Goal: Task Accomplishment & Management: Complete application form

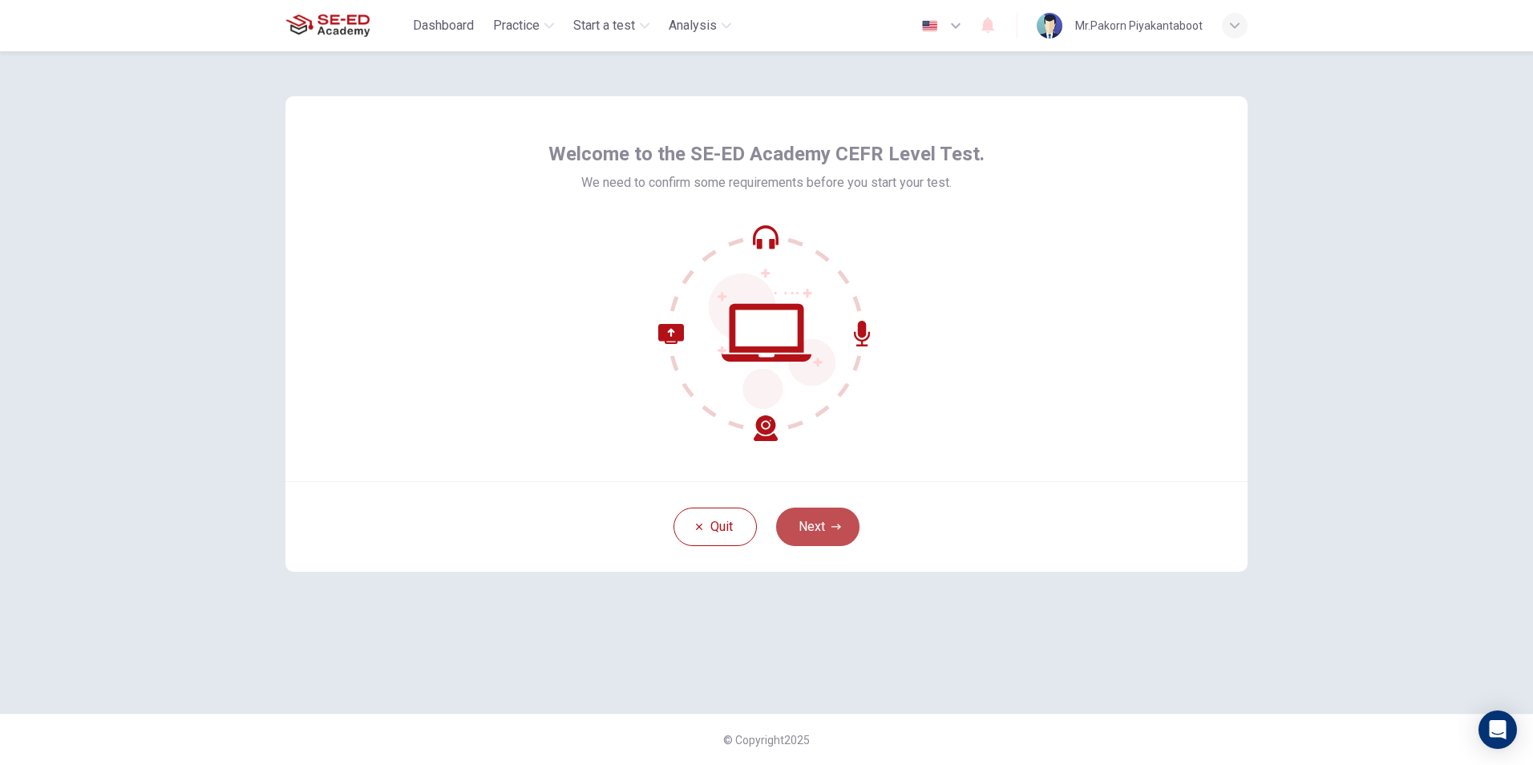
click at [821, 523] on button "Next" at bounding box center [817, 527] width 83 height 38
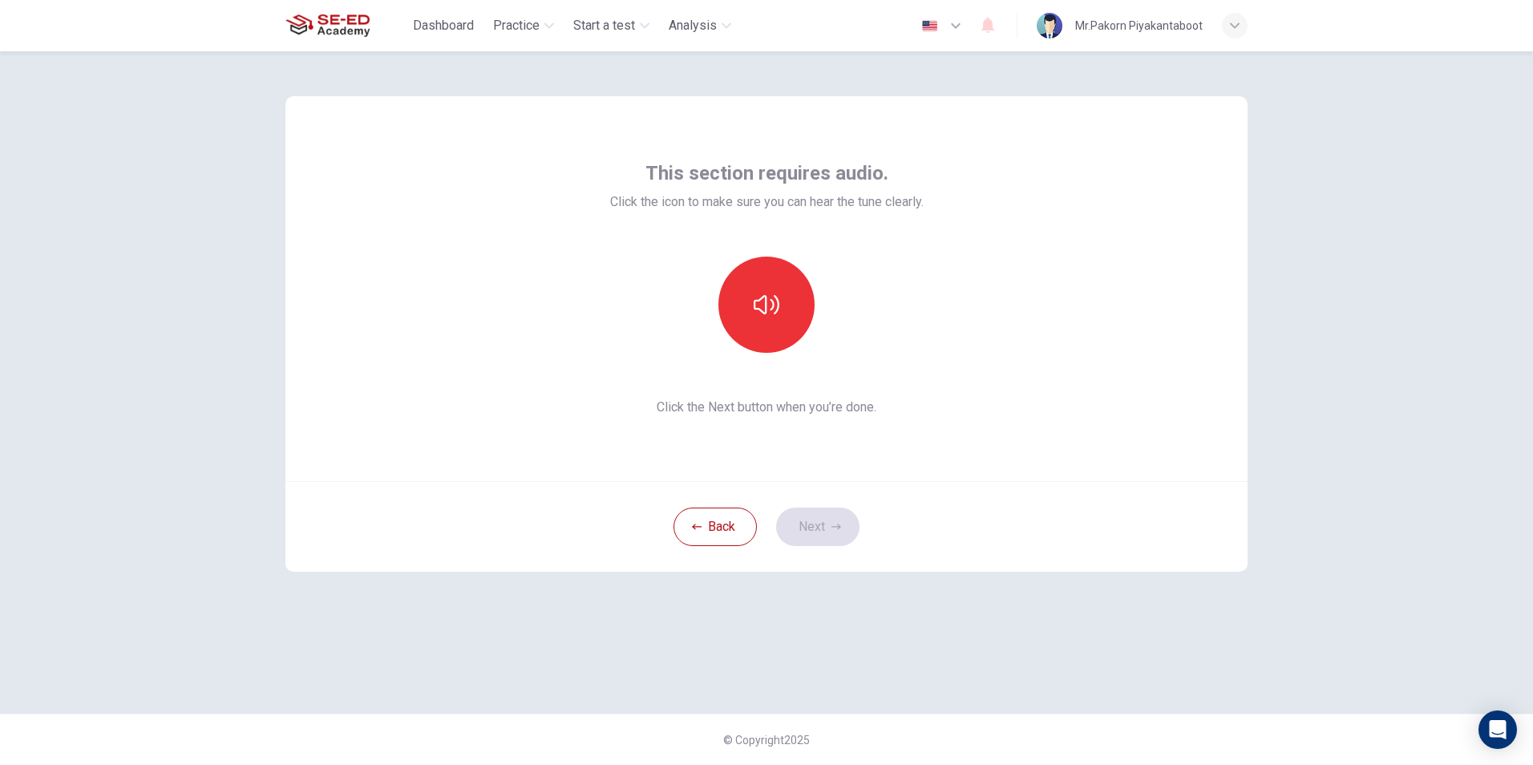
drag, startPoint x: 751, startPoint y: 287, endPoint x: -3, endPoint y: 380, distance: 759.6
click at [0, 380] on html "This site uses cookies, as explained in our Privacy Policy . If you agree to th…" at bounding box center [766, 382] width 1533 height 765
click at [779, 302] on button "button" at bounding box center [767, 305] width 96 height 96
click at [823, 524] on button "Next" at bounding box center [817, 527] width 83 height 38
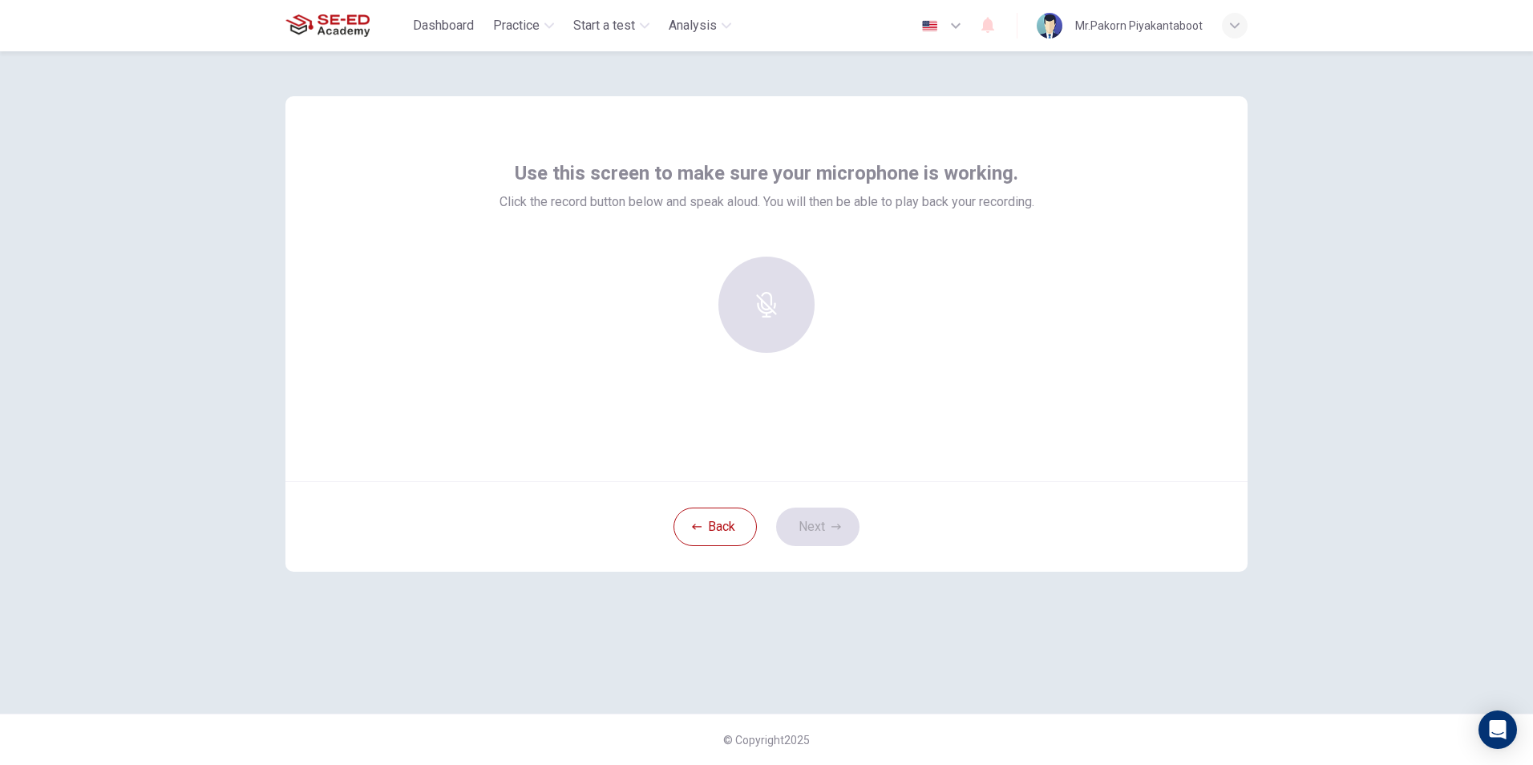
click at [763, 262] on div at bounding box center [766, 305] width 173 height 96
click at [790, 298] on div "Record" at bounding box center [767, 305] width 96 height 96
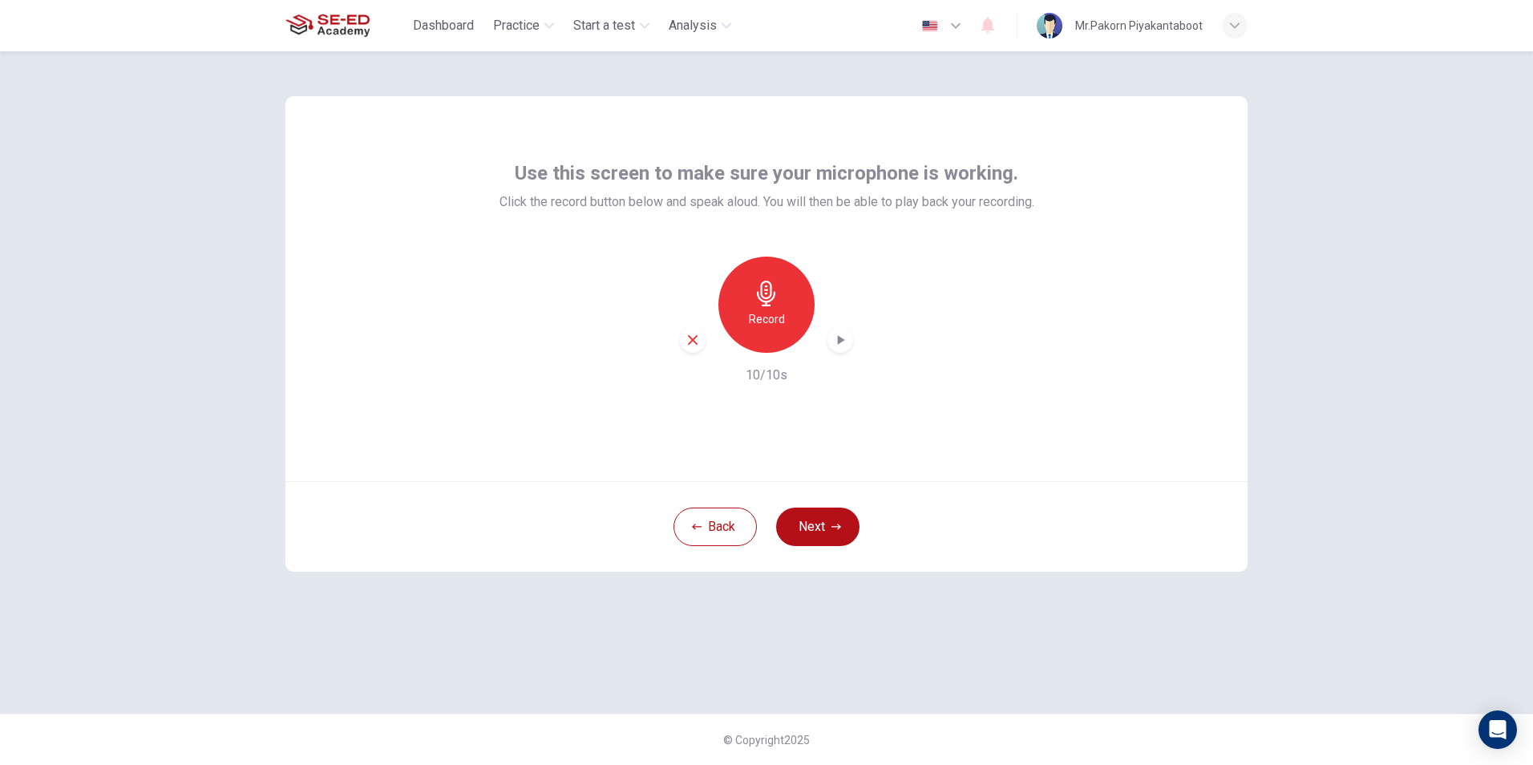
click at [831, 346] on div "button" at bounding box center [841, 340] width 26 height 26
click at [840, 339] on icon "button" at bounding box center [840, 340] width 16 height 16
click at [840, 339] on icon "button" at bounding box center [841, 340] width 7 height 10
click at [834, 339] on icon "button" at bounding box center [840, 340] width 16 height 16
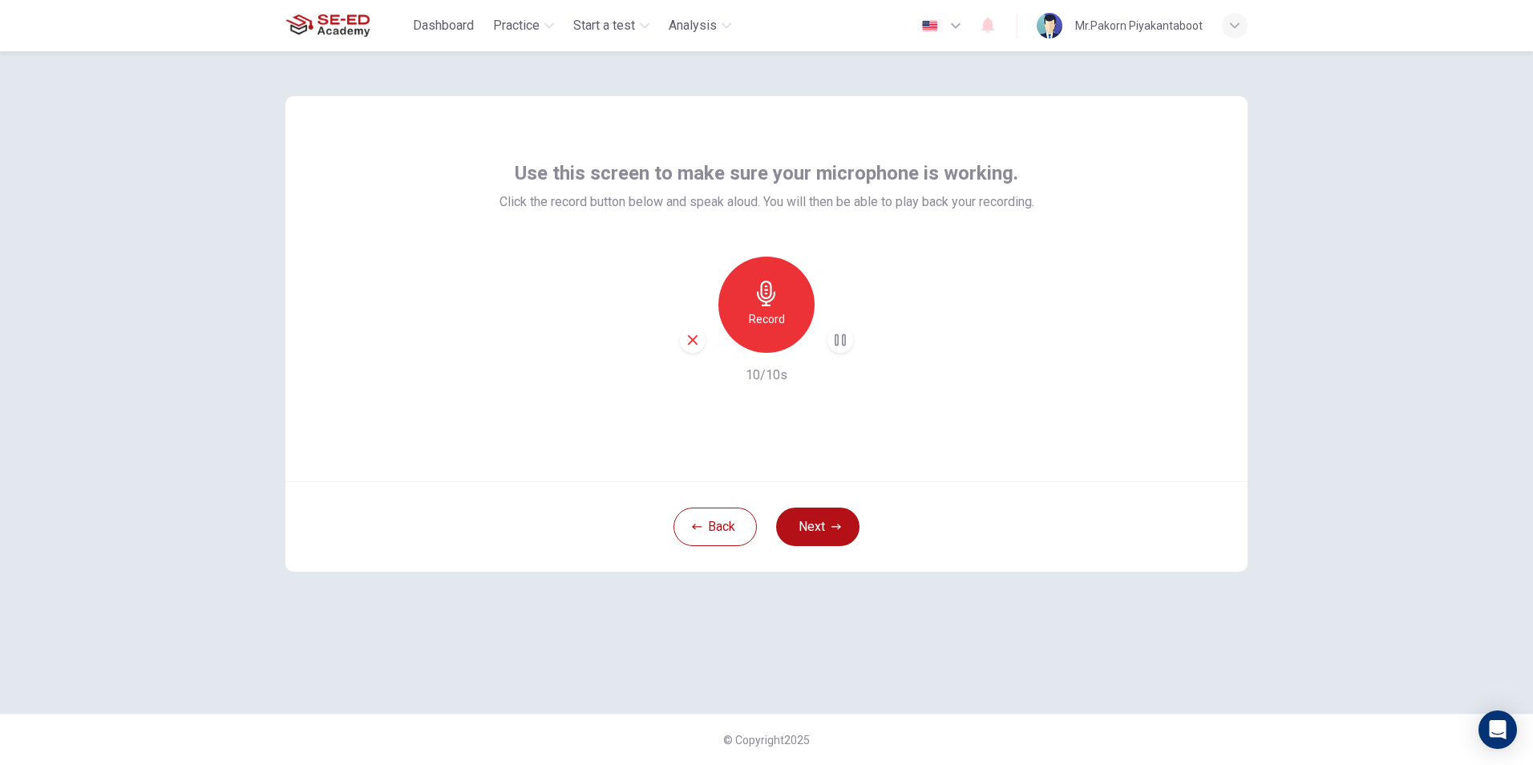
click at [832, 339] on div "button" at bounding box center [841, 340] width 26 height 26
click at [829, 339] on div "button" at bounding box center [841, 340] width 26 height 26
click at [693, 344] on icon "button" at bounding box center [693, 340] width 14 height 14
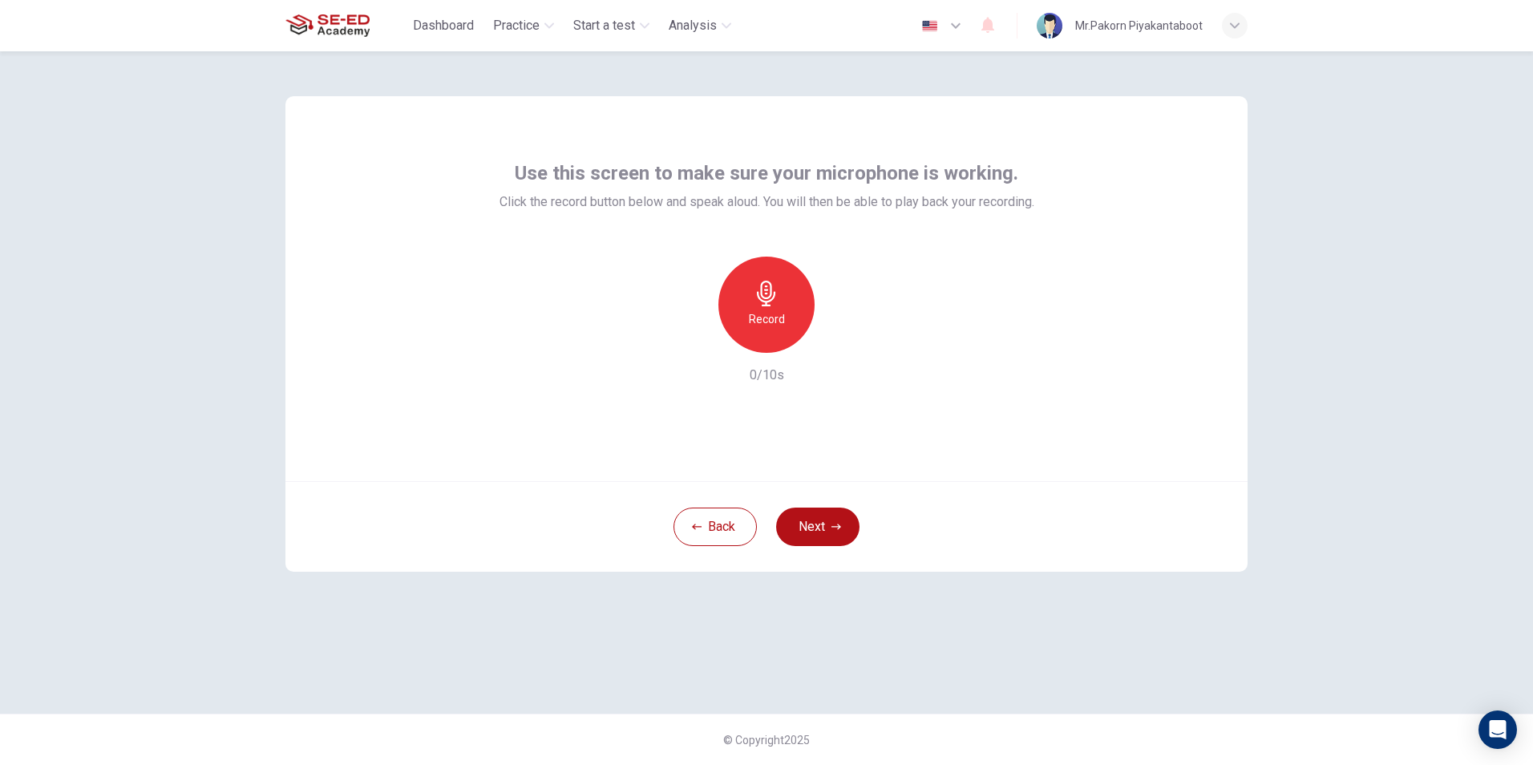
click at [746, 332] on div "Record" at bounding box center [767, 305] width 96 height 96
click at [777, 304] on icon "button" at bounding box center [767, 294] width 26 height 26
click at [841, 343] on icon "button" at bounding box center [840, 340] width 16 height 16
click at [698, 338] on icon "button" at bounding box center [693, 340] width 14 height 14
click at [766, 327] on h6 "Record" at bounding box center [767, 319] width 36 height 19
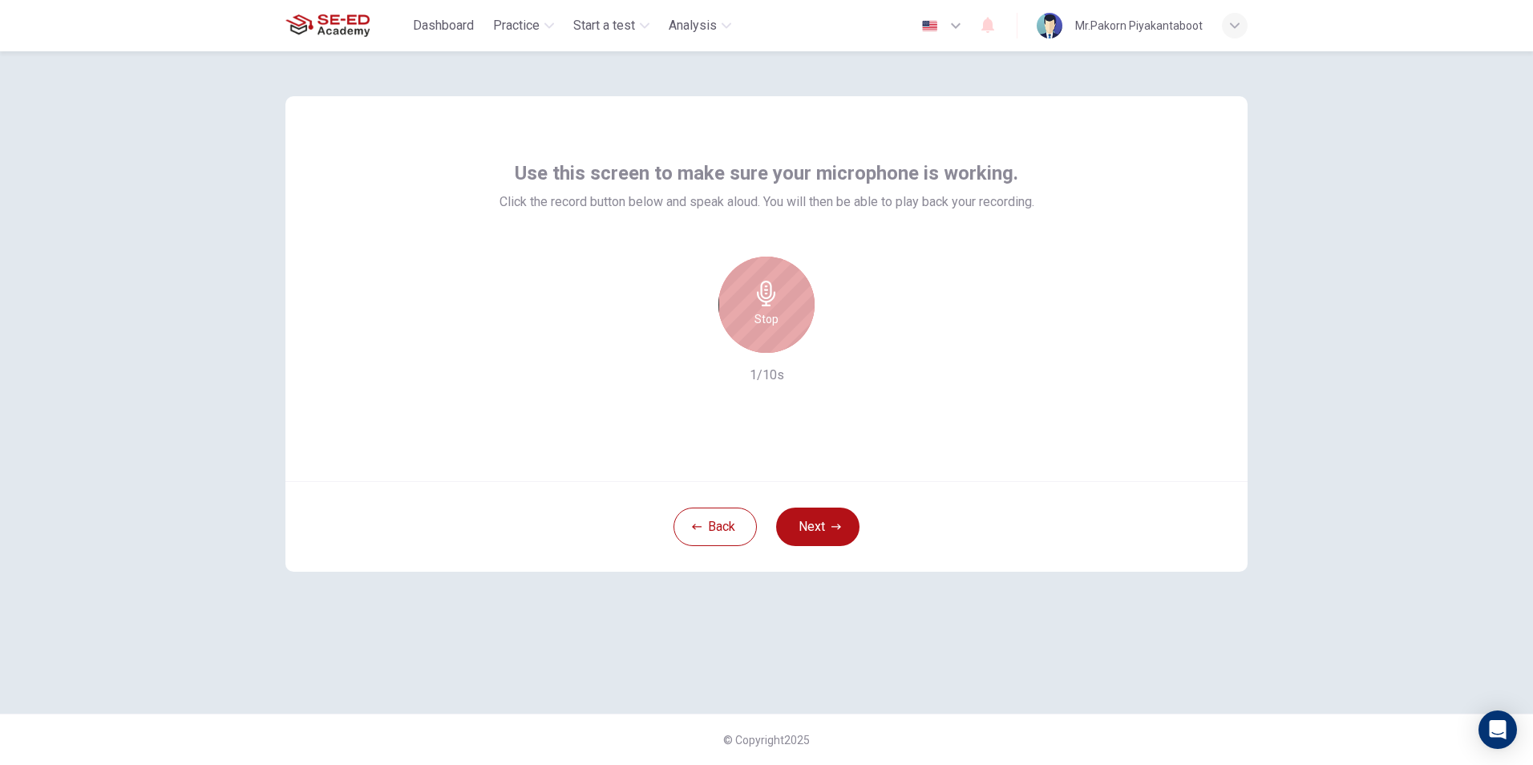
click at [766, 327] on h6 "Stop" at bounding box center [767, 319] width 24 height 19
click at [847, 346] on icon "button" at bounding box center [840, 340] width 16 height 16
click at [842, 343] on icon "button" at bounding box center [840, 340] width 16 height 16
click at [677, 344] on div "Record 2/10s" at bounding box center [767, 321] width 535 height 128
click at [681, 339] on div "button" at bounding box center [693, 340] width 26 height 26
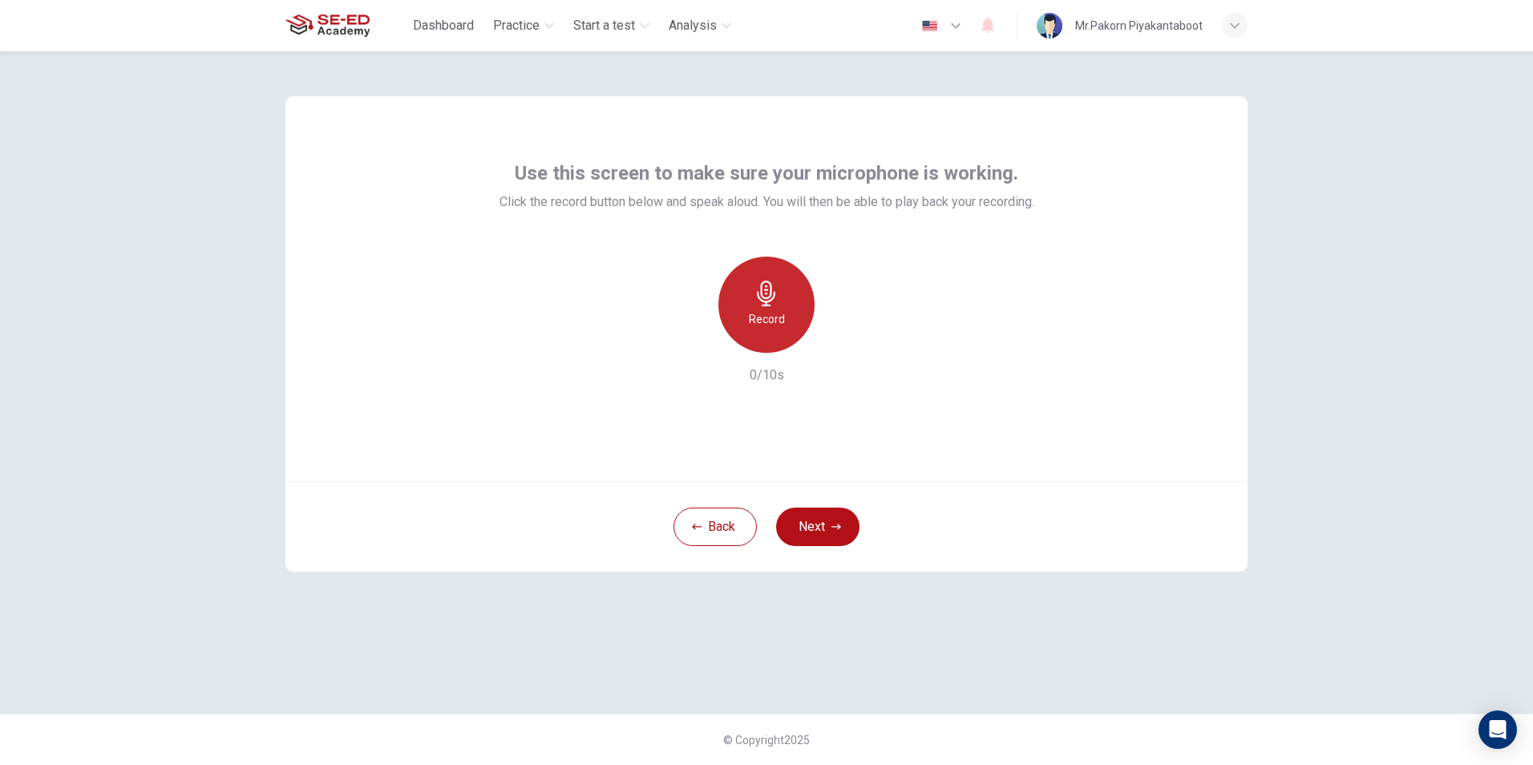
click at [756, 295] on icon "button" at bounding box center [767, 294] width 26 height 26
click at [747, 326] on div "Stop" at bounding box center [767, 305] width 96 height 96
click at [835, 349] on div "button" at bounding box center [841, 340] width 26 height 26
click at [839, 346] on icon "button" at bounding box center [840, 340] width 16 height 16
click at [775, 292] on icon "button" at bounding box center [767, 294] width 26 height 26
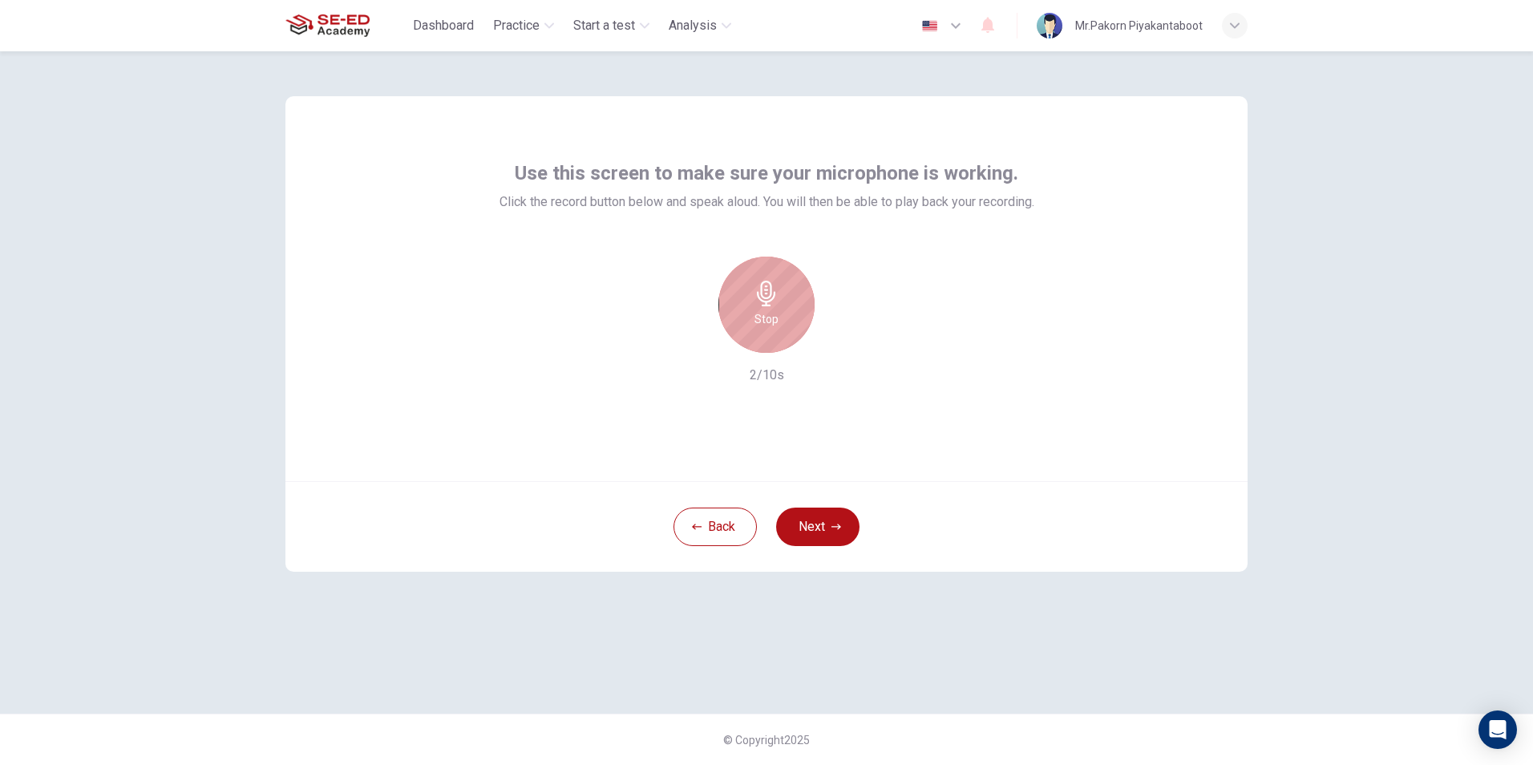
click at [777, 302] on icon "button" at bounding box center [767, 294] width 26 height 26
click at [848, 336] on icon "button" at bounding box center [840, 340] width 16 height 16
click at [695, 529] on icon "button" at bounding box center [697, 527] width 10 height 6
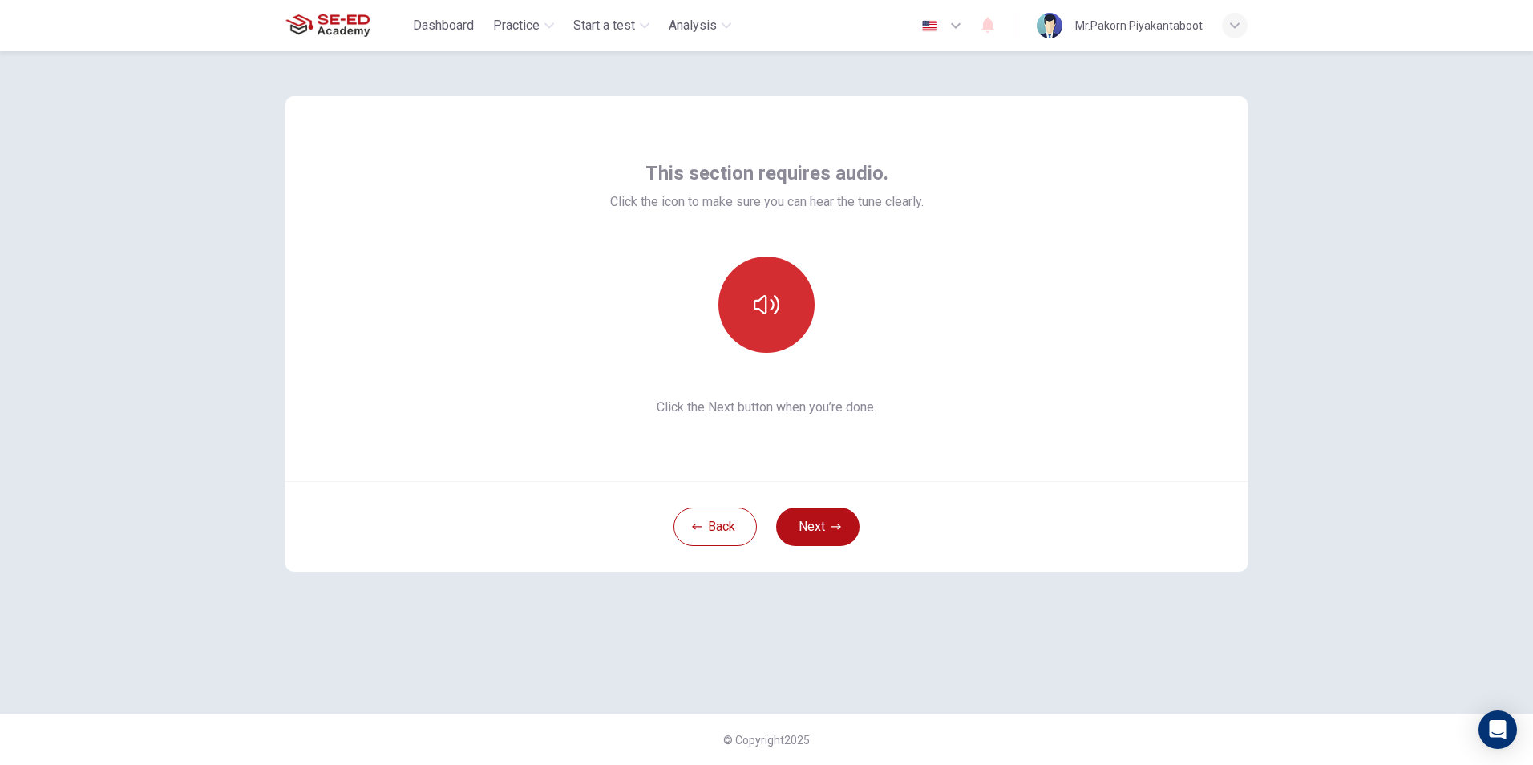
click at [763, 302] on icon "button" at bounding box center [767, 305] width 26 height 26
click at [764, 310] on icon "button" at bounding box center [767, 305] width 26 height 26
click at [731, 294] on button "button" at bounding box center [767, 305] width 96 height 96
click at [804, 532] on button "Next" at bounding box center [817, 527] width 83 height 38
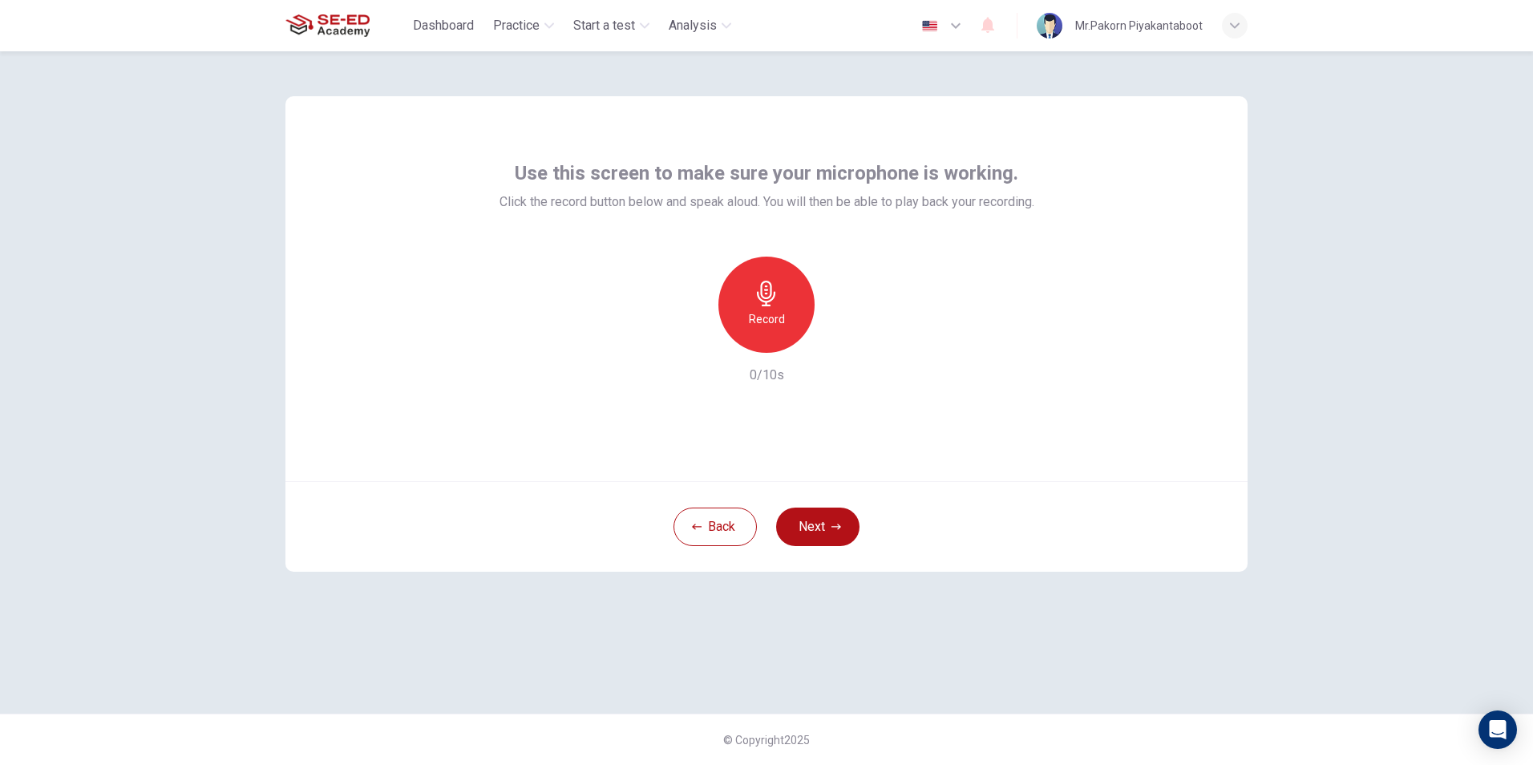
click at [784, 310] on h6 "Record" at bounding box center [767, 319] width 36 height 19
click at [769, 315] on h6 "Stop" at bounding box center [767, 319] width 24 height 19
click at [843, 342] on icon "button" at bounding box center [840, 340] width 16 height 16
click at [824, 344] on div "Record" at bounding box center [766, 305] width 173 height 96
click at [828, 342] on div "button" at bounding box center [841, 340] width 26 height 26
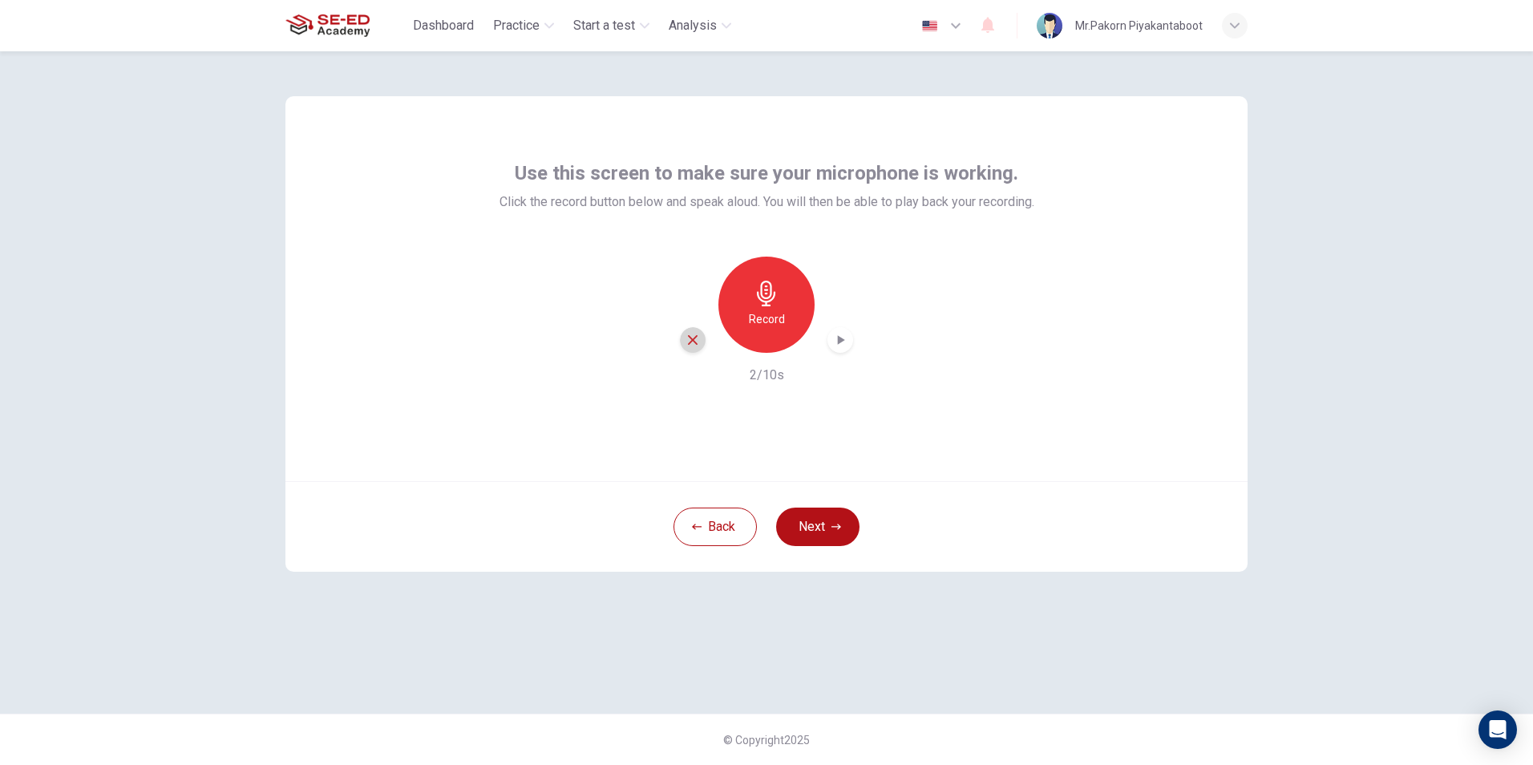
click at [686, 342] on icon "button" at bounding box center [693, 340] width 14 height 14
click at [763, 323] on h6 "Record" at bounding box center [767, 319] width 36 height 19
click at [767, 306] on div "Stop" at bounding box center [767, 305] width 96 height 96
click at [835, 331] on div "button" at bounding box center [841, 340] width 26 height 26
click at [841, 337] on icon "button" at bounding box center [840, 340] width 16 height 16
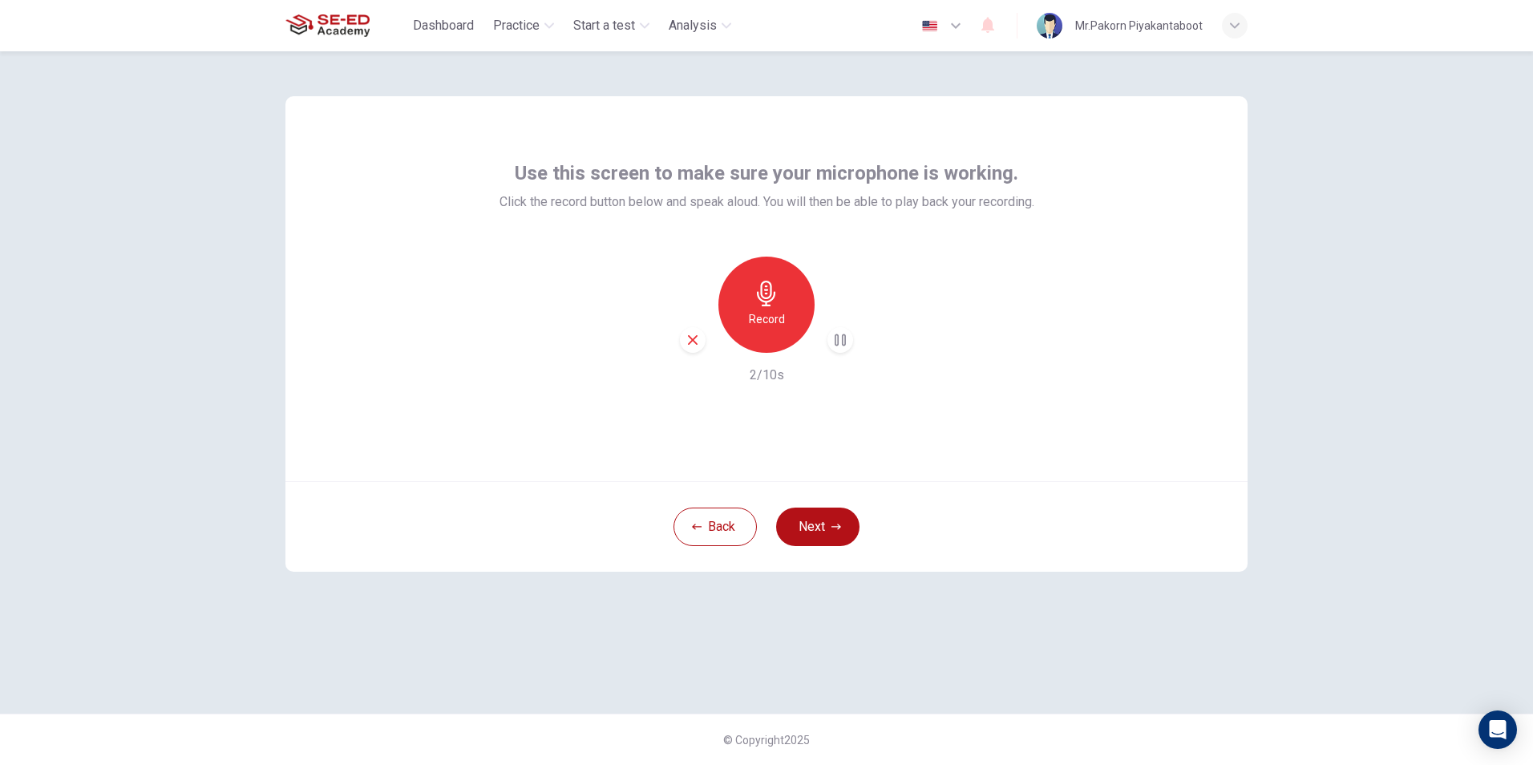
click at [703, 334] on div "button" at bounding box center [693, 340] width 26 height 26
click at [787, 285] on div "Record" at bounding box center [767, 305] width 96 height 96
click at [789, 295] on div "Stop" at bounding box center [767, 305] width 96 height 96
click at [833, 350] on div "button" at bounding box center [841, 340] width 26 height 26
click at [701, 341] on div "button" at bounding box center [693, 340] width 26 height 26
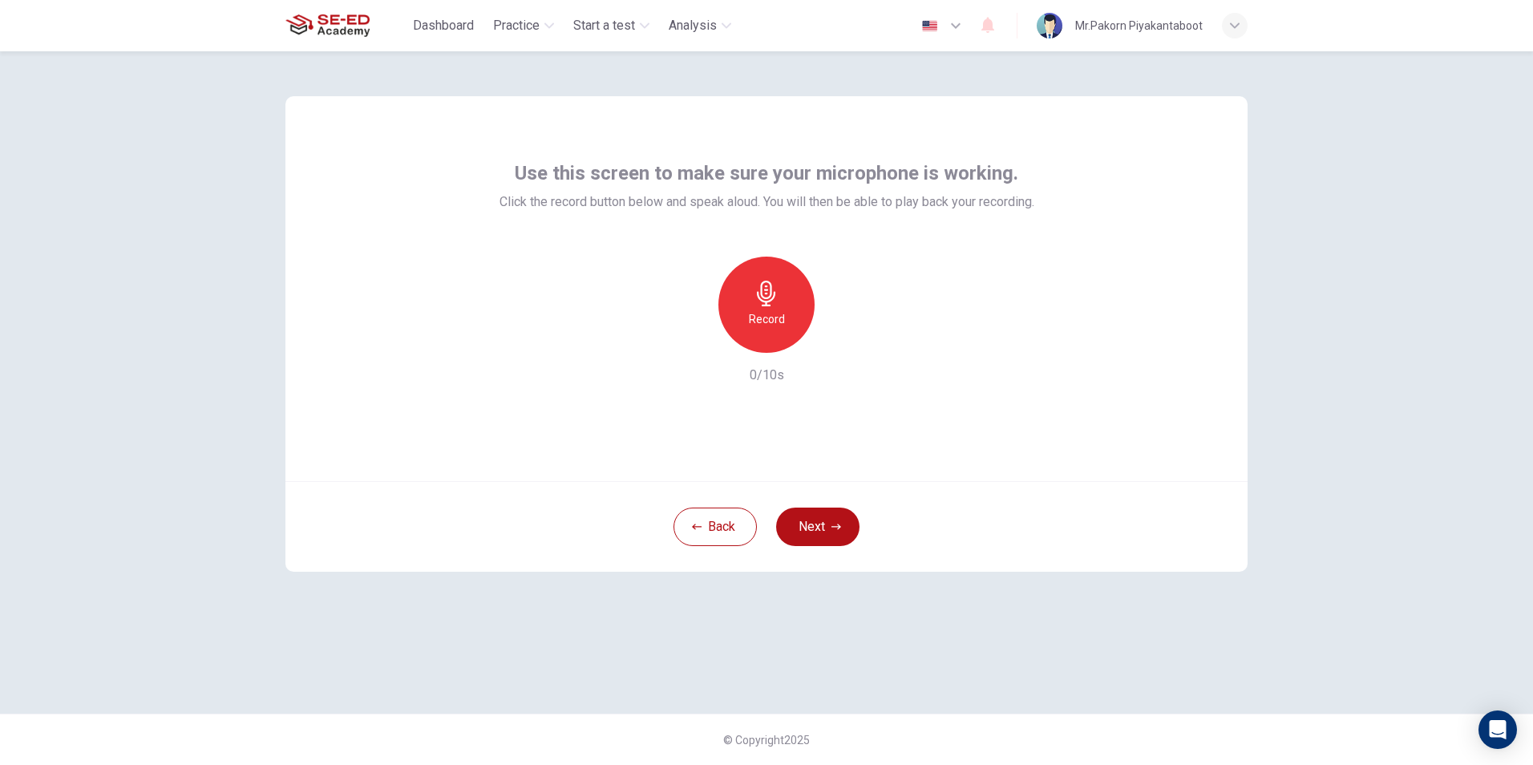
click at [768, 325] on h6 "Record" at bounding box center [767, 319] width 36 height 19
click at [784, 317] on div "Stop" at bounding box center [767, 305] width 96 height 96
click at [838, 338] on icon "button" at bounding box center [841, 340] width 7 height 10
click at [696, 335] on icon "button" at bounding box center [693, 340] width 14 height 14
click at [796, 307] on div "Record" at bounding box center [767, 305] width 96 height 96
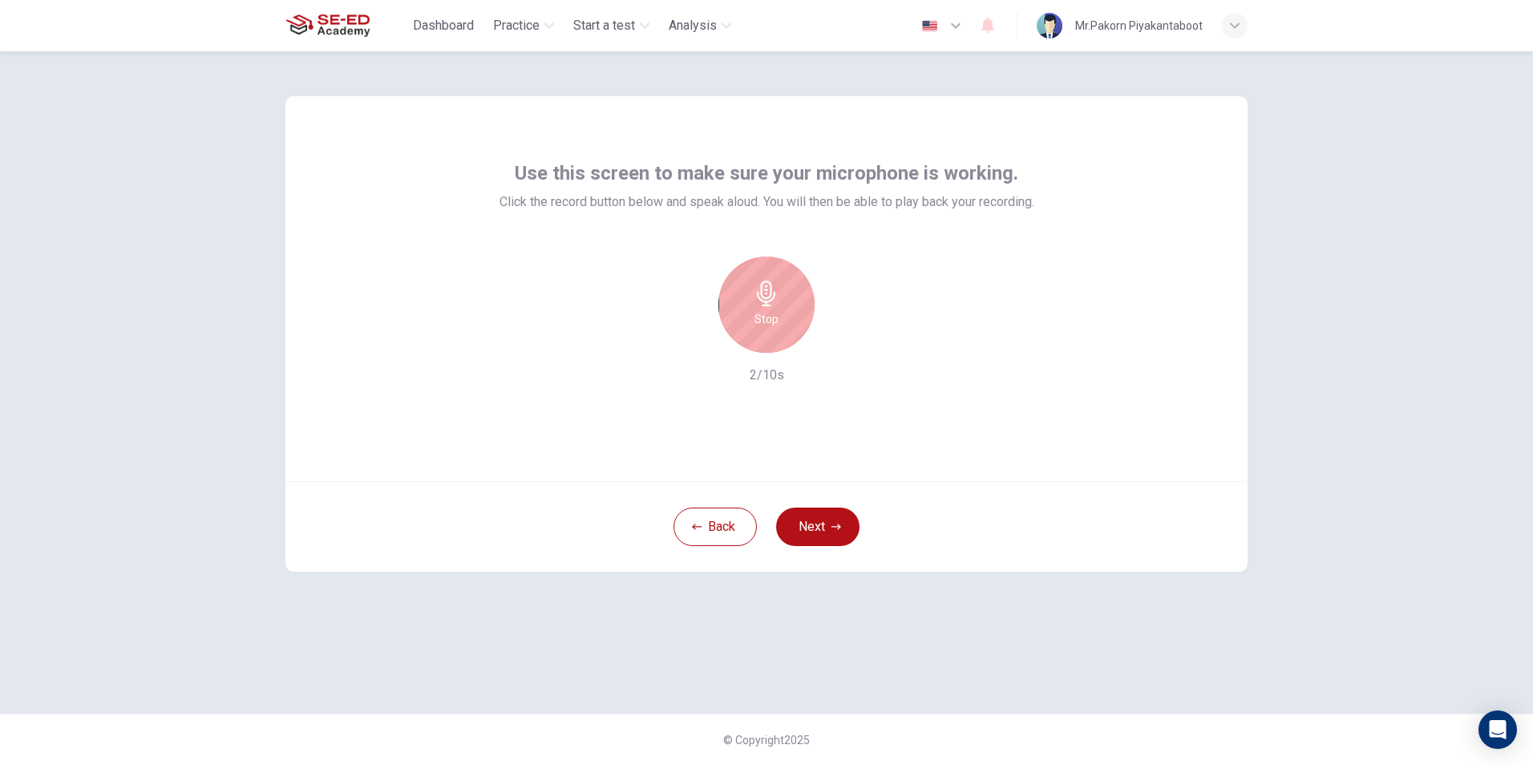
click at [771, 295] on icon "button" at bounding box center [766, 294] width 18 height 26
click at [840, 336] on icon "button" at bounding box center [840, 340] width 16 height 16
click at [704, 342] on div "button" at bounding box center [693, 340] width 26 height 26
click at [756, 298] on icon "button" at bounding box center [767, 294] width 26 height 26
click at [768, 306] on icon "button" at bounding box center [766, 294] width 18 height 26
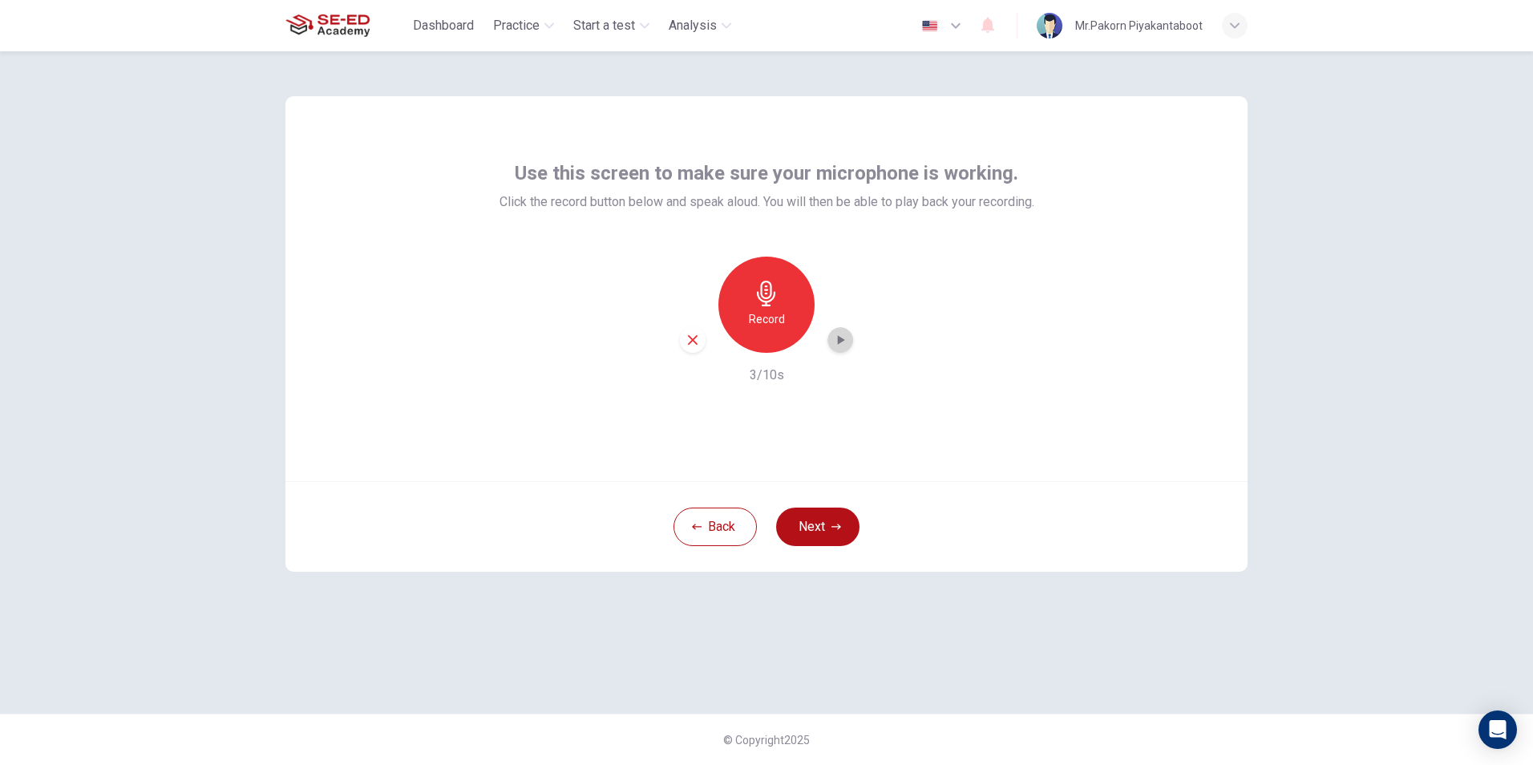
click at [829, 333] on div "button" at bounding box center [841, 340] width 26 height 26
click at [711, 512] on button "Back" at bounding box center [715, 527] width 83 height 38
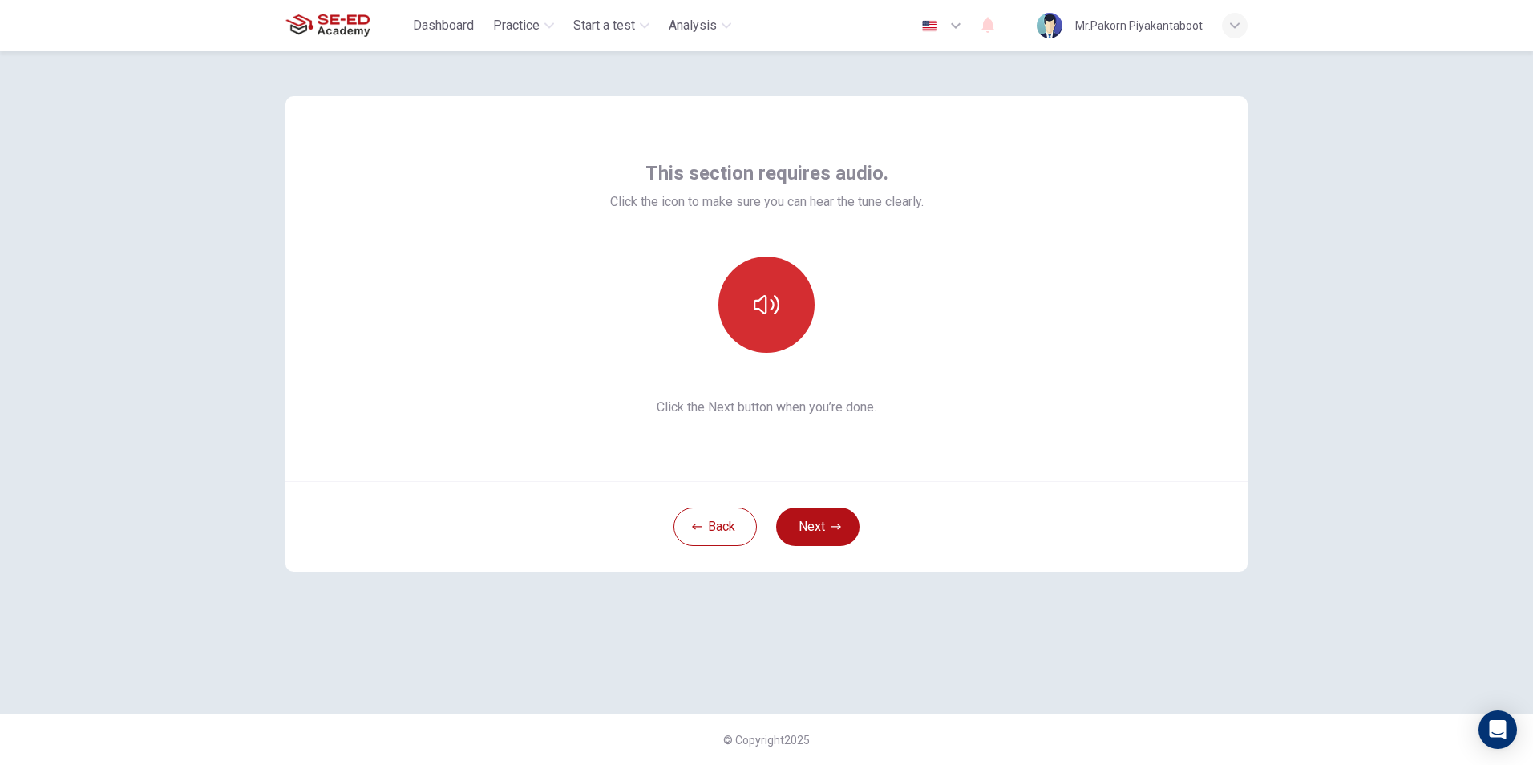
click at [735, 320] on button "button" at bounding box center [767, 305] width 96 height 96
click at [745, 319] on button "button" at bounding box center [767, 305] width 96 height 96
click at [775, 314] on icon "button" at bounding box center [767, 305] width 26 height 26
click at [812, 532] on button "Next" at bounding box center [817, 527] width 83 height 38
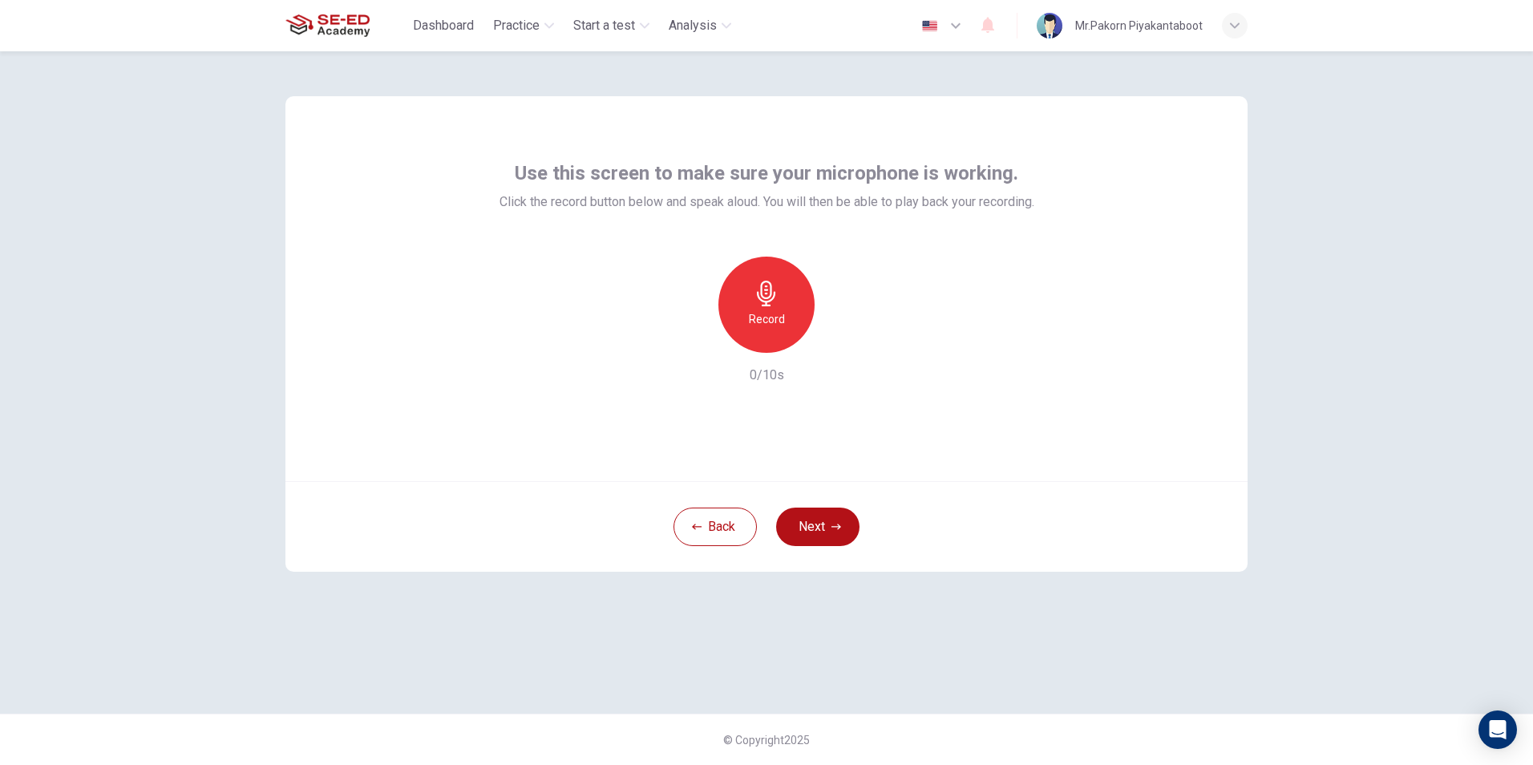
click at [757, 300] on icon "button" at bounding box center [767, 294] width 26 height 26
click at [779, 338] on div "Stop" at bounding box center [767, 305] width 96 height 96
click at [841, 342] on icon "button" at bounding box center [841, 340] width 7 height 10
click at [699, 352] on div "Record" at bounding box center [766, 305] width 173 height 96
click at [695, 336] on icon "button" at bounding box center [693, 340] width 14 height 14
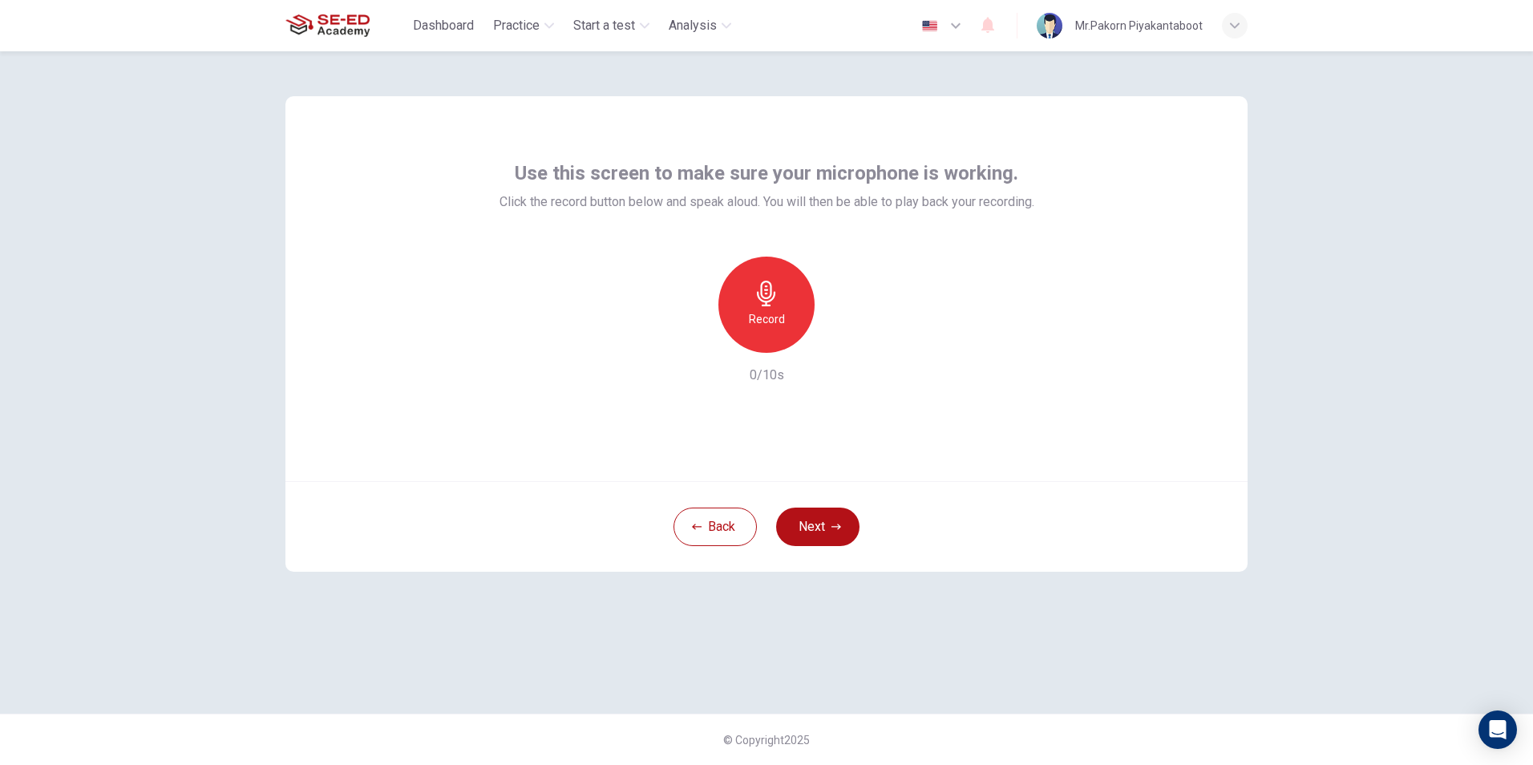
click at [771, 306] on div "Record" at bounding box center [767, 305] width 96 height 96
click at [772, 310] on h6 "Stop" at bounding box center [767, 319] width 24 height 19
click at [842, 347] on icon "button" at bounding box center [840, 340] width 16 height 16
click at [686, 339] on icon "button" at bounding box center [693, 340] width 14 height 14
click at [762, 319] on h6 "Record" at bounding box center [767, 319] width 36 height 19
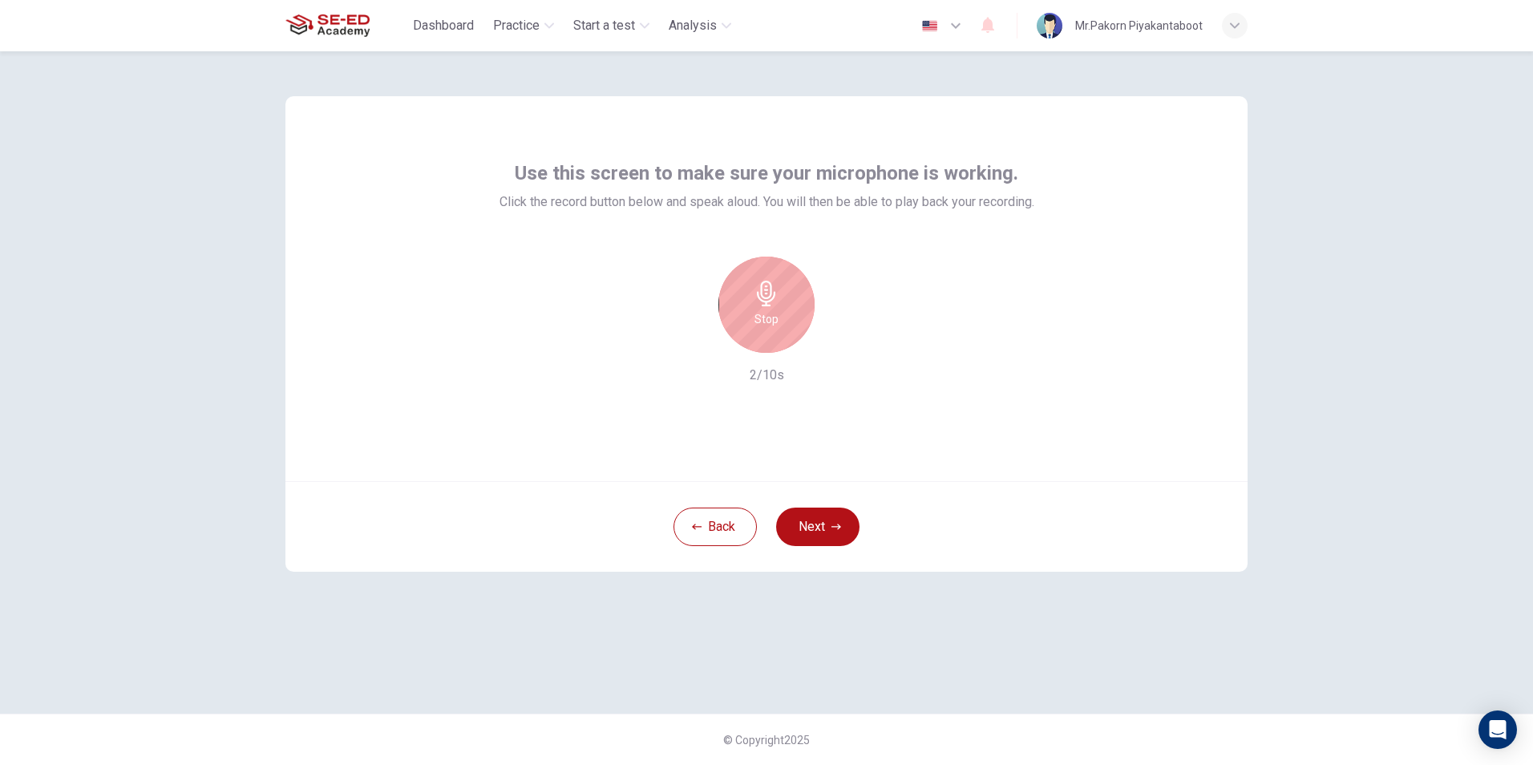
drag, startPoint x: 775, startPoint y: 310, endPoint x: 831, endPoint y: 321, distance: 57.2
click at [775, 310] on h6 "Stop" at bounding box center [767, 319] width 24 height 19
click at [835, 342] on icon "button" at bounding box center [840, 340] width 16 height 16
click at [818, 521] on button "Next" at bounding box center [817, 527] width 83 height 38
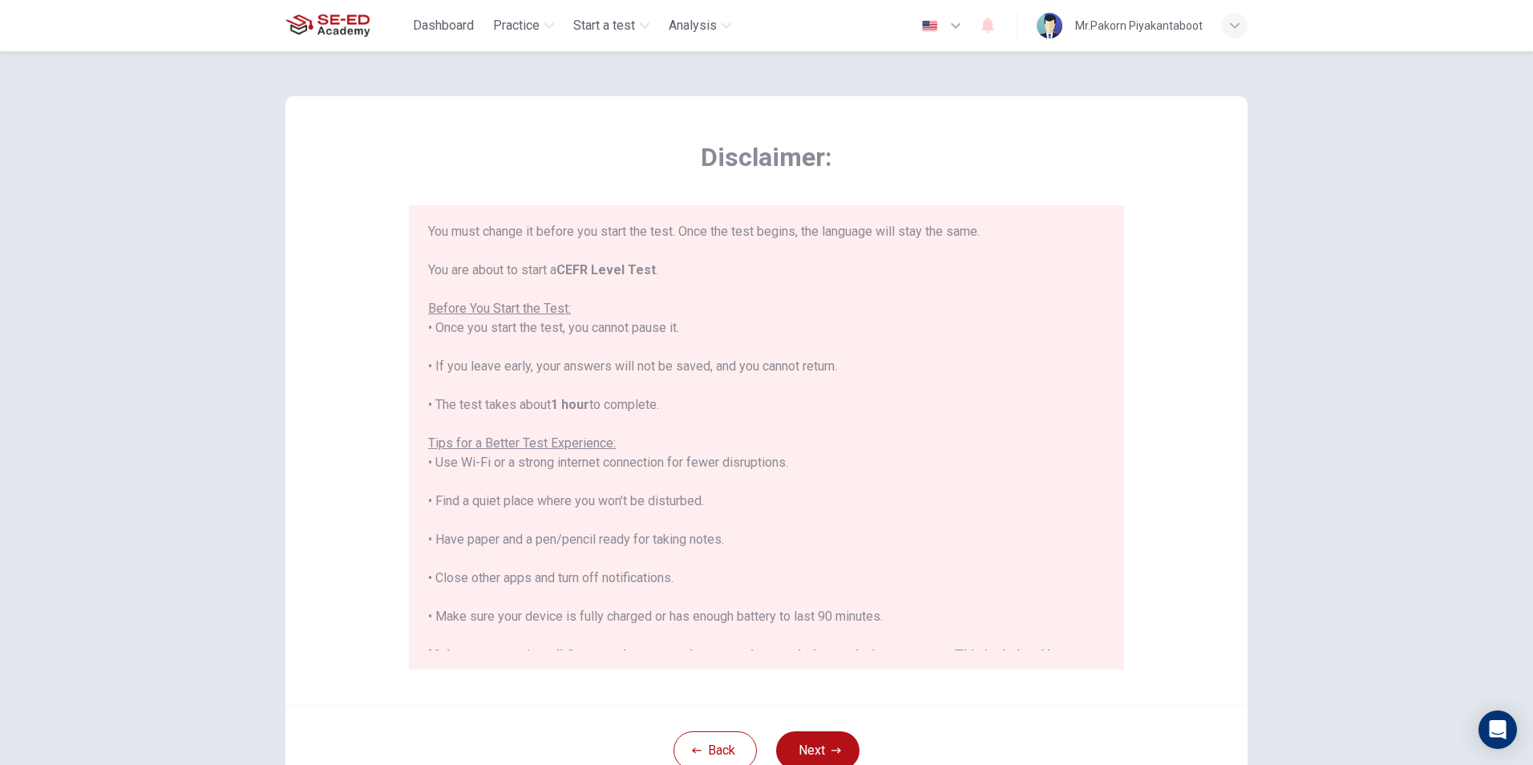
scroll to position [153, 0]
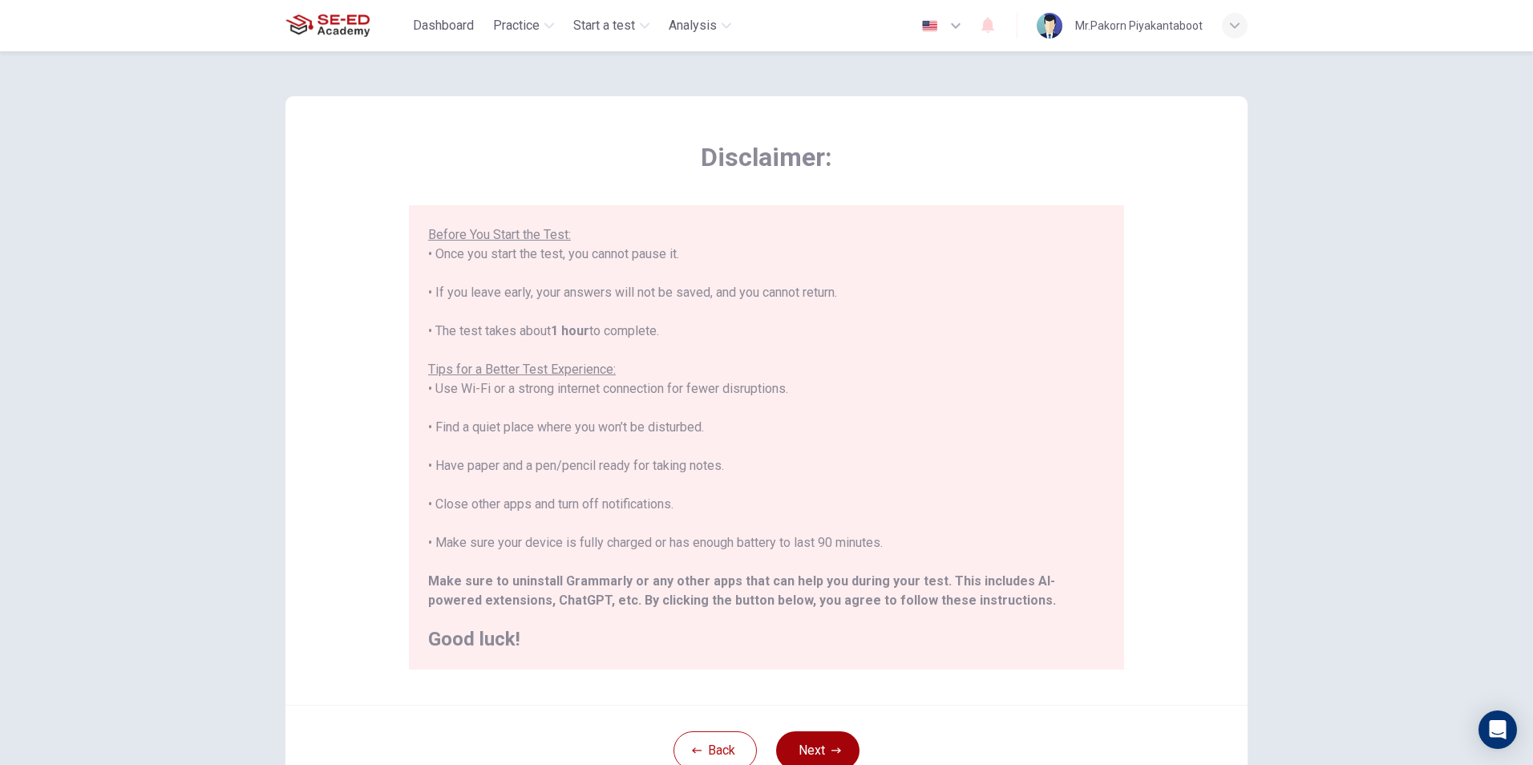
click at [840, 755] on button "Next" at bounding box center [817, 750] width 83 height 38
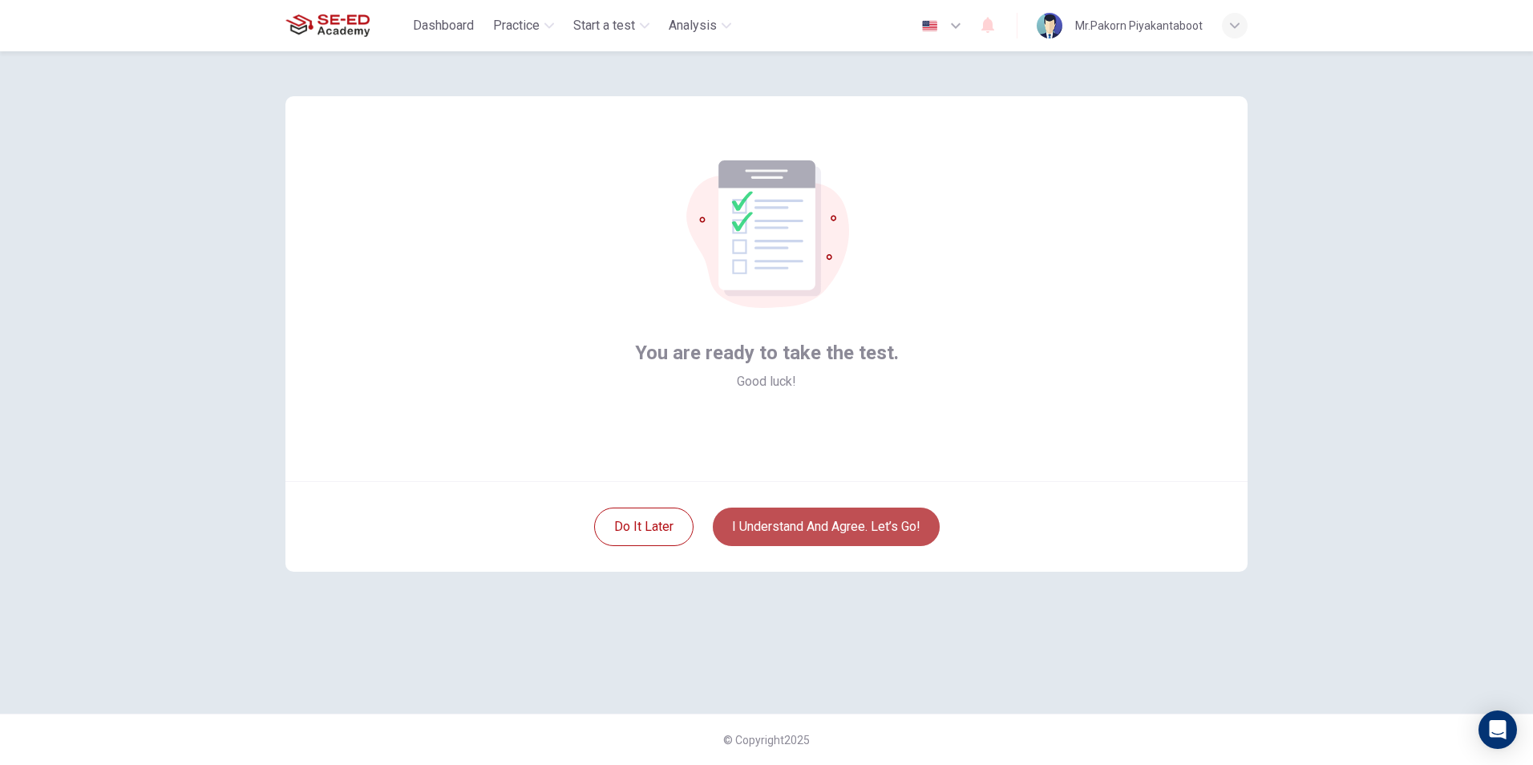
click at [767, 519] on button "I understand and agree. Let’s go!" at bounding box center [826, 527] width 227 height 38
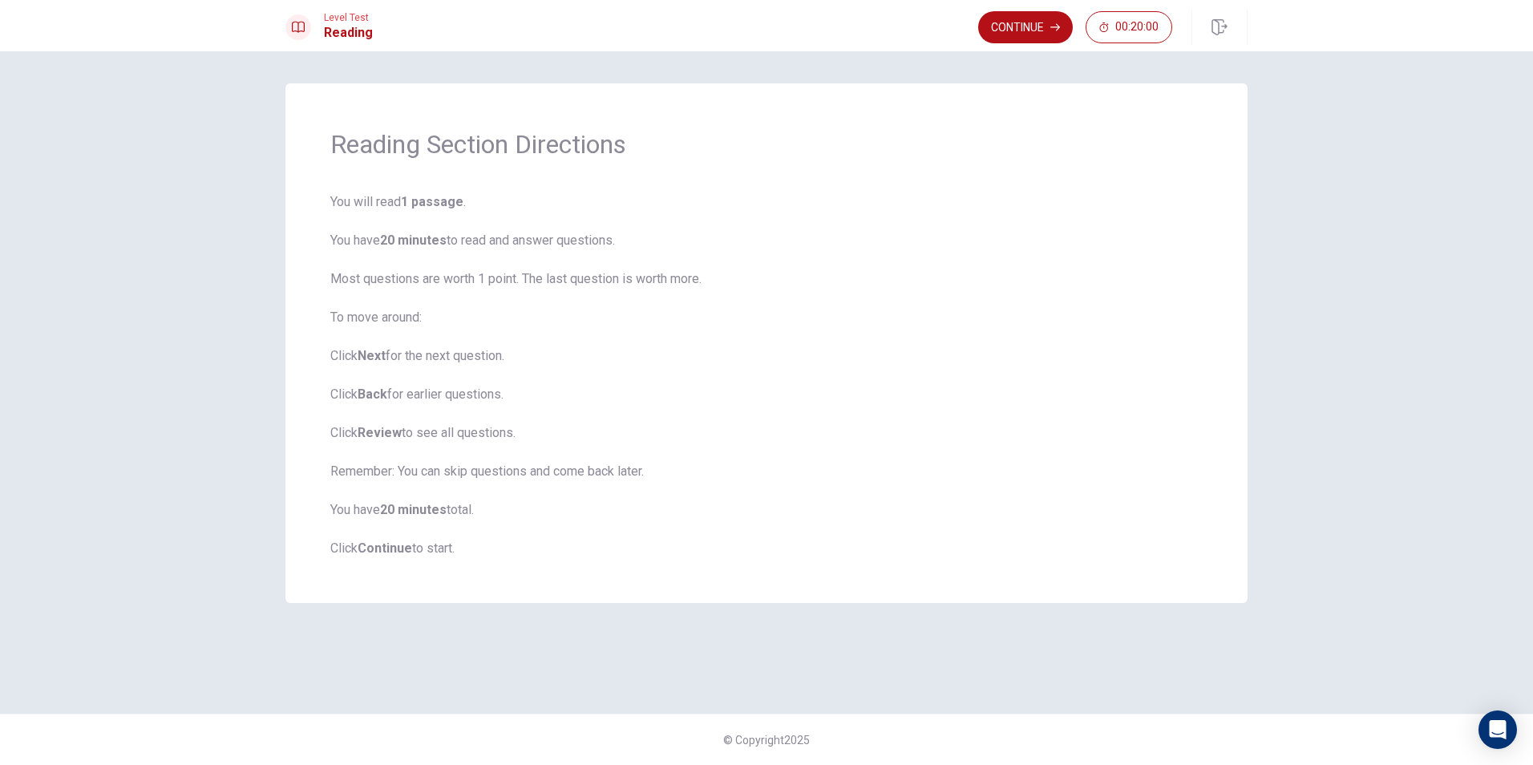
click at [384, 549] on b "Continue" at bounding box center [385, 548] width 55 height 15
click at [1002, 22] on button "Continue" at bounding box center [1025, 27] width 95 height 32
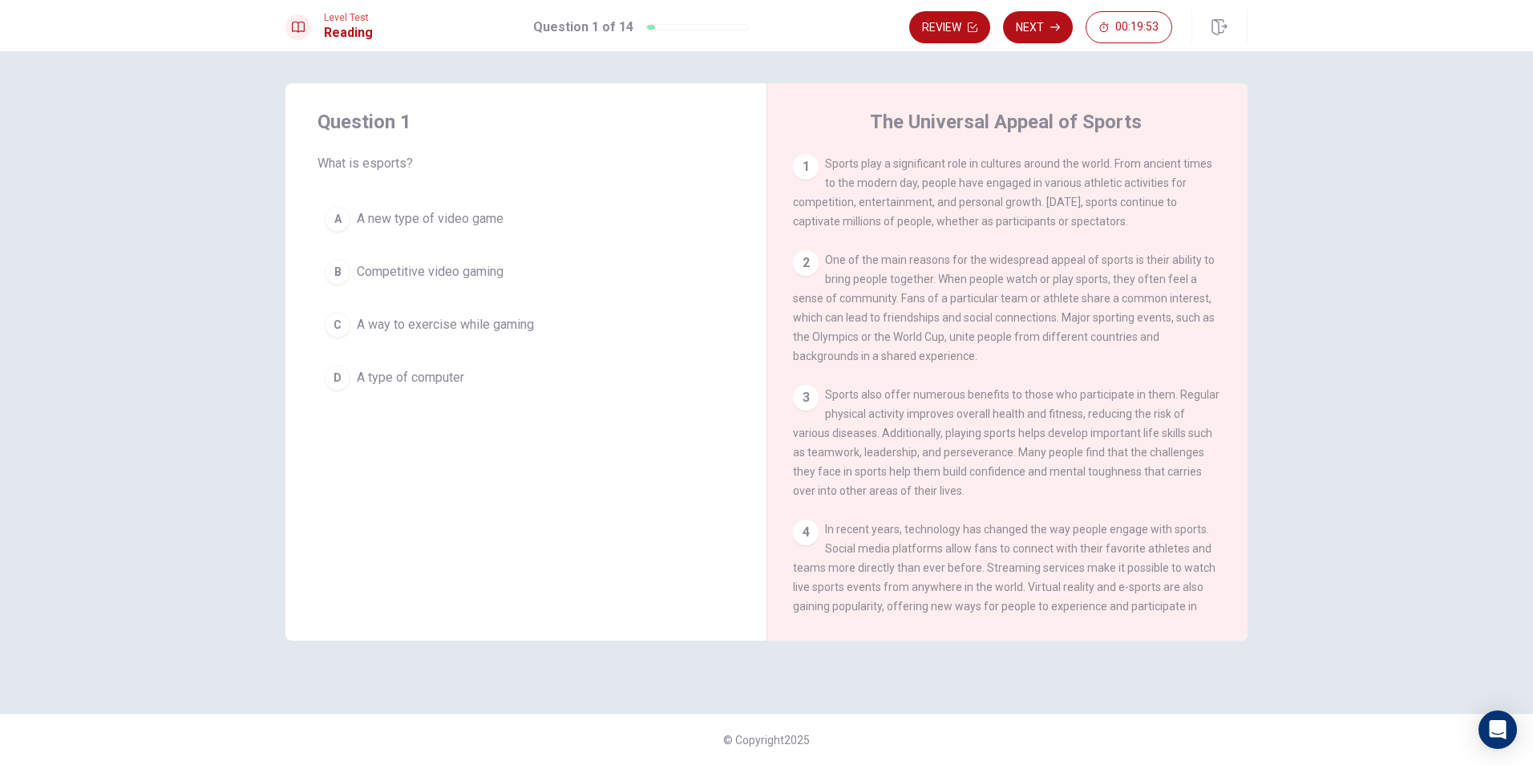
click at [342, 267] on div "B" at bounding box center [338, 272] width 26 height 26
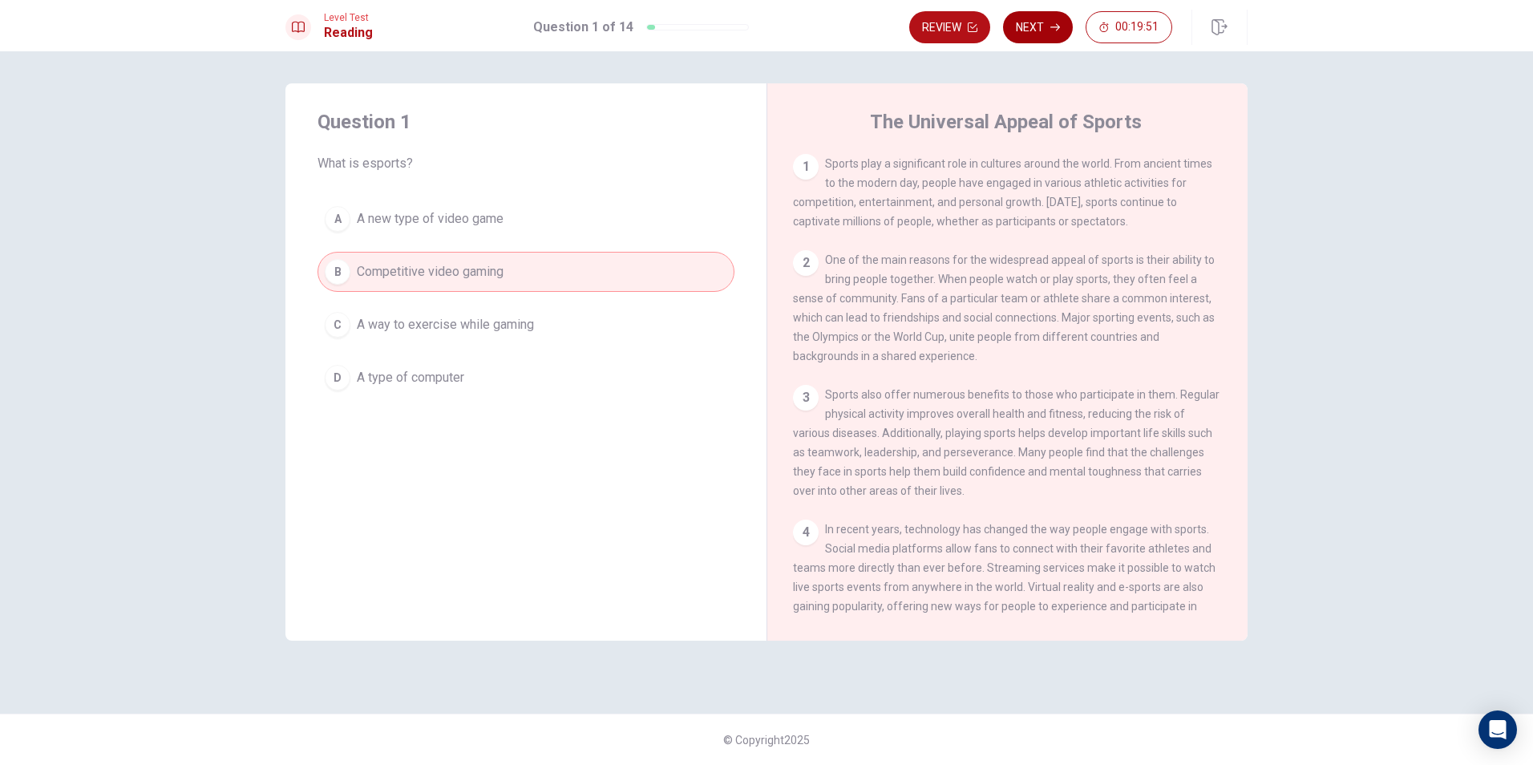
click at [1023, 18] on button "Next" at bounding box center [1038, 27] width 70 height 32
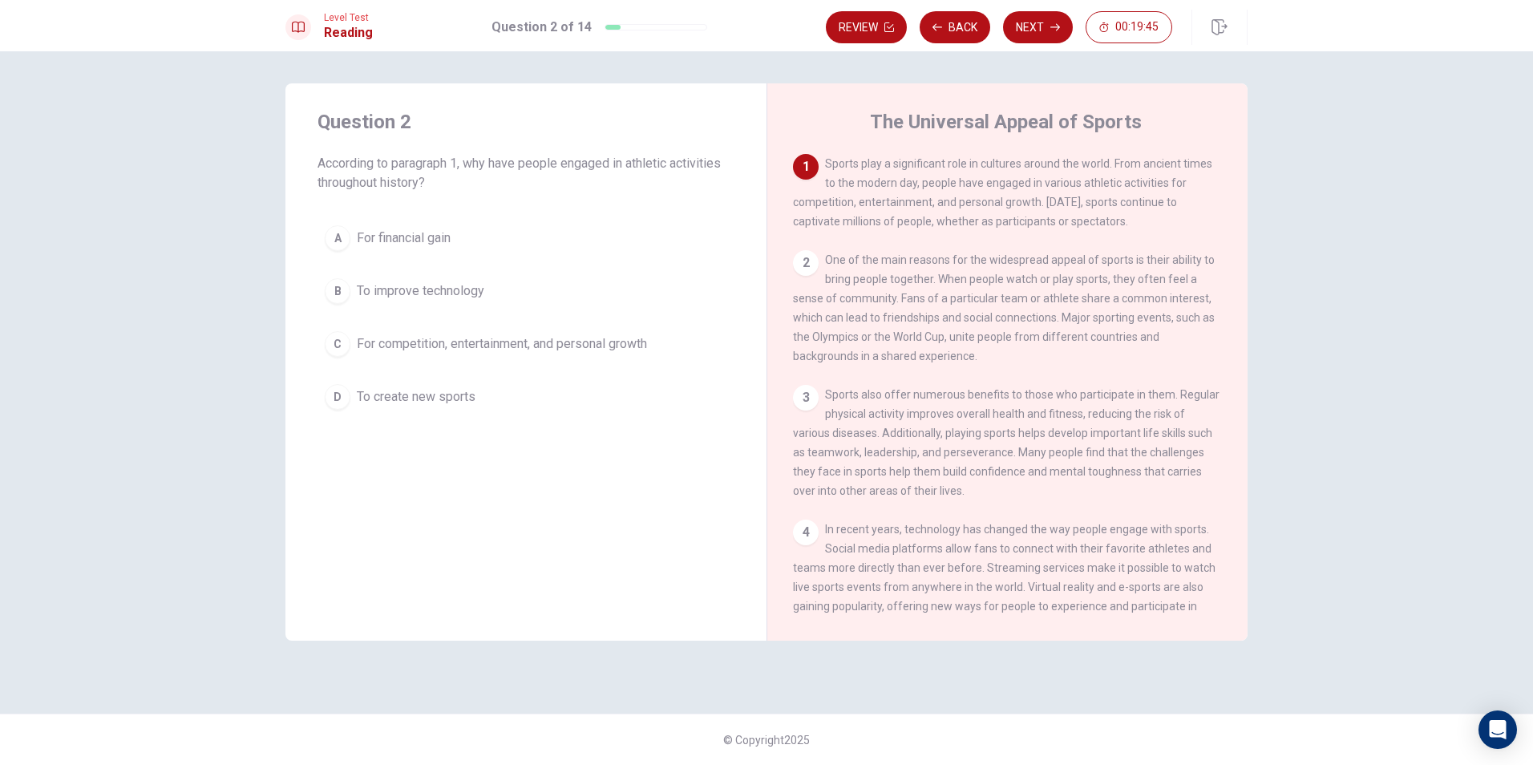
click at [436, 349] on span "For competition, entertainment, and personal growth" at bounding box center [502, 343] width 290 height 19
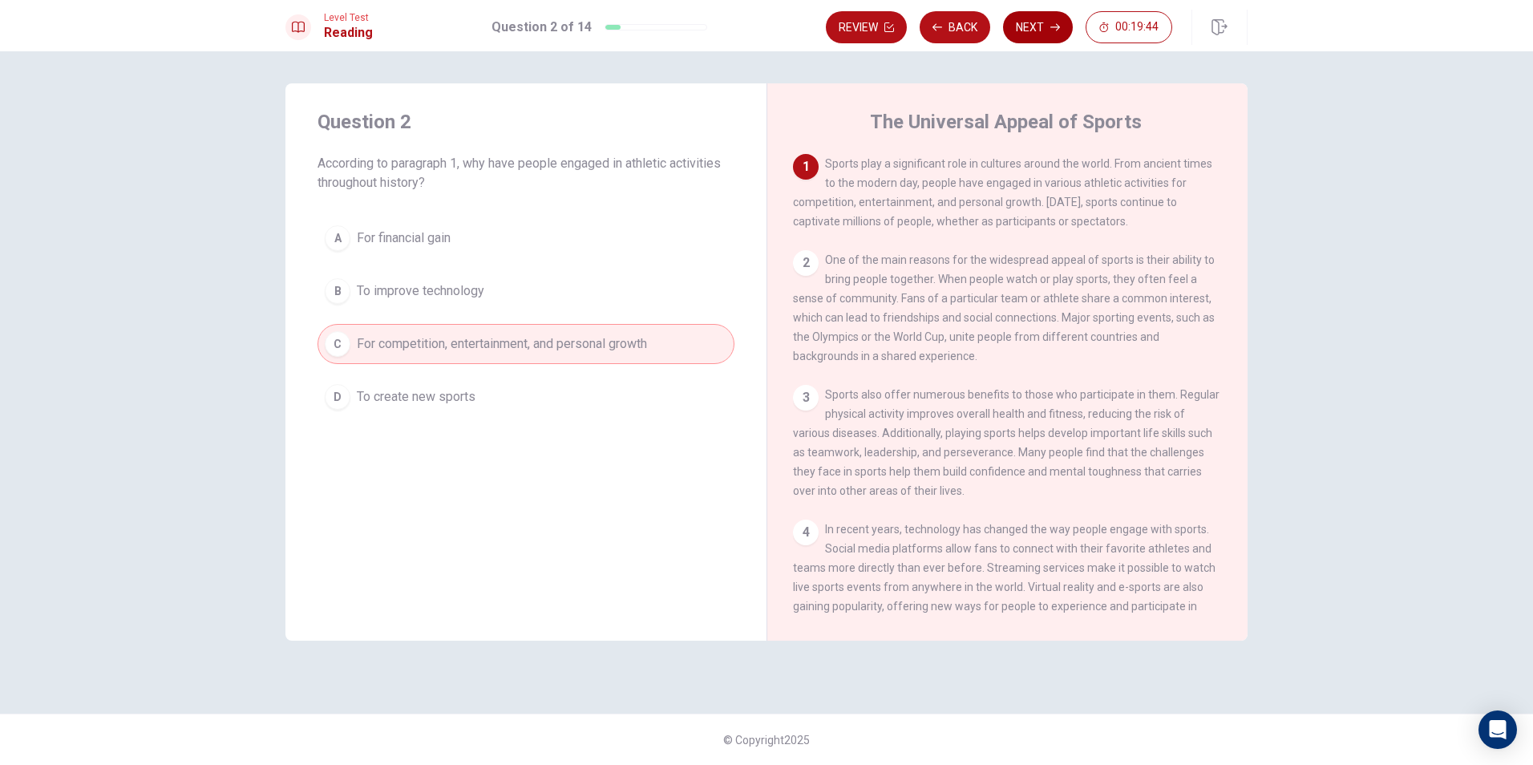
click at [1026, 28] on button "Next" at bounding box center [1038, 27] width 70 height 32
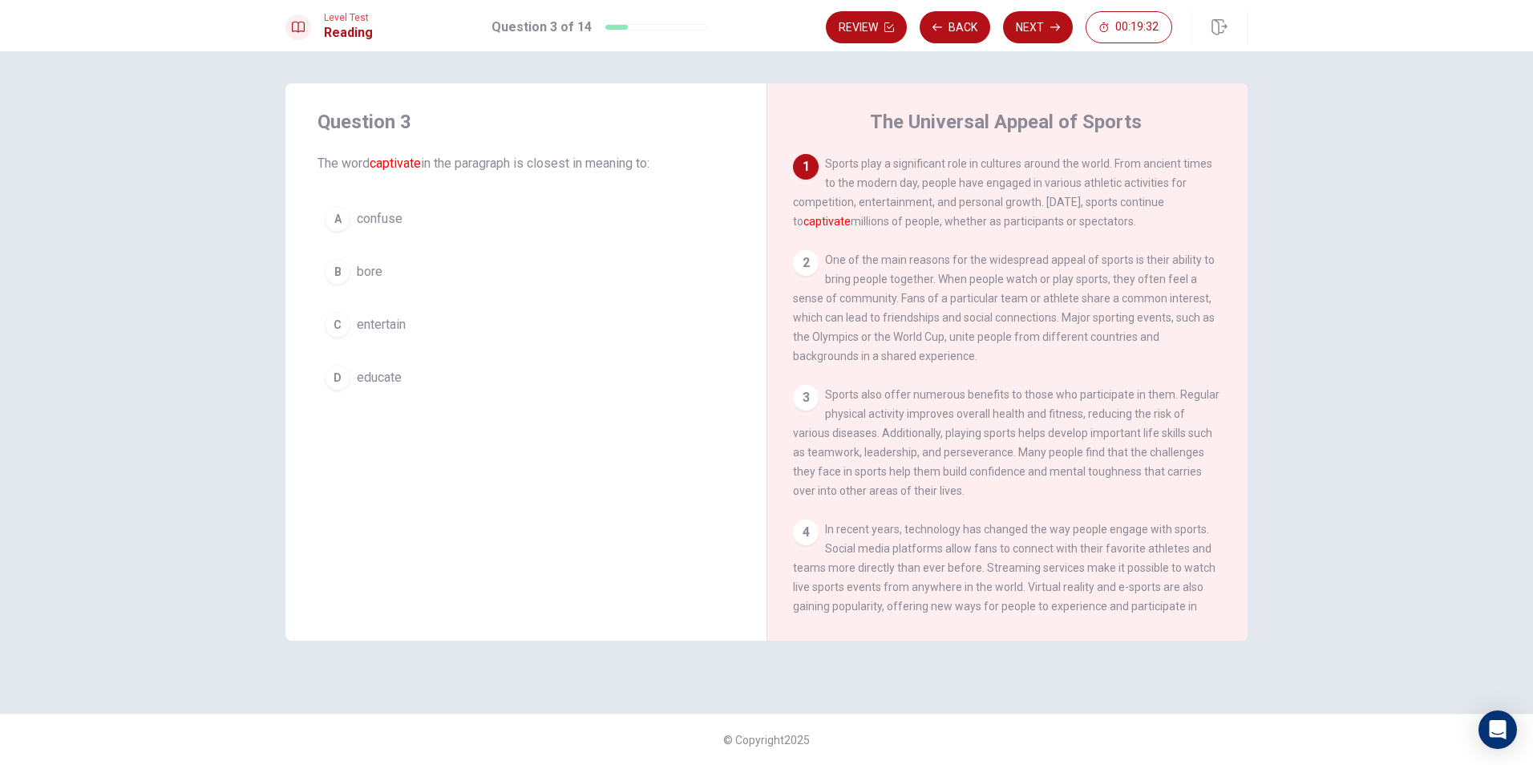
drag, startPoint x: 338, startPoint y: 330, endPoint x: 489, endPoint y: 164, distance: 225.4
click at [338, 329] on div "C" at bounding box center [338, 325] width 26 height 26
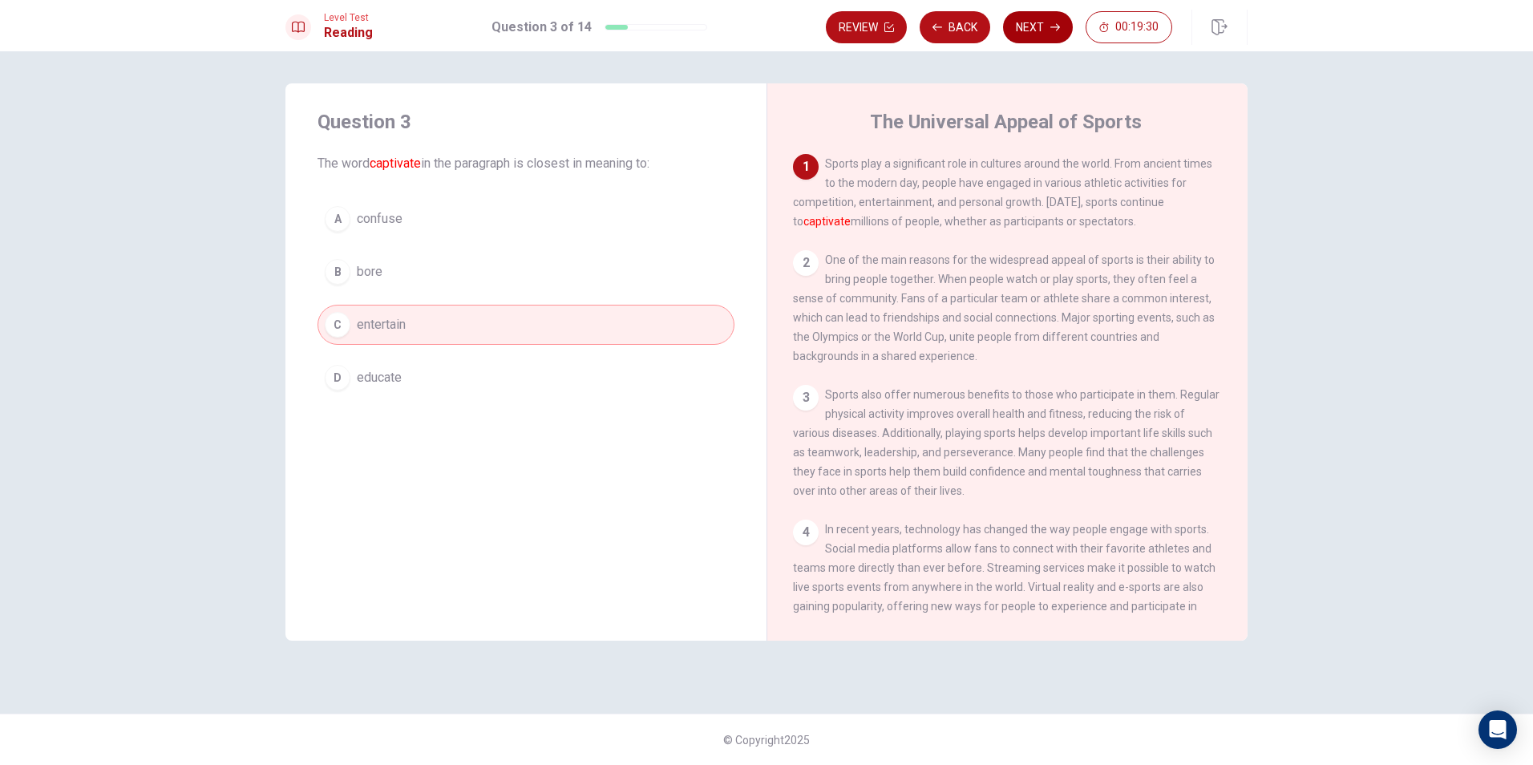
click at [1031, 25] on button "Next" at bounding box center [1038, 27] width 70 height 32
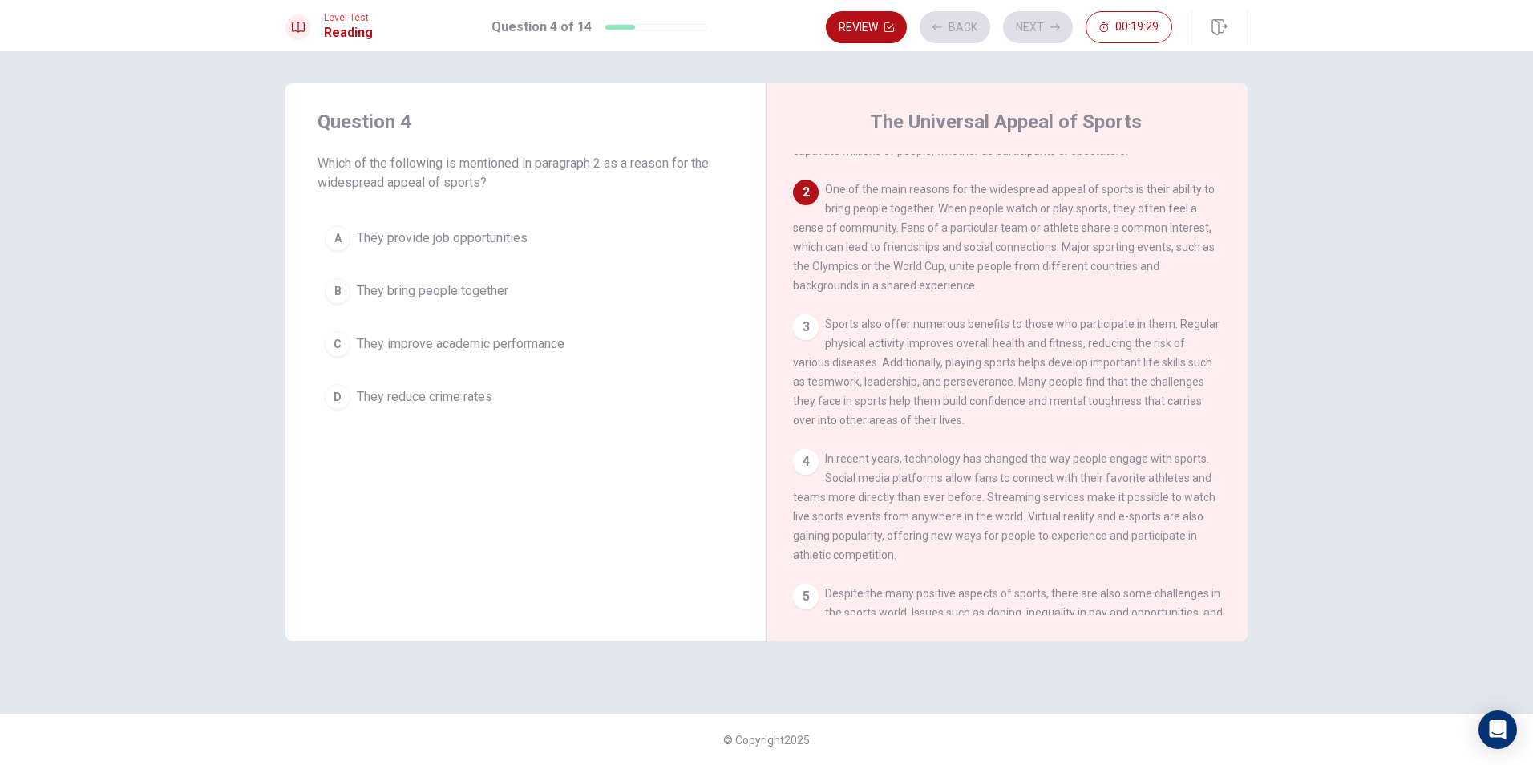
scroll to position [99, 0]
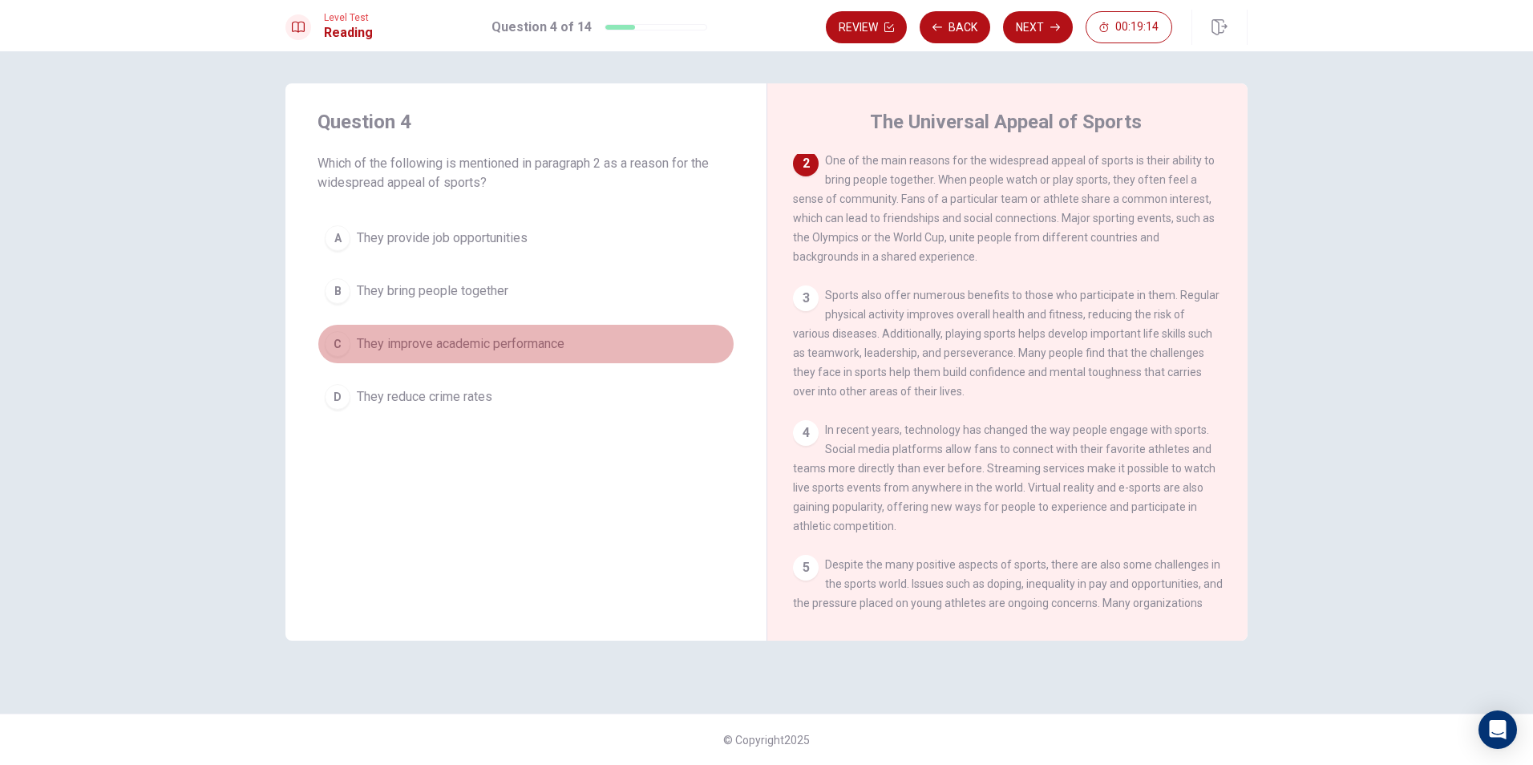
click at [363, 346] on span "They improve academic performance" at bounding box center [461, 343] width 208 height 19
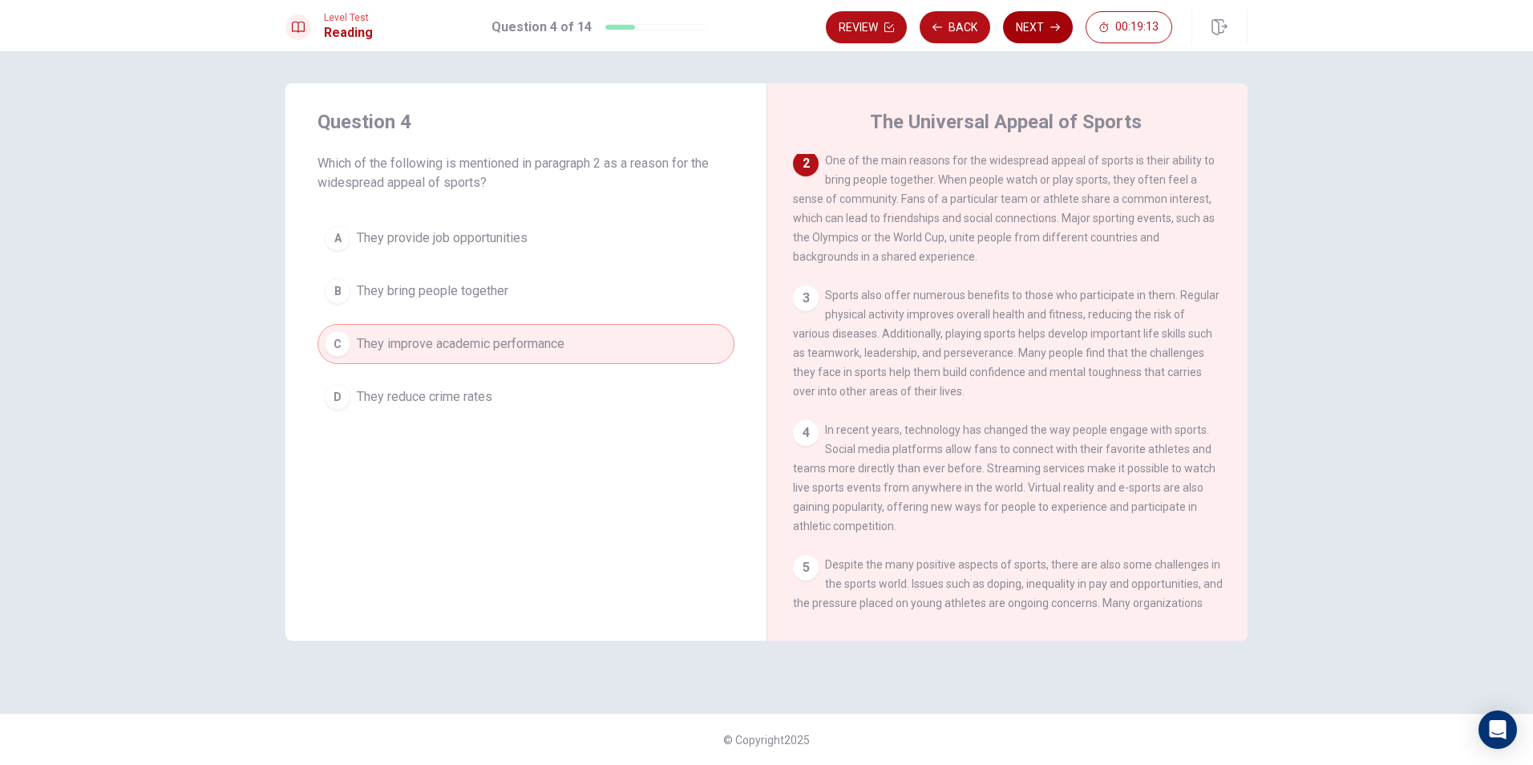
click at [1023, 21] on button "Next" at bounding box center [1038, 27] width 70 height 32
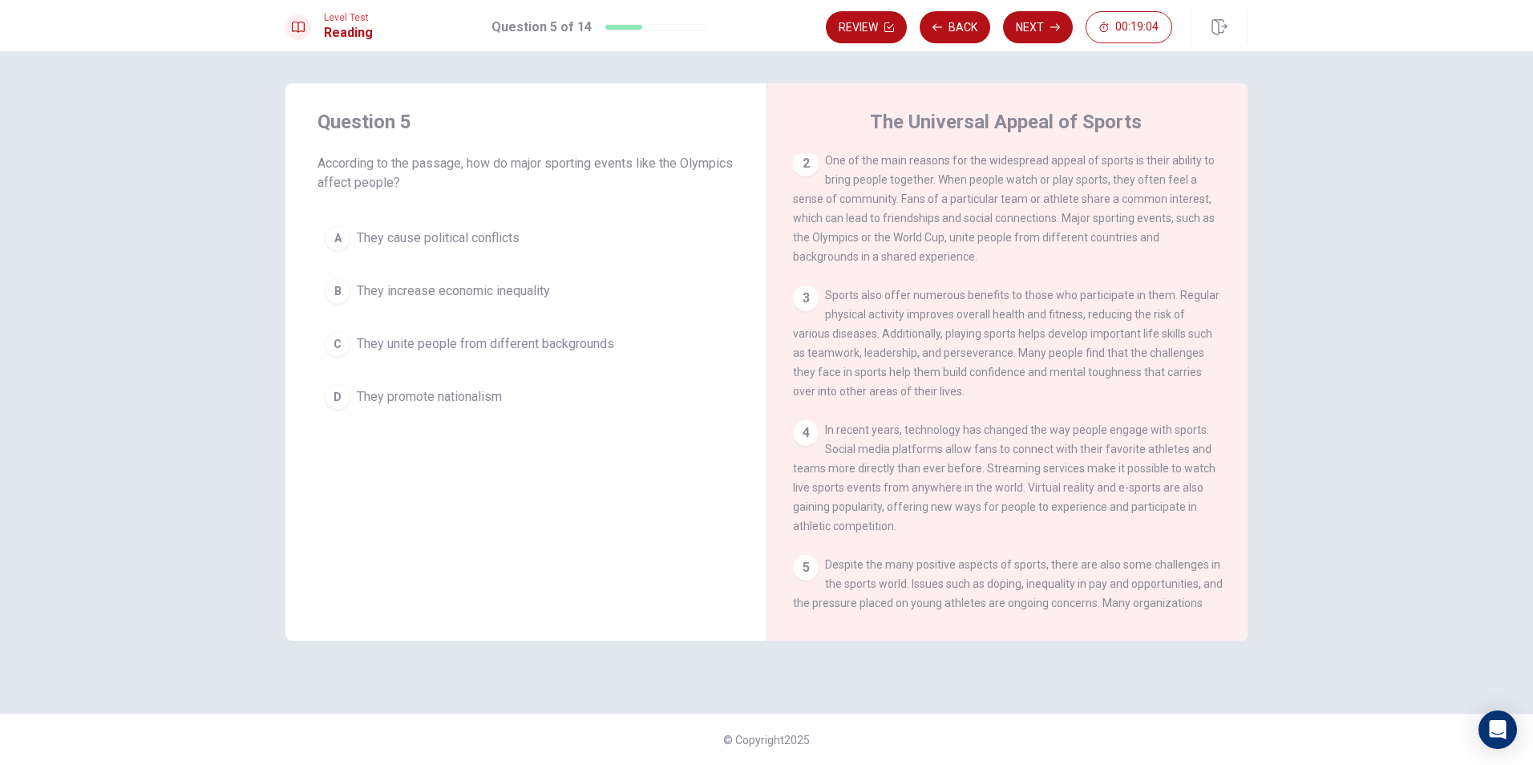
click at [337, 339] on div "C" at bounding box center [338, 344] width 26 height 26
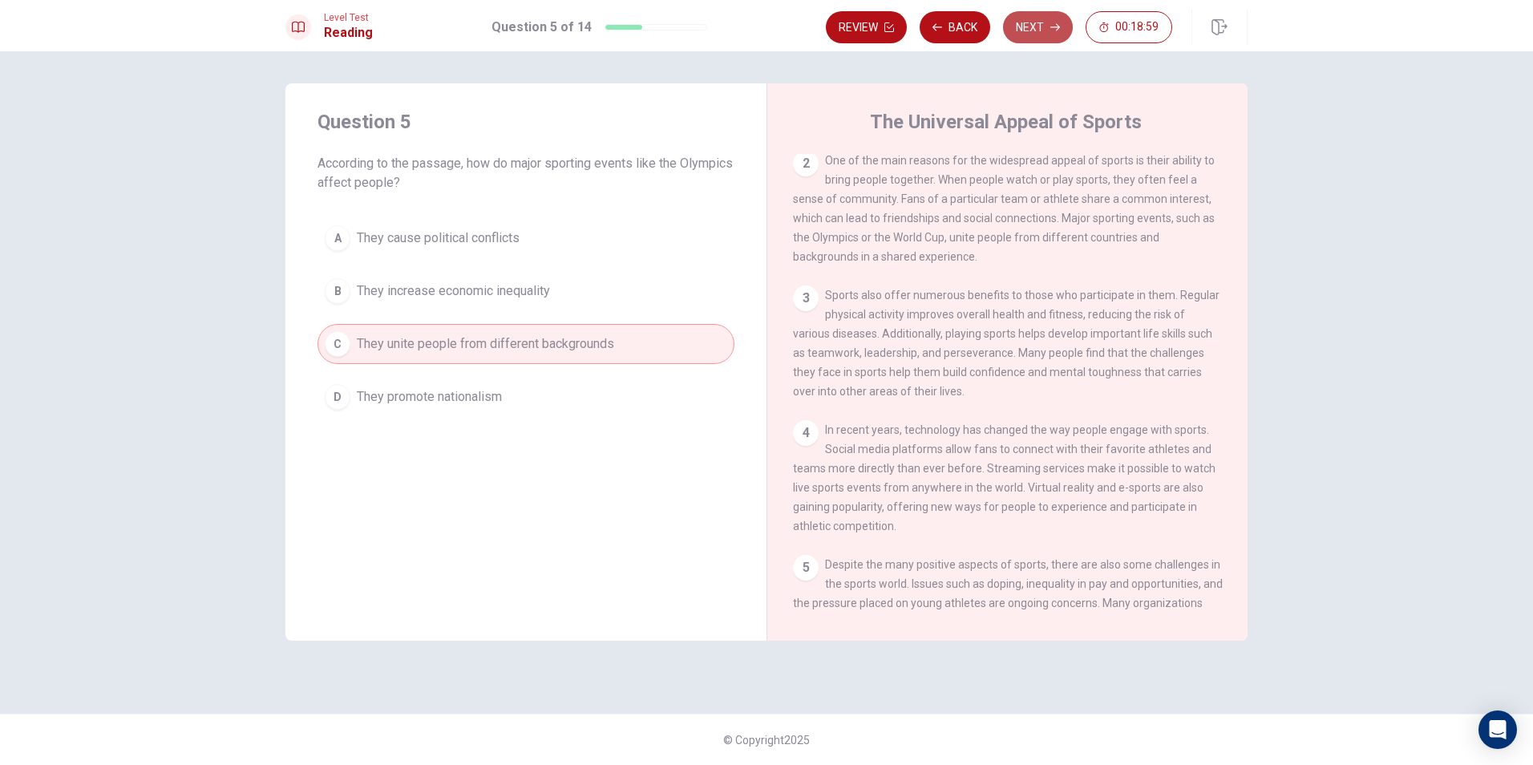
click at [1026, 34] on button "Next" at bounding box center [1038, 27] width 70 height 32
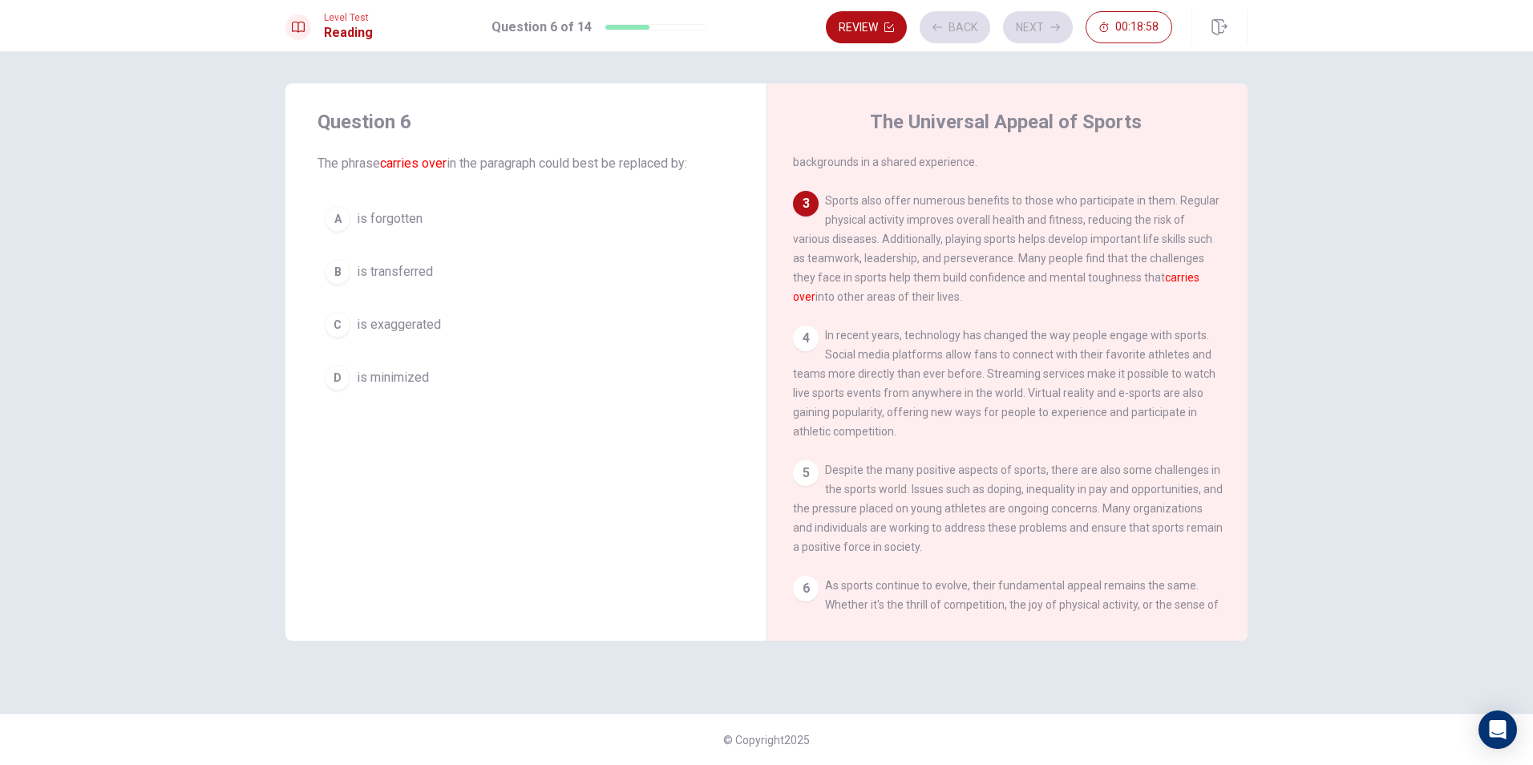
scroll to position [239, 0]
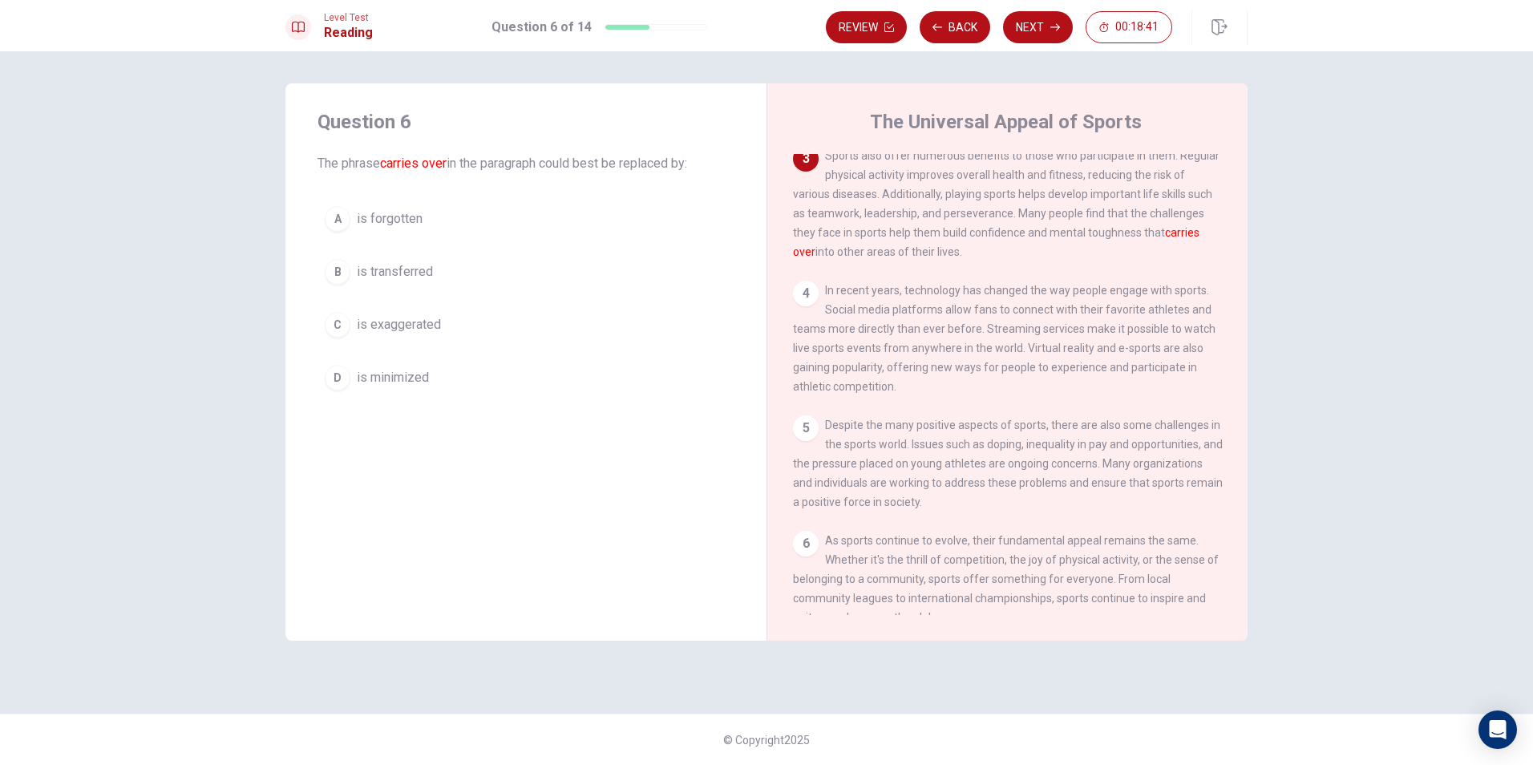
click at [342, 341] on button "C is exaggerated" at bounding box center [526, 325] width 417 height 40
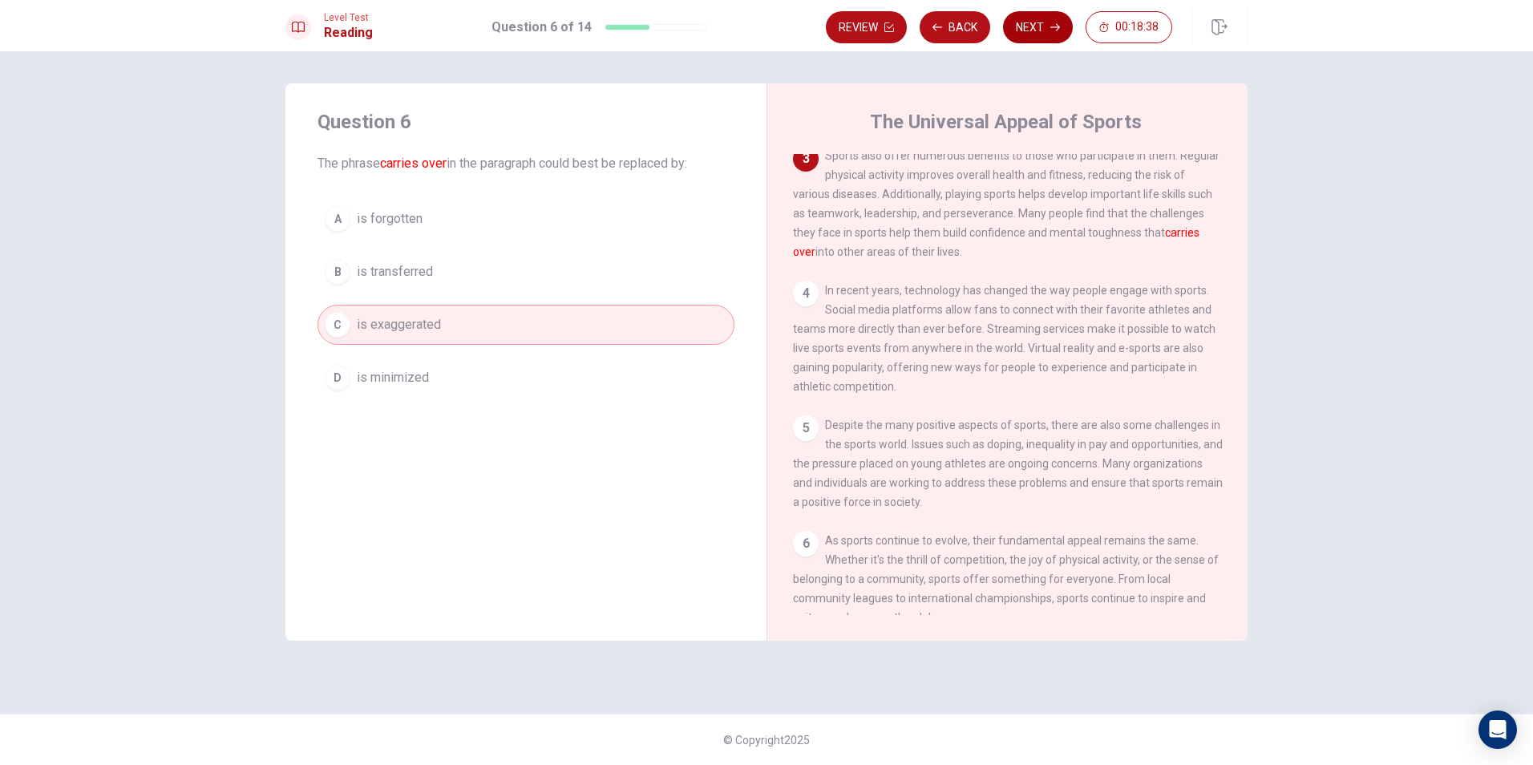
click at [1027, 20] on button "Next" at bounding box center [1038, 27] width 70 height 32
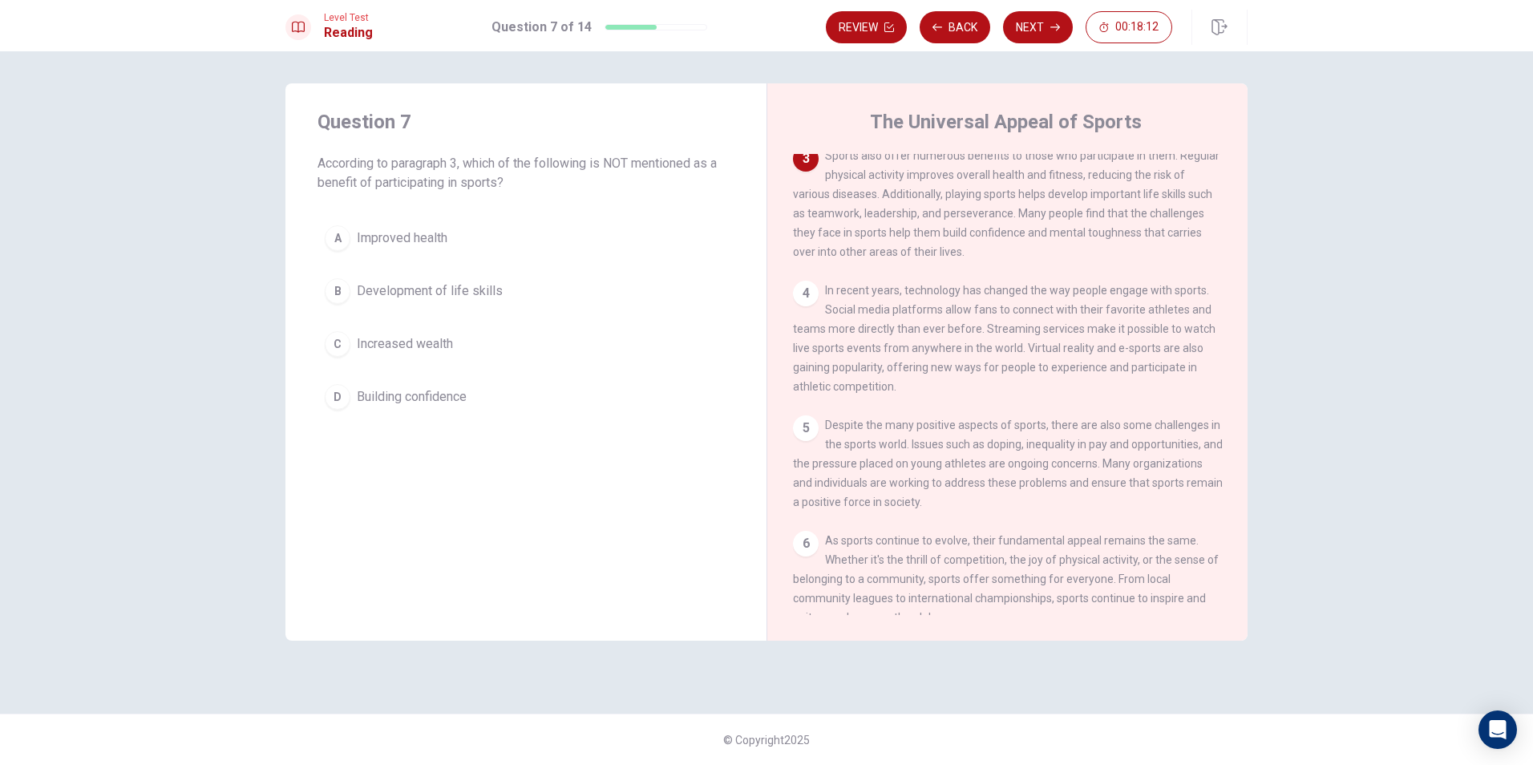
click at [373, 355] on button "C Increased wealth" at bounding box center [526, 344] width 417 height 40
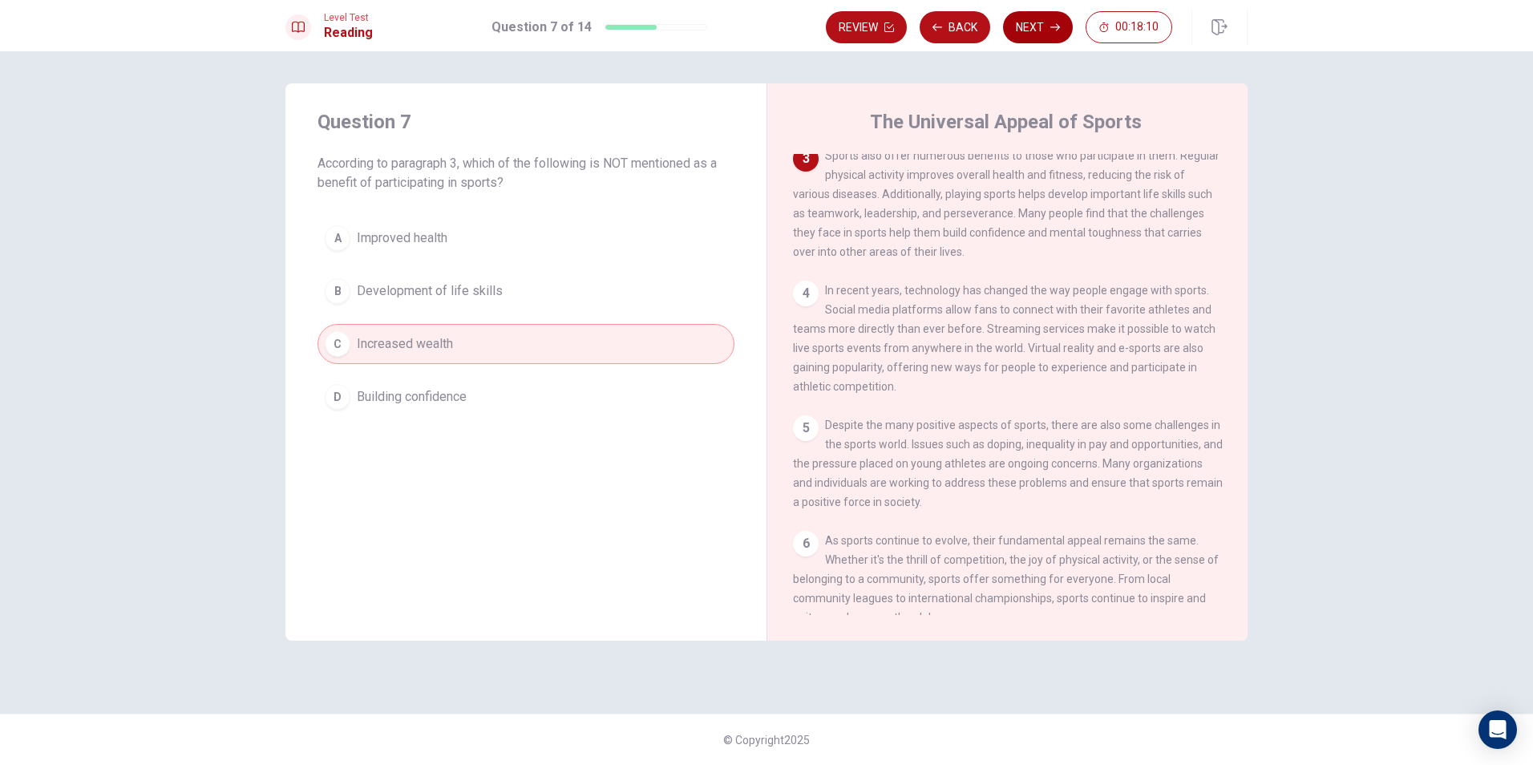
click at [1045, 19] on button "Next" at bounding box center [1038, 27] width 70 height 32
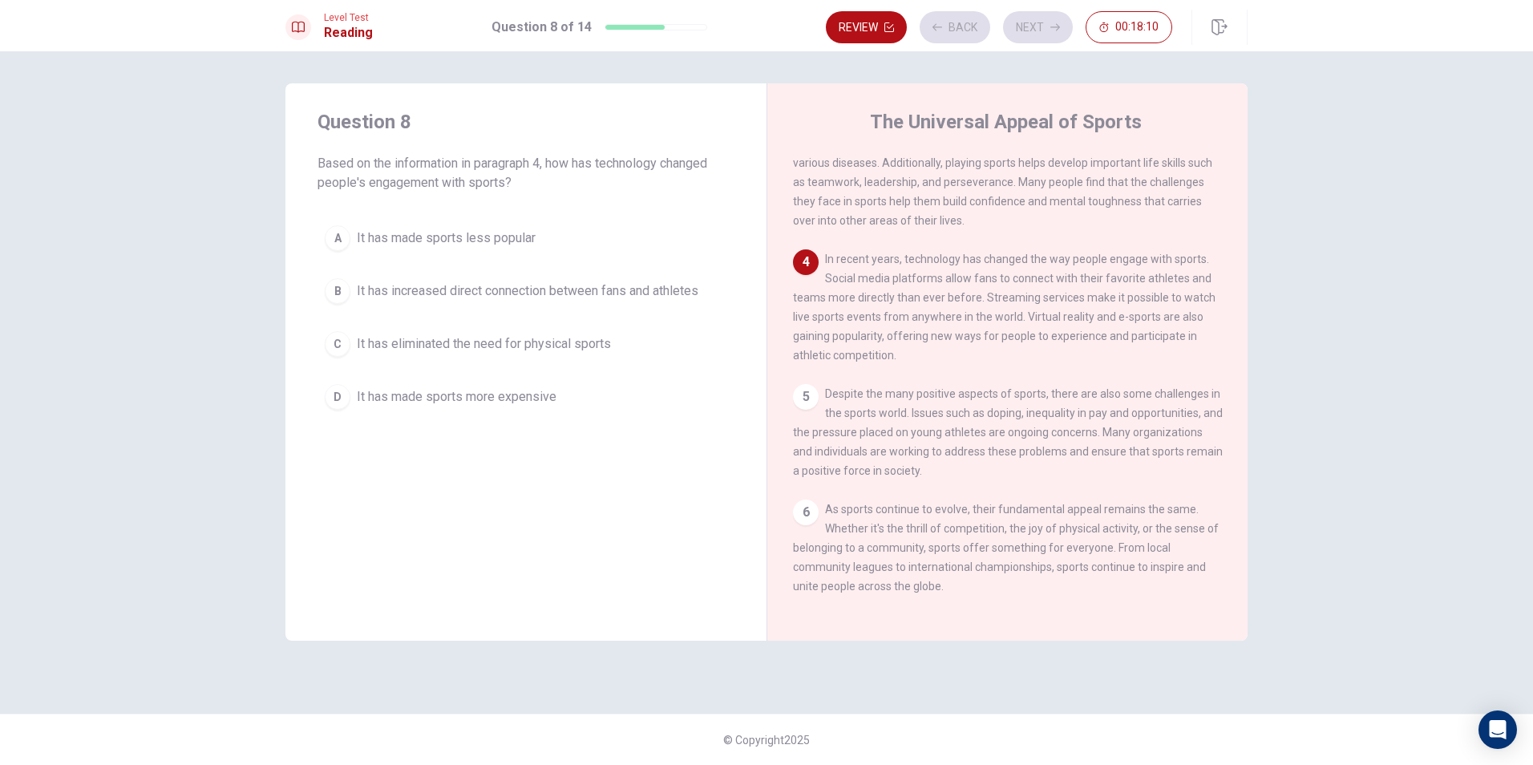
scroll to position [296, 0]
click at [390, 298] on span "It has increased direct connection between fans and athletes" at bounding box center [528, 290] width 342 height 19
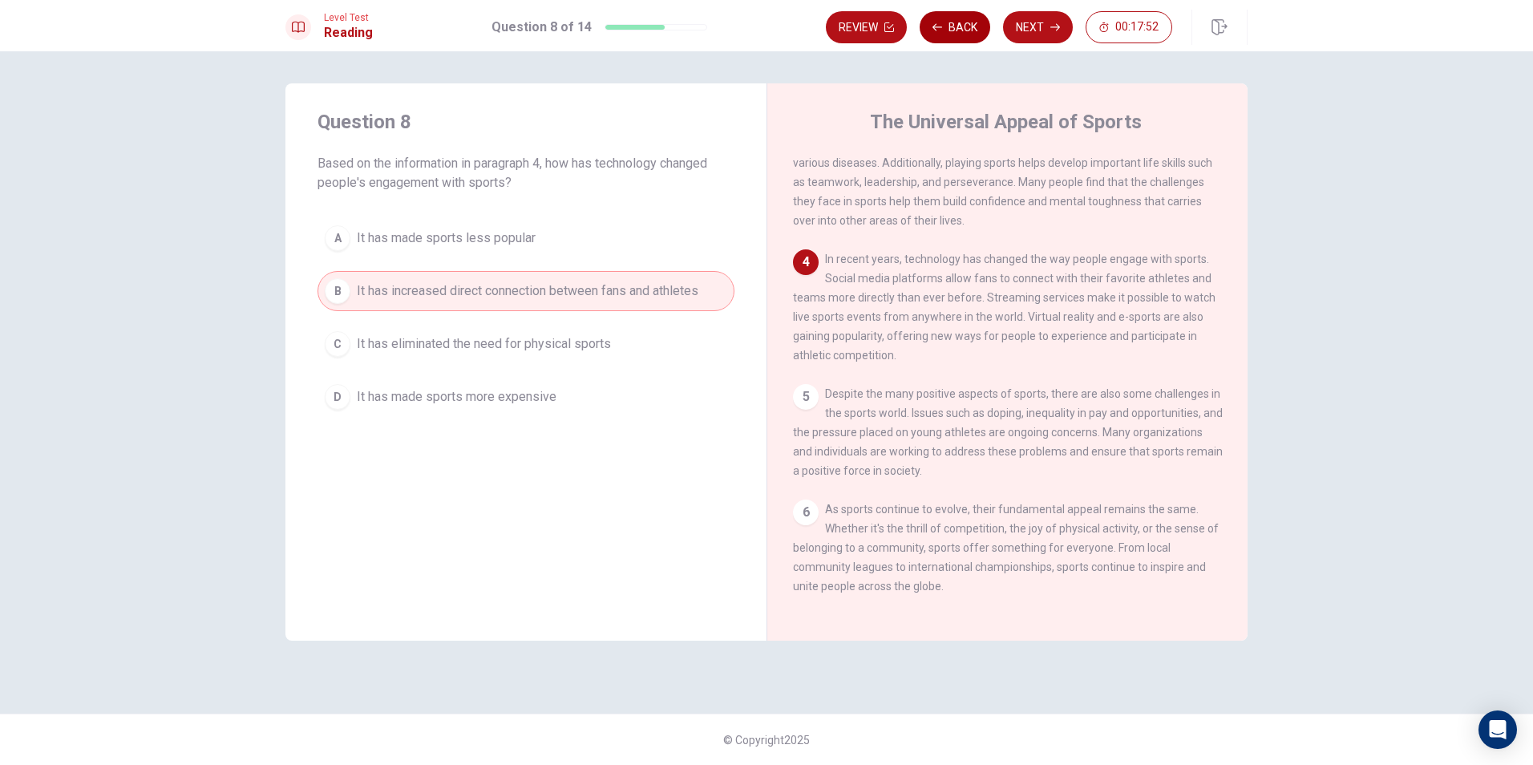
click at [950, 28] on button "Back" at bounding box center [955, 27] width 71 height 32
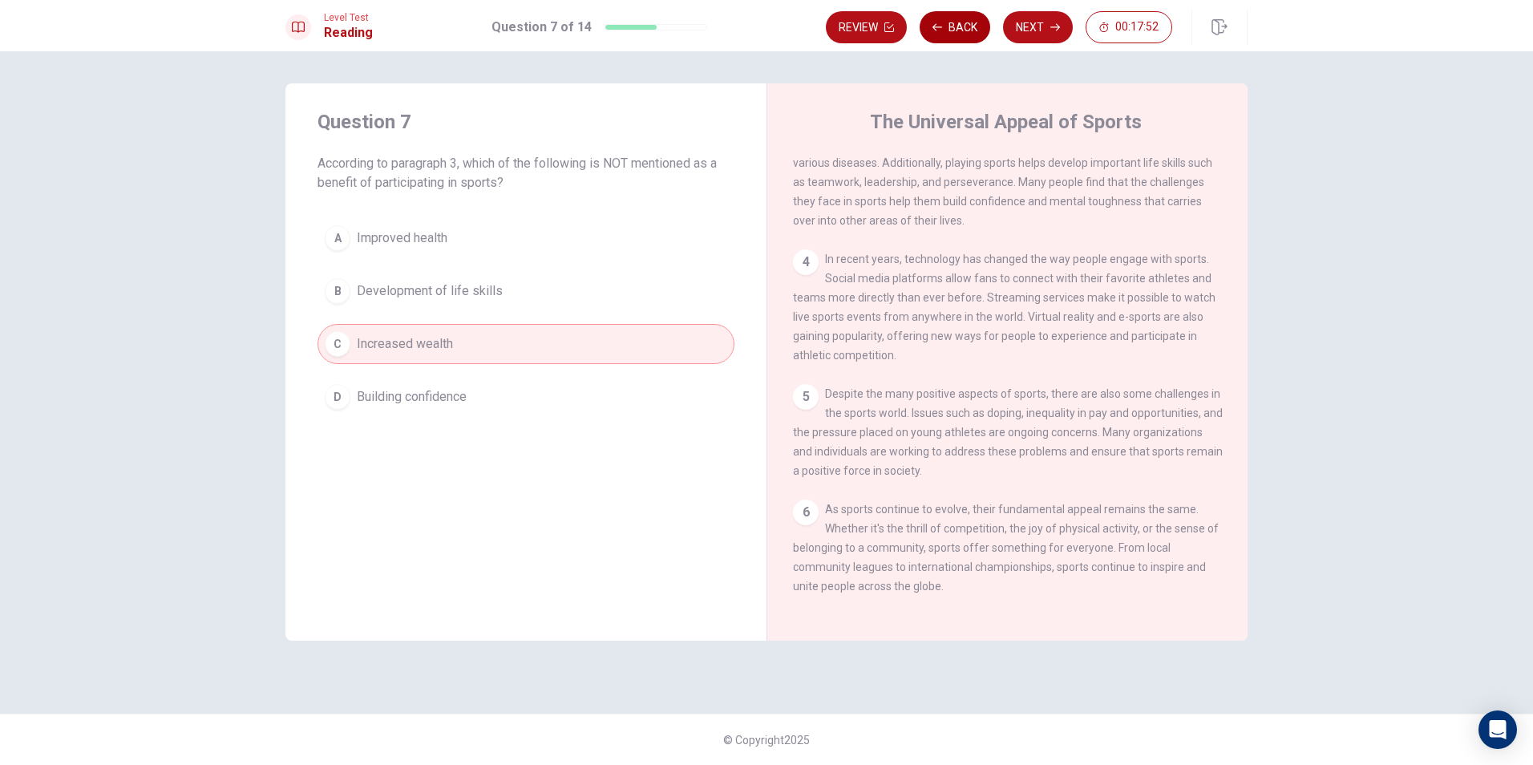
scroll to position [239, 0]
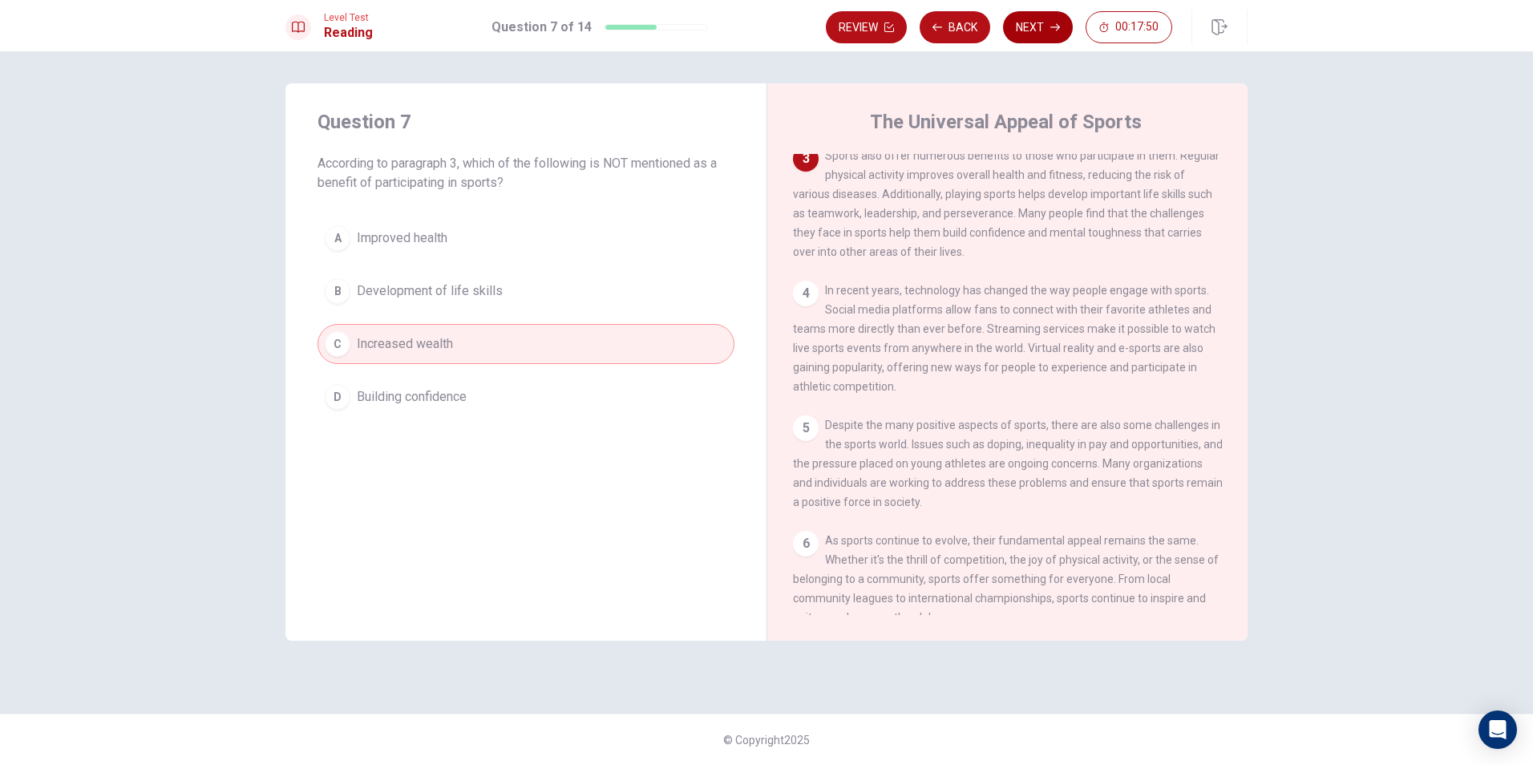
click at [1040, 30] on button "Next" at bounding box center [1038, 27] width 70 height 32
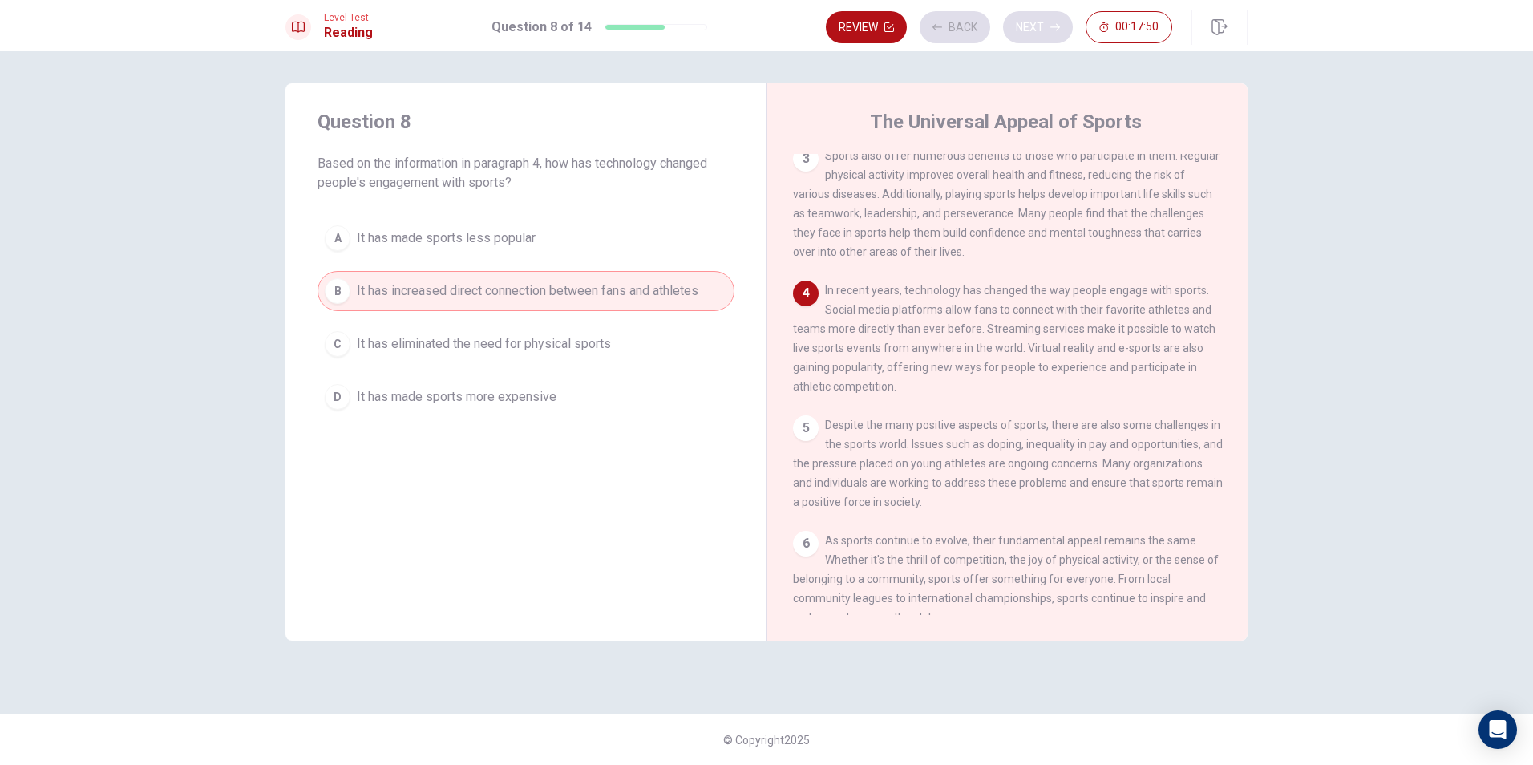
scroll to position [296, 0]
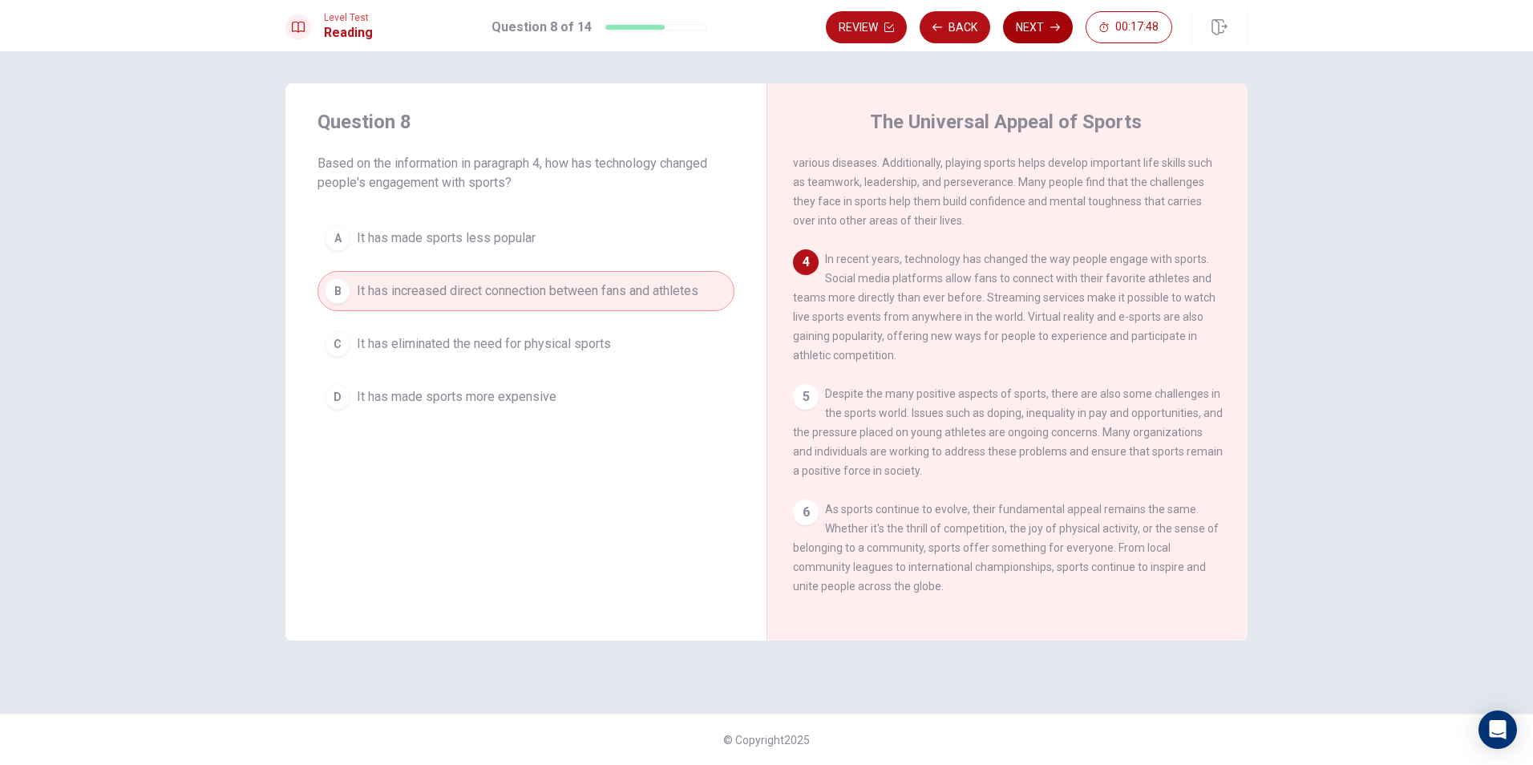
click at [1020, 22] on button "Next" at bounding box center [1038, 27] width 70 height 32
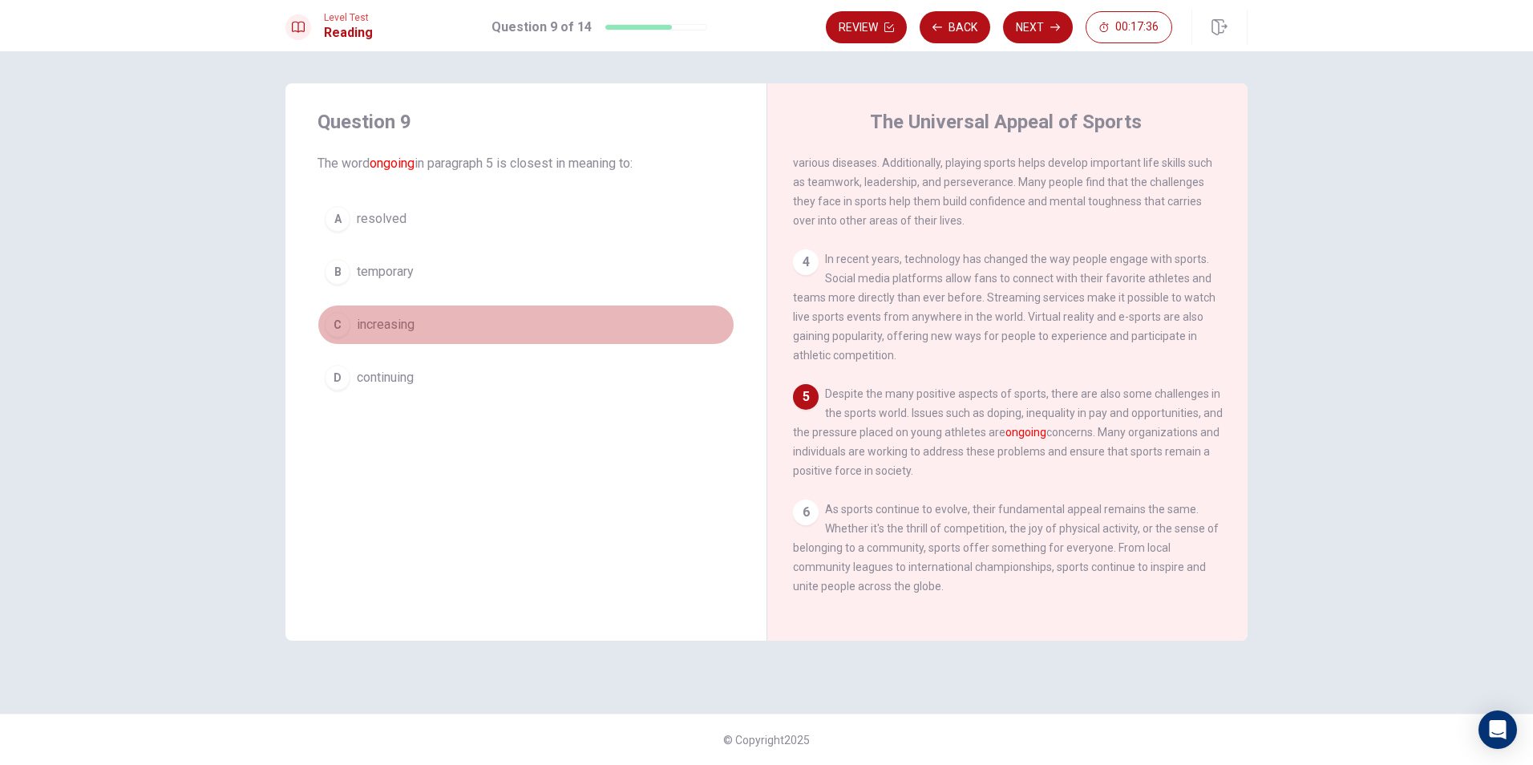
click at [353, 319] on button "C increasing" at bounding box center [526, 325] width 417 height 40
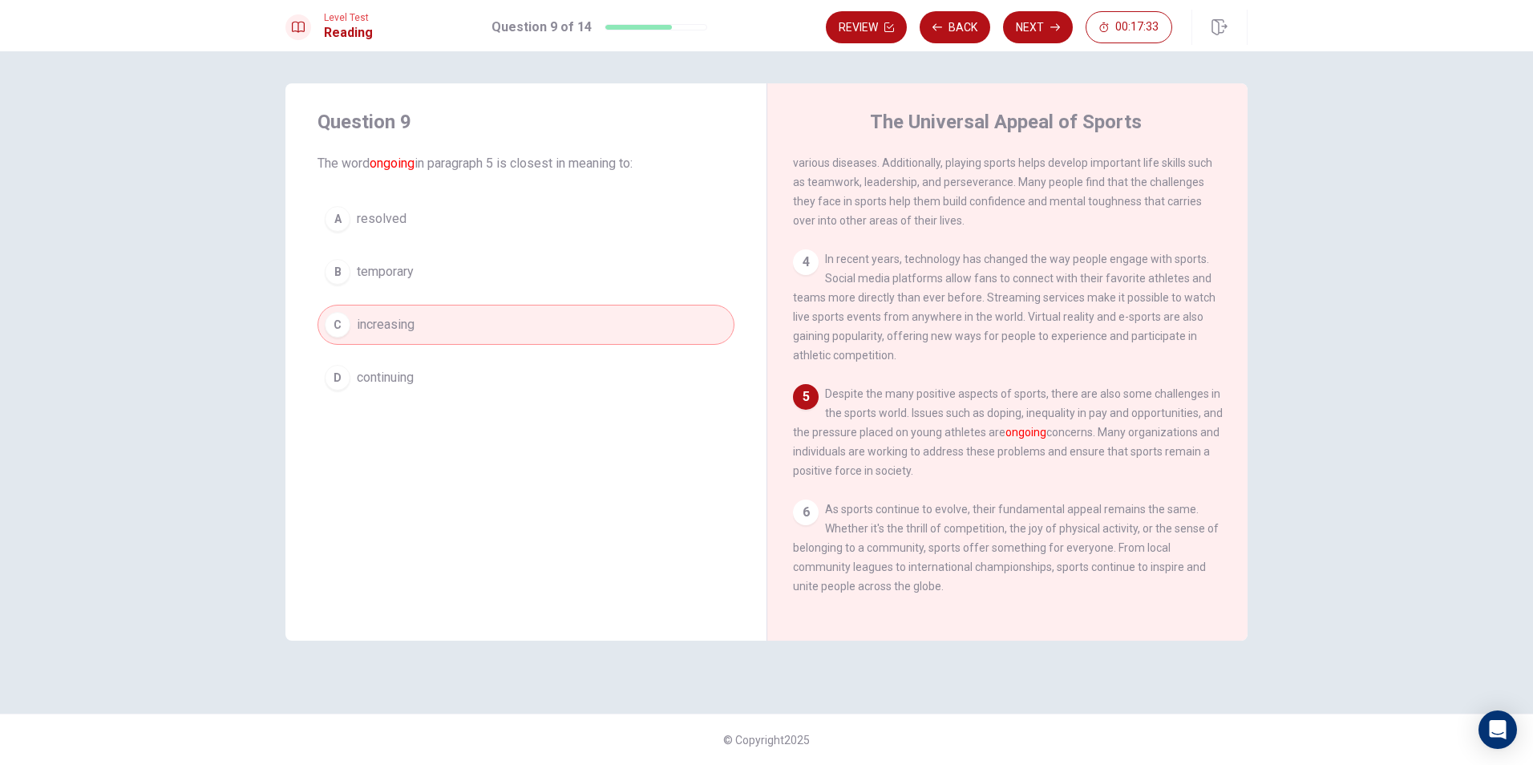
click at [373, 362] on button "D continuing" at bounding box center [526, 378] width 417 height 40
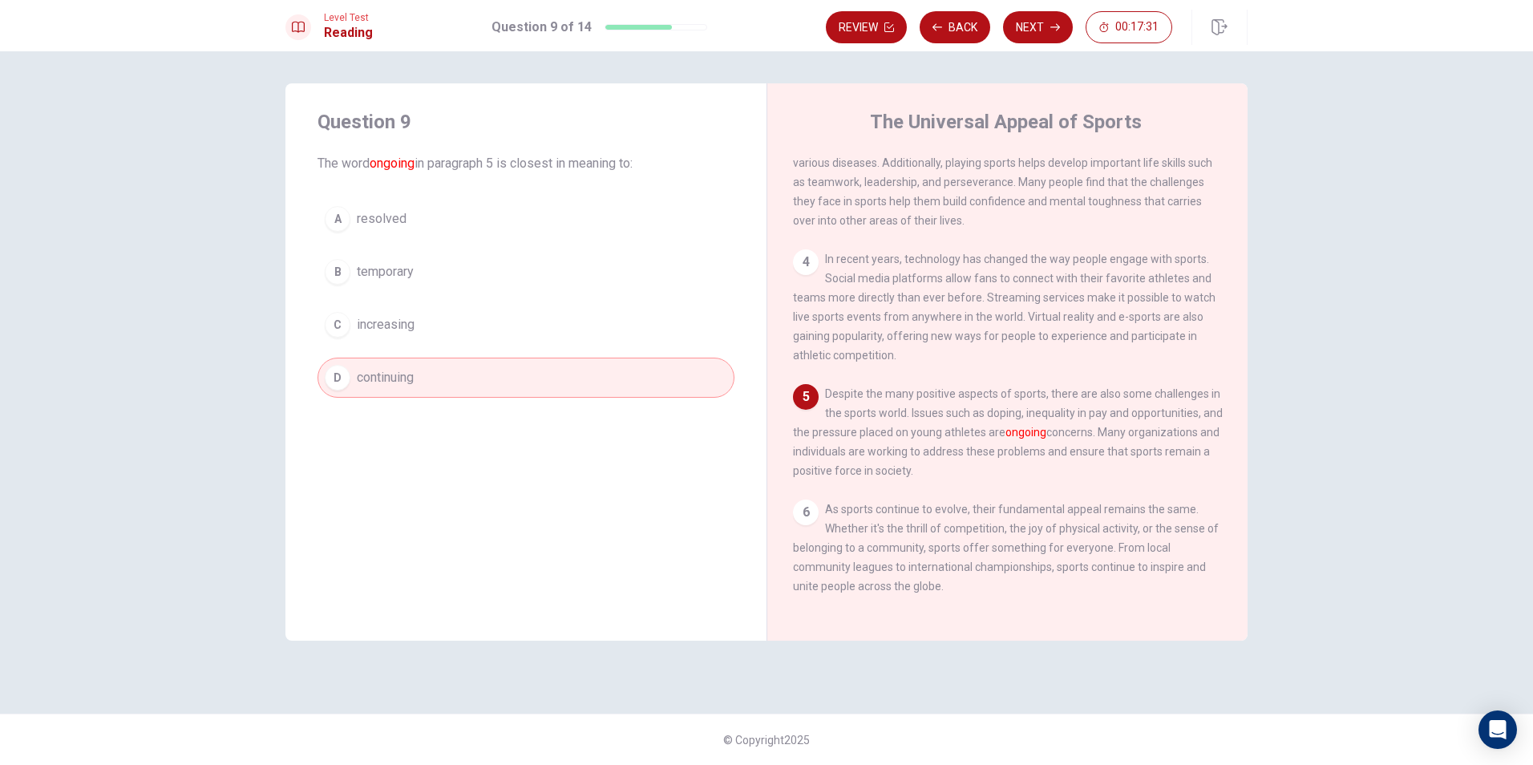
click at [1033, 20] on button "Next" at bounding box center [1038, 27] width 70 height 32
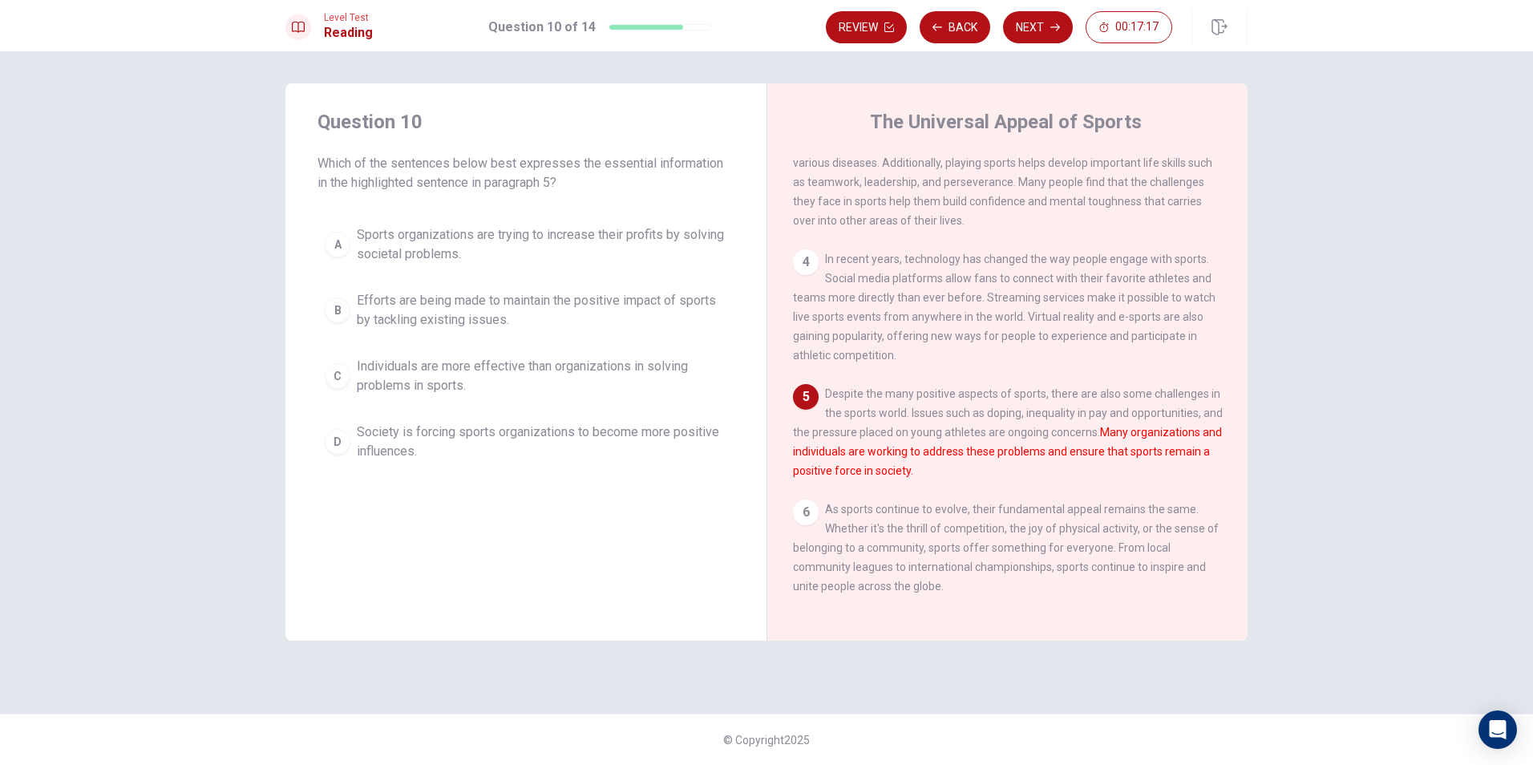
click at [487, 234] on span "Sports organizations are trying to increase their profits by solving societal p…" at bounding box center [542, 244] width 371 height 38
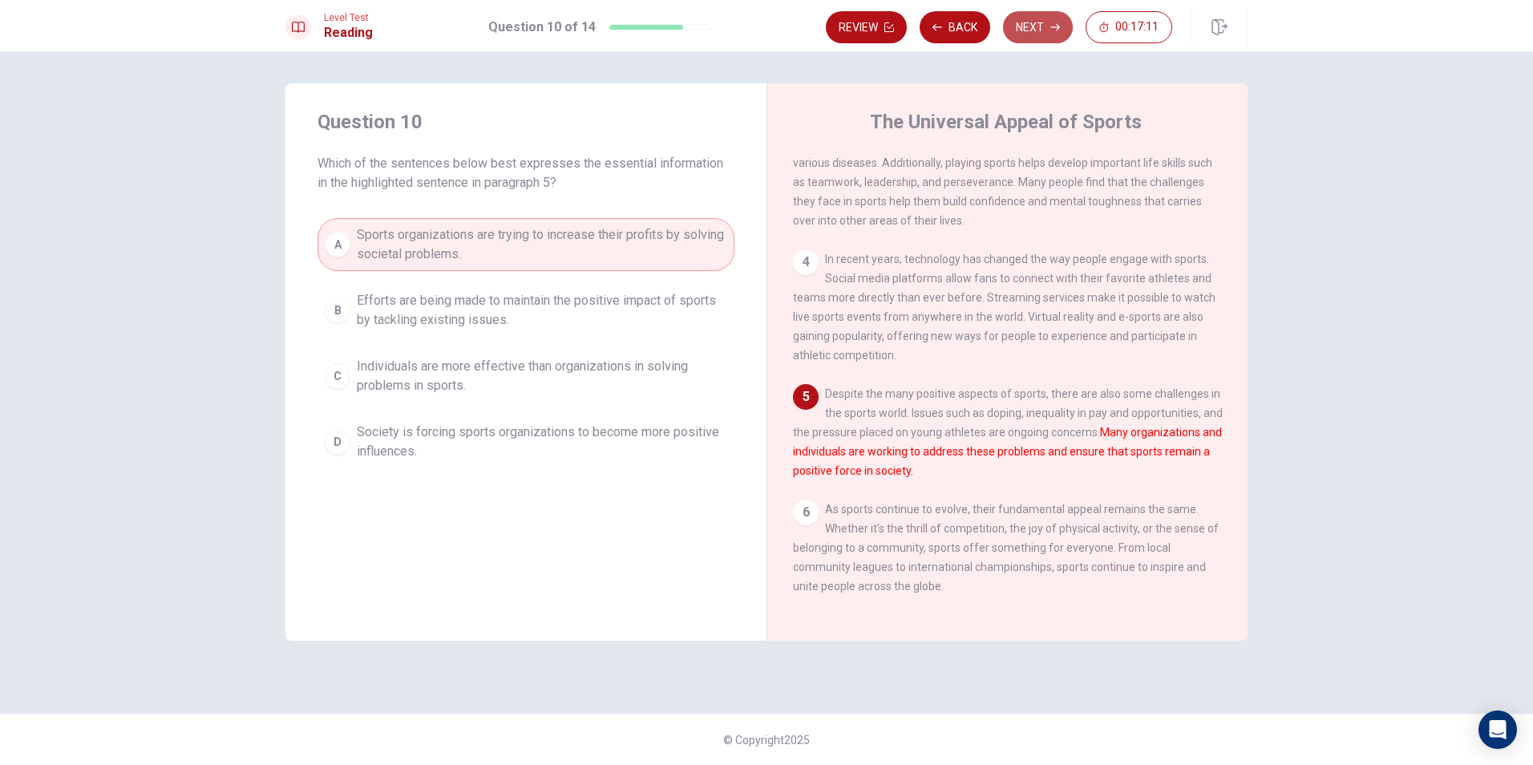
click at [1014, 21] on button "Next" at bounding box center [1038, 27] width 70 height 32
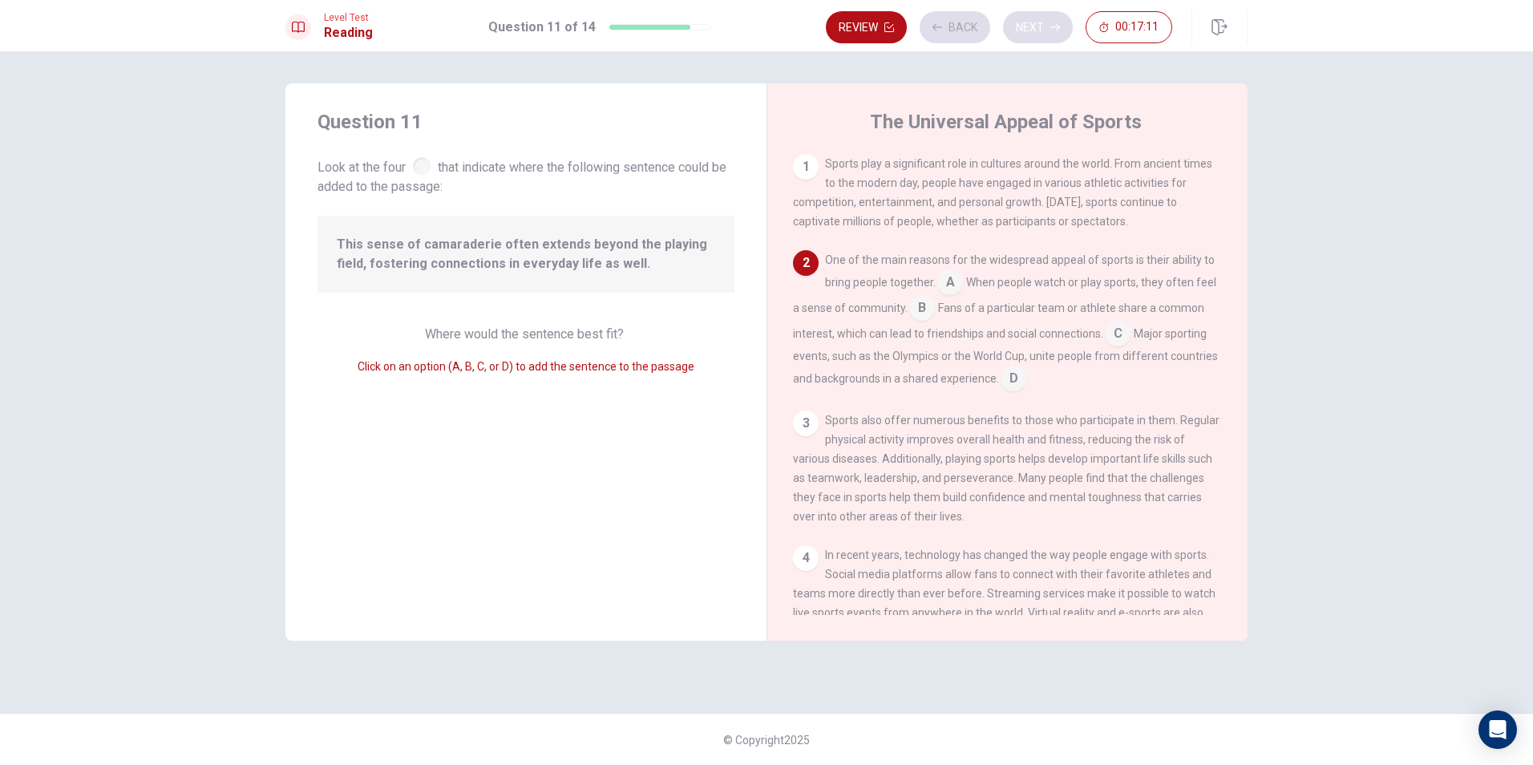
scroll to position [99, 0]
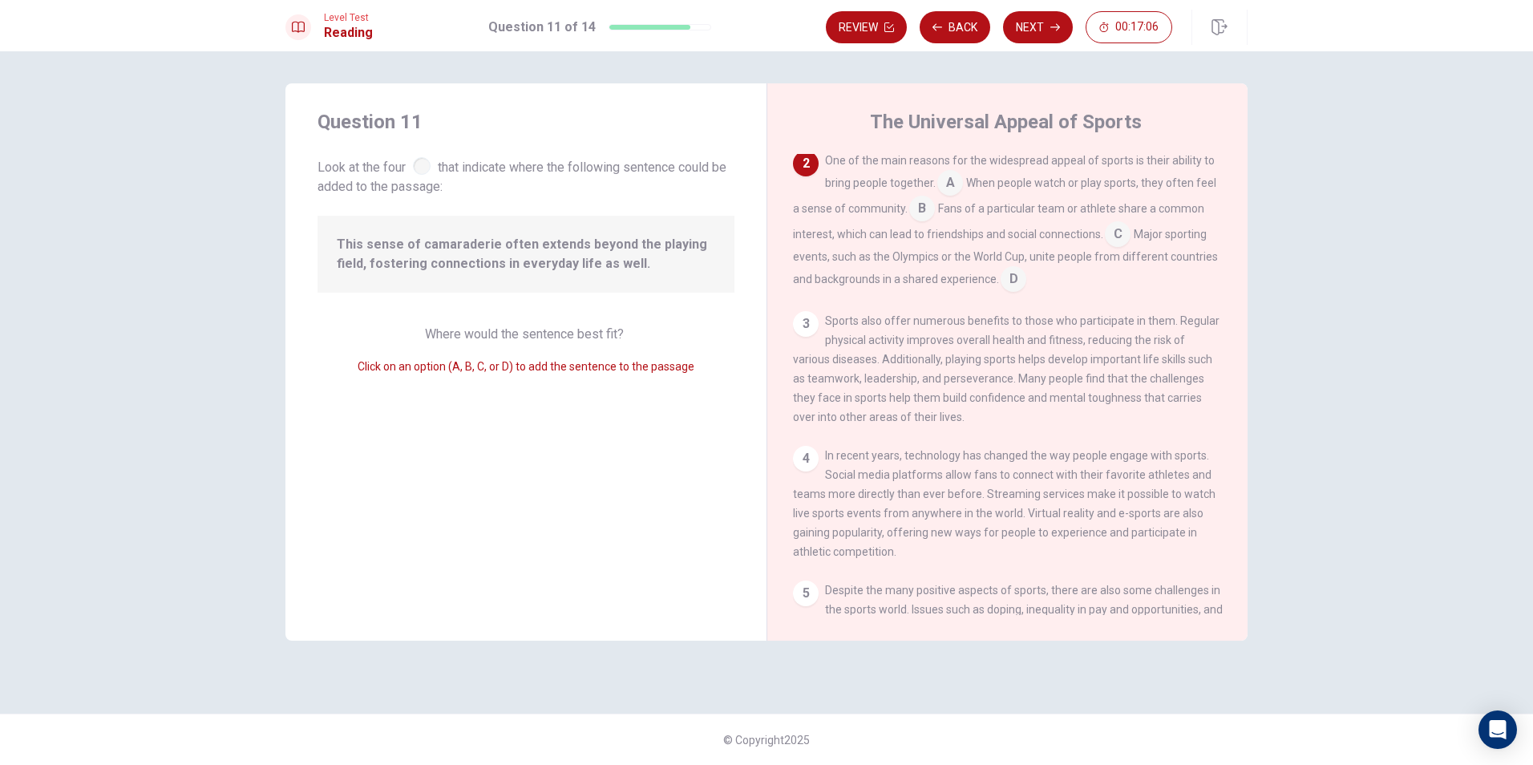
click at [954, 181] on input at bounding box center [950, 185] width 26 height 26
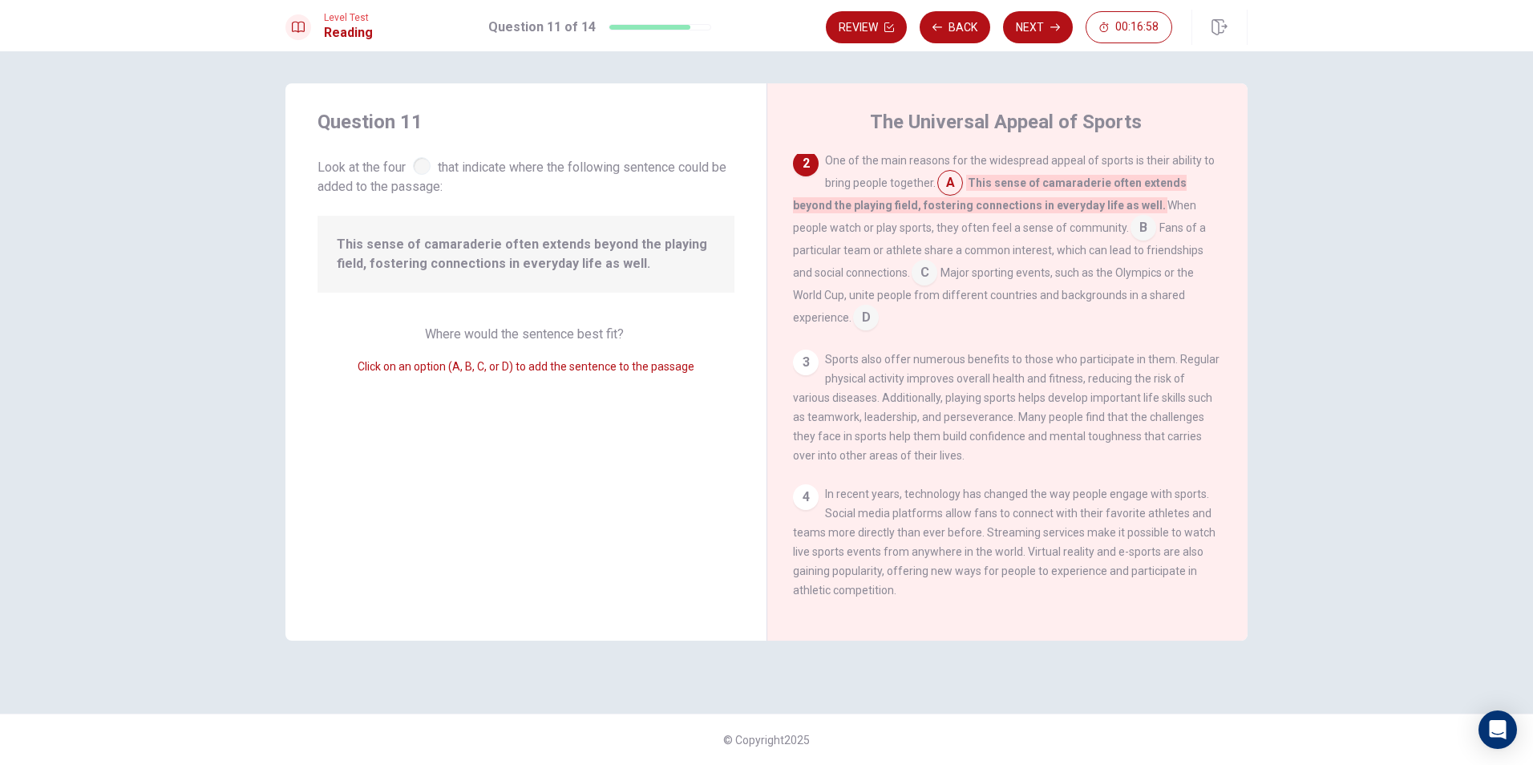
click at [1131, 235] on input at bounding box center [1144, 230] width 26 height 26
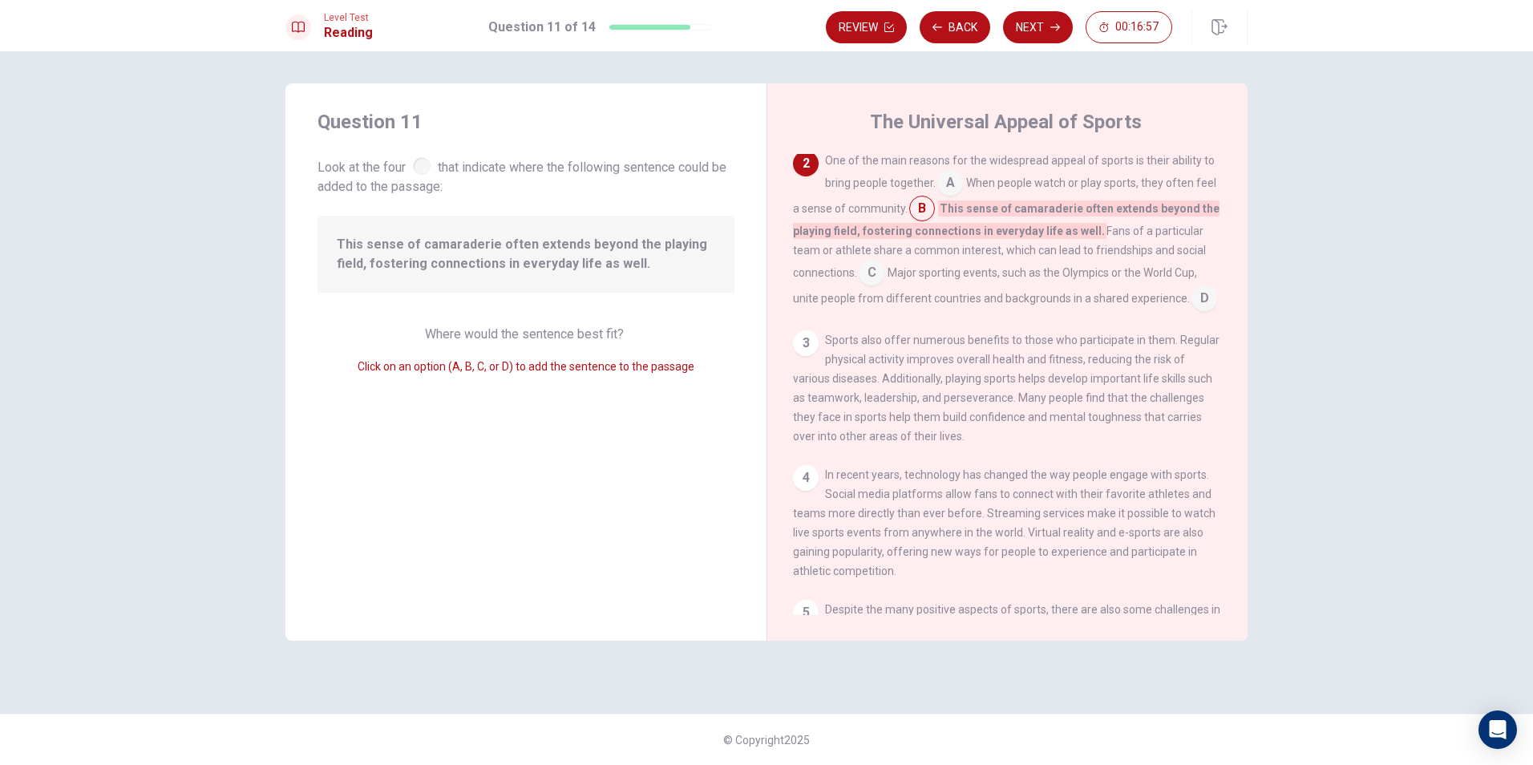
click at [873, 267] on input at bounding box center [872, 274] width 26 height 26
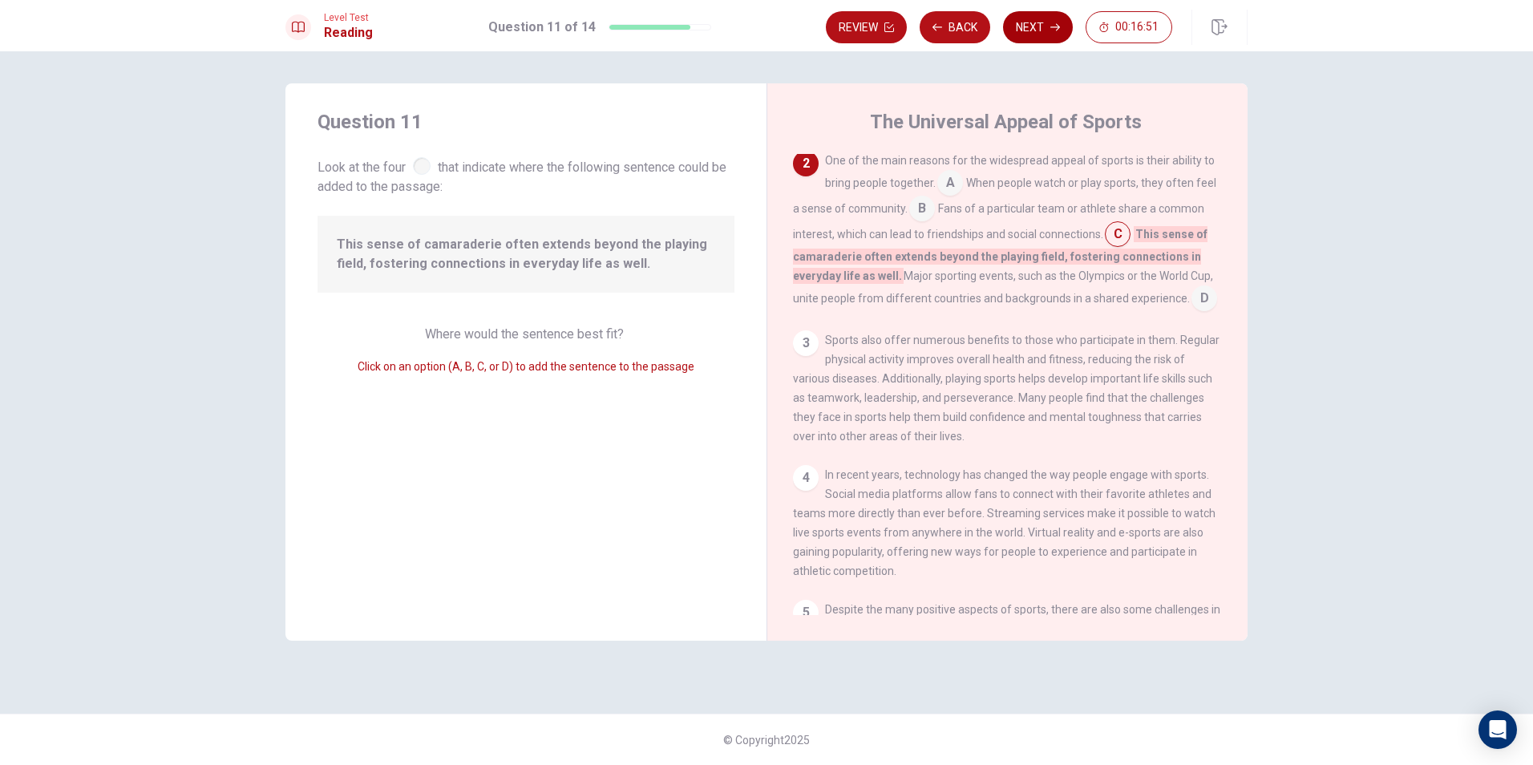
click at [1022, 34] on button "Next" at bounding box center [1038, 27] width 70 height 32
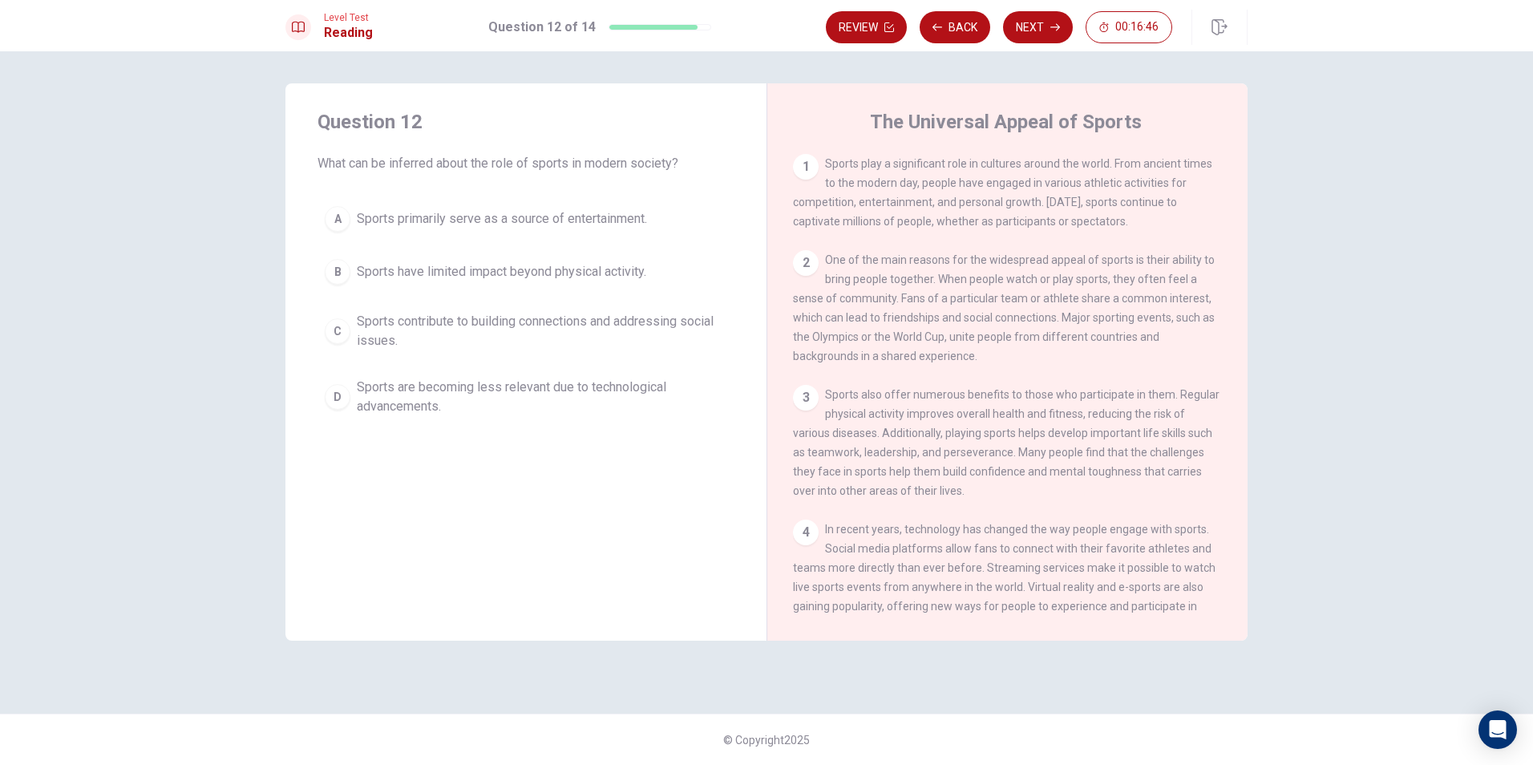
click at [339, 334] on div "C" at bounding box center [338, 331] width 26 height 26
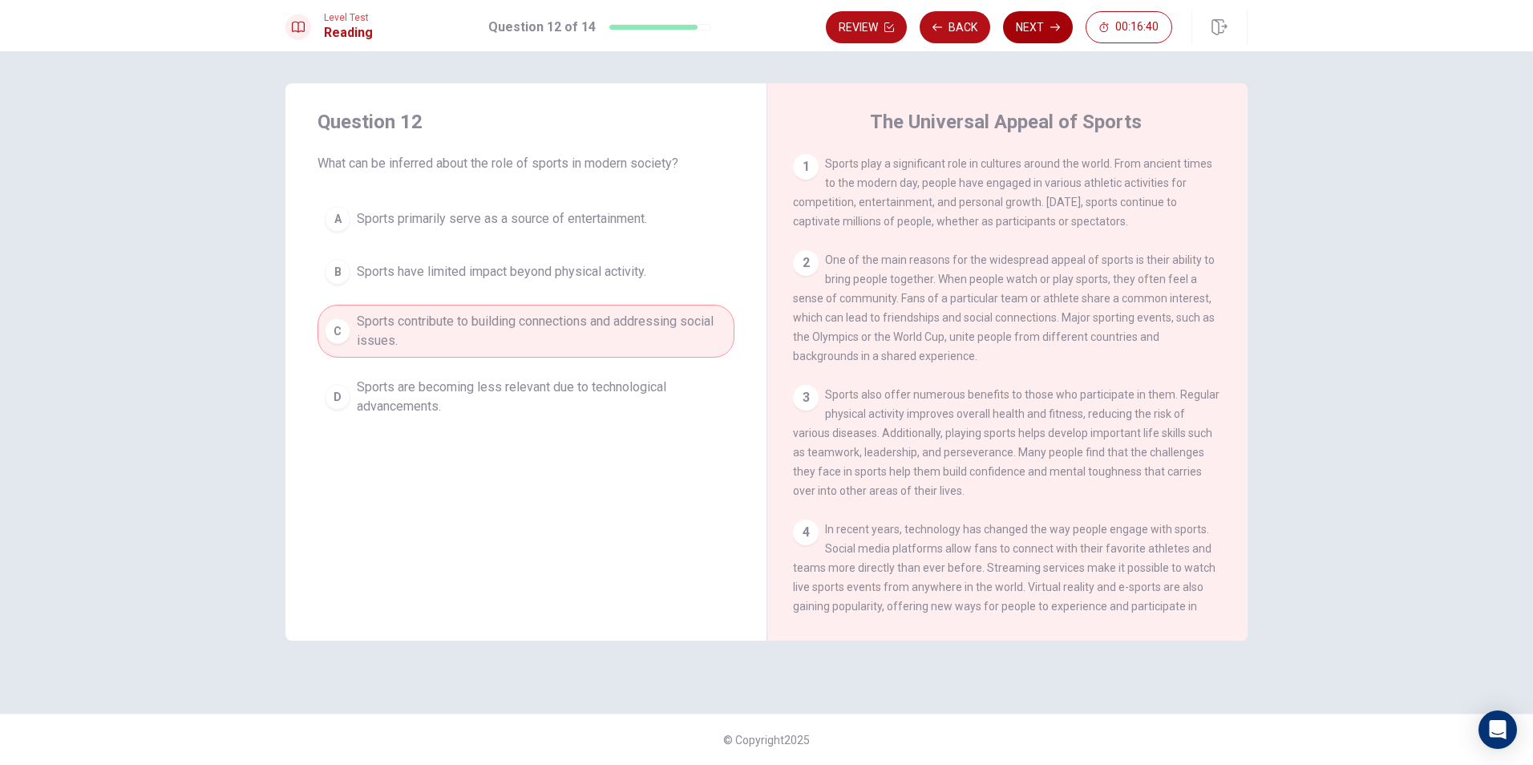
click at [1019, 28] on button "Next" at bounding box center [1038, 27] width 70 height 32
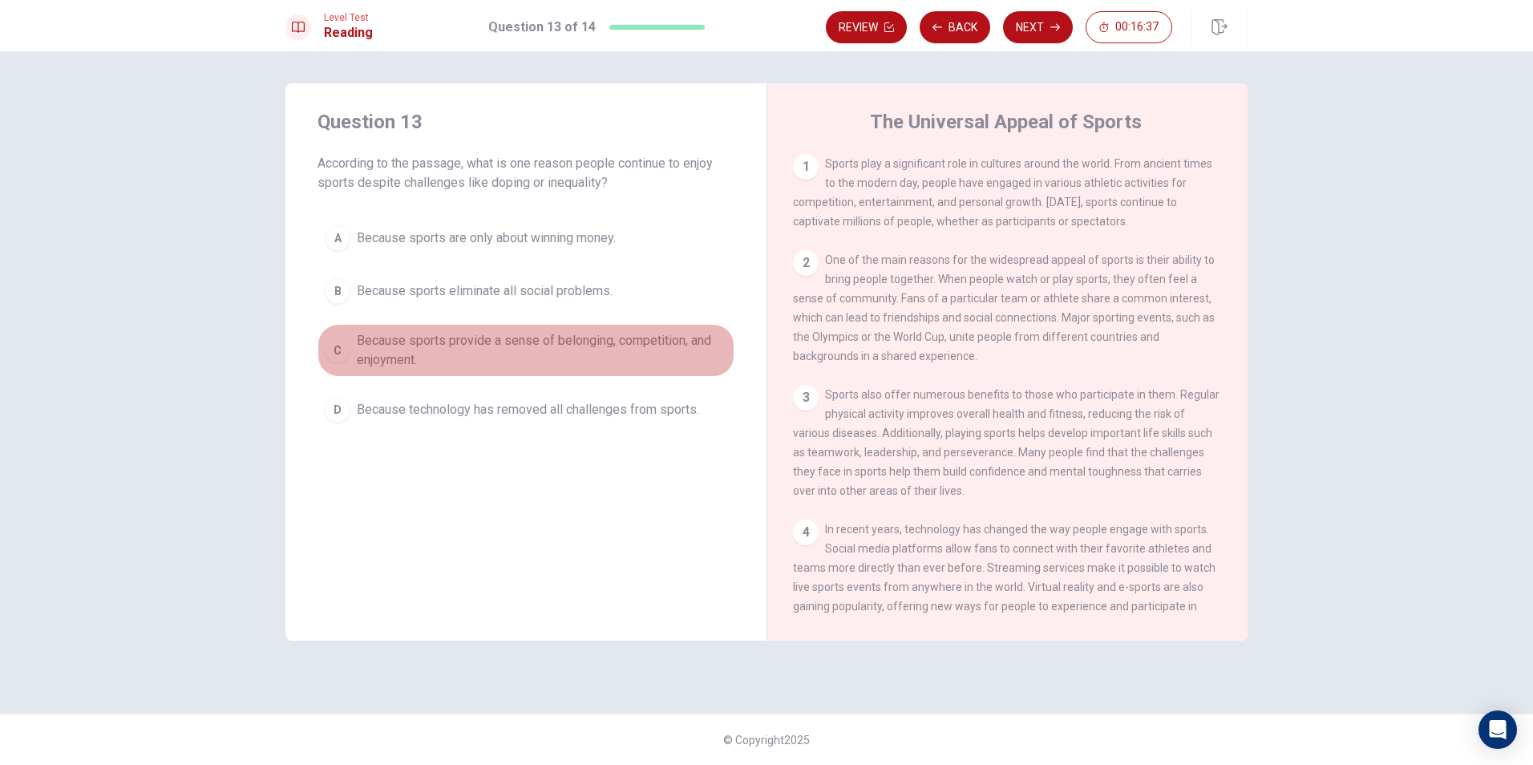
click at [337, 346] on div "C" at bounding box center [338, 351] width 26 height 26
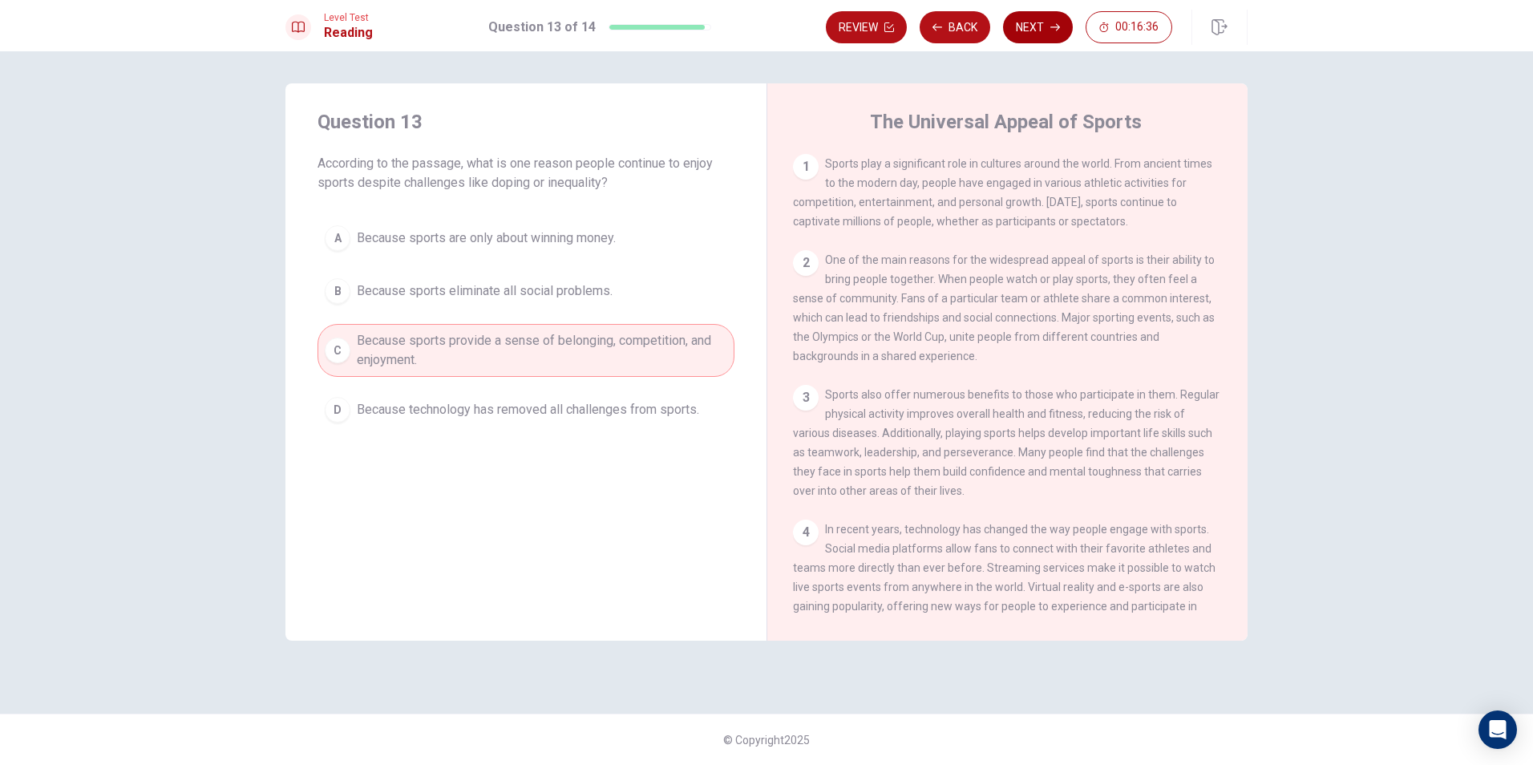
click at [1019, 24] on button "Next" at bounding box center [1038, 27] width 70 height 32
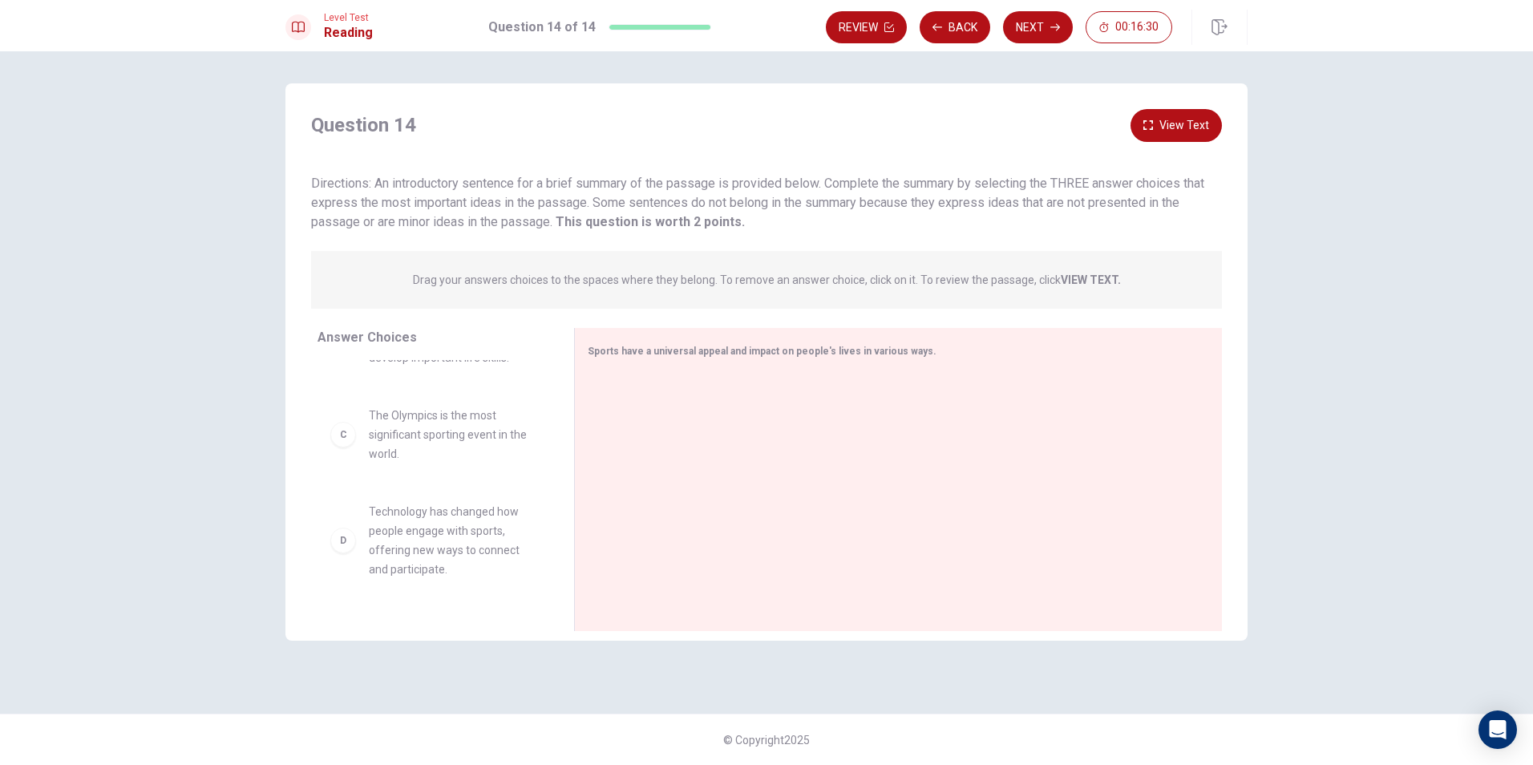
scroll to position [160, 0]
click at [342, 556] on div "D Technology has changed how people engage with sports, offering new ways to co…" at bounding box center [432, 539] width 205 height 77
click at [344, 537] on div "D" at bounding box center [343, 540] width 26 height 26
click at [362, 427] on div "C The Olympics is the most significant sporting event in the world." at bounding box center [432, 434] width 205 height 58
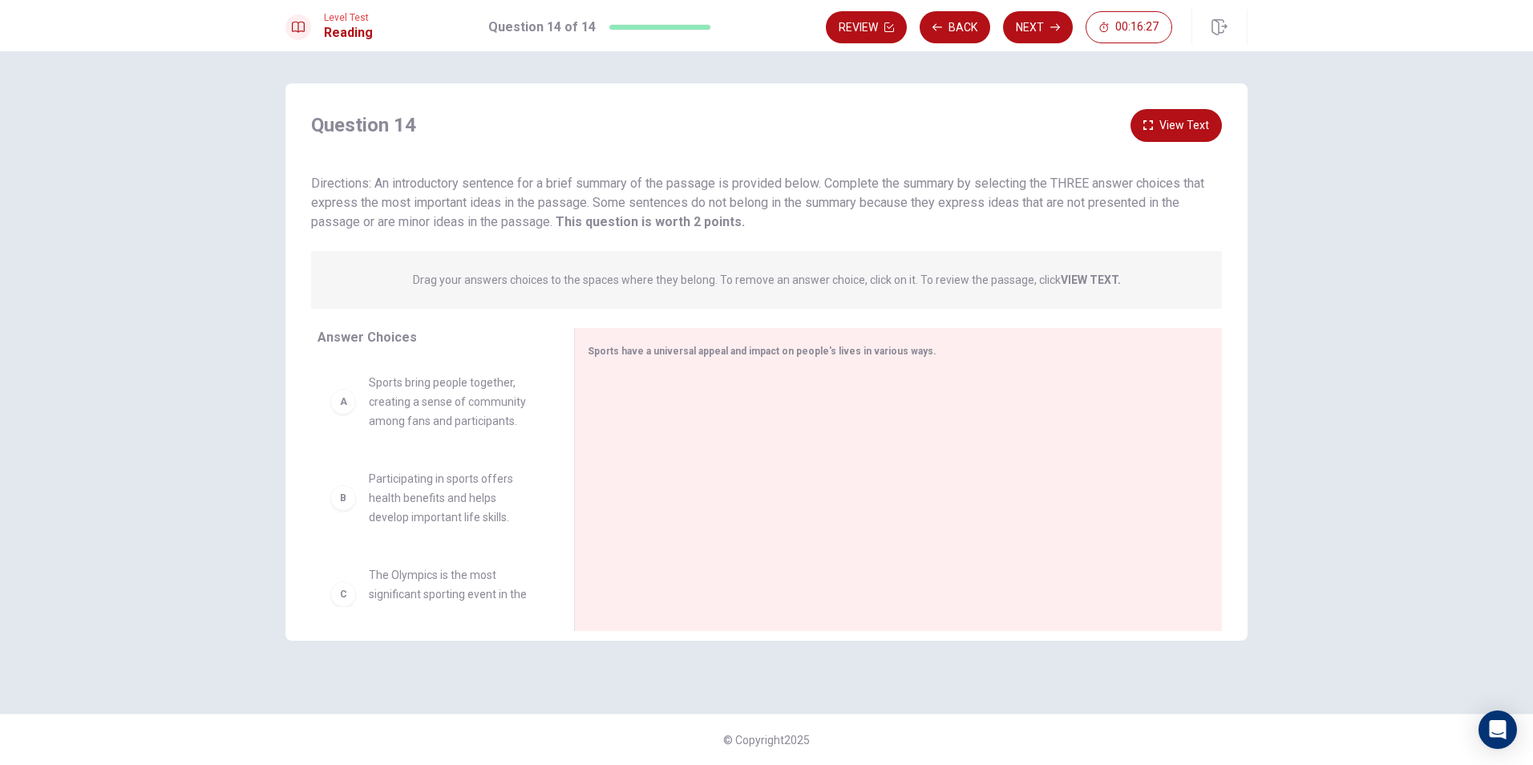
click at [358, 495] on div "B Participating in sports offers health benefits and helps develop important li…" at bounding box center [432, 498] width 205 height 58
click at [352, 391] on div "A Sports bring people together, creating a sense of community among fans and pa…" at bounding box center [432, 402] width 205 height 58
click at [1155, 120] on button "View Text" at bounding box center [1176, 125] width 91 height 33
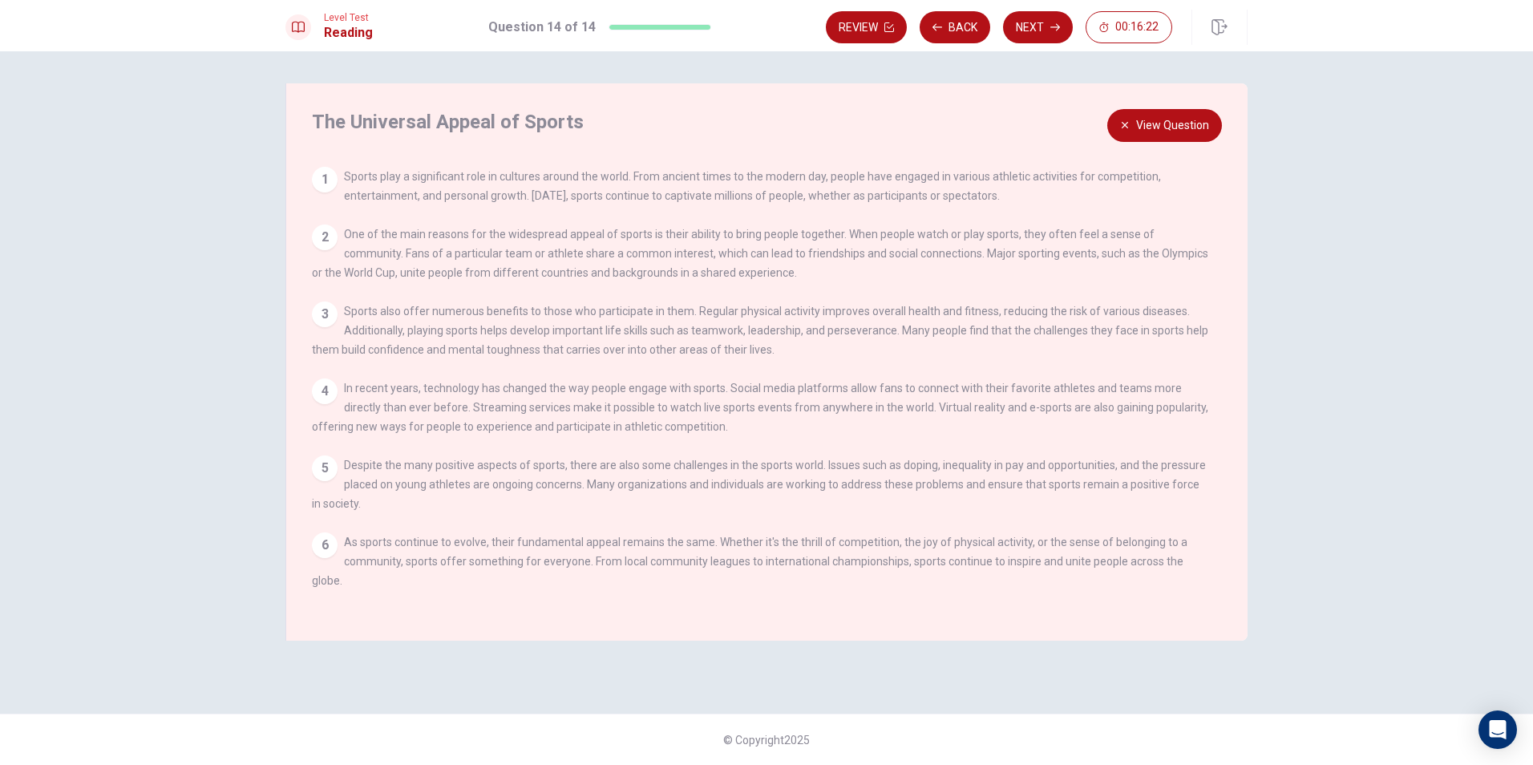
click at [1154, 119] on button "View Question" at bounding box center [1164, 125] width 115 height 33
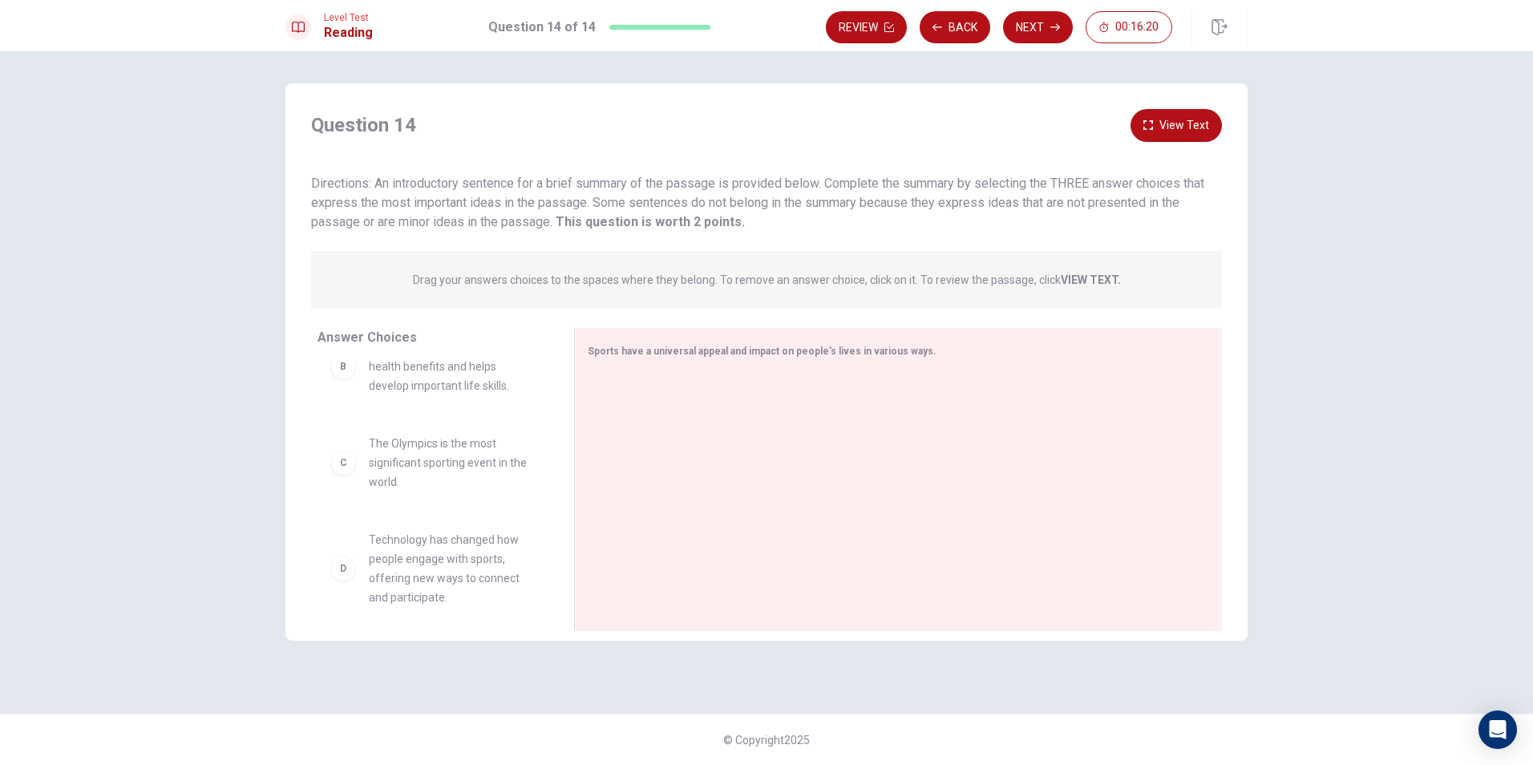
scroll to position [160, 0]
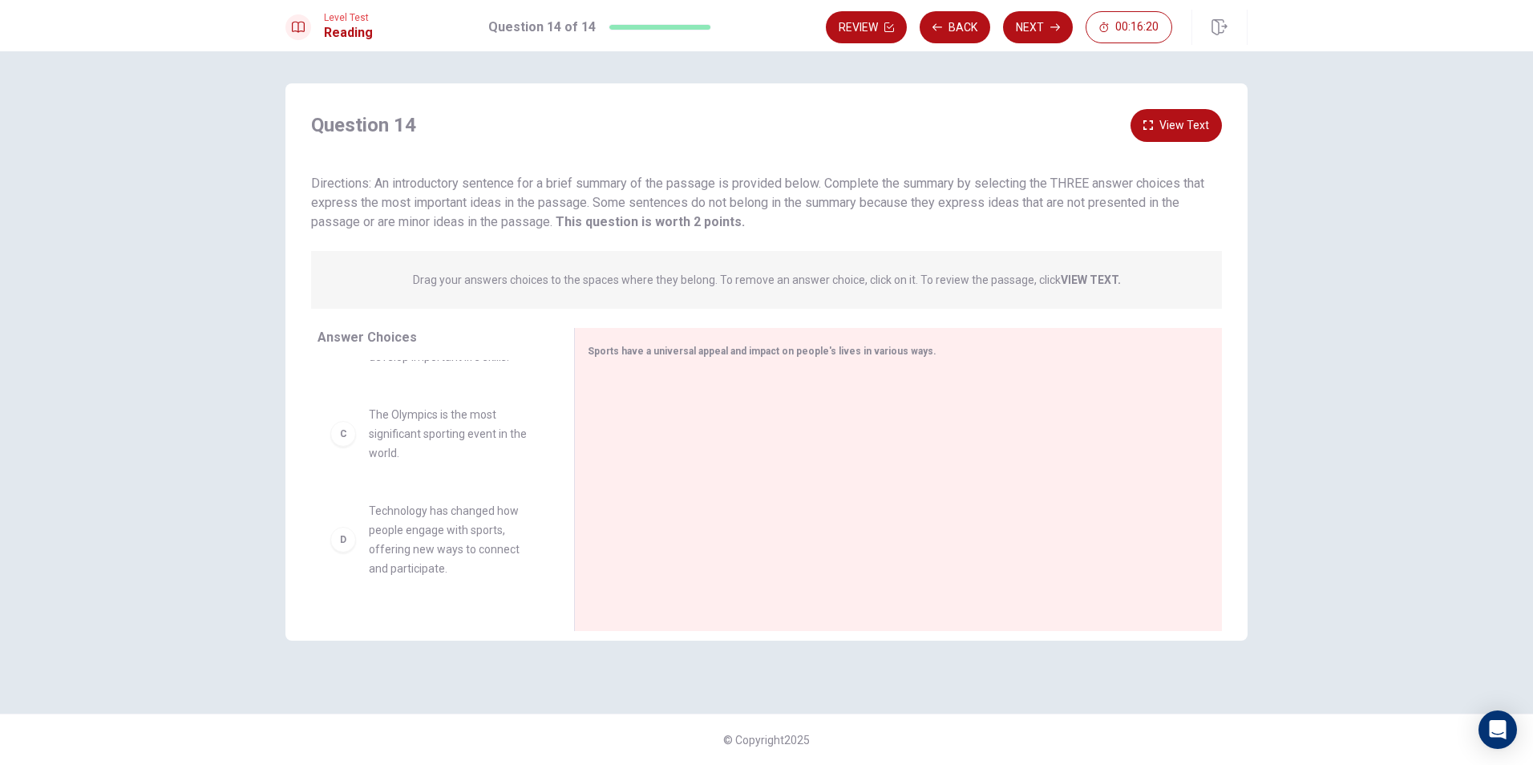
click at [345, 444] on div "C" at bounding box center [343, 434] width 26 height 26
click at [351, 542] on div "D" at bounding box center [343, 540] width 26 height 26
click at [468, 521] on span "Technology has changed how people engage with sports, offering new ways to conn…" at bounding box center [452, 539] width 167 height 77
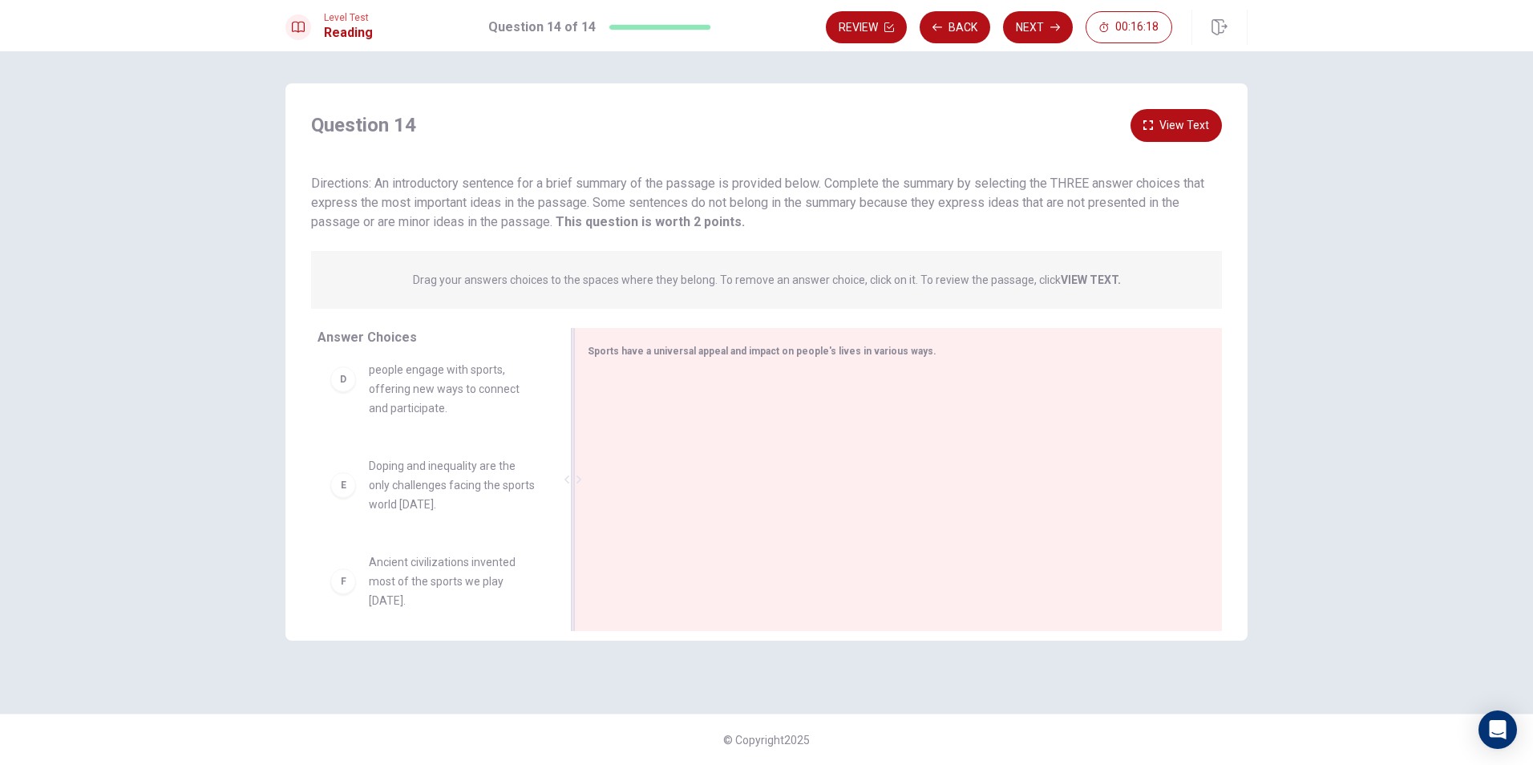
click at [1035, 405] on div at bounding box center [892, 481] width 609 height 215
click at [824, 385] on div at bounding box center [892, 481] width 609 height 215
click at [1067, 274] on strong "VIEW TEXT." at bounding box center [1091, 279] width 60 height 13
click at [1180, 124] on button "View Text" at bounding box center [1176, 125] width 91 height 33
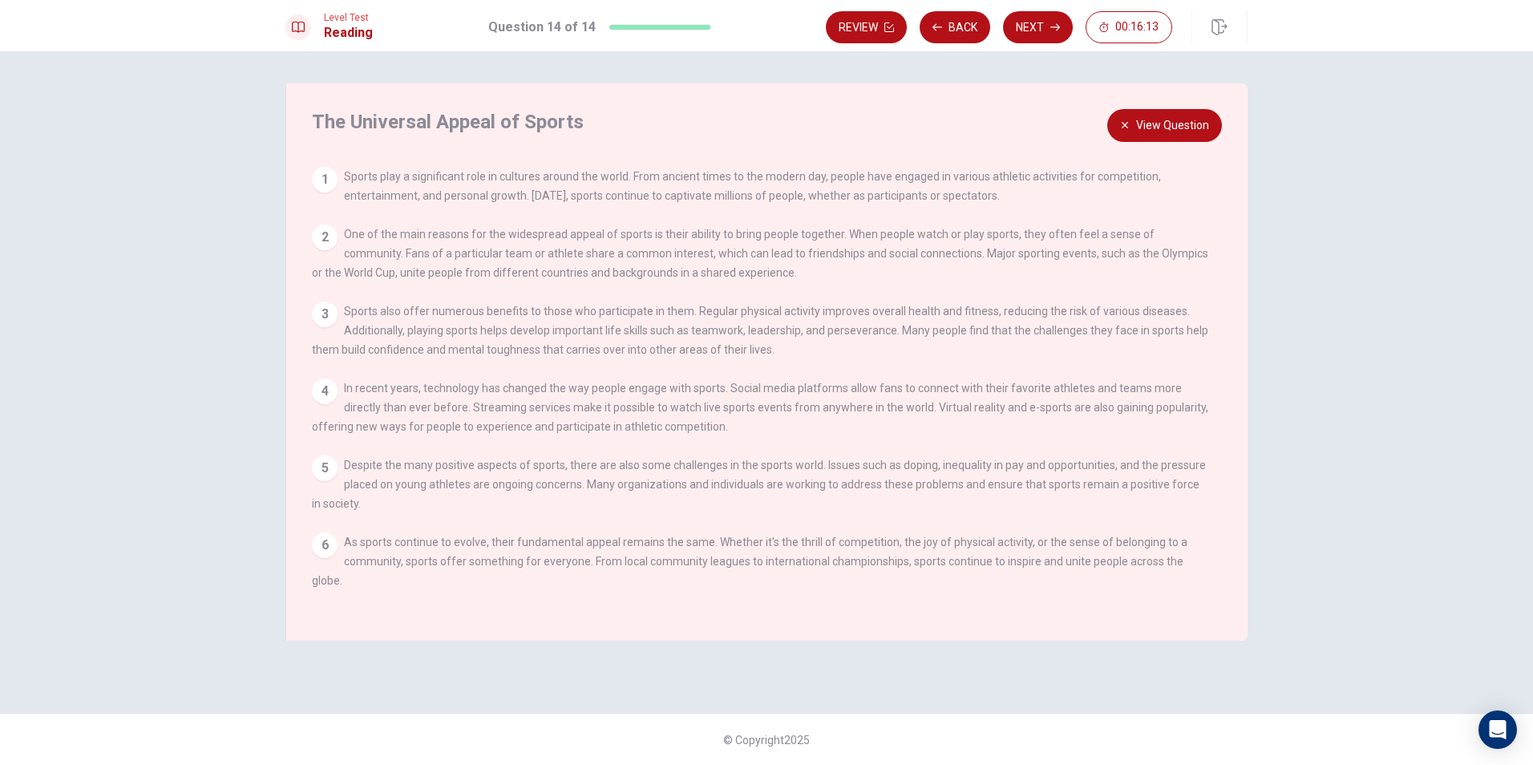
scroll to position [337, 0]
click at [328, 400] on div "4" at bounding box center [325, 392] width 26 height 26
drag, startPoint x: 315, startPoint y: 579, endPoint x: 322, endPoint y: 570, distance: 11.4
click at [316, 579] on div "6 As sports continue to evolve, their fundamental appeal remains the same. Whet…" at bounding box center [761, 561] width 898 height 58
click at [1132, 113] on button "View Question" at bounding box center [1164, 125] width 115 height 33
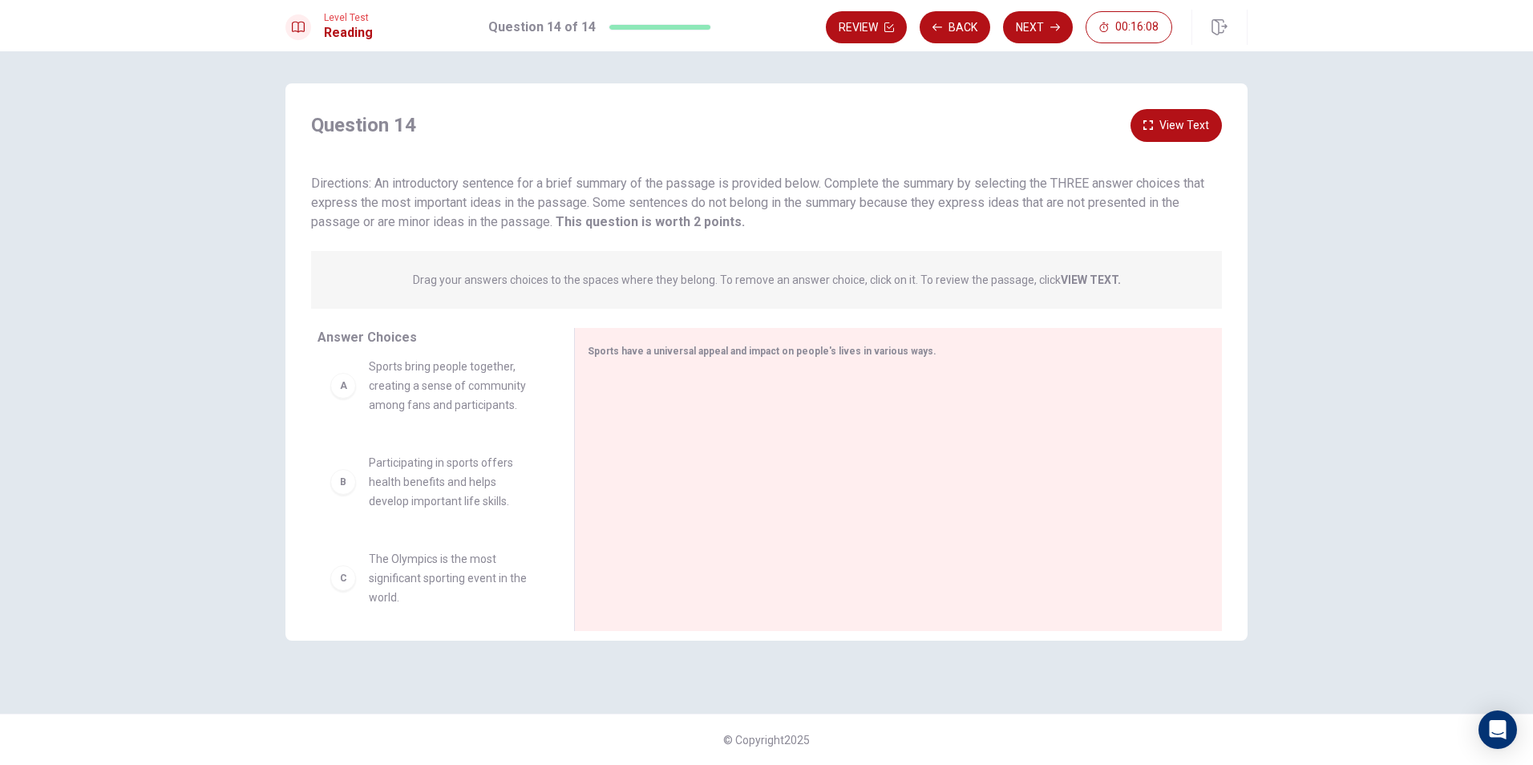
scroll to position [0, 0]
click at [346, 408] on div "A" at bounding box center [343, 402] width 26 height 26
click at [429, 414] on span "Sports bring people together, creating a sense of community among fans and part…" at bounding box center [452, 402] width 167 height 58
click at [330, 516] on div "B Participating in sports offers health benefits and helps develop important li…" at bounding box center [433, 497] width 231 height 83
click at [342, 515] on div "B Participating in sports offers health benefits and helps develop important li…" at bounding box center [432, 498] width 205 height 58
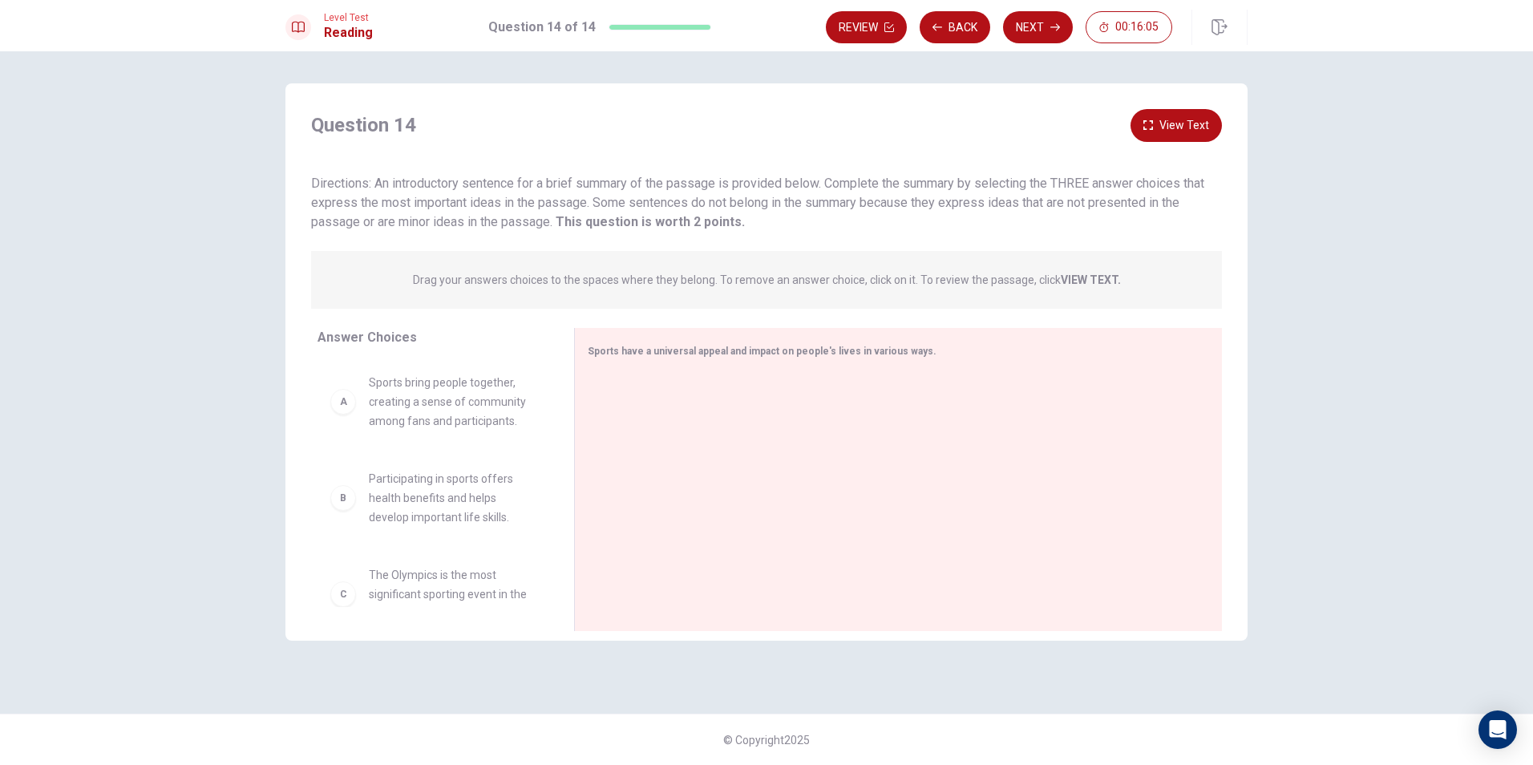
drag, startPoint x: 354, startPoint y: 524, endPoint x: 355, endPoint y: 566, distance: 42.5
click at [353, 608] on div "Answer Choices A Sports bring people together, creating a sense of community am…" at bounding box center [429, 483] width 289 height 311
click at [348, 597] on div "C" at bounding box center [343, 594] width 26 height 26
click at [356, 488] on div "A Sports bring people together, creating a sense of community among fans and pa…" at bounding box center [433, 483] width 231 height 247
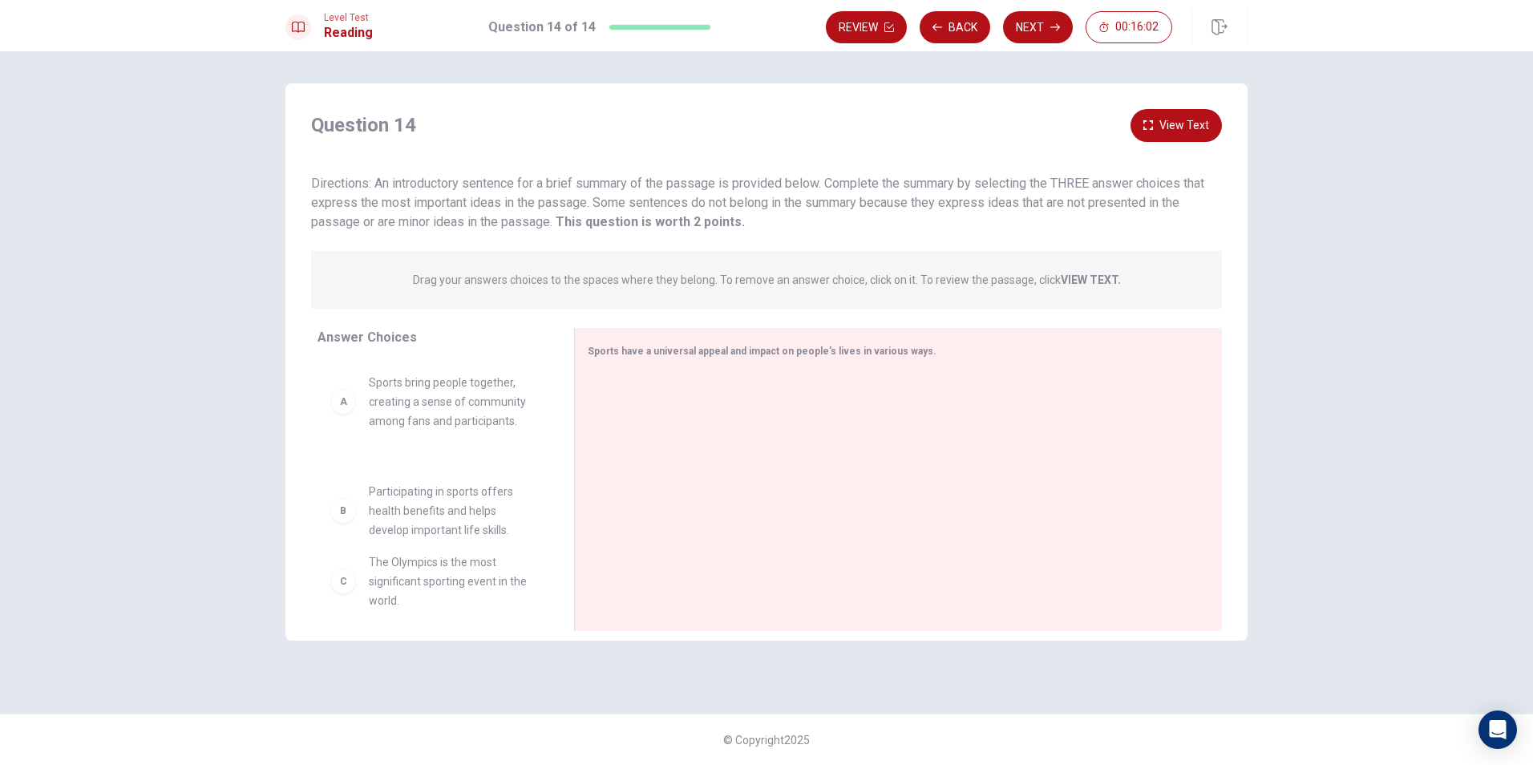
click at [367, 394] on div "A Sports bring people together, creating a sense of community among fans and pa…" at bounding box center [432, 402] width 205 height 58
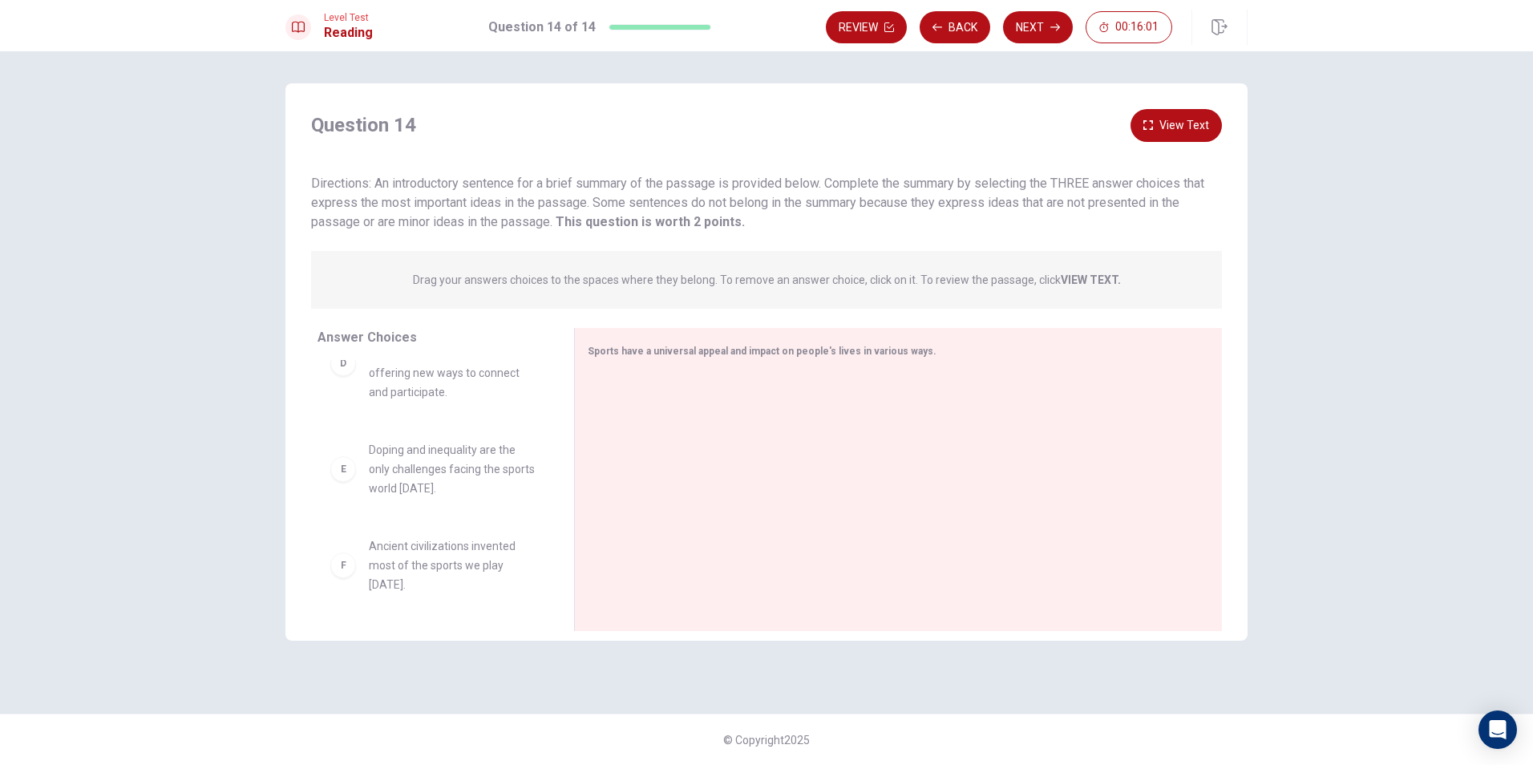
click at [432, 507] on div "E Doping and inequality are the only challenges facing the sports world [DATE]." at bounding box center [433, 468] width 231 height 83
click at [439, 455] on span "Doping and inequality are the only challenges facing the sports world [DATE]." at bounding box center [452, 469] width 167 height 58
drag, startPoint x: 423, startPoint y: 526, endPoint x: 403, endPoint y: 567, distance: 45.5
click at [422, 527] on div "F Ancient civilizations invented most of the sports we play [DATE]." at bounding box center [433, 565] width 231 height 83
click at [403, 567] on span "Ancient civilizations invented most of the sports we play [DATE]." at bounding box center [452, 566] width 167 height 58
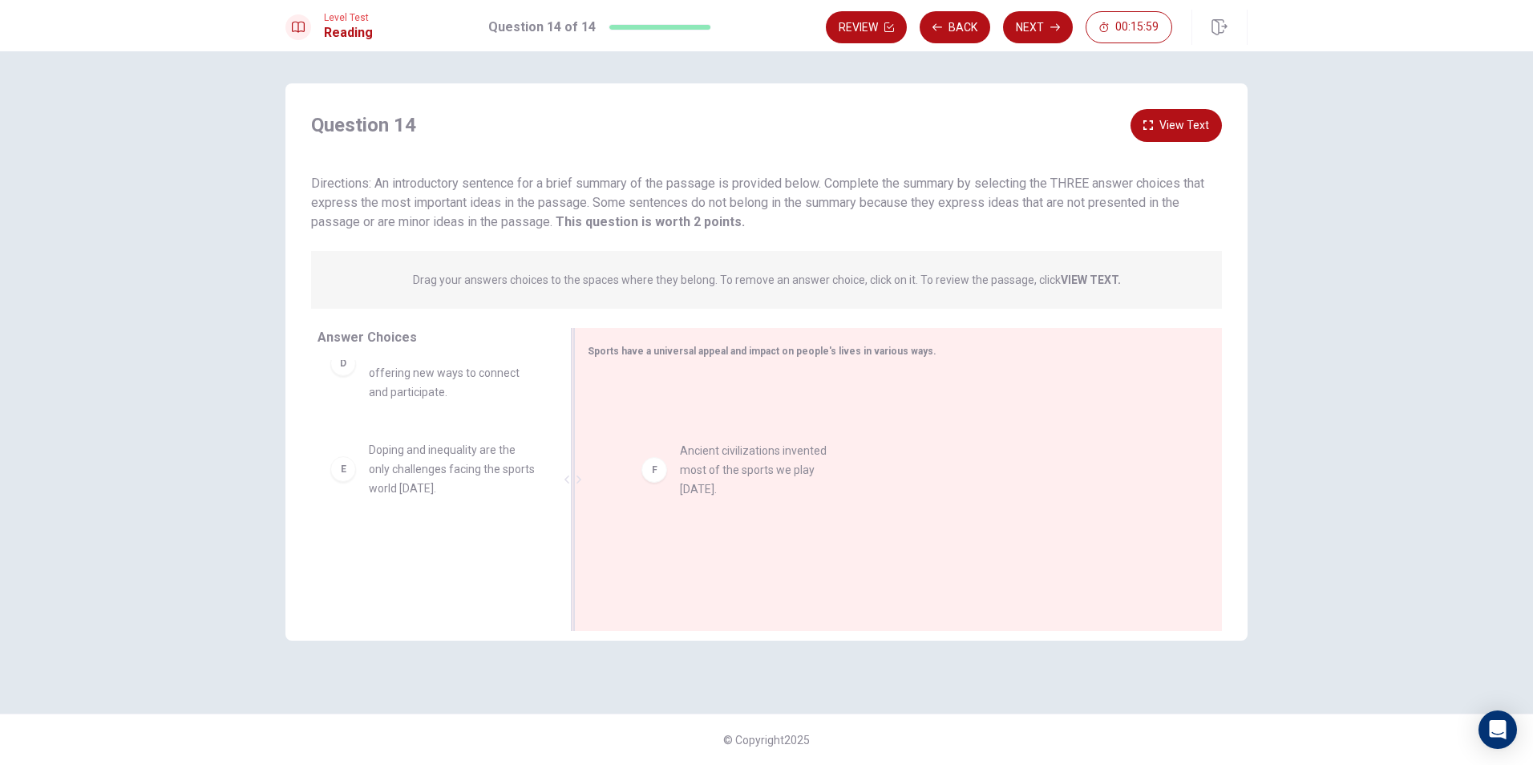
drag, startPoint x: 399, startPoint y: 567, endPoint x: 723, endPoint y: 468, distance: 338.7
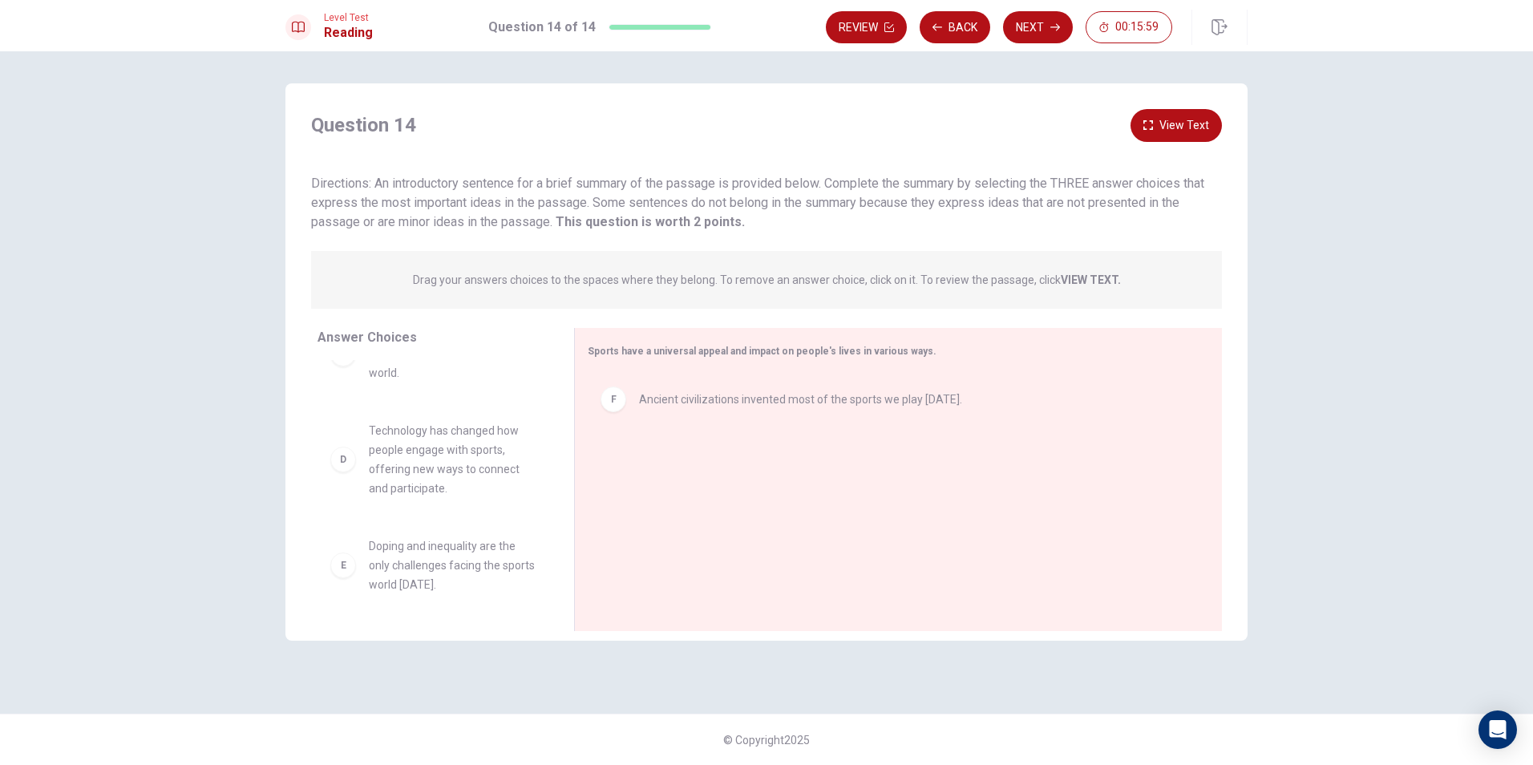
scroll to position [241, 0]
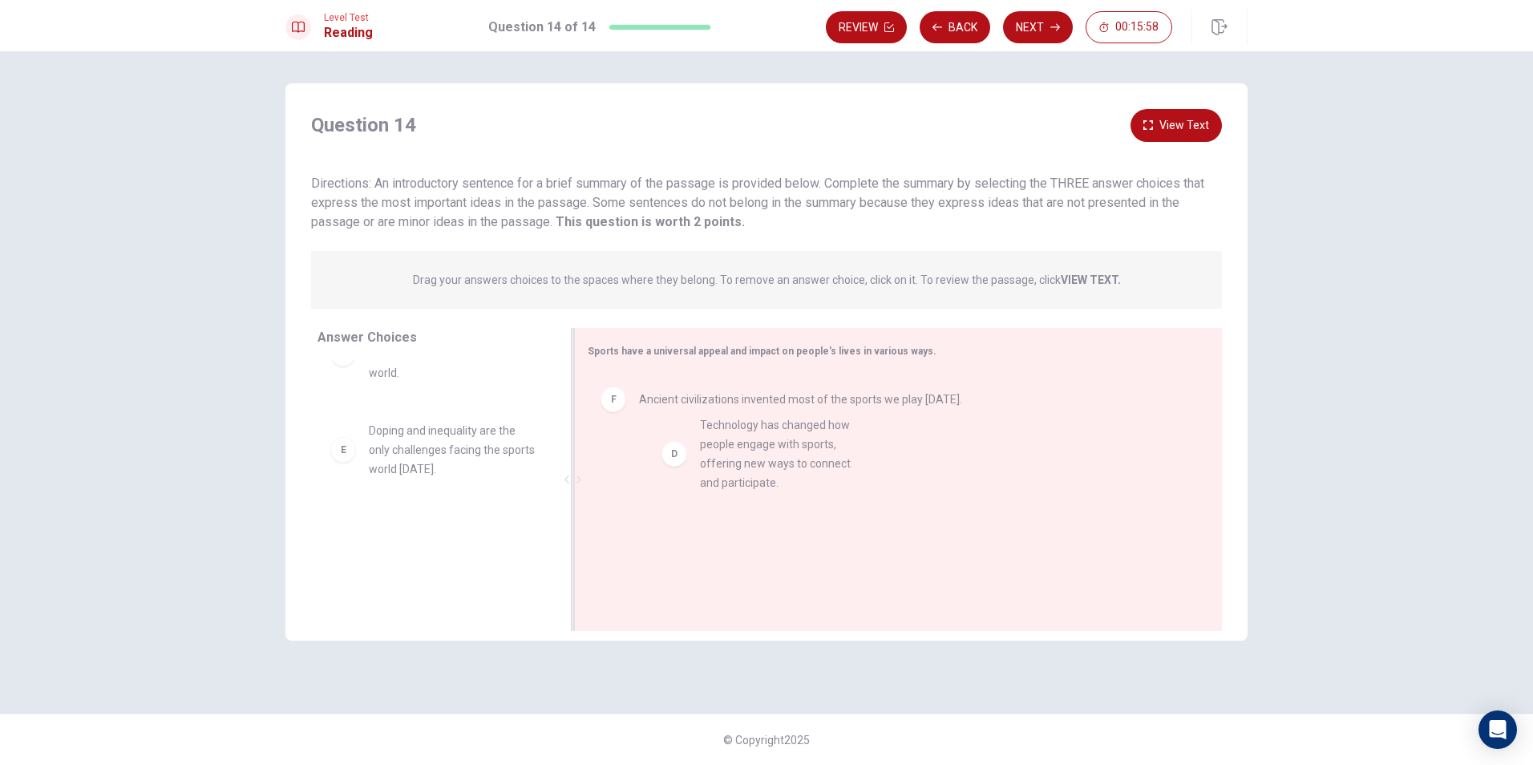
drag, startPoint x: 456, startPoint y: 484, endPoint x: 1025, endPoint y: 478, distance: 568.6
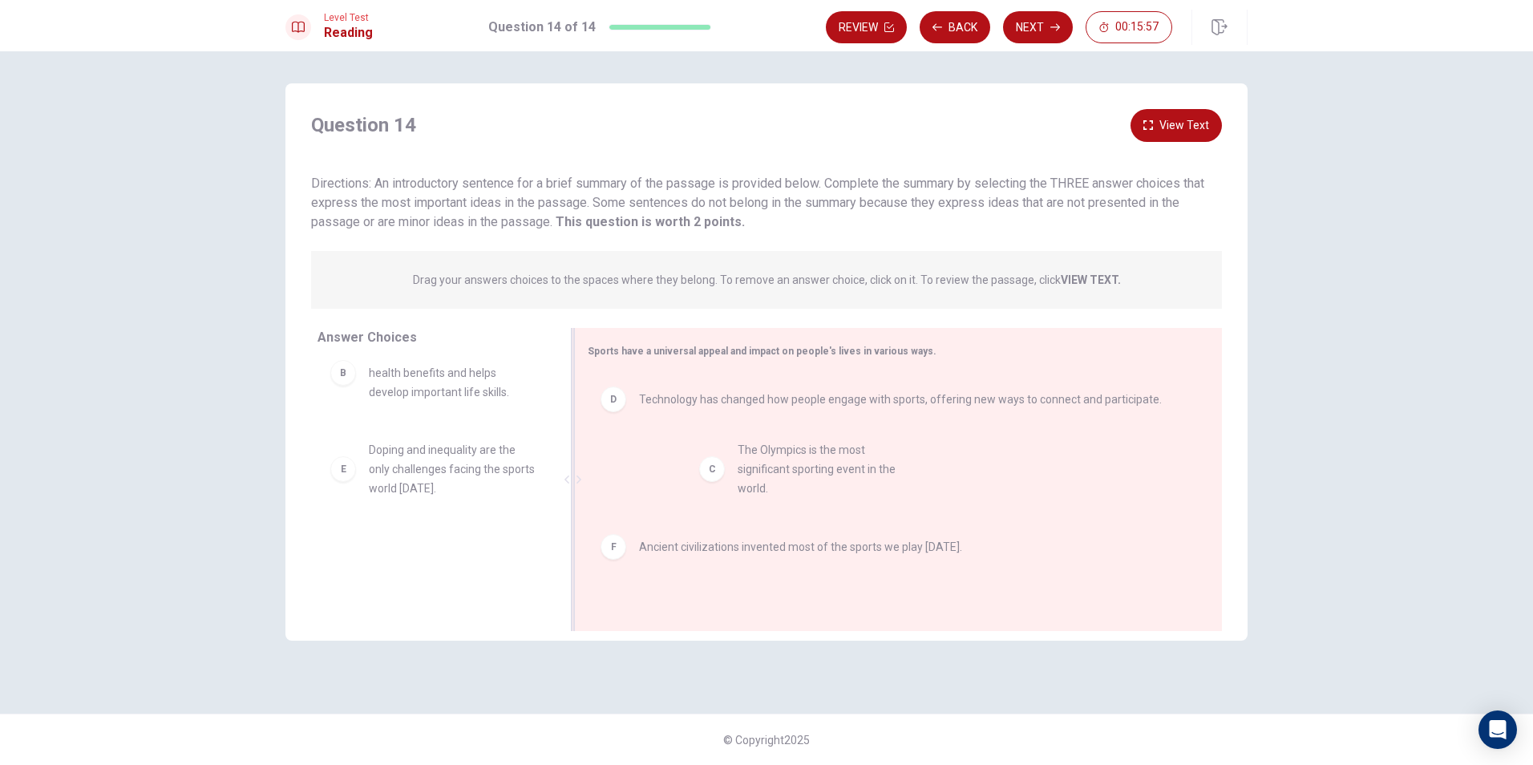
drag, startPoint x: 500, startPoint y: 457, endPoint x: 876, endPoint y: 457, distance: 375.3
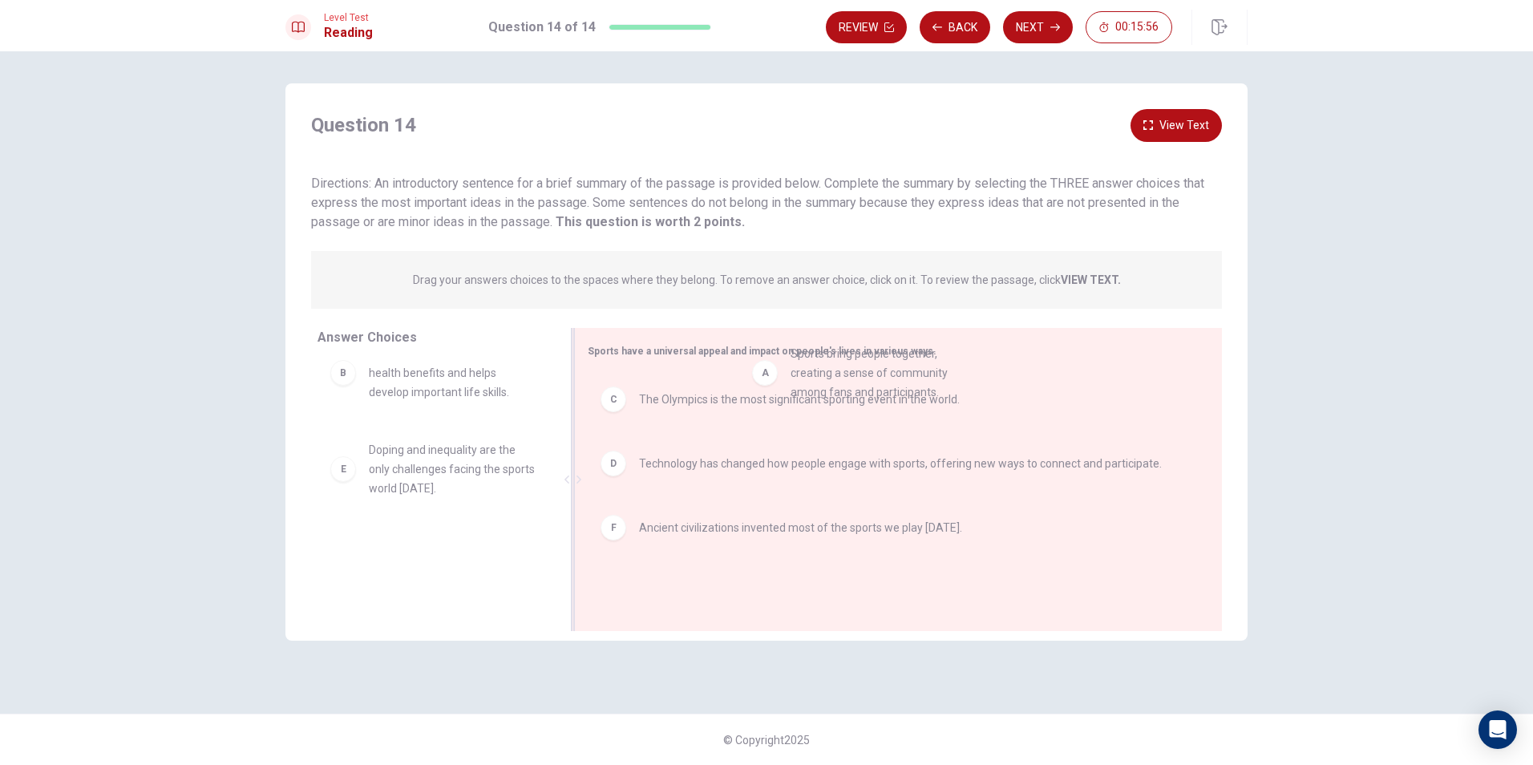
scroll to position [27, 0]
drag, startPoint x: 472, startPoint y: 408, endPoint x: 904, endPoint y: 408, distance: 432.3
drag, startPoint x: 490, startPoint y: 468, endPoint x: 955, endPoint y: 559, distance: 474.0
drag, startPoint x: 498, startPoint y: 569, endPoint x: 970, endPoint y: 581, distance: 471.7
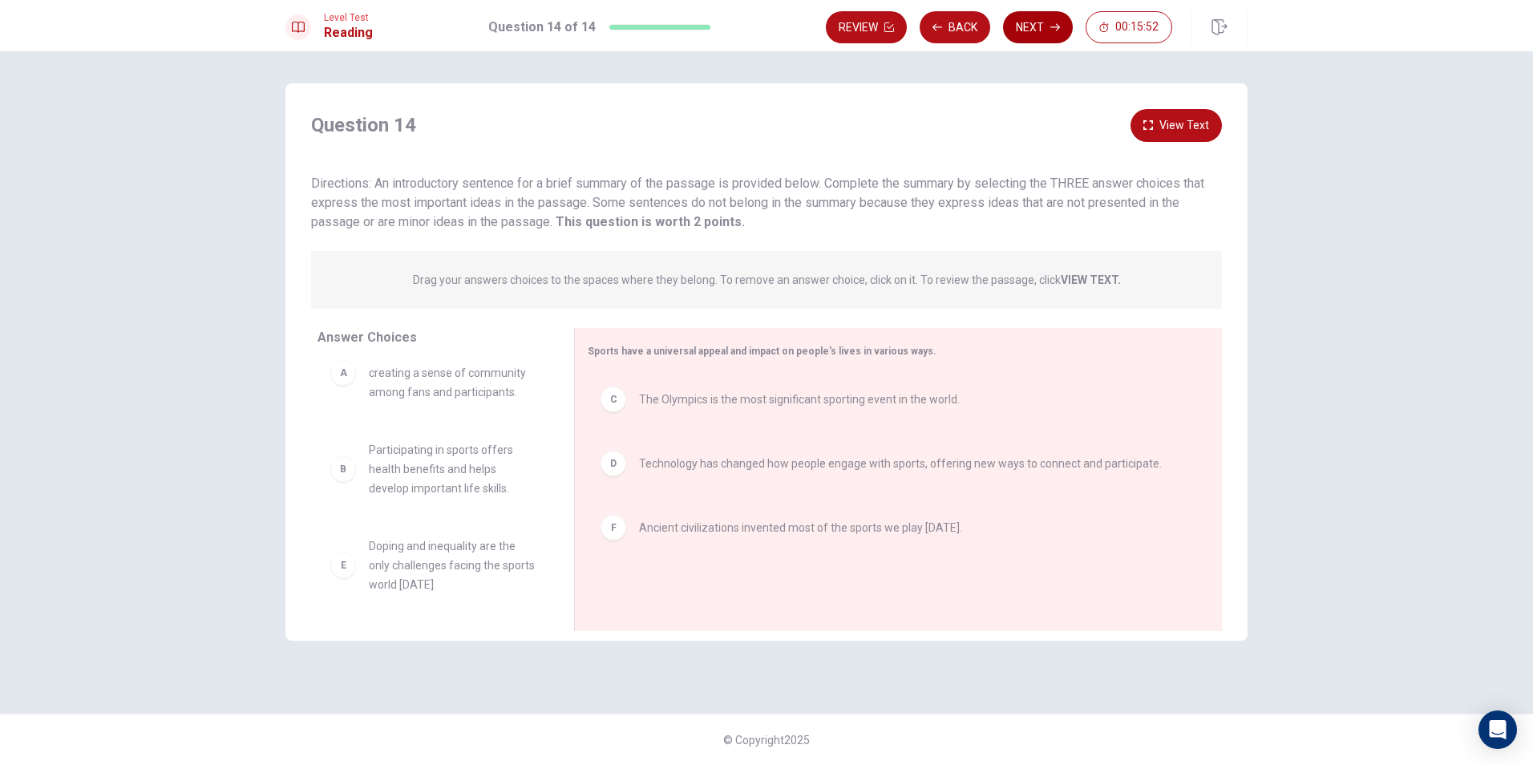
click at [1017, 24] on button "Next" at bounding box center [1038, 27] width 70 height 32
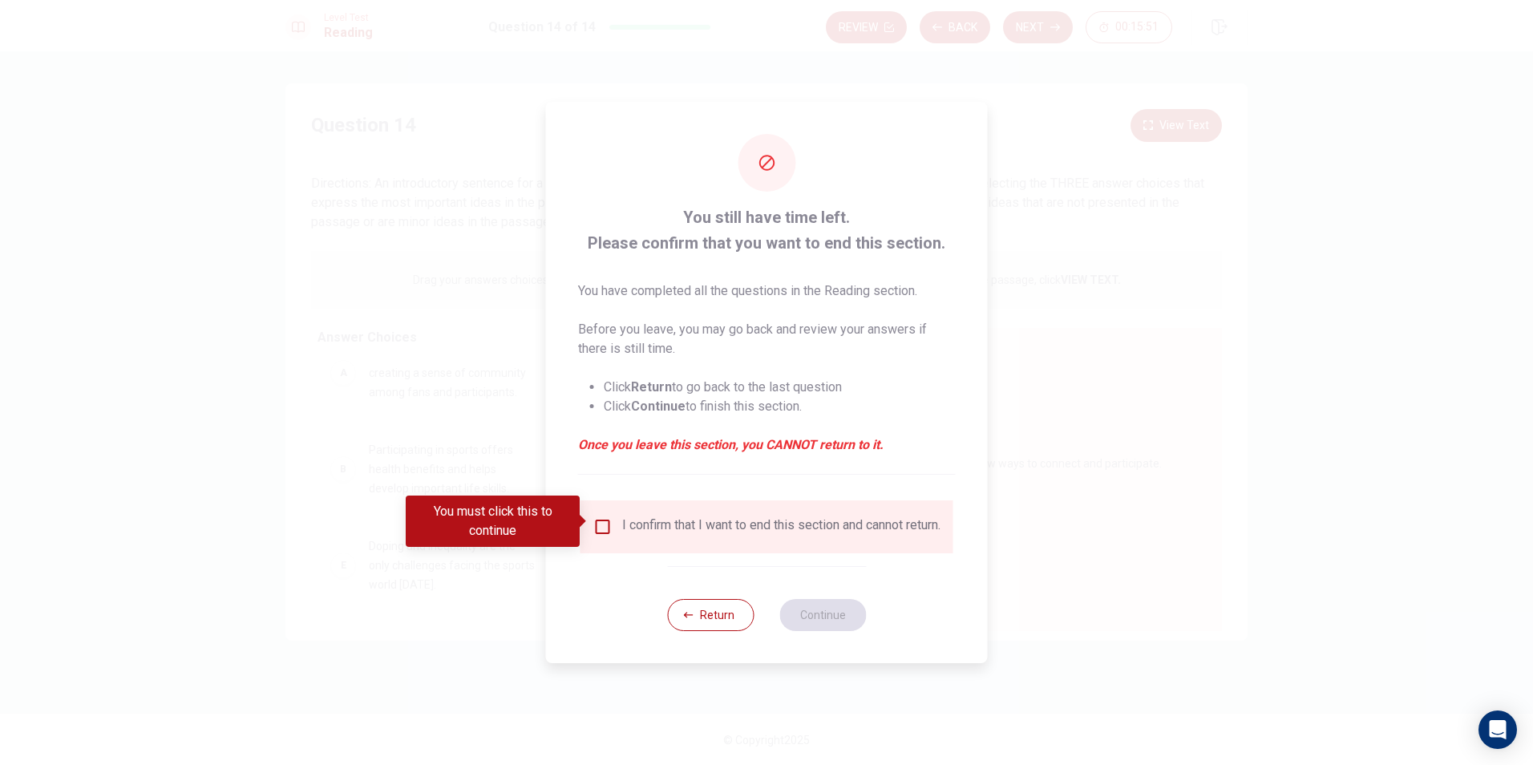
click at [597, 509] on div "I confirm that I want to end this section and cannot return." at bounding box center [767, 526] width 373 height 53
click at [605, 526] on input "You must click this to continue" at bounding box center [602, 526] width 19 height 19
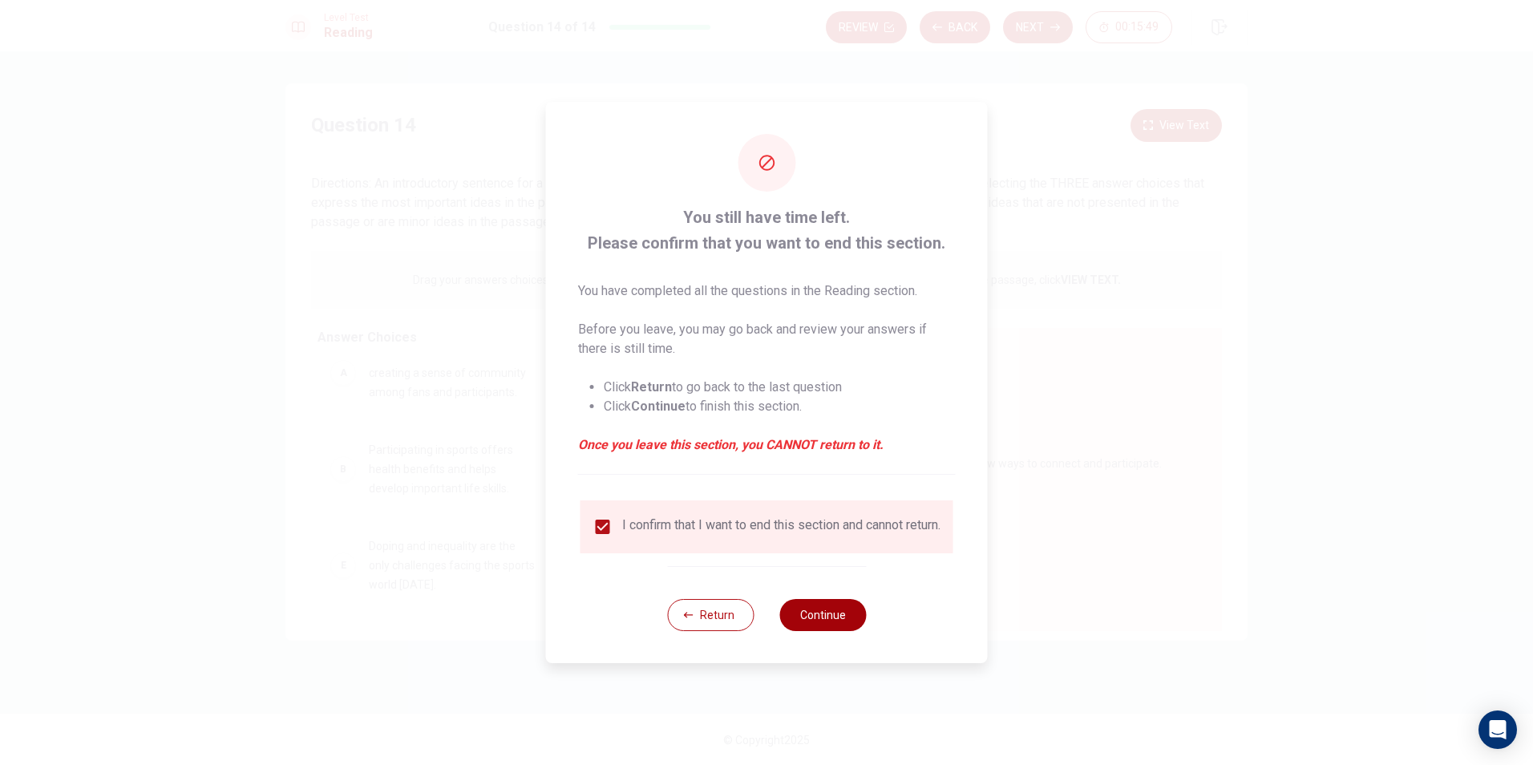
click at [844, 622] on button "Continue" at bounding box center [822, 615] width 87 height 32
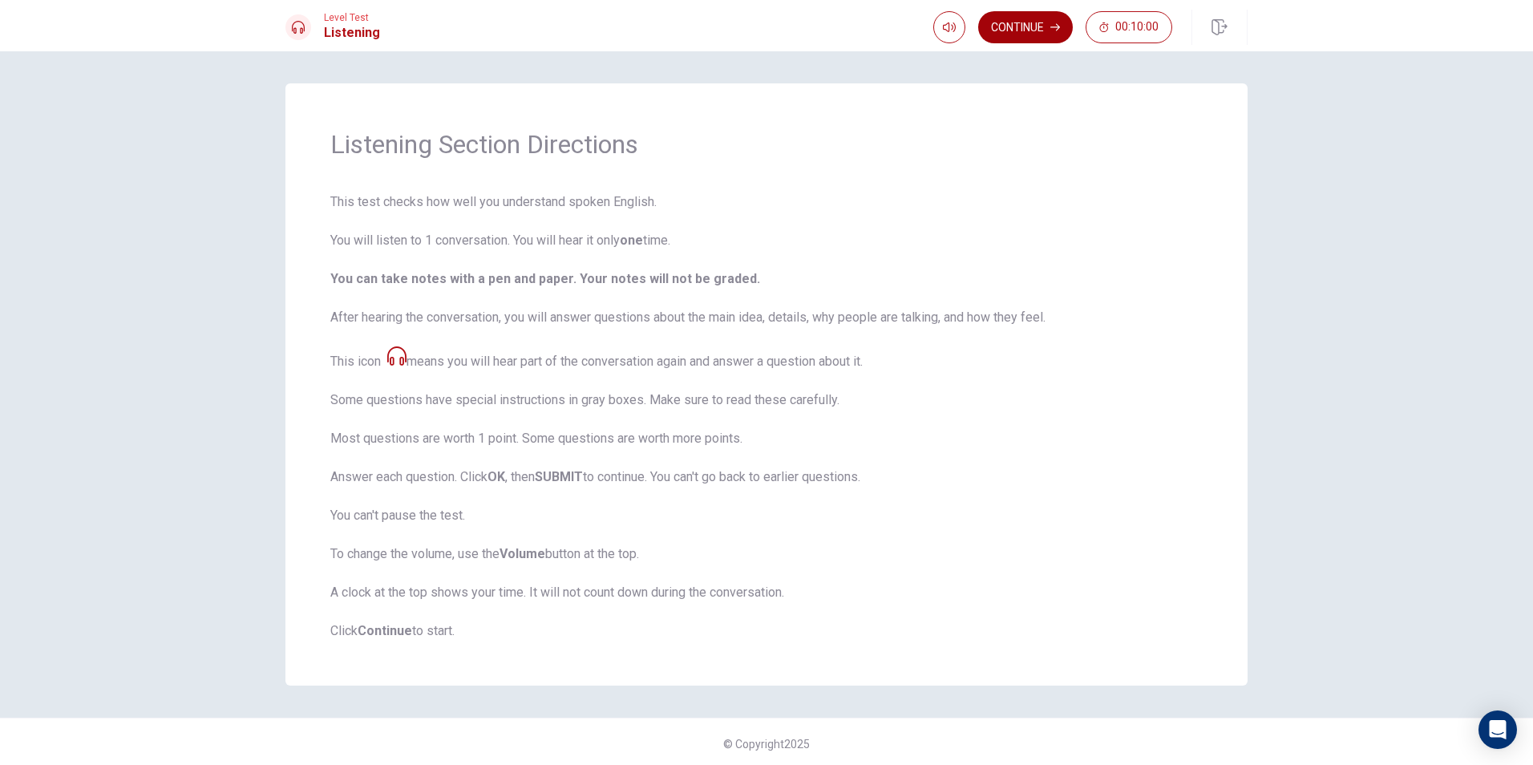
click at [998, 25] on button "Continue" at bounding box center [1025, 27] width 95 height 32
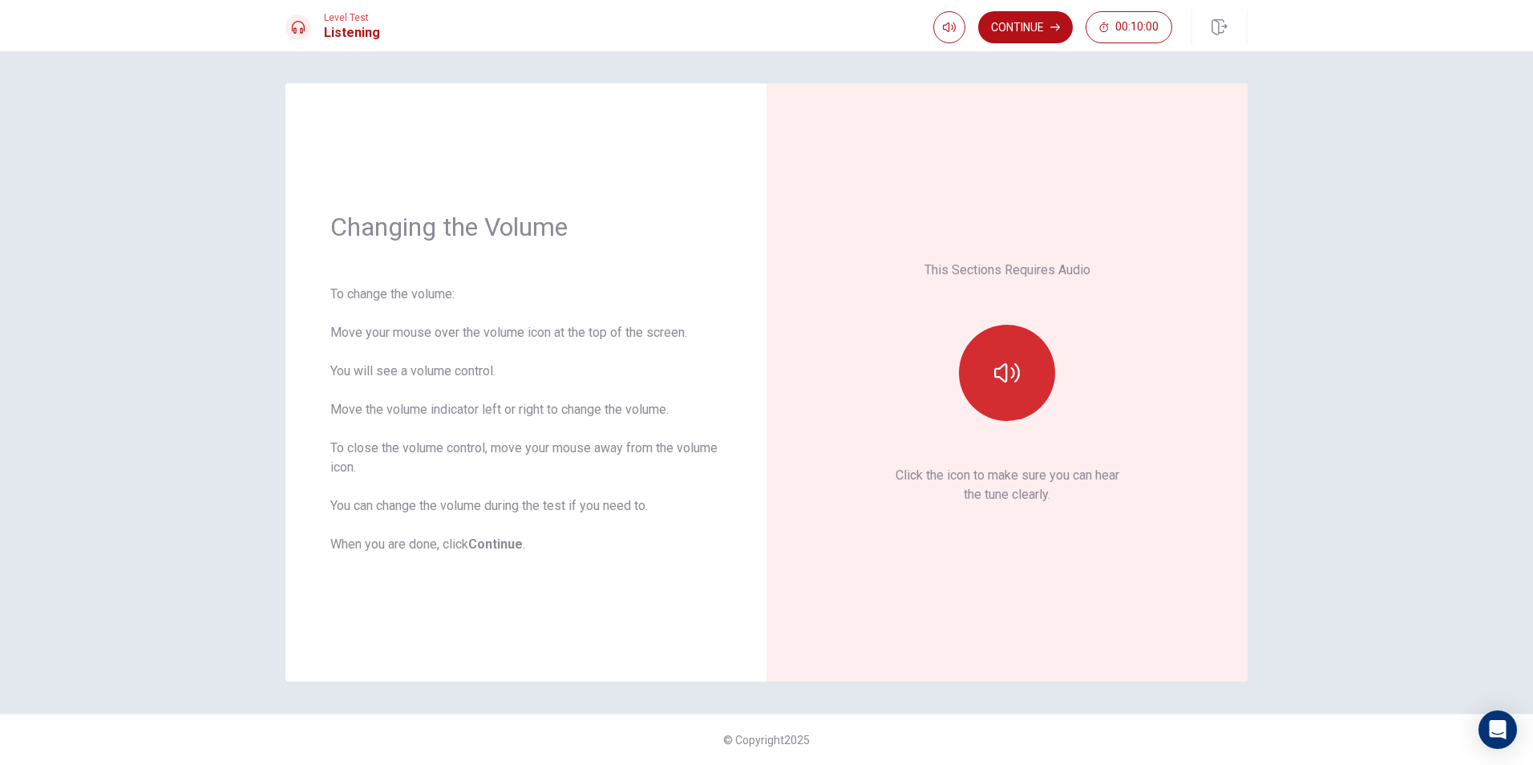
click at [1029, 362] on button "button" at bounding box center [1007, 373] width 96 height 96
type input "0.6"
drag, startPoint x: 968, startPoint y: 62, endPoint x: 954, endPoint y: 61, distance: 13.7
click at [954, 61] on span at bounding box center [954, 58] width 10 height 10
click at [1007, 390] on button "button" at bounding box center [1007, 373] width 96 height 96
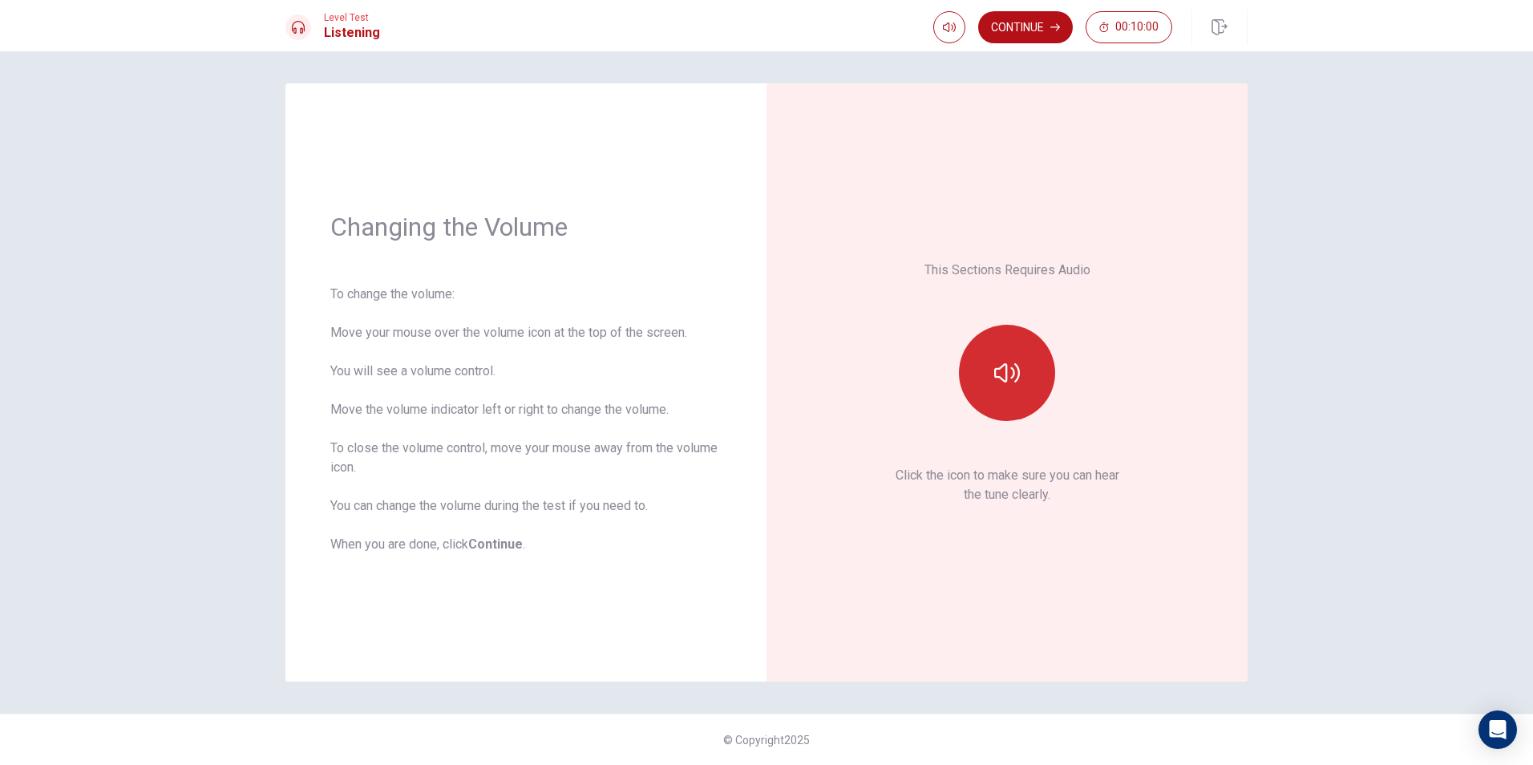
click at [1006, 387] on button "button" at bounding box center [1007, 373] width 96 height 96
click at [938, 27] on button "button" at bounding box center [949, 27] width 32 height 32
type input "0.2"
drag, startPoint x: 948, startPoint y: 56, endPoint x: 931, endPoint y: 61, distance: 17.5
click at [931, 61] on span at bounding box center [930, 58] width 10 height 10
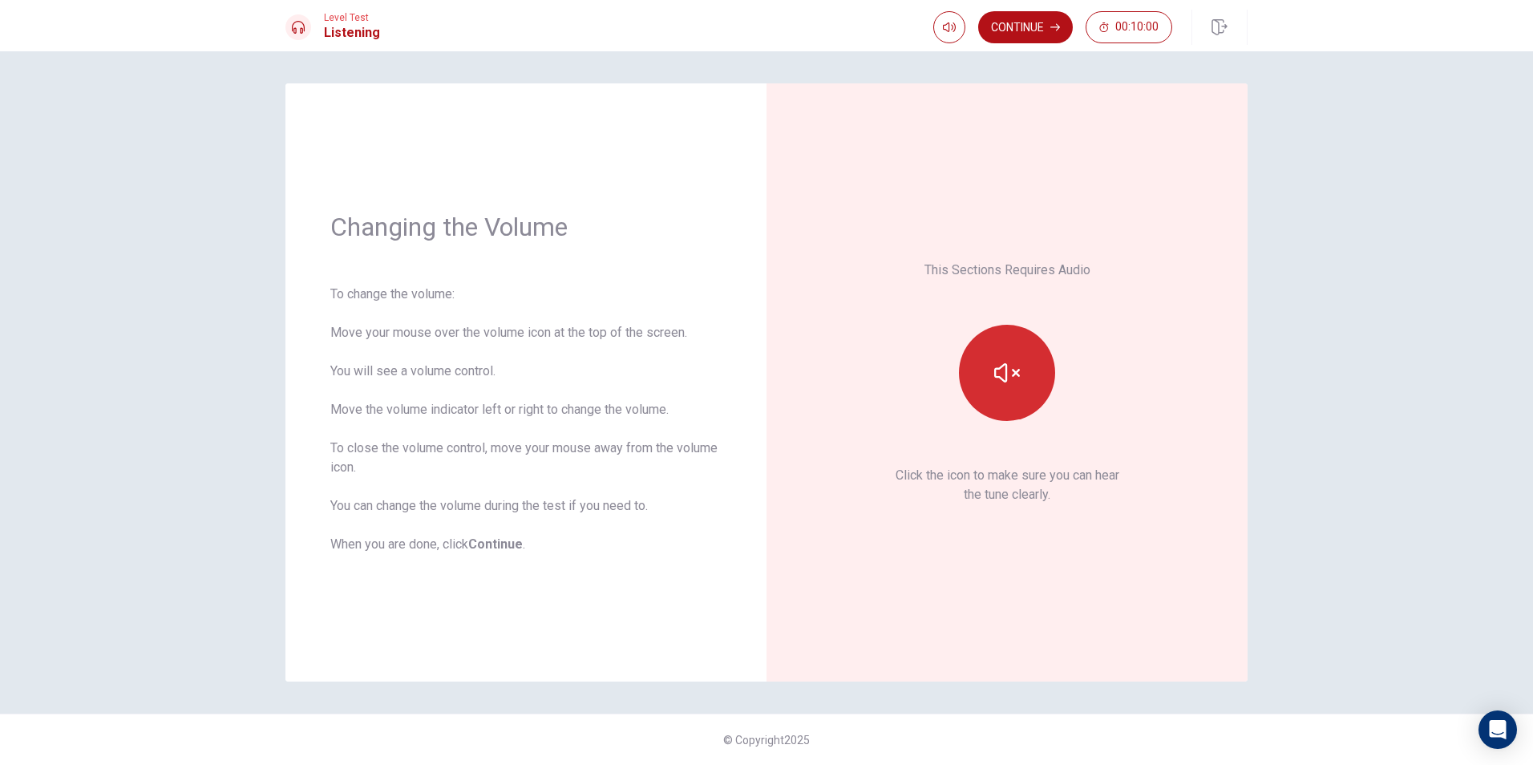
drag, startPoint x: 1015, startPoint y: 398, endPoint x: 1009, endPoint y: 386, distance: 13.6
click at [1014, 398] on button "button" at bounding box center [1007, 373] width 96 height 96
click at [1008, 382] on icon "button" at bounding box center [1007, 373] width 26 height 26
click at [950, 18] on button "button" at bounding box center [949, 27] width 32 height 32
click at [999, 18] on button "Continue" at bounding box center [1025, 27] width 95 height 32
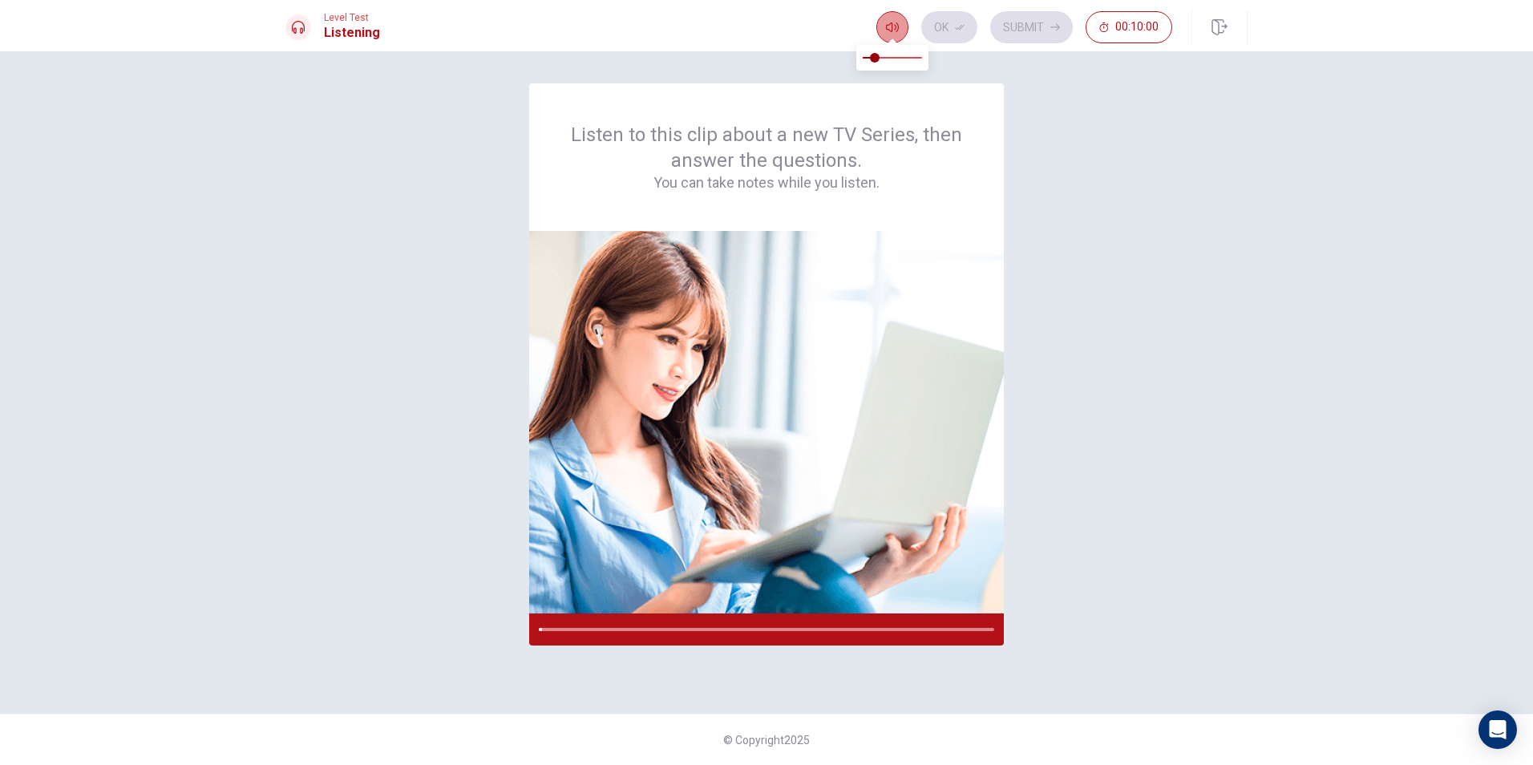
click at [889, 27] on icon "button" at bounding box center [892, 27] width 13 height 13
type input "0.5"
drag, startPoint x: 878, startPoint y: 53, endPoint x: 892, endPoint y: 54, distance: 13.7
click at [892, 54] on span at bounding box center [893, 58] width 10 height 10
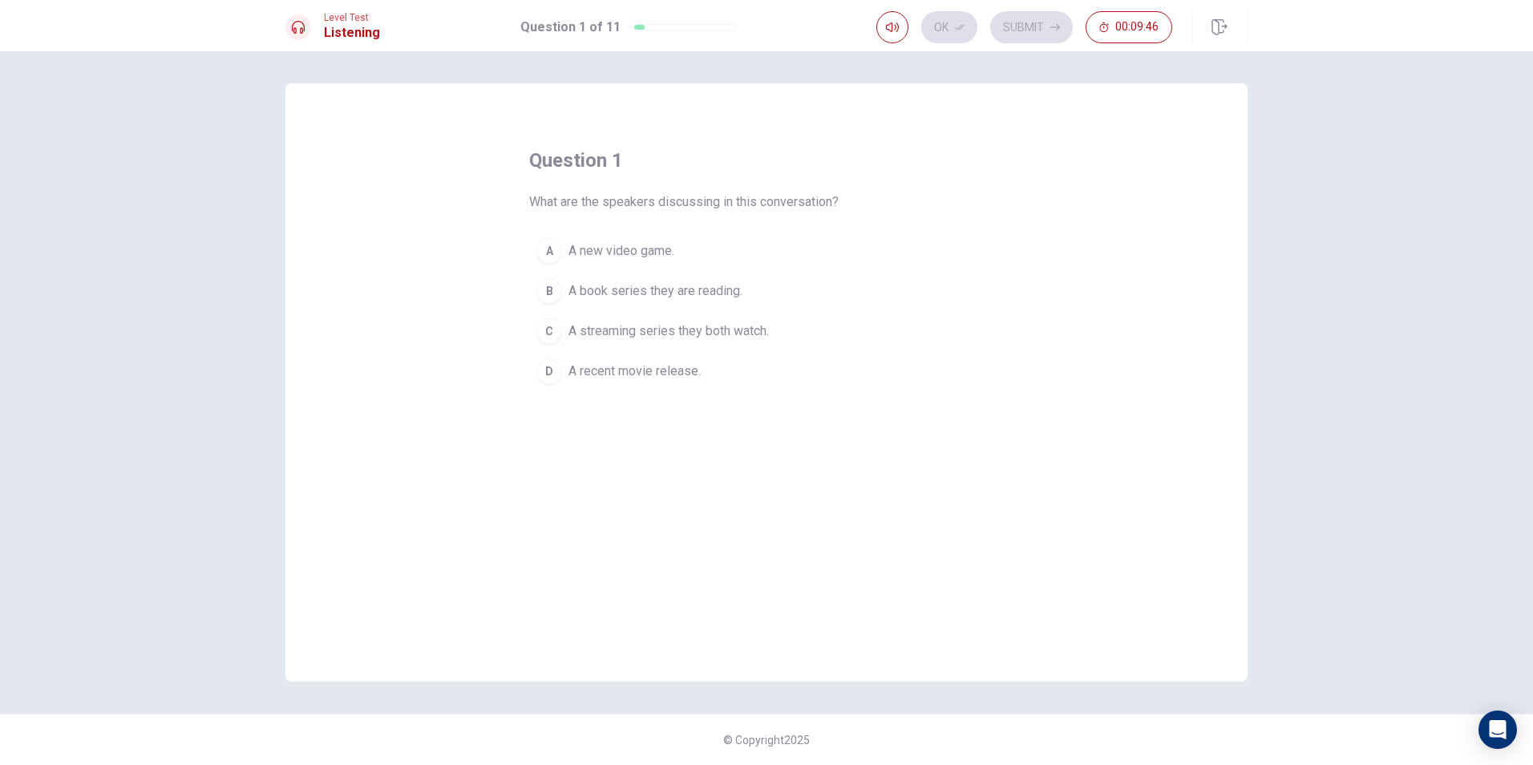
click at [561, 376] on div "D" at bounding box center [550, 371] width 26 height 26
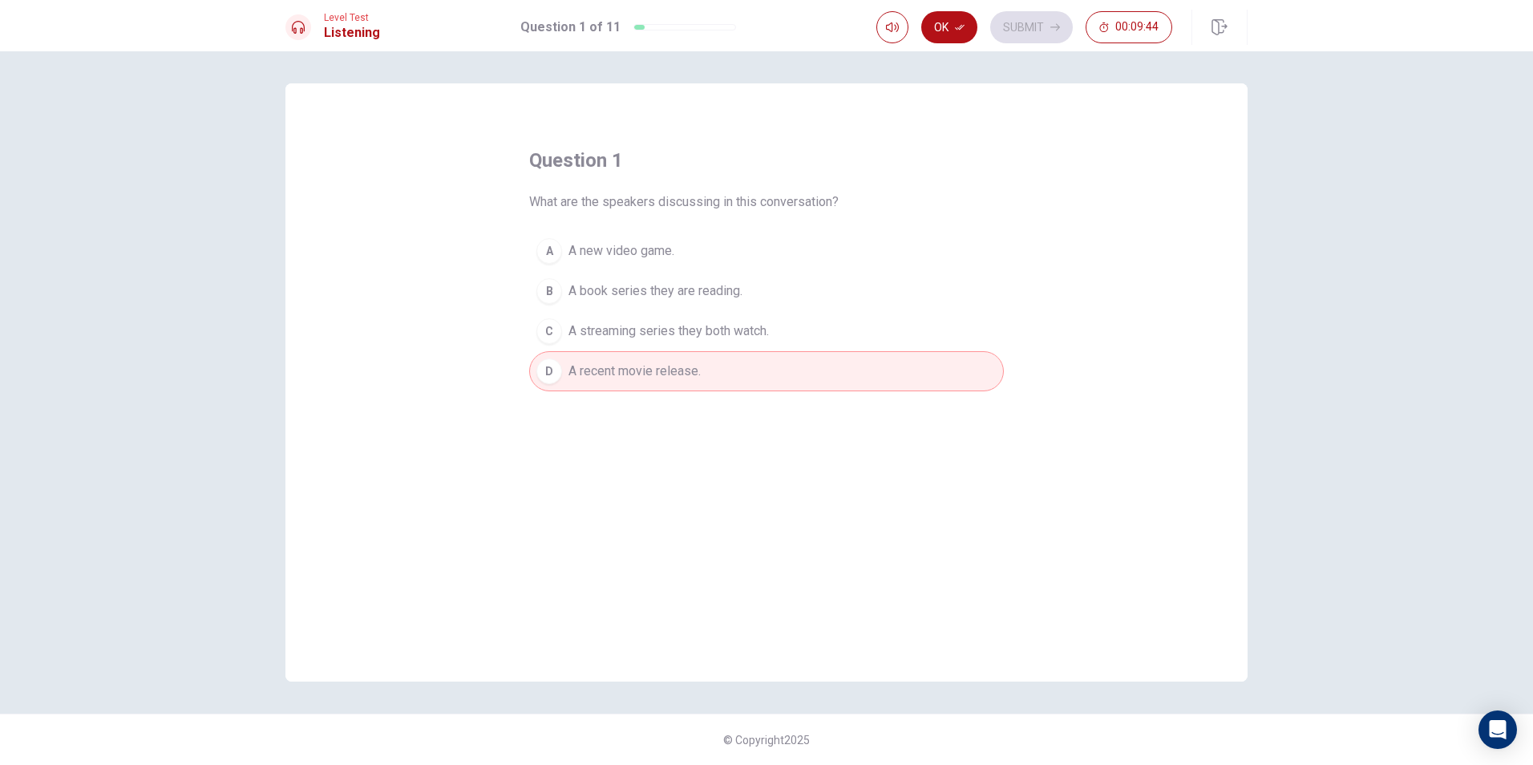
click at [920, 41] on div "Ok Submit 00:09:44" at bounding box center [1025, 27] width 296 height 32
click at [940, 34] on button "Ok" at bounding box center [949, 27] width 56 height 32
click at [1021, 23] on button "Submit" at bounding box center [1031, 27] width 83 height 32
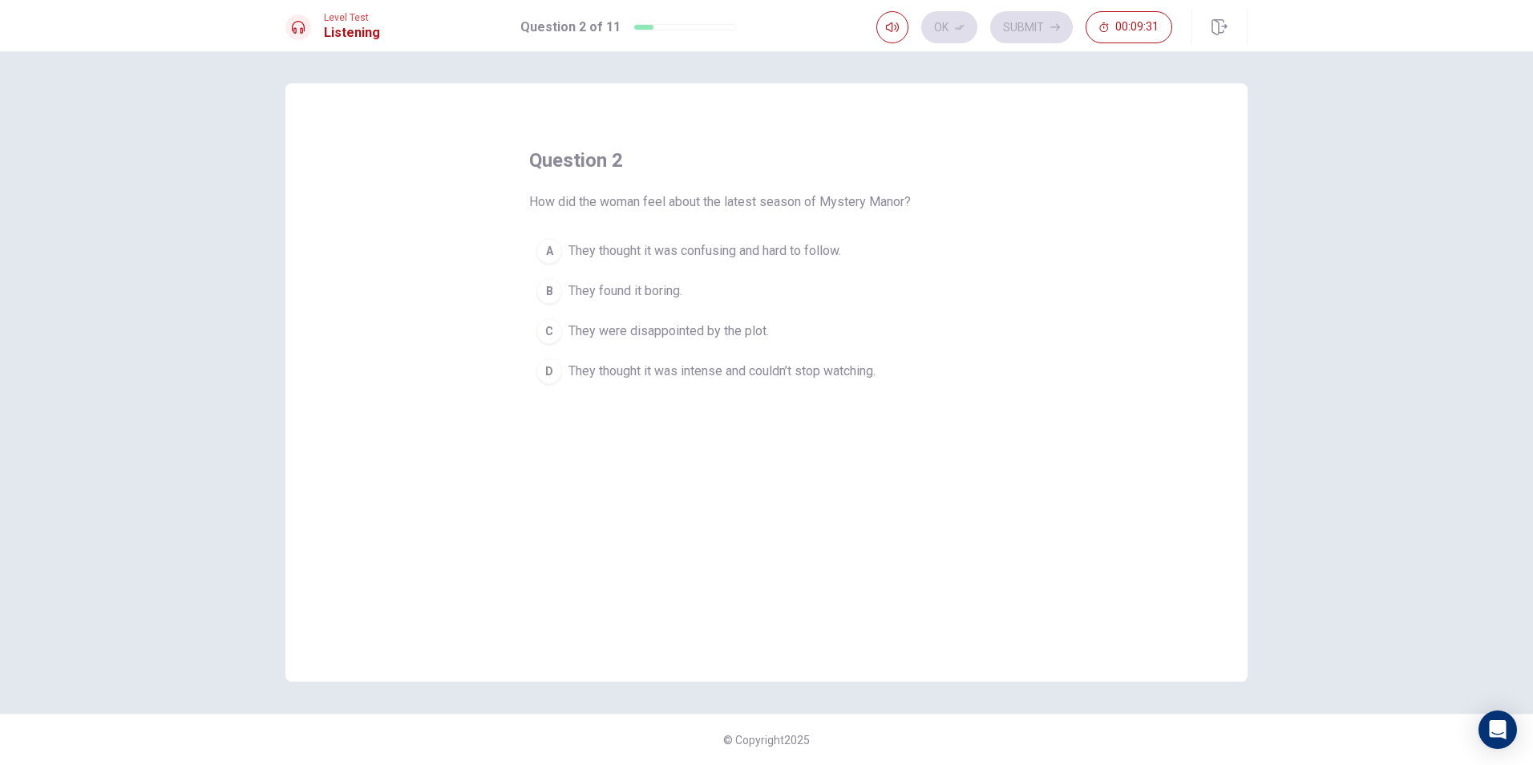
click at [568, 375] on button "D They thought it was intense and couldn’t stop watching." at bounding box center [766, 371] width 475 height 40
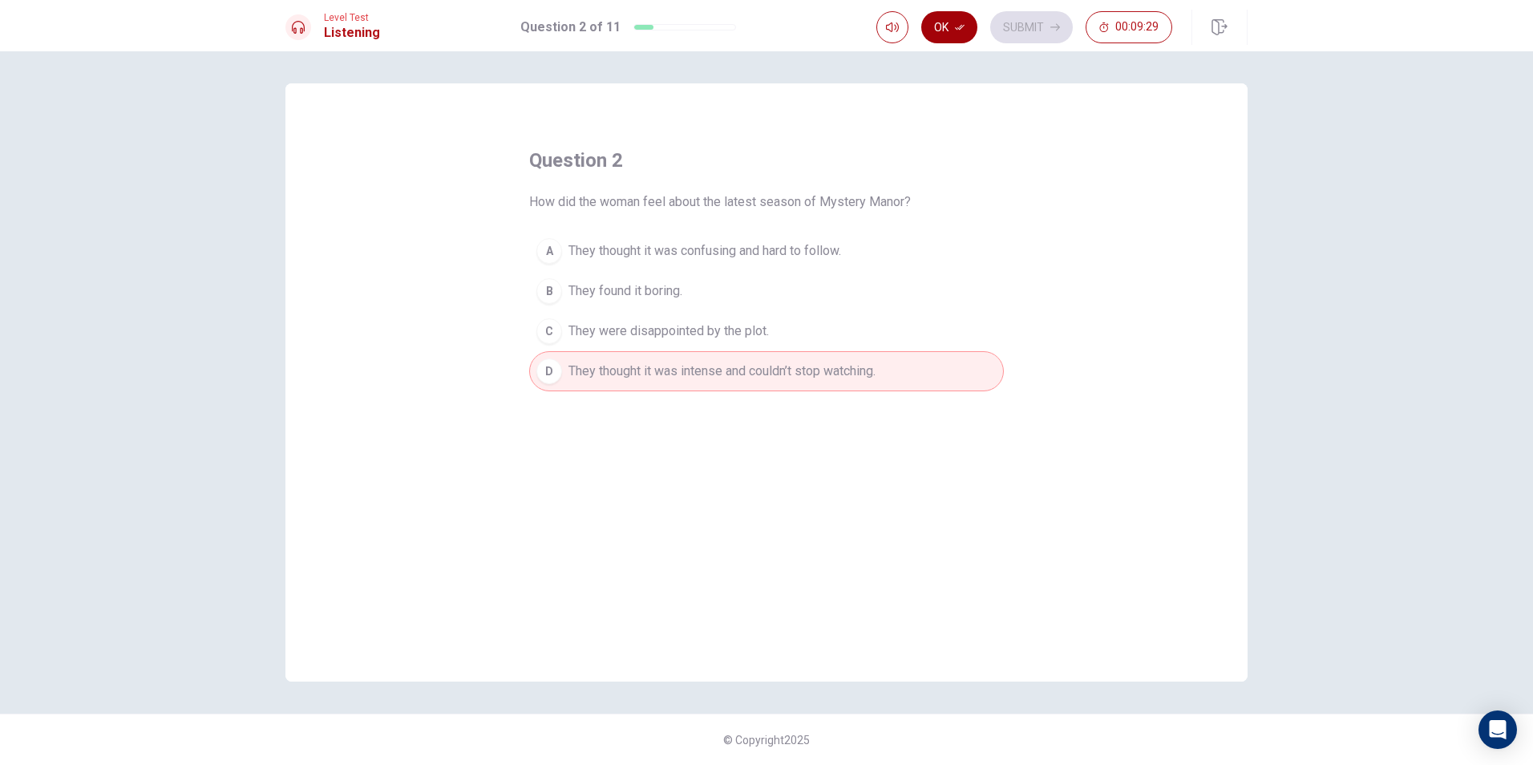
click at [964, 30] on icon "button" at bounding box center [960, 27] width 10 height 10
click at [1028, 21] on button "Submit" at bounding box center [1031, 27] width 83 height 32
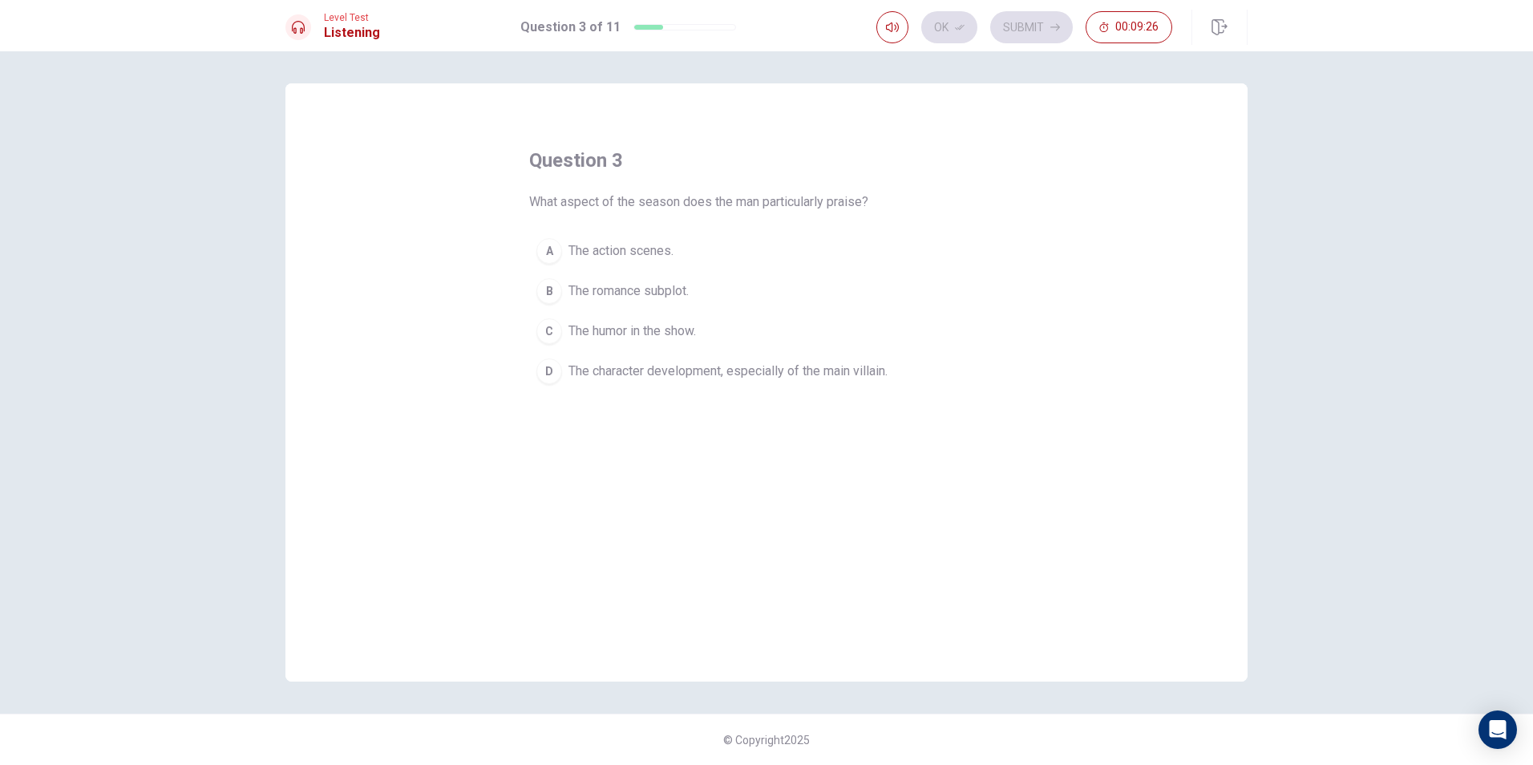
drag, startPoint x: 637, startPoint y: 363, endPoint x: 631, endPoint y: 343, distance: 20.8
click at [638, 362] on span "The character development, especially of the main villain." at bounding box center [728, 371] width 319 height 19
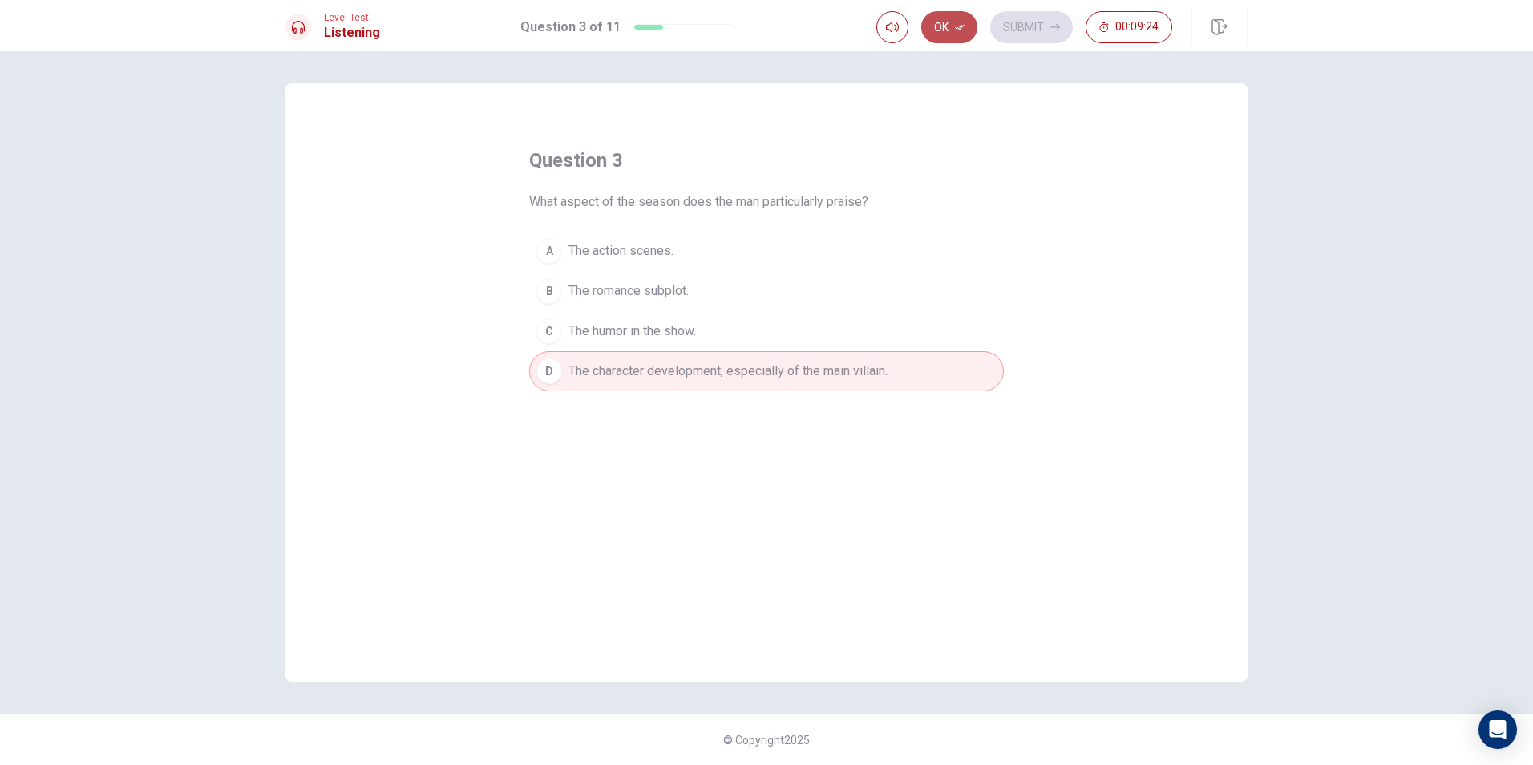
click at [947, 30] on button "Ok" at bounding box center [949, 27] width 56 height 32
click at [1031, 35] on button "Submit" at bounding box center [1031, 27] width 83 height 32
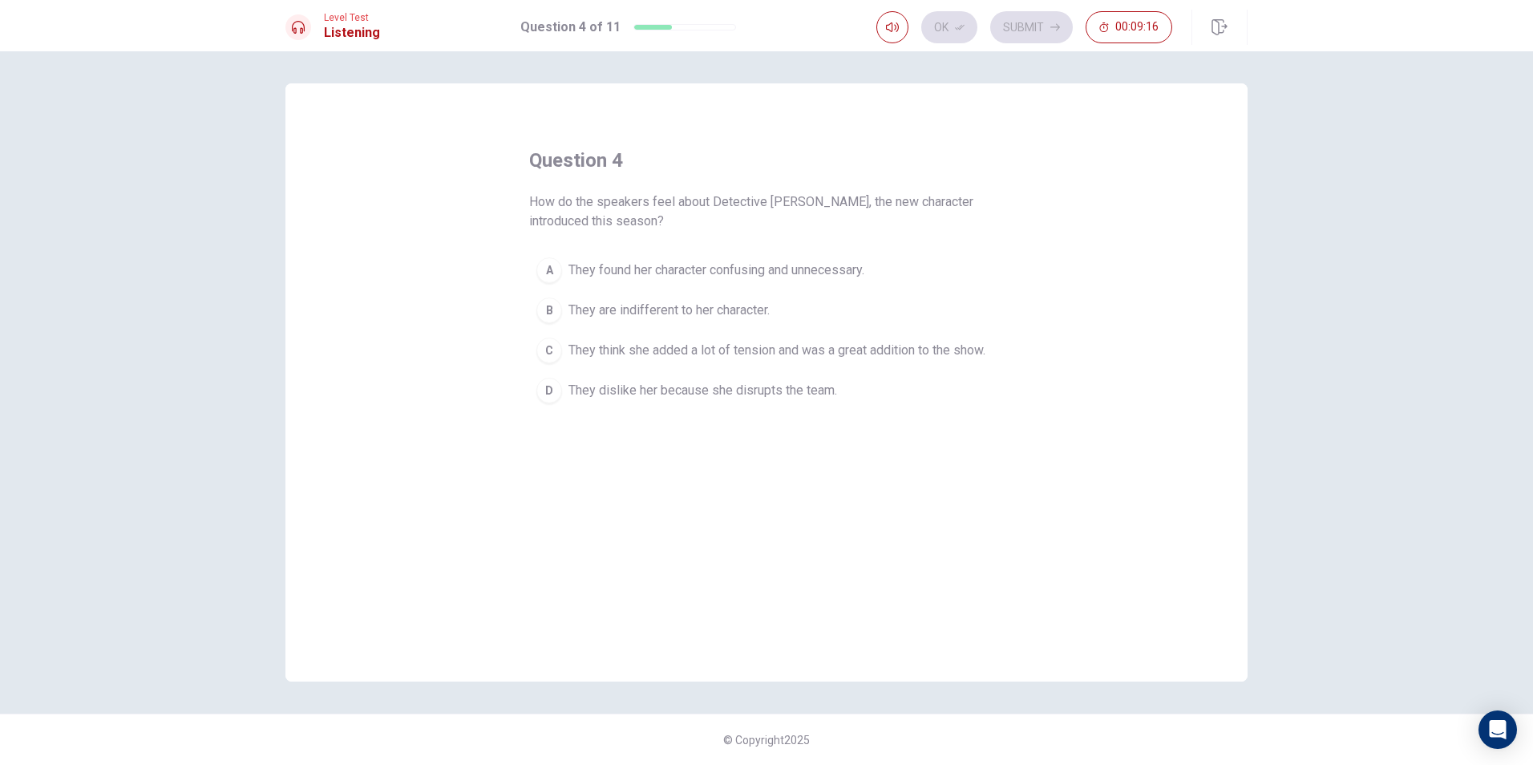
click at [749, 351] on span "They think she added a lot of tension and was a great addition to the show." at bounding box center [777, 350] width 417 height 19
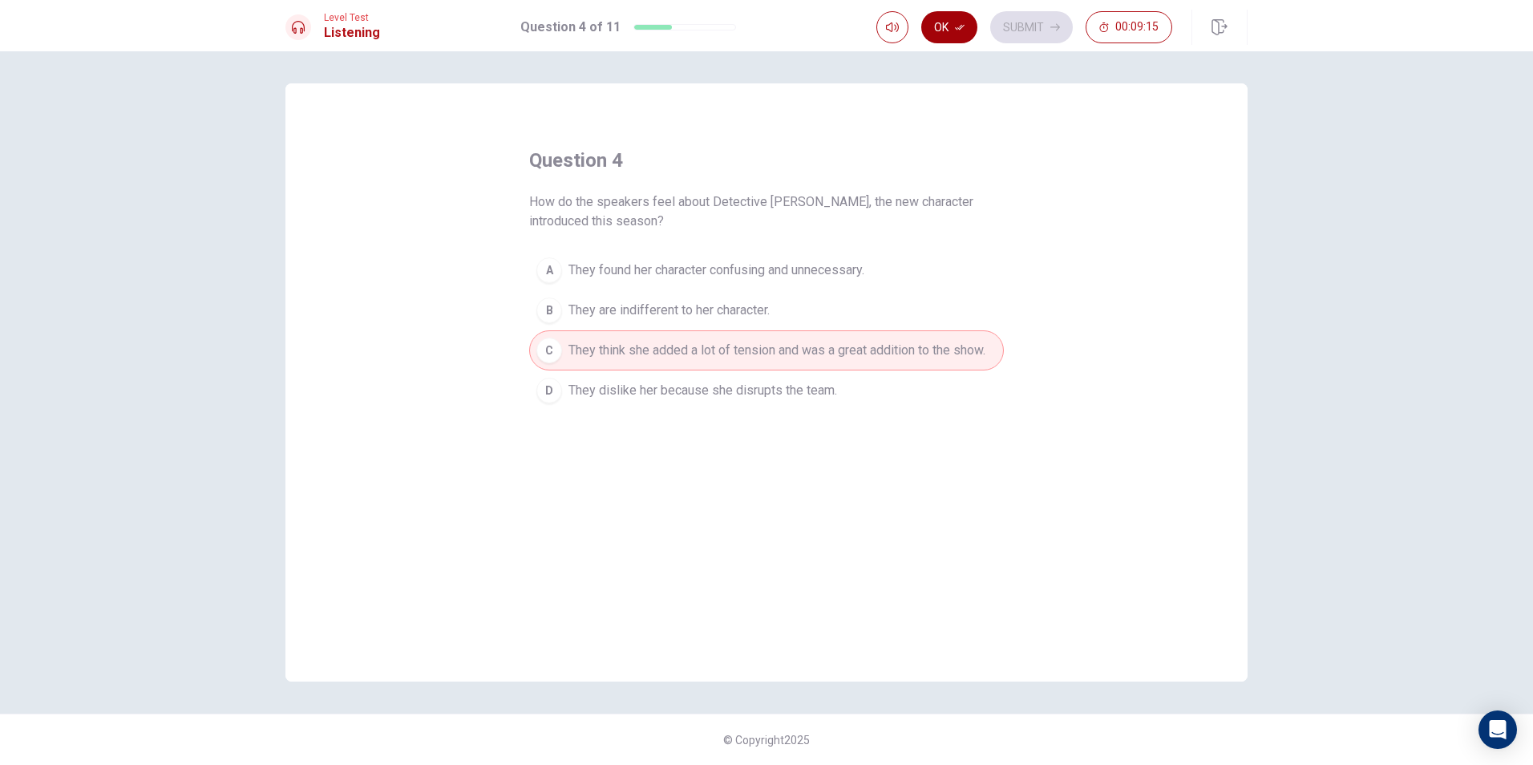
click at [954, 32] on button "Ok" at bounding box center [949, 27] width 56 height 32
click at [1011, 23] on button "Submit" at bounding box center [1031, 27] width 83 height 32
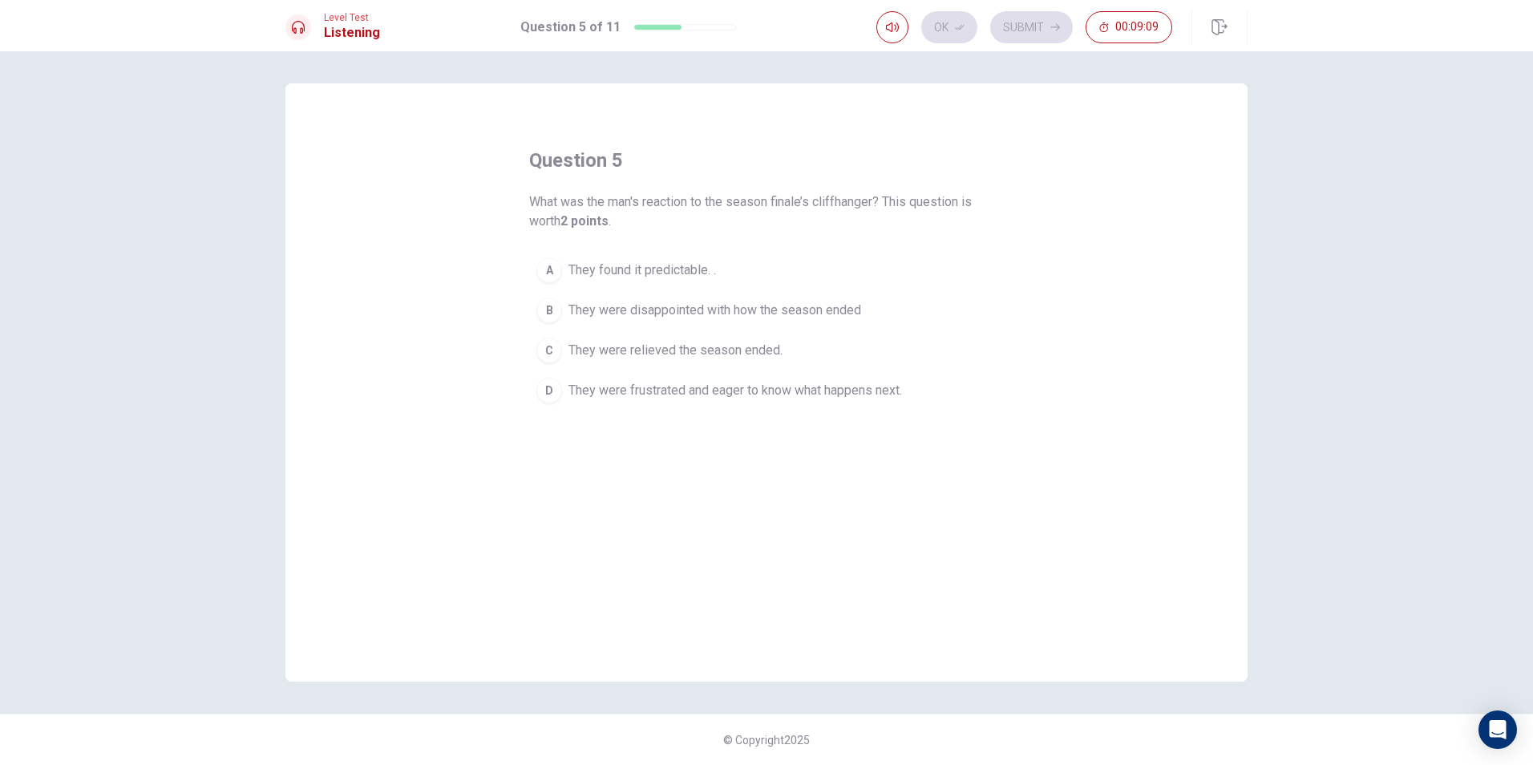
click at [653, 389] on span "They were frustrated and eager to know what happens next." at bounding box center [736, 390] width 334 height 19
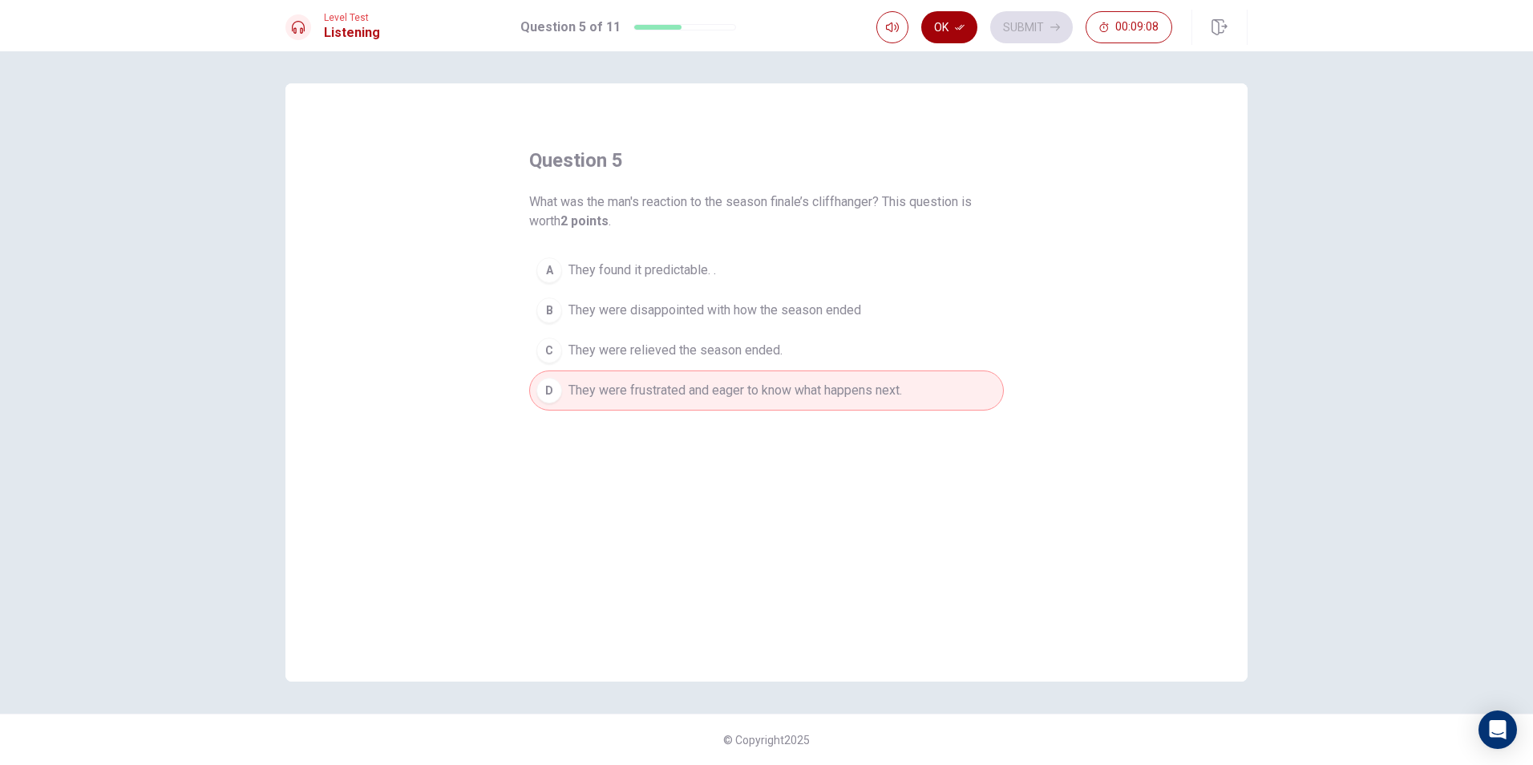
click at [969, 21] on button "Ok" at bounding box center [949, 27] width 56 height 32
click at [1002, 26] on button "Submit" at bounding box center [1031, 27] width 83 height 32
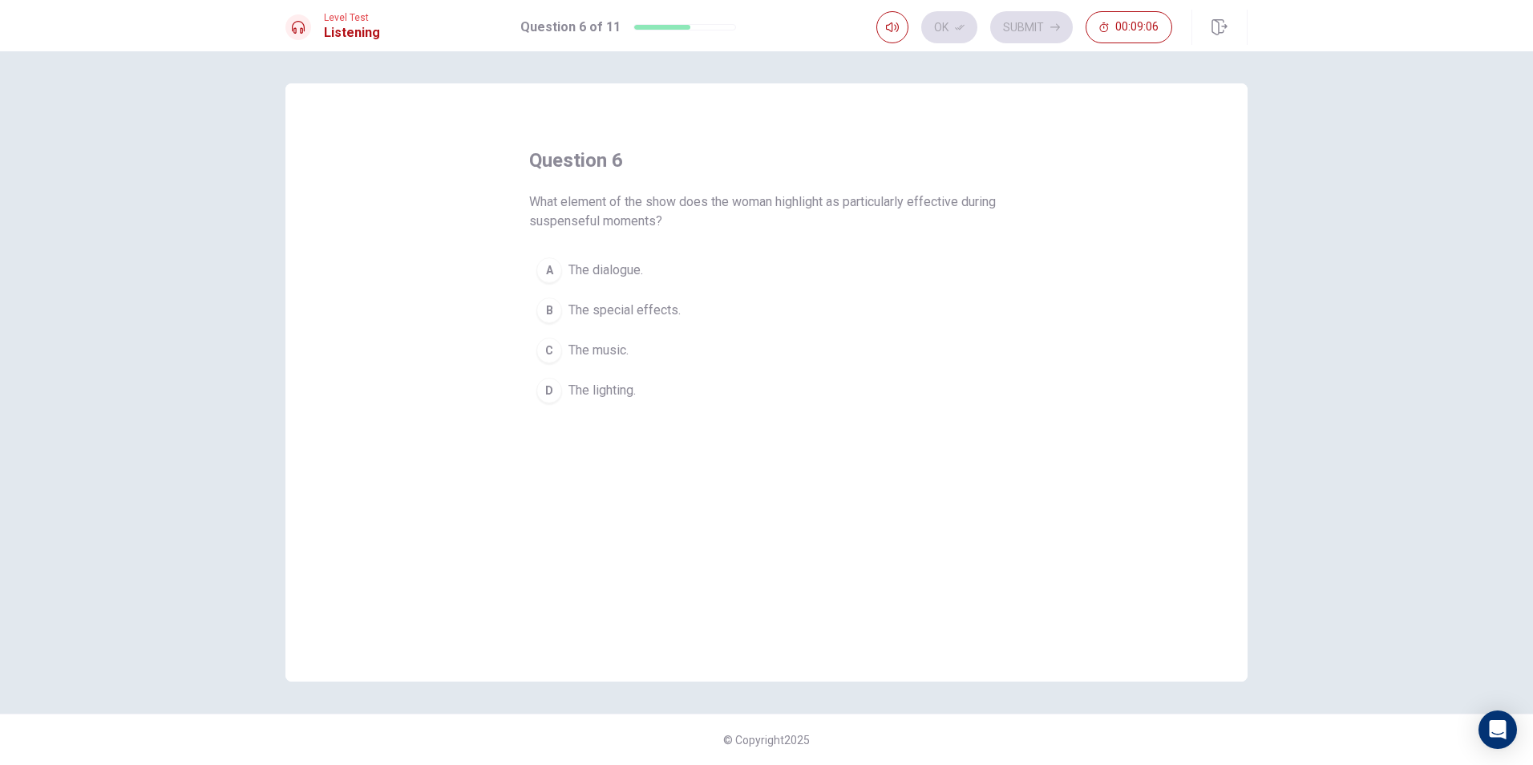
click at [682, 305] on button "B The special effects." at bounding box center [766, 310] width 475 height 40
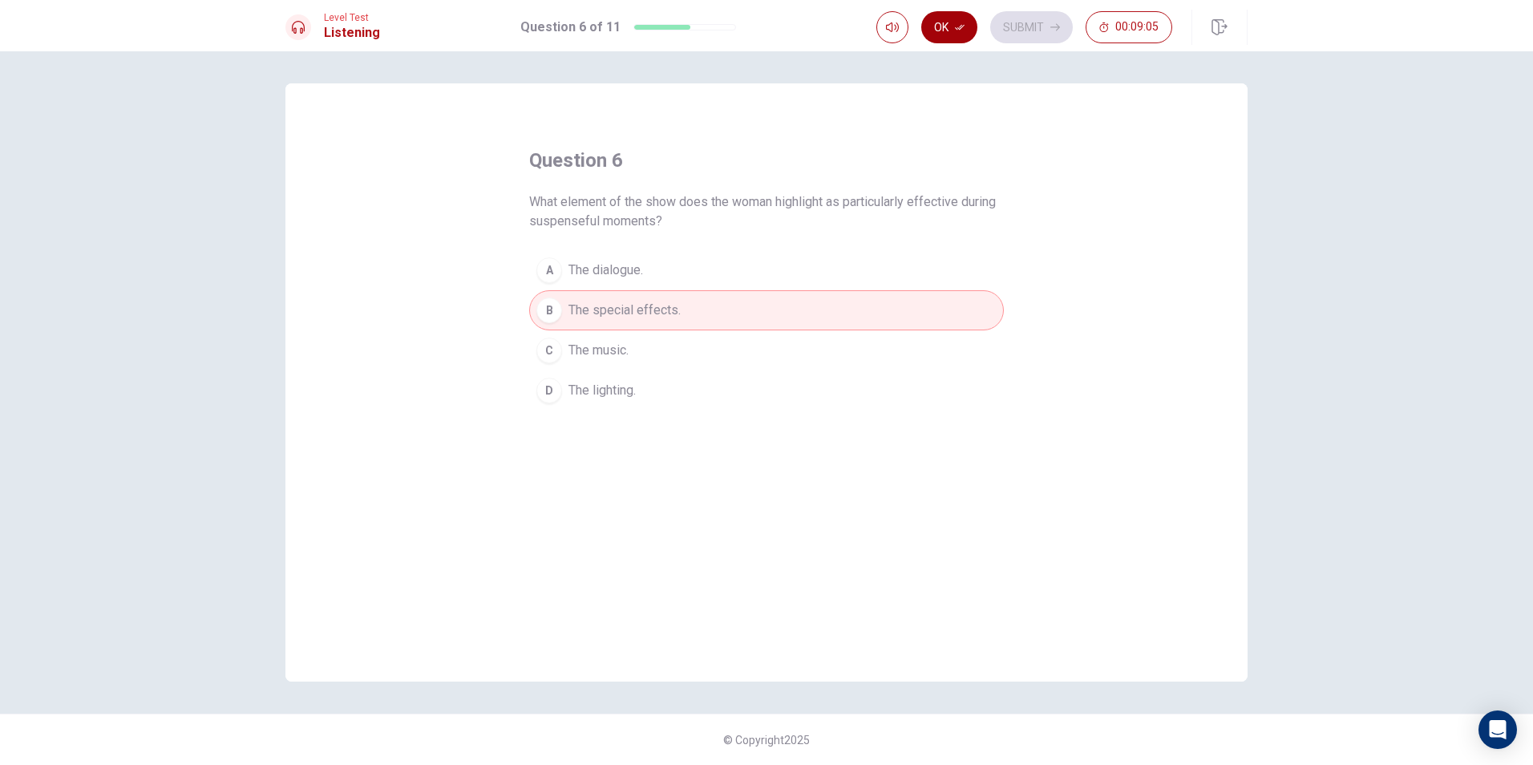
click at [967, 21] on button "Ok" at bounding box center [949, 27] width 56 height 32
click at [1000, 24] on button "Submit" at bounding box center [1031, 27] width 83 height 32
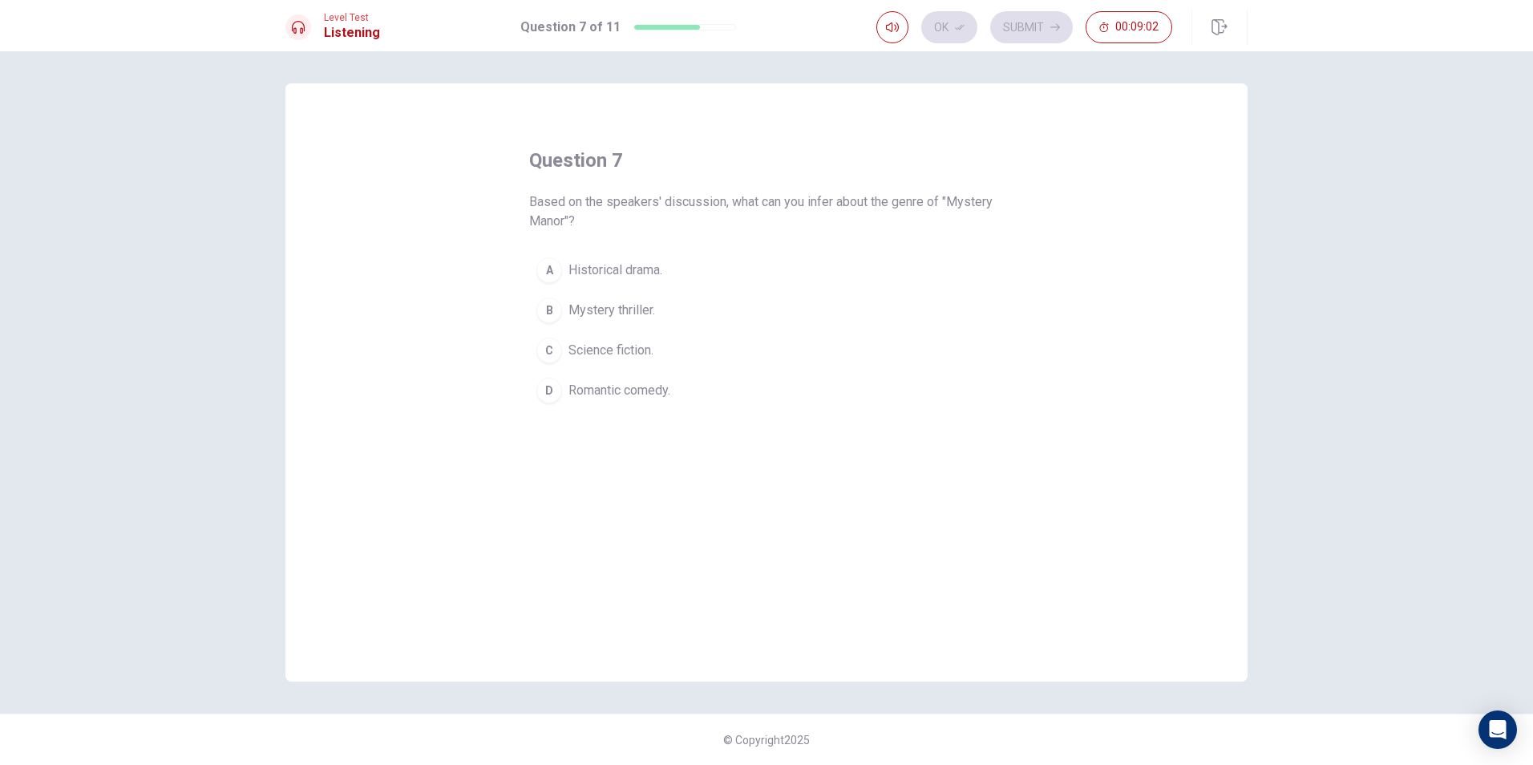
click at [647, 303] on span "Mystery thriller." at bounding box center [612, 310] width 87 height 19
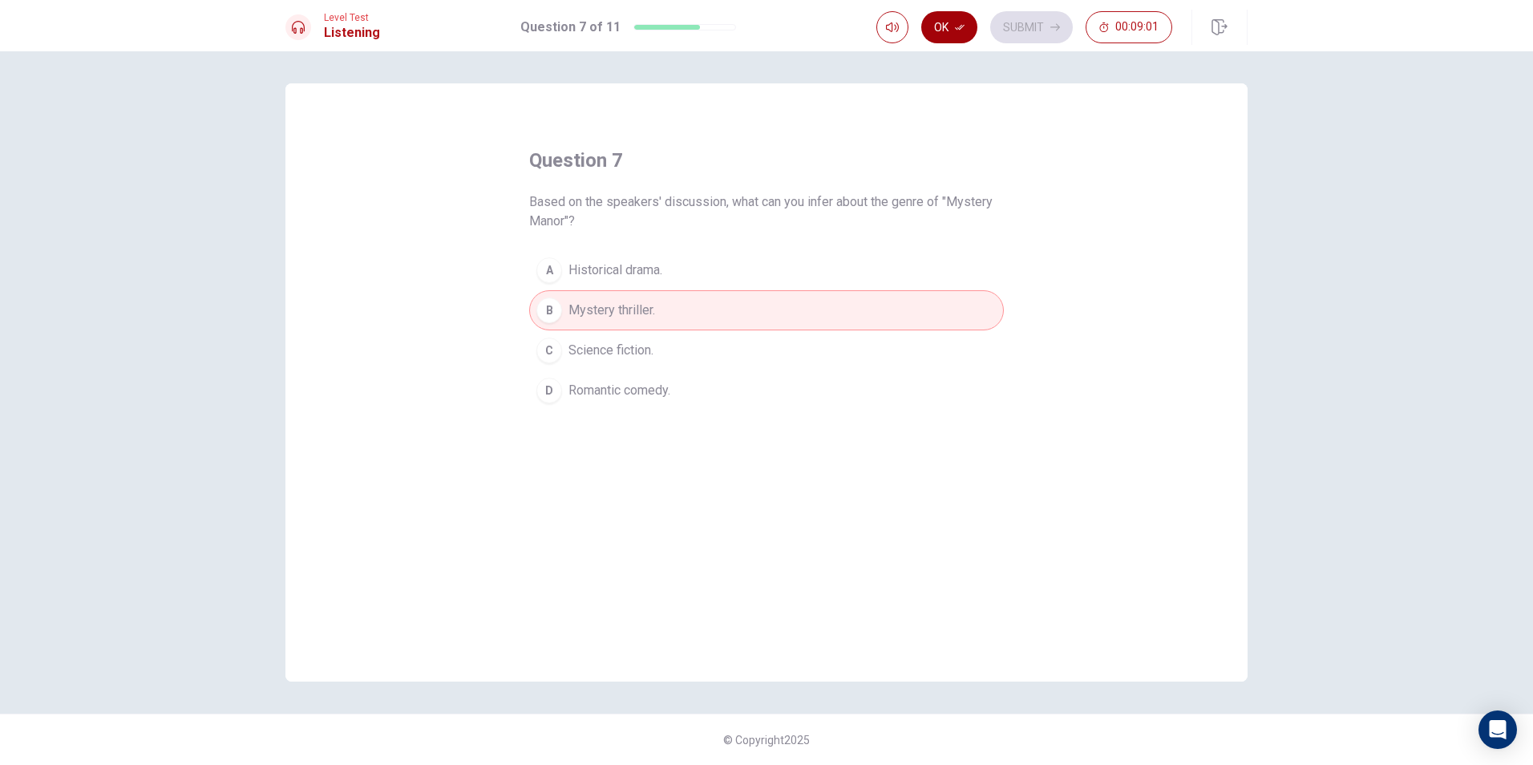
click at [956, 27] on icon "button" at bounding box center [960, 27] width 10 height 10
click at [1028, 18] on button "Submit" at bounding box center [1031, 27] width 83 height 32
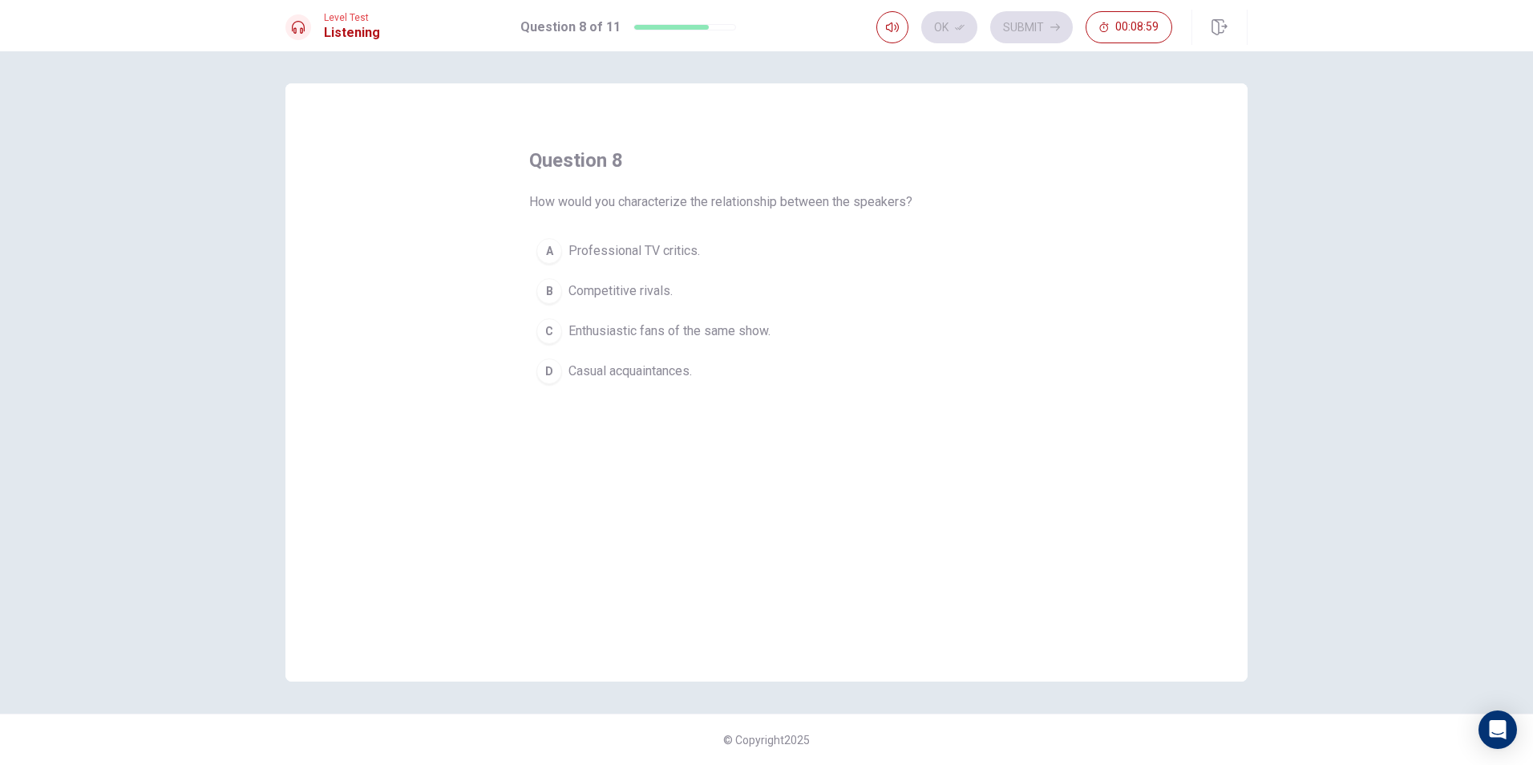
click at [668, 333] on span "Enthusiastic fans of the same show." at bounding box center [670, 331] width 202 height 19
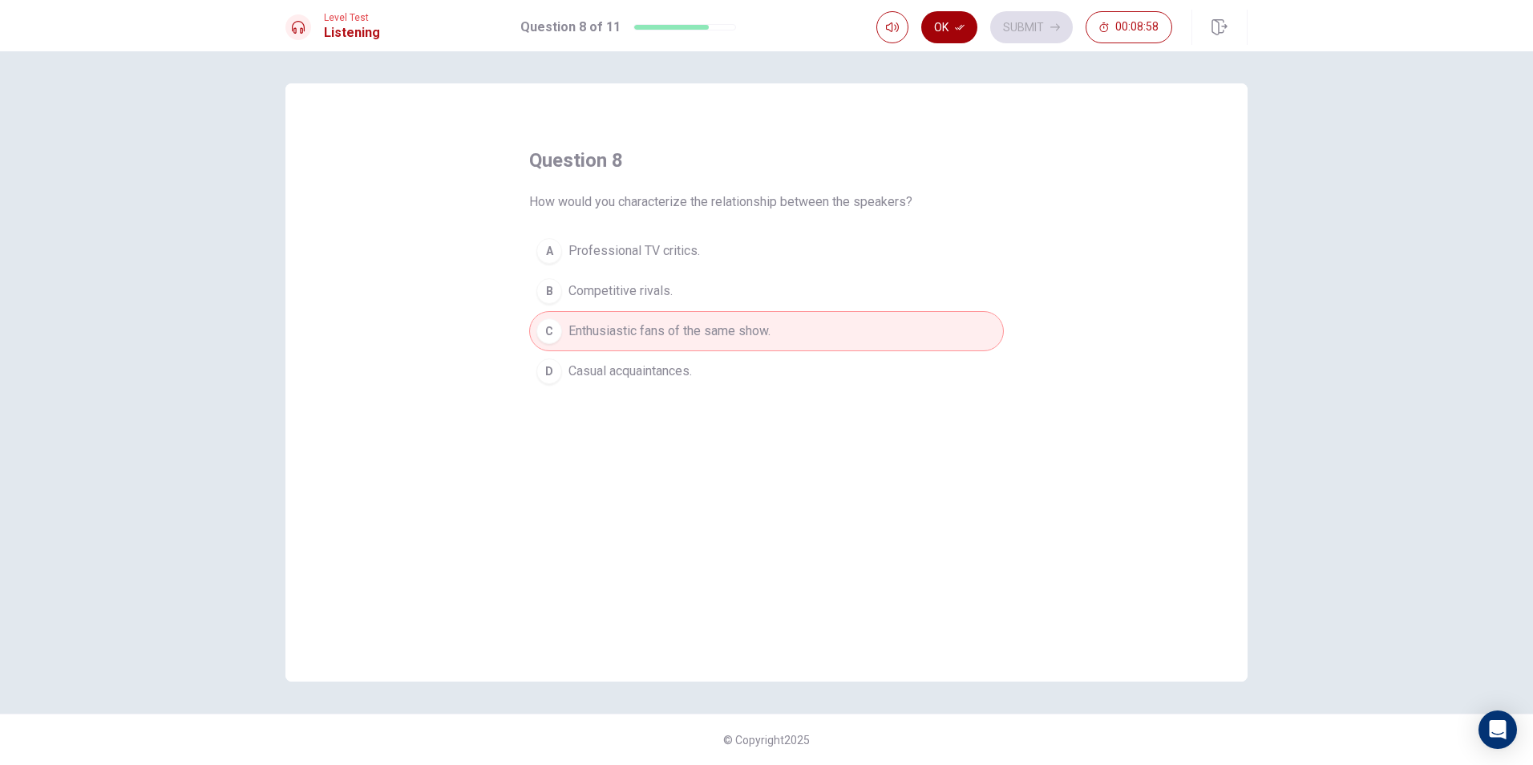
click at [956, 37] on button "Ok" at bounding box center [949, 27] width 56 height 32
click at [1011, 21] on button "Submit" at bounding box center [1031, 27] width 83 height 32
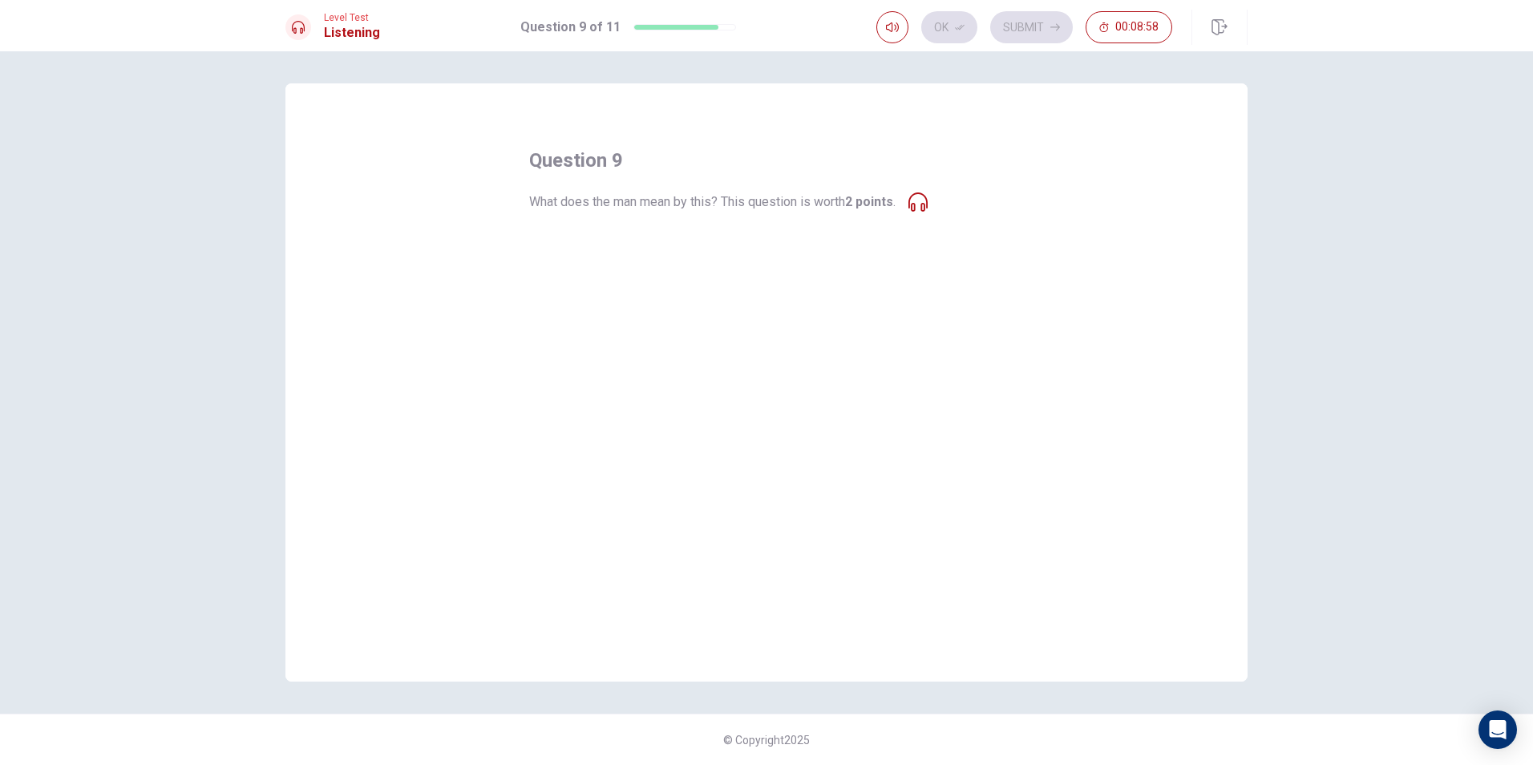
click at [940, 282] on span "The manor plays a significant role in setting the tone and atmosphere." at bounding box center [763, 290] width 388 height 19
click at [897, 287] on span "The manor plays a significant role in setting the tone and atmosphere." at bounding box center [763, 290] width 388 height 19
click at [772, 279] on button "B The manor plays a significant role in setting the tone and atmosphere." at bounding box center [766, 291] width 475 height 40
click at [705, 339] on span "The manor is too dark and confusing." at bounding box center [671, 331] width 205 height 19
click at [638, 443] on div "question 9 What does the man mean by this? This question is worth 2 points . A …" at bounding box center [766, 382] width 962 height 598
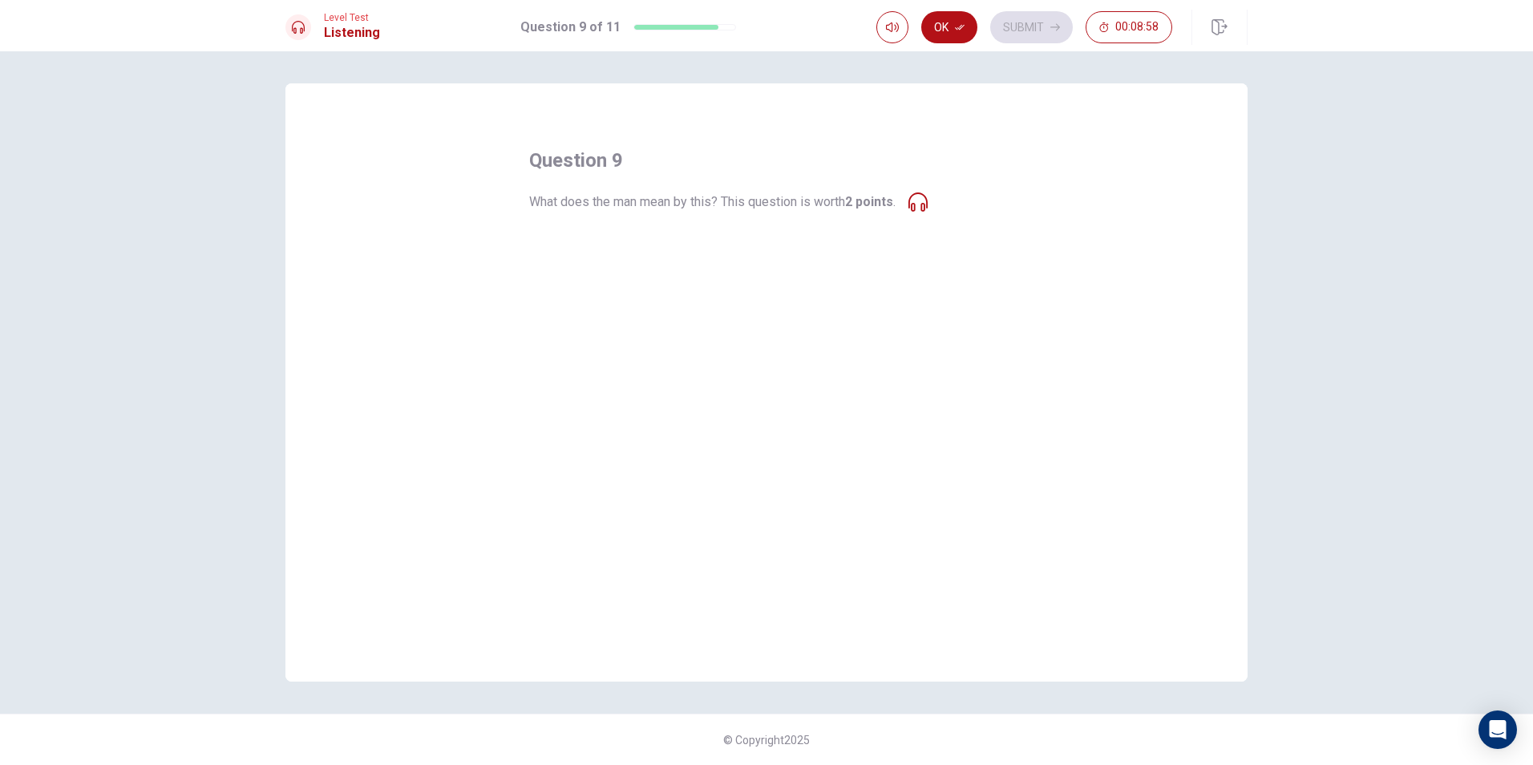
click at [678, 480] on div "question 9 What does the man mean by this? This question is worth 2 points . A …" at bounding box center [766, 382] width 962 height 598
click at [925, 201] on icon at bounding box center [918, 201] width 19 height 19
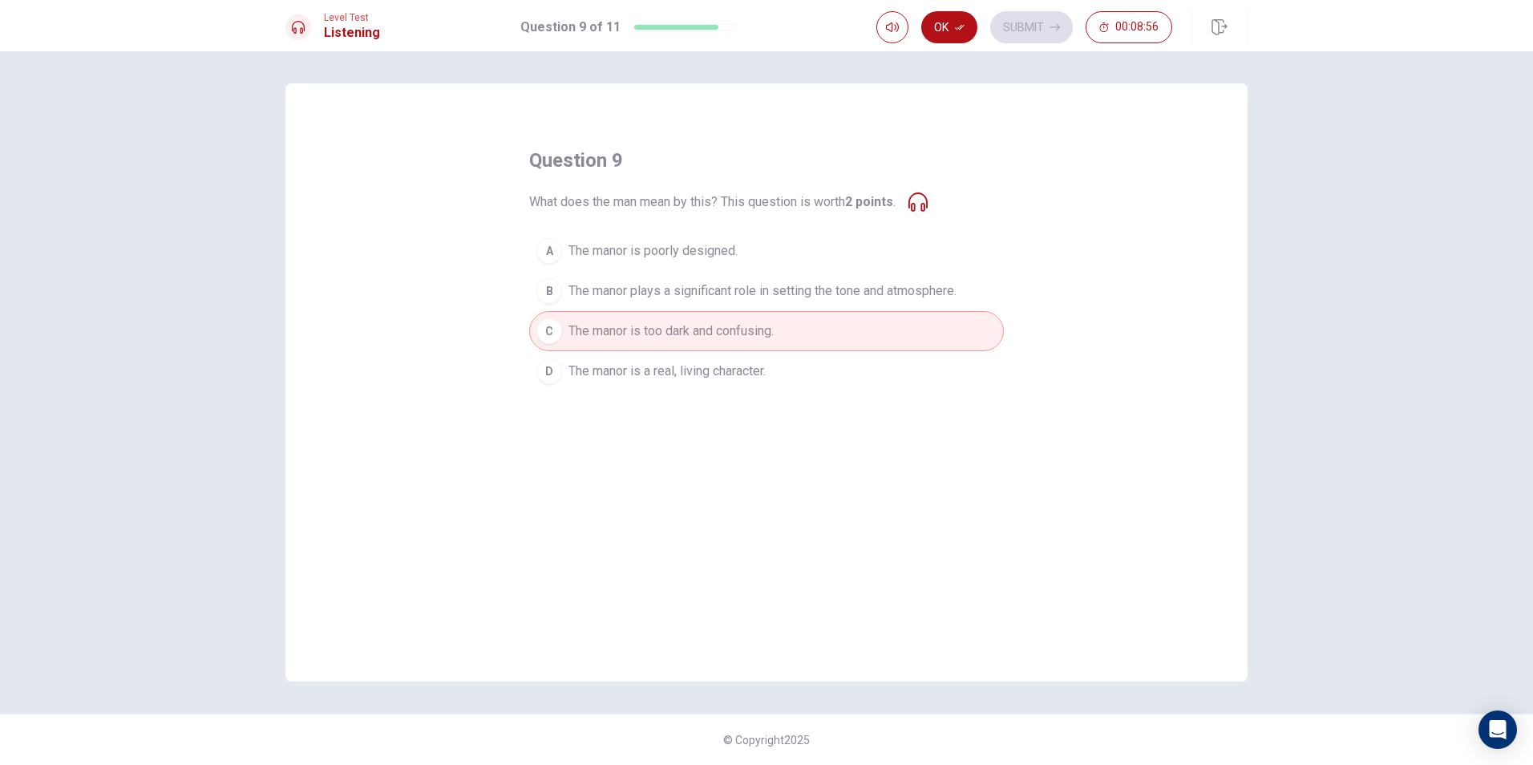
click at [825, 283] on span "The manor plays a significant role in setting the tone and atmosphere." at bounding box center [763, 290] width 388 height 19
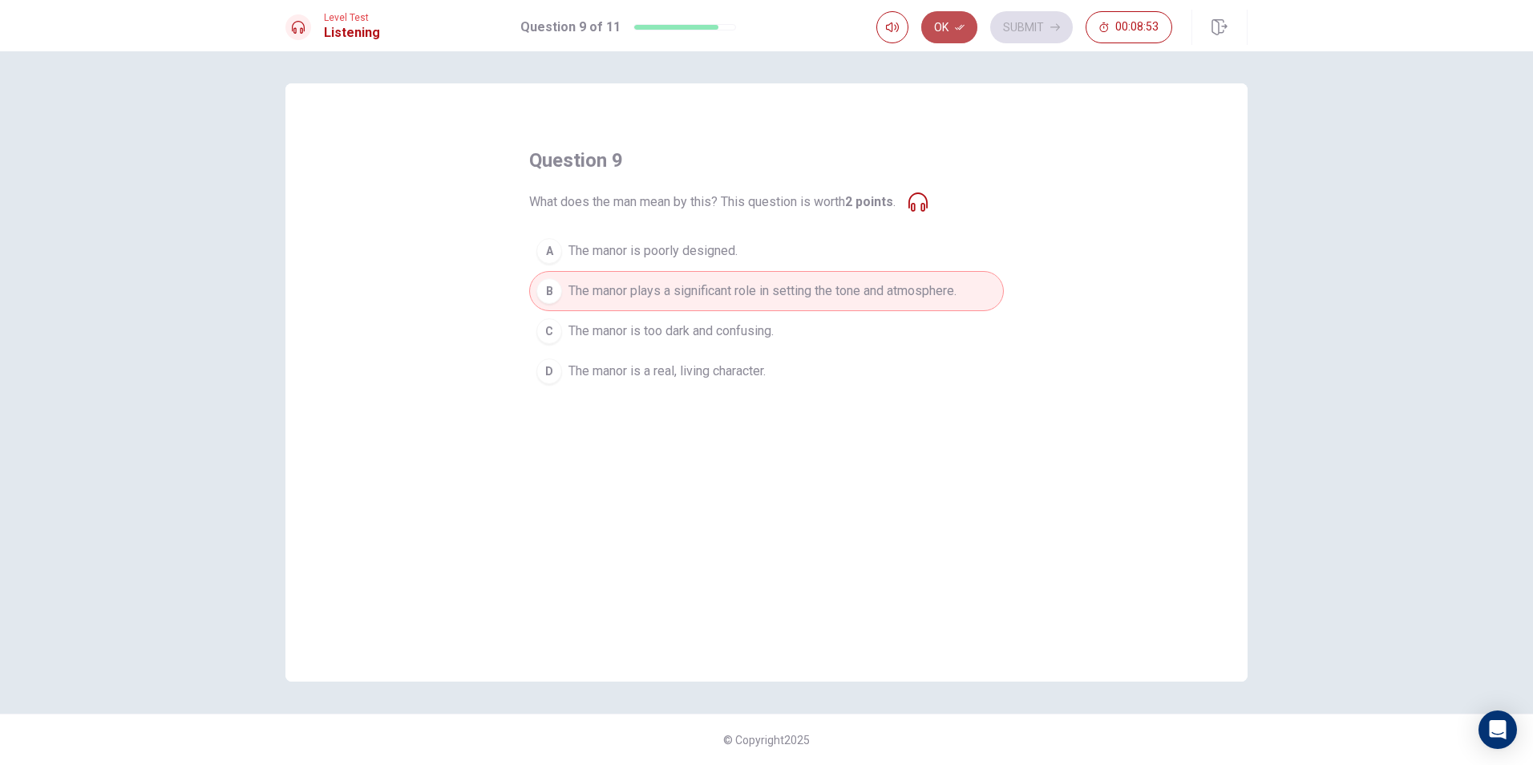
click at [941, 24] on button "Ok" at bounding box center [949, 27] width 56 height 32
click at [1014, 22] on button "Submit" at bounding box center [1031, 27] width 83 height 32
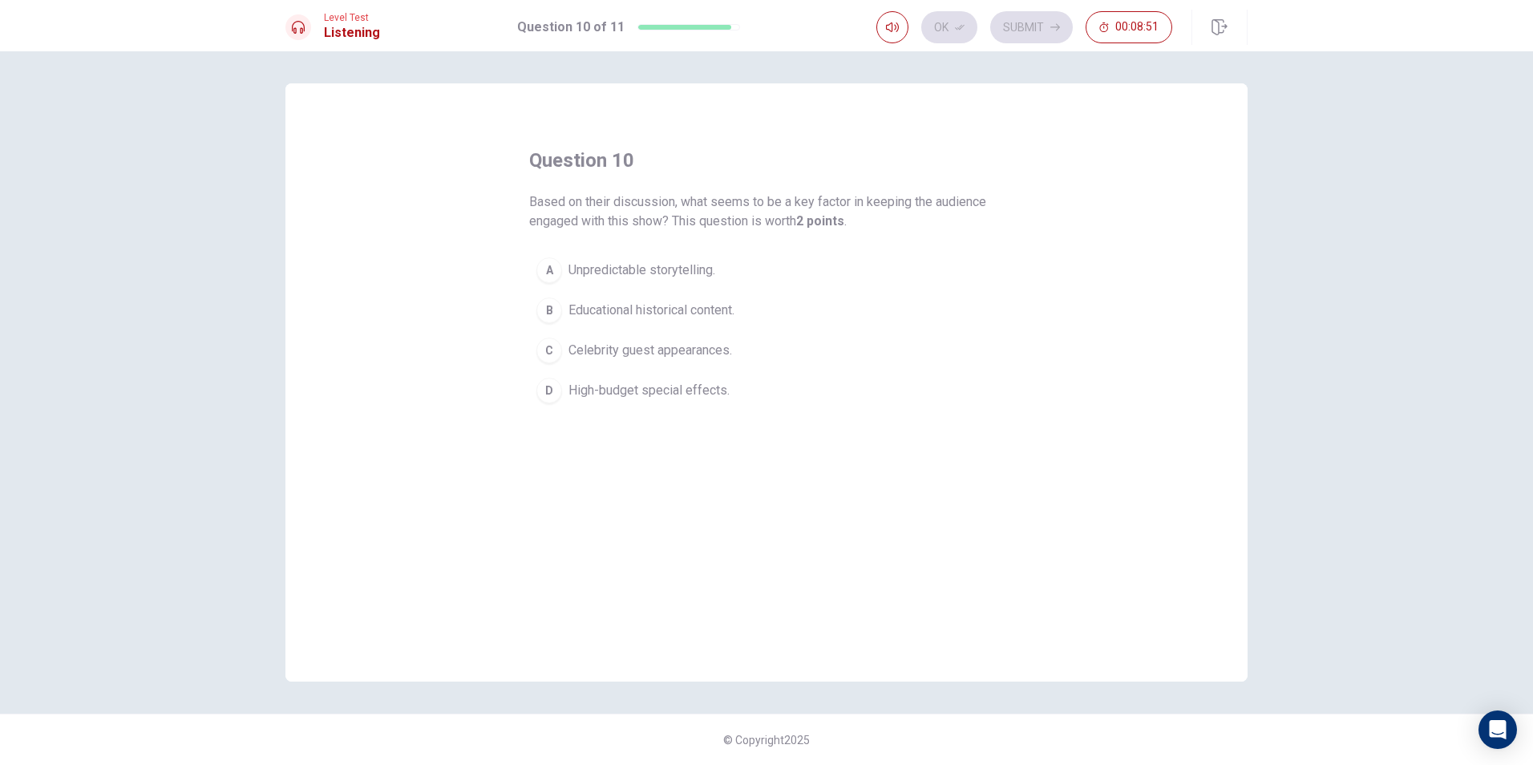
click at [727, 314] on span "Educational historical content." at bounding box center [652, 310] width 166 height 19
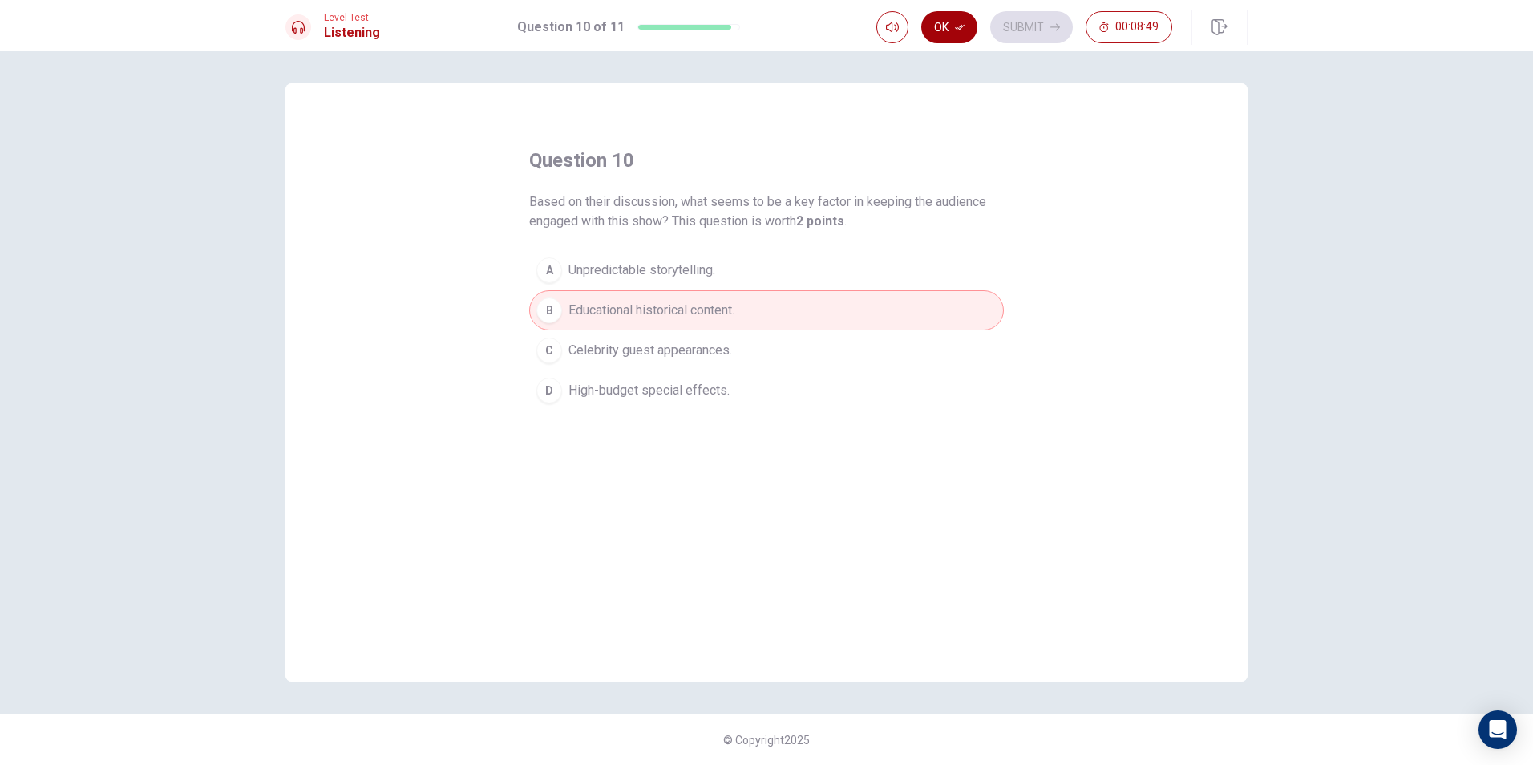
click at [952, 30] on button "Ok" at bounding box center [949, 27] width 56 height 32
click at [1009, 28] on button "Submit" at bounding box center [1031, 27] width 83 height 32
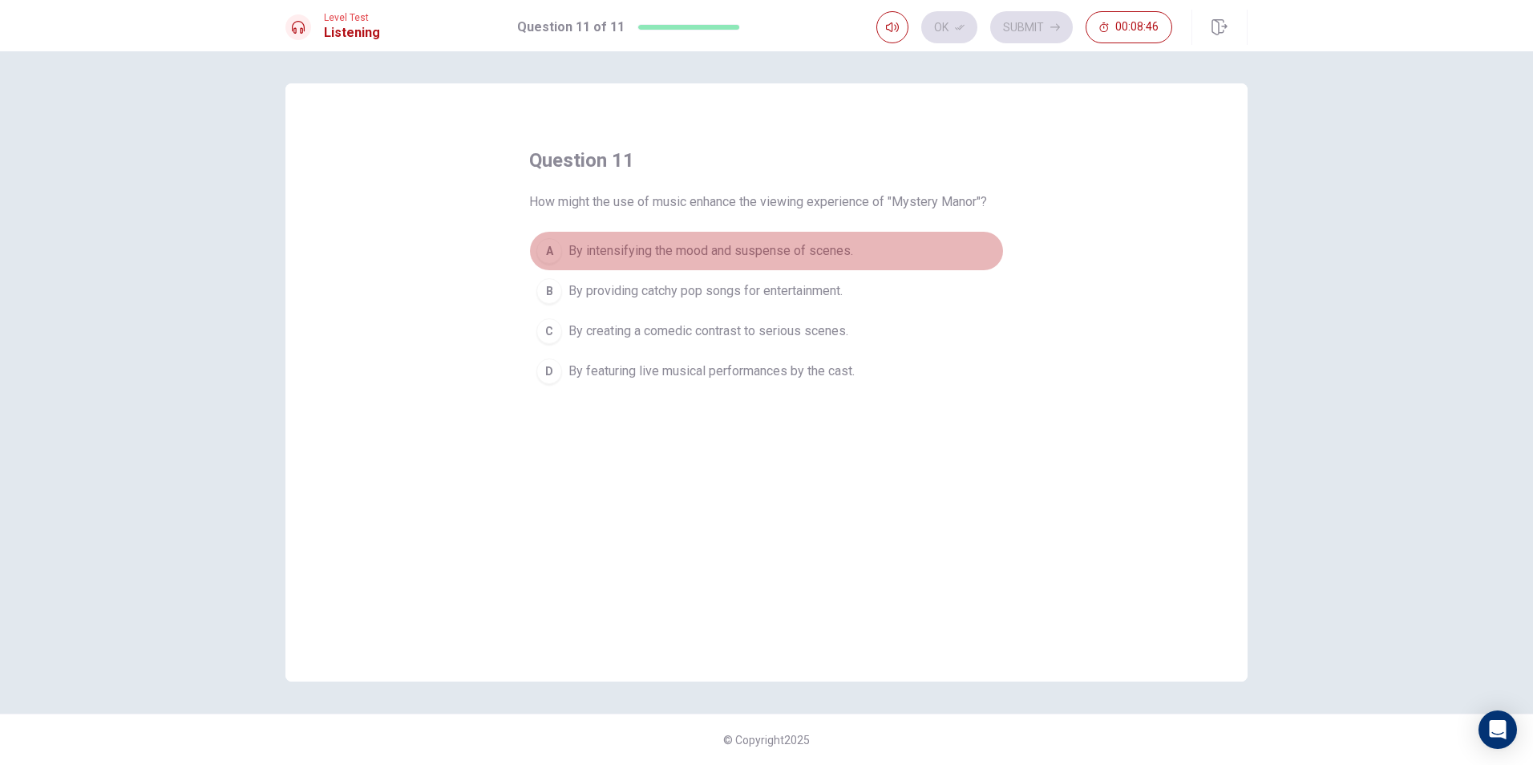
click at [795, 237] on button "A By intensifying the mood and suspense of scenes." at bounding box center [766, 251] width 475 height 40
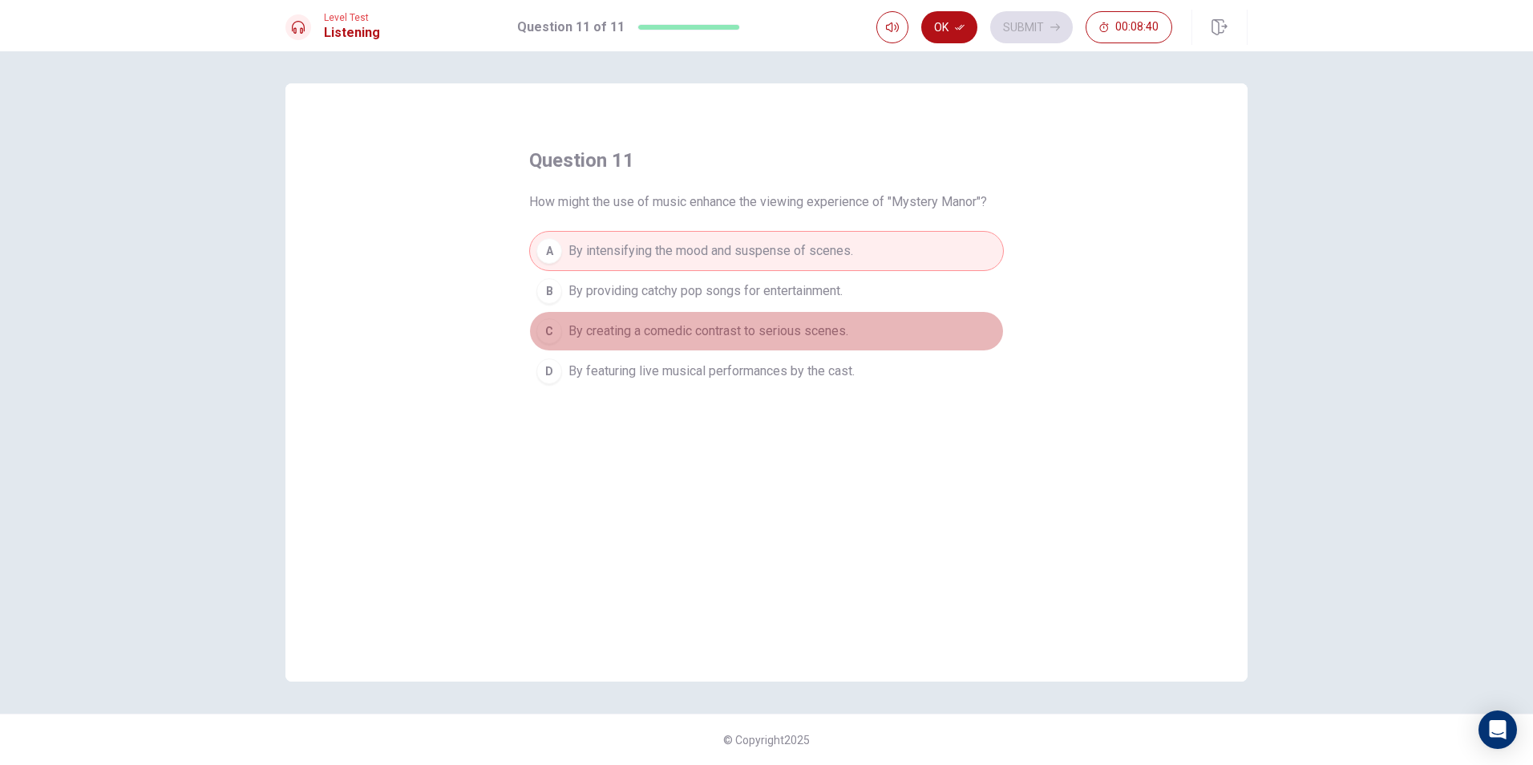
click at [830, 321] on button "C By creating a comedic contrast to serious scenes." at bounding box center [766, 331] width 475 height 40
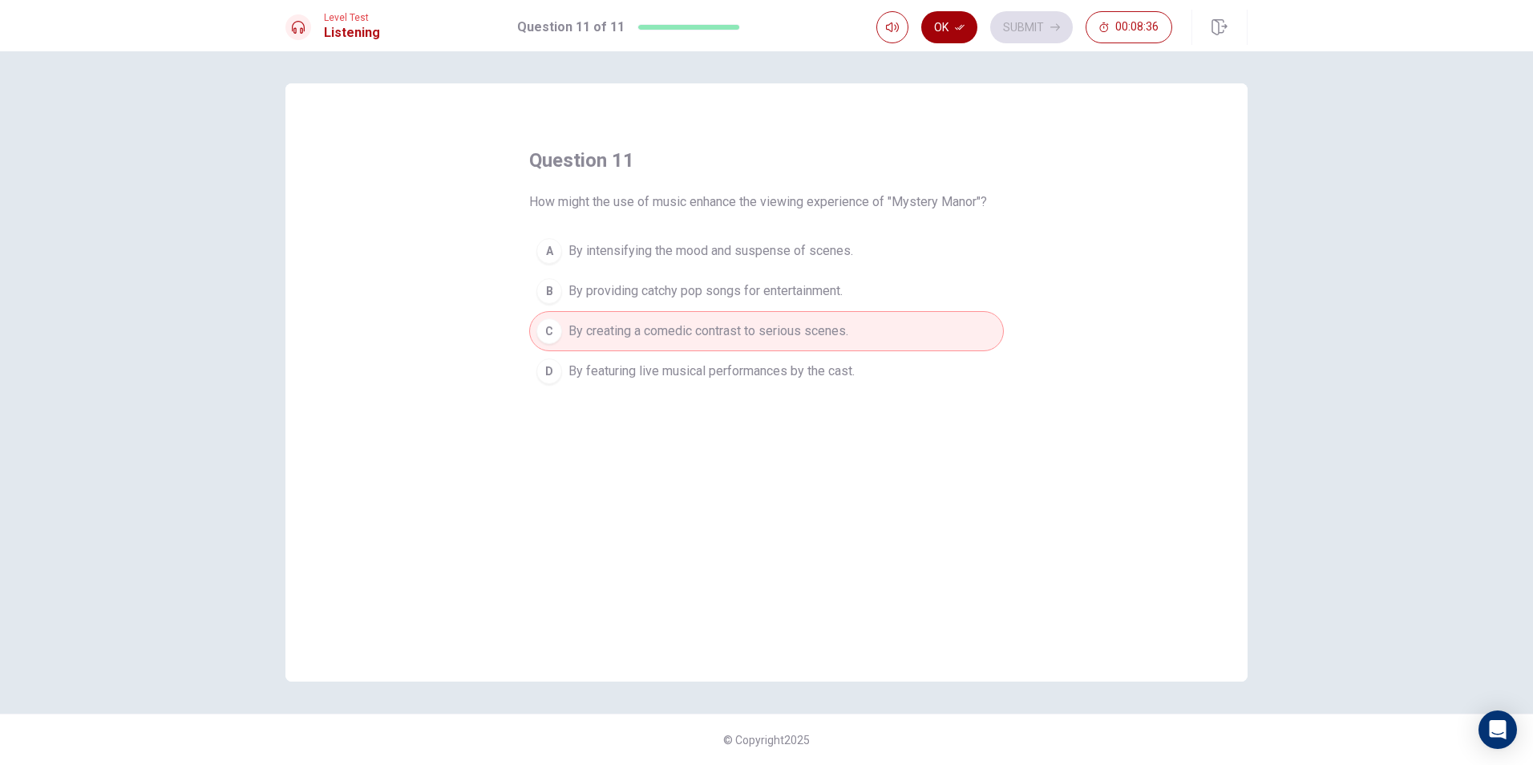
click at [958, 30] on icon "button" at bounding box center [960, 27] width 10 height 10
click at [1012, 22] on button "Submit" at bounding box center [1031, 27] width 83 height 32
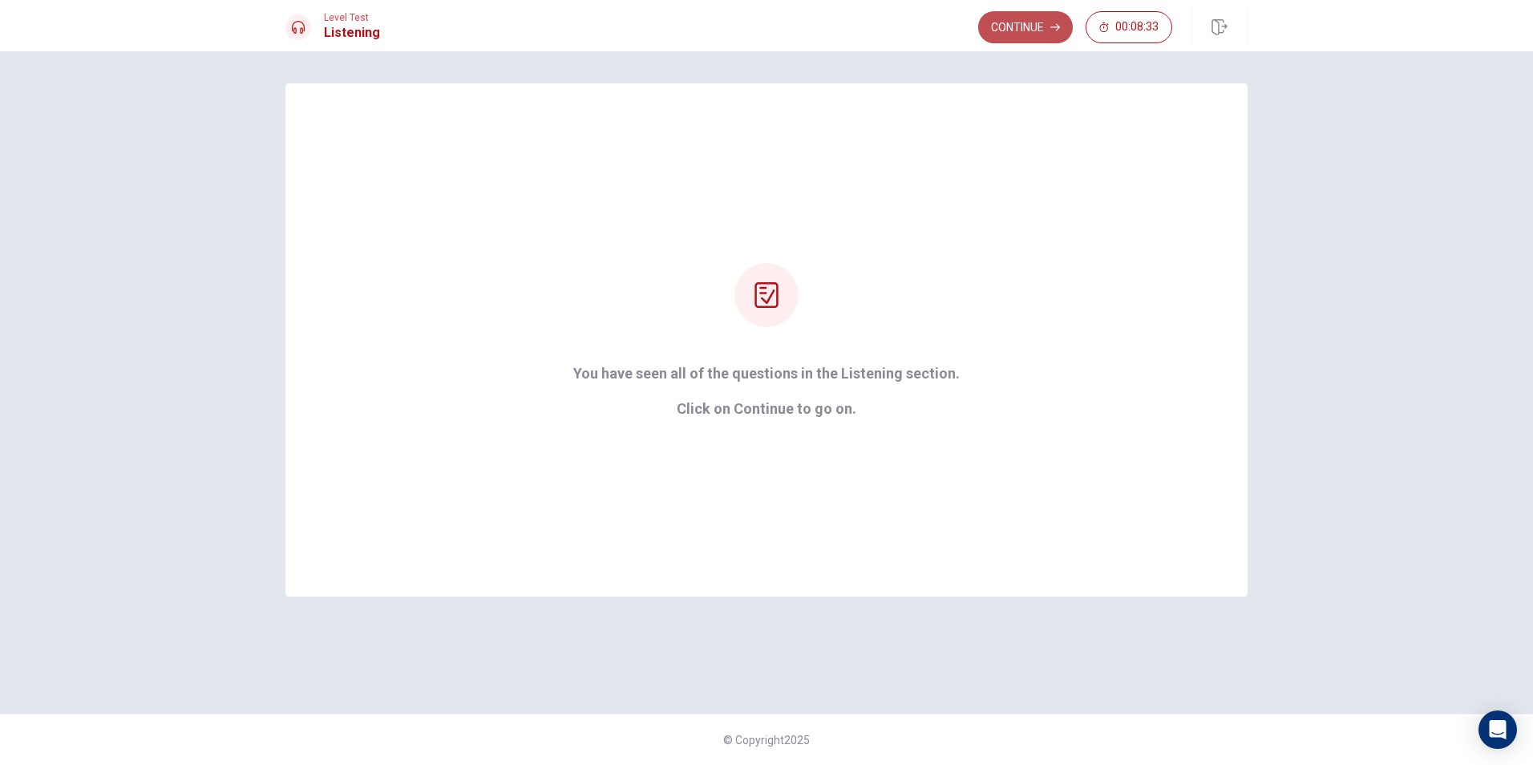
click at [1005, 25] on button "Continue" at bounding box center [1025, 27] width 95 height 32
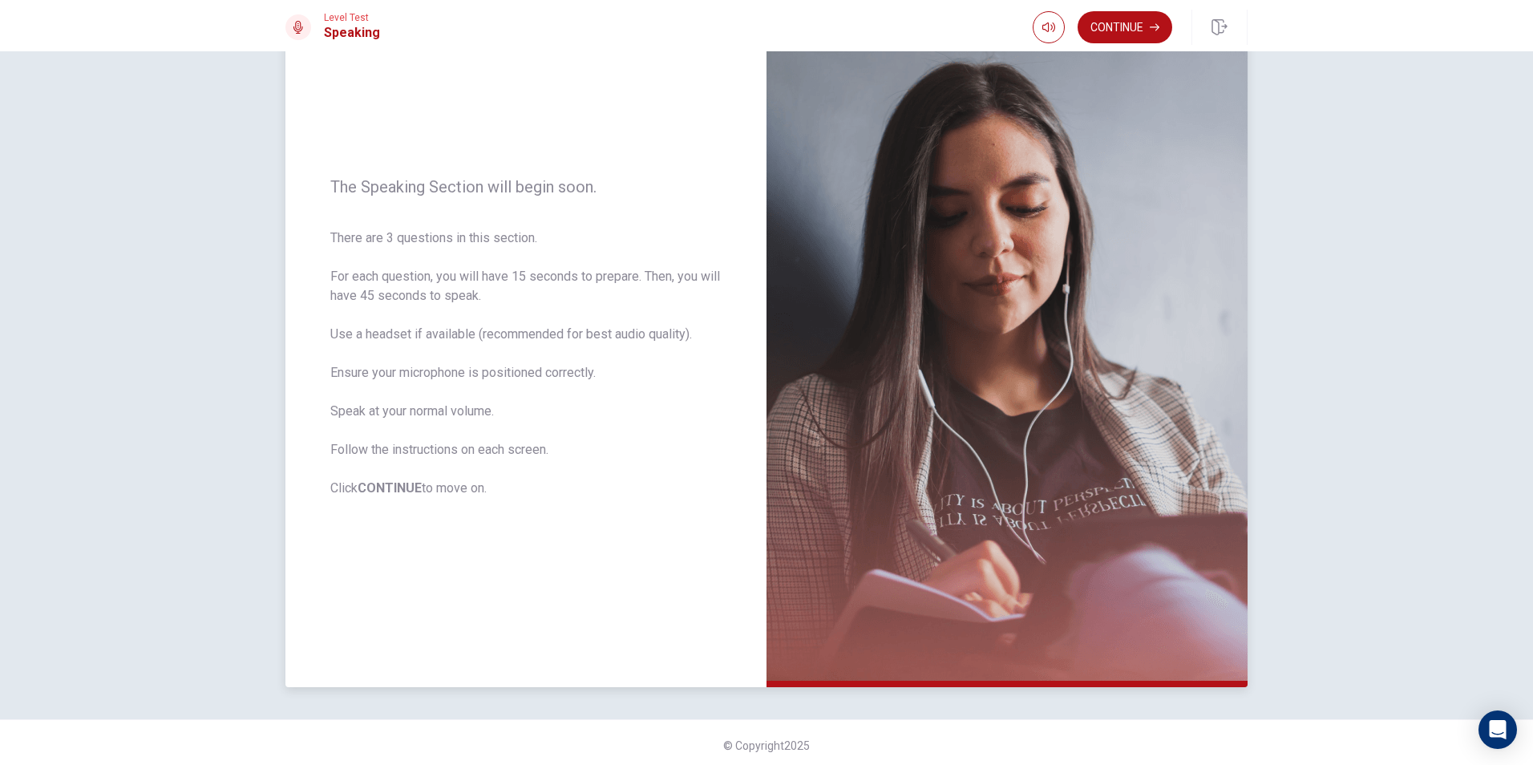
scroll to position [101, 0]
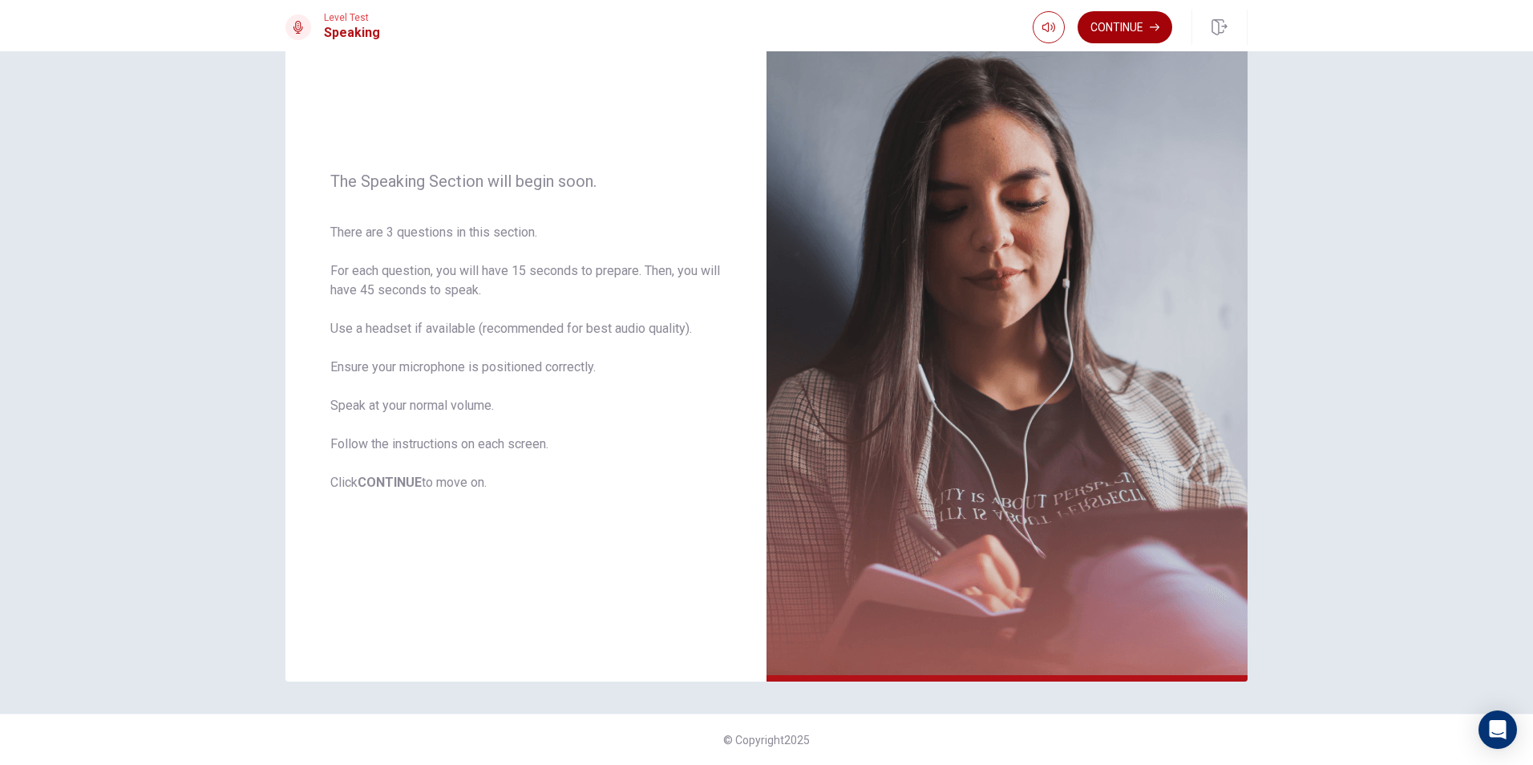
click at [1119, 34] on button "Continue" at bounding box center [1125, 27] width 95 height 32
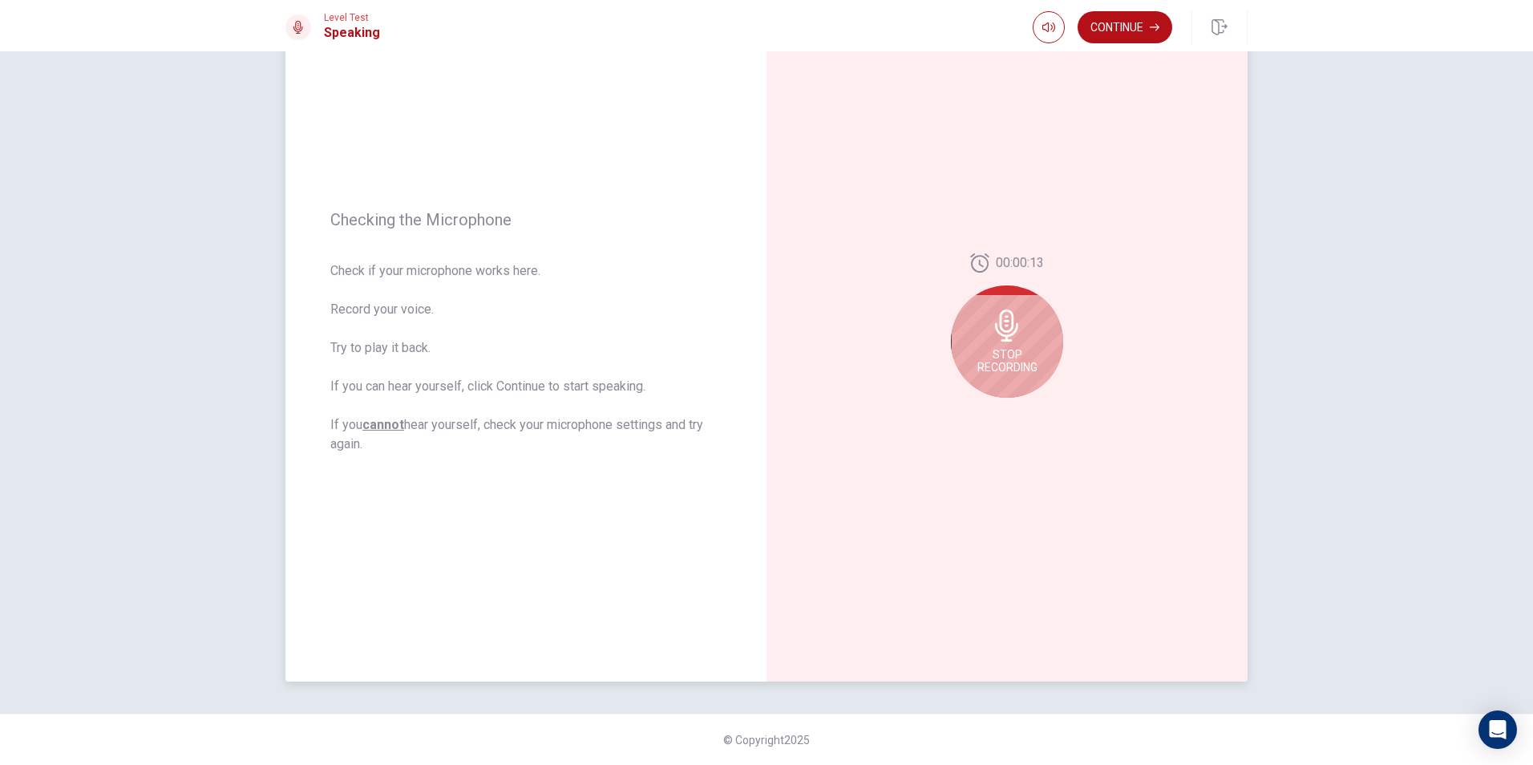
click at [994, 313] on icon at bounding box center [1007, 326] width 32 height 32
click at [1021, 412] on icon "Play Audio" at bounding box center [1024, 411] width 7 height 10
click at [1006, 354] on div at bounding box center [1007, 330] width 112 height 112
click at [1007, 325] on icon at bounding box center [1005, 330] width 23 height 32
click at [1026, 416] on button "Play Audio" at bounding box center [1025, 410] width 22 height 22
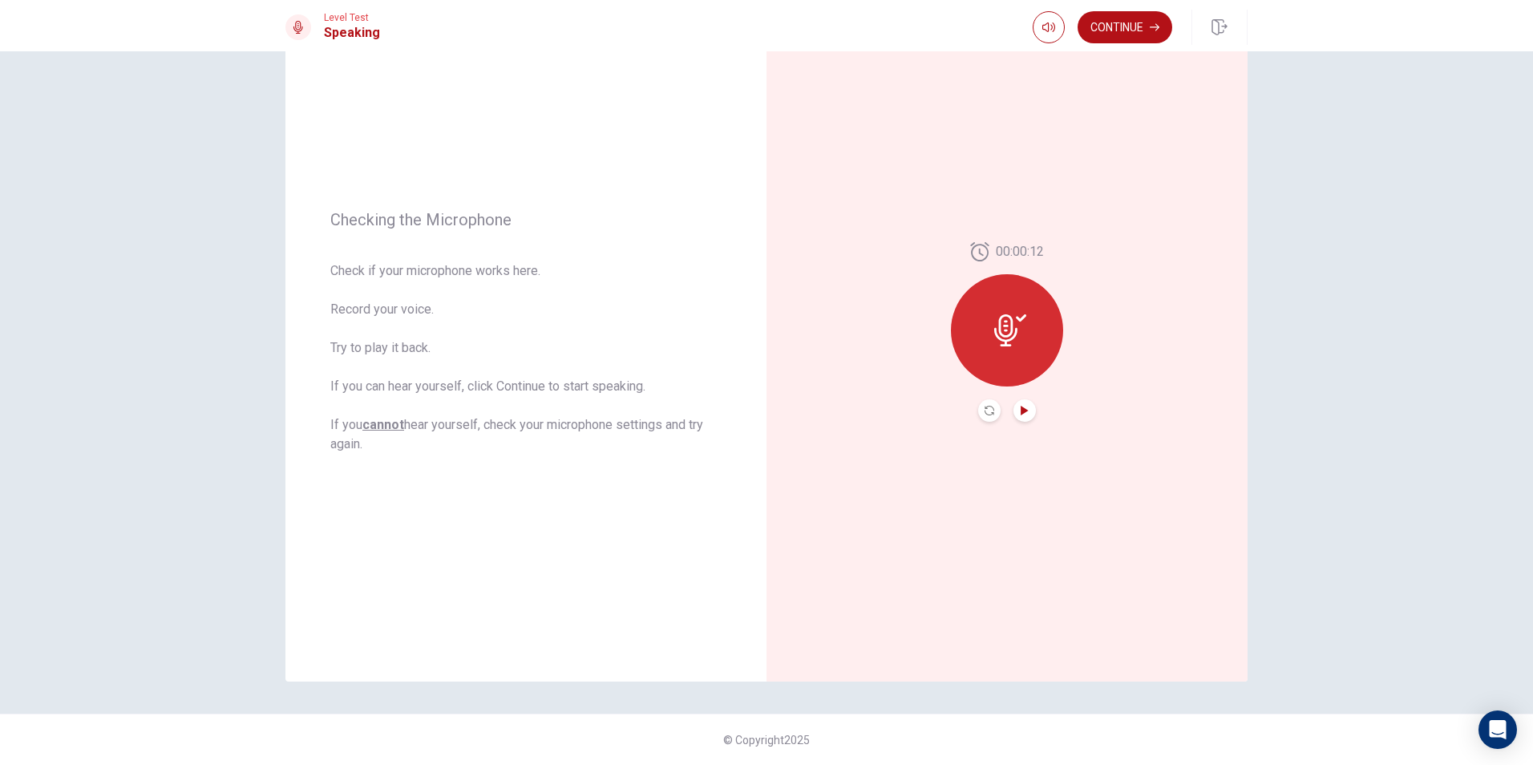
click at [994, 326] on icon at bounding box center [1010, 330] width 32 height 32
click at [985, 413] on icon "Record Again" at bounding box center [990, 411] width 10 height 10
click at [1023, 340] on div "Stop Recording" at bounding box center [1007, 341] width 112 height 112
click at [980, 416] on button "Record Again" at bounding box center [989, 410] width 22 height 22
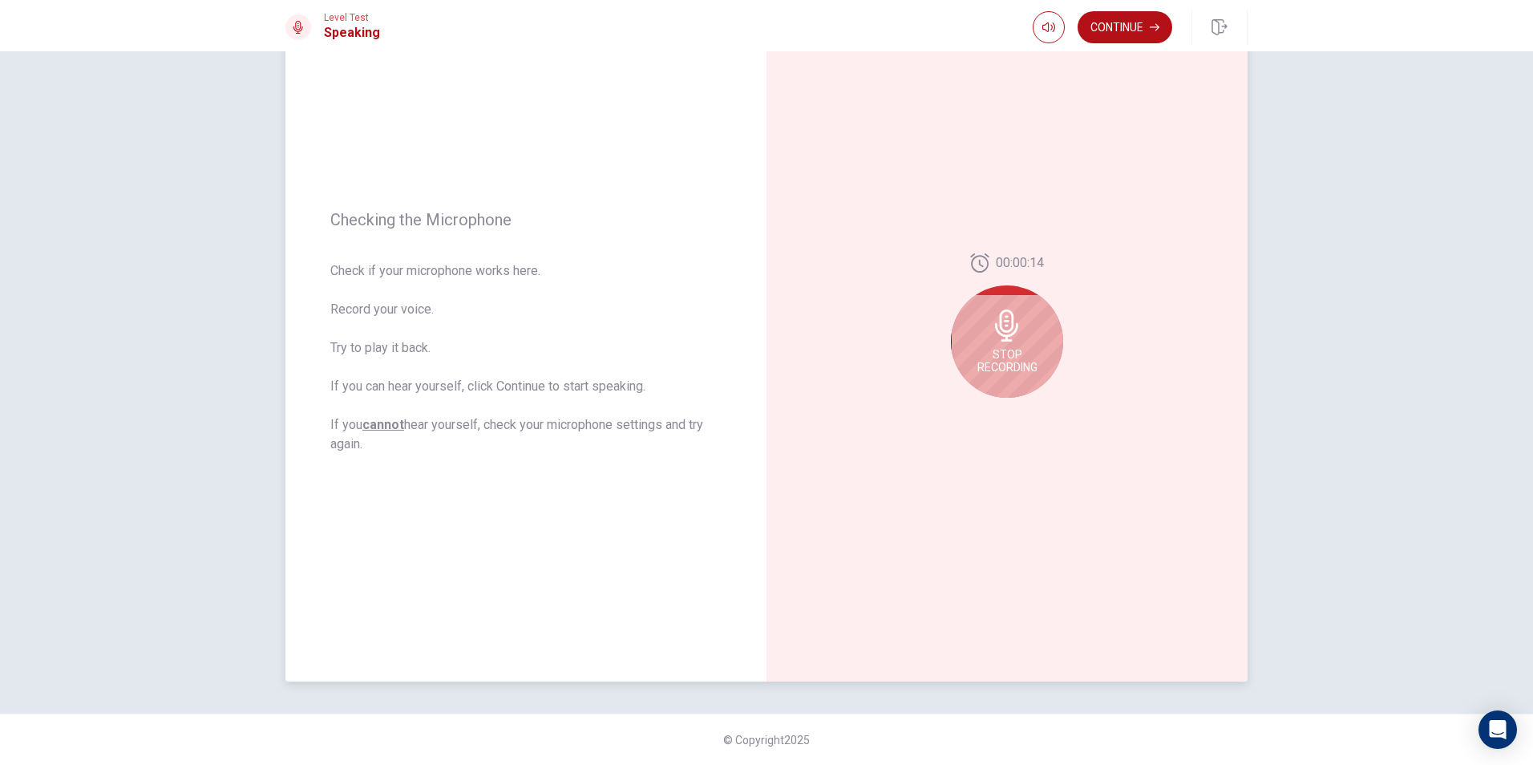
click at [1004, 358] on span "Stop Recording" at bounding box center [1008, 361] width 60 height 26
click at [1023, 411] on icon "Play Audio" at bounding box center [1024, 411] width 7 height 10
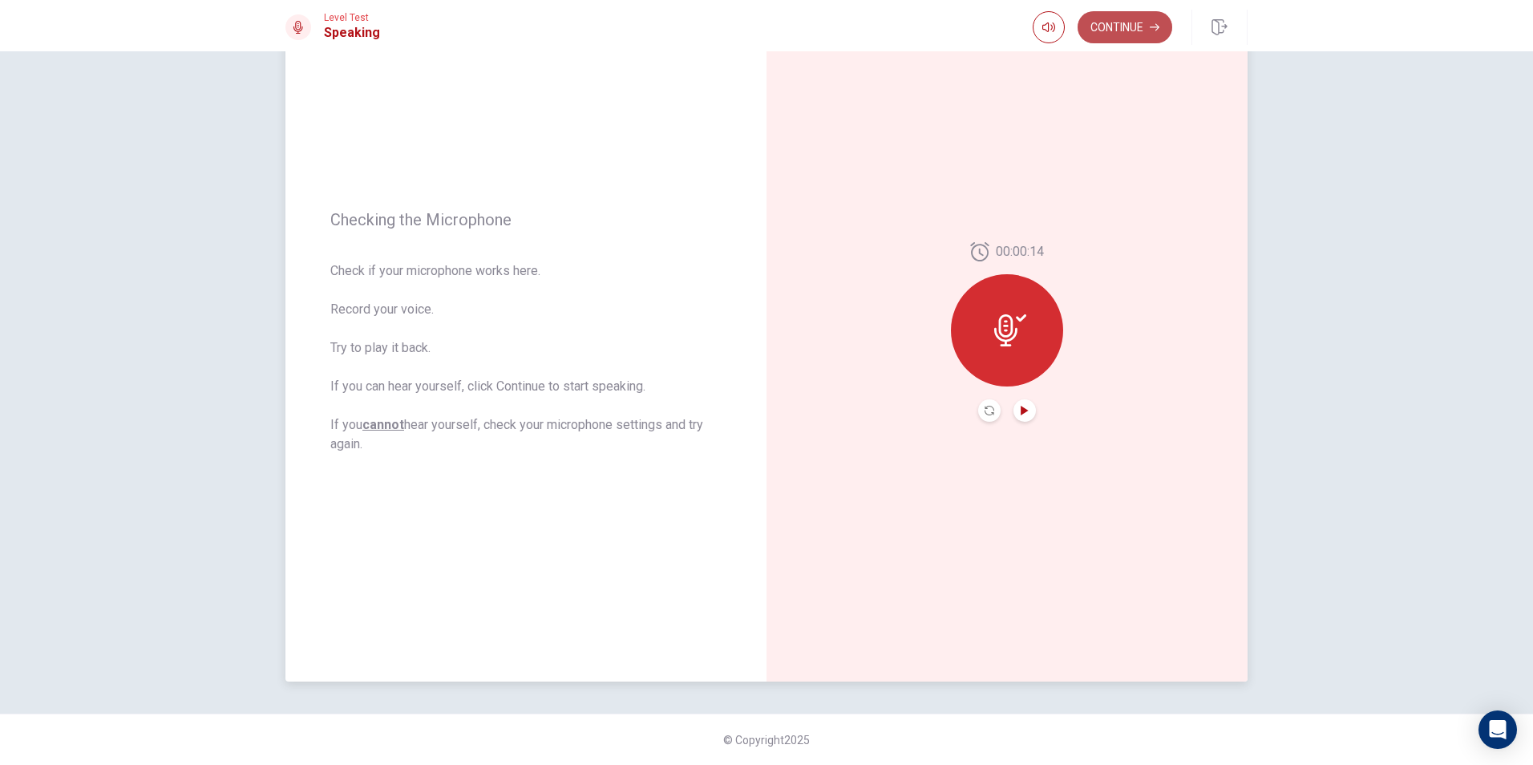
click at [1130, 36] on button "Continue" at bounding box center [1125, 27] width 95 height 32
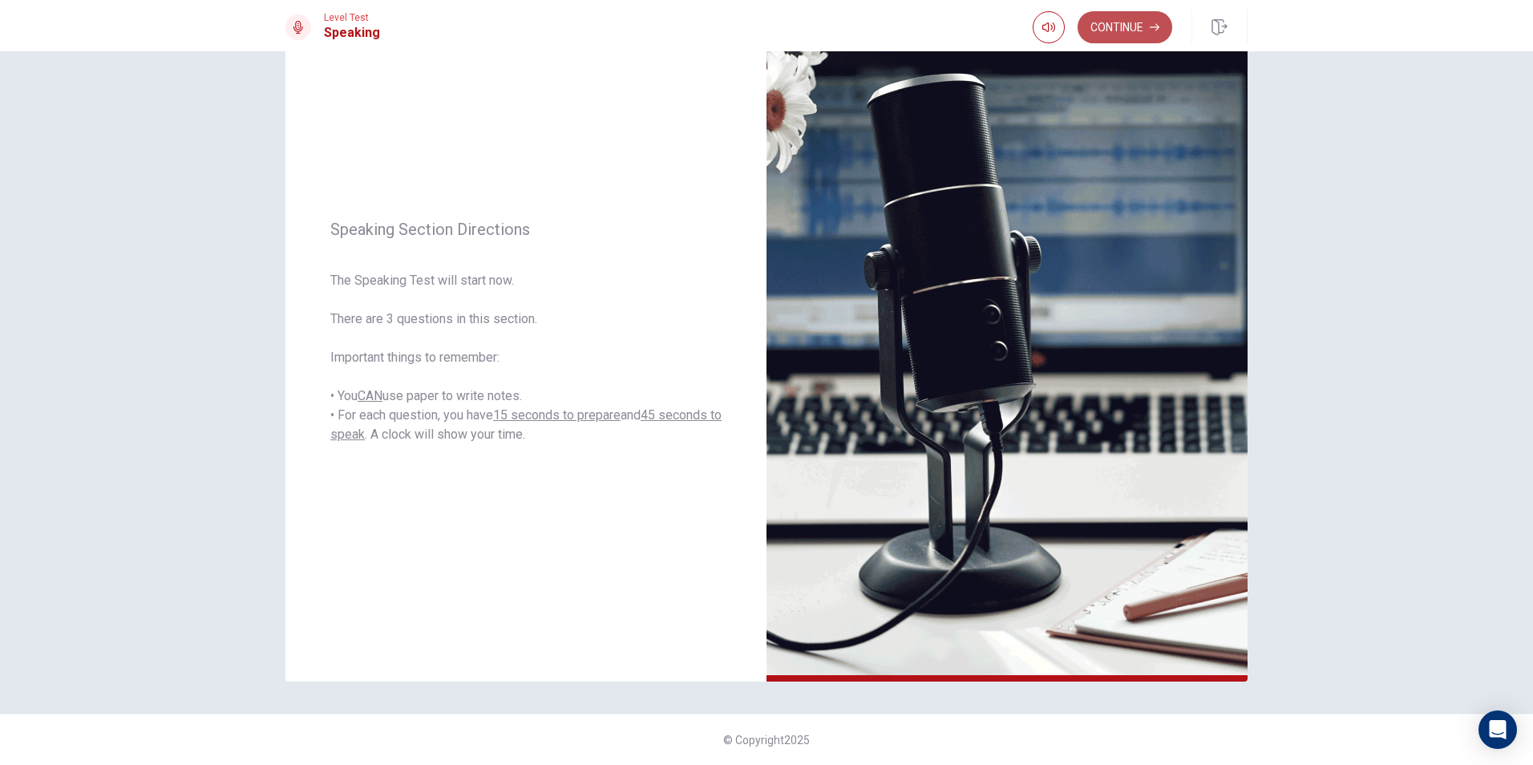
click at [1132, 30] on button "Continue" at bounding box center [1125, 27] width 95 height 32
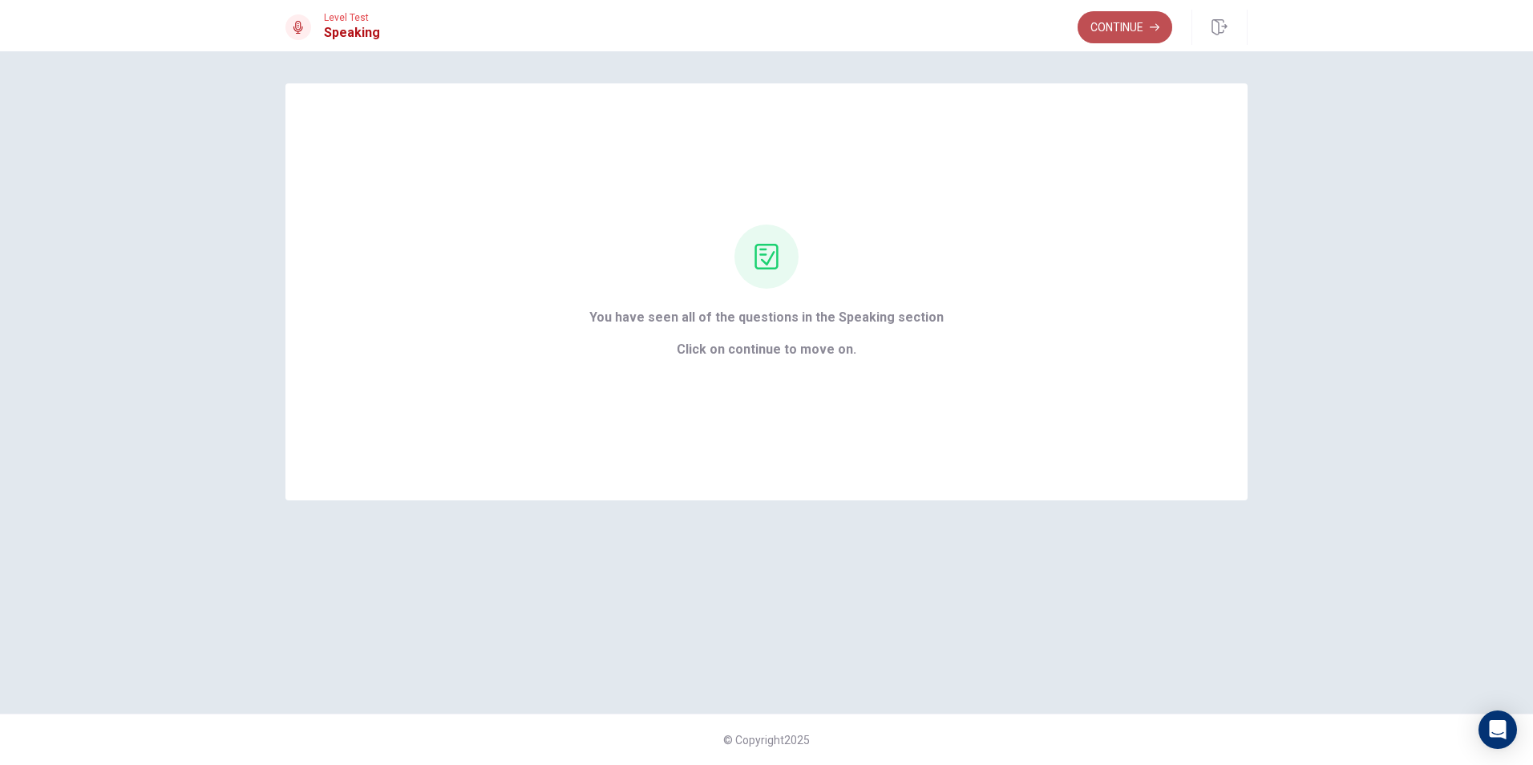
click at [1124, 27] on button "Continue" at bounding box center [1125, 27] width 95 height 32
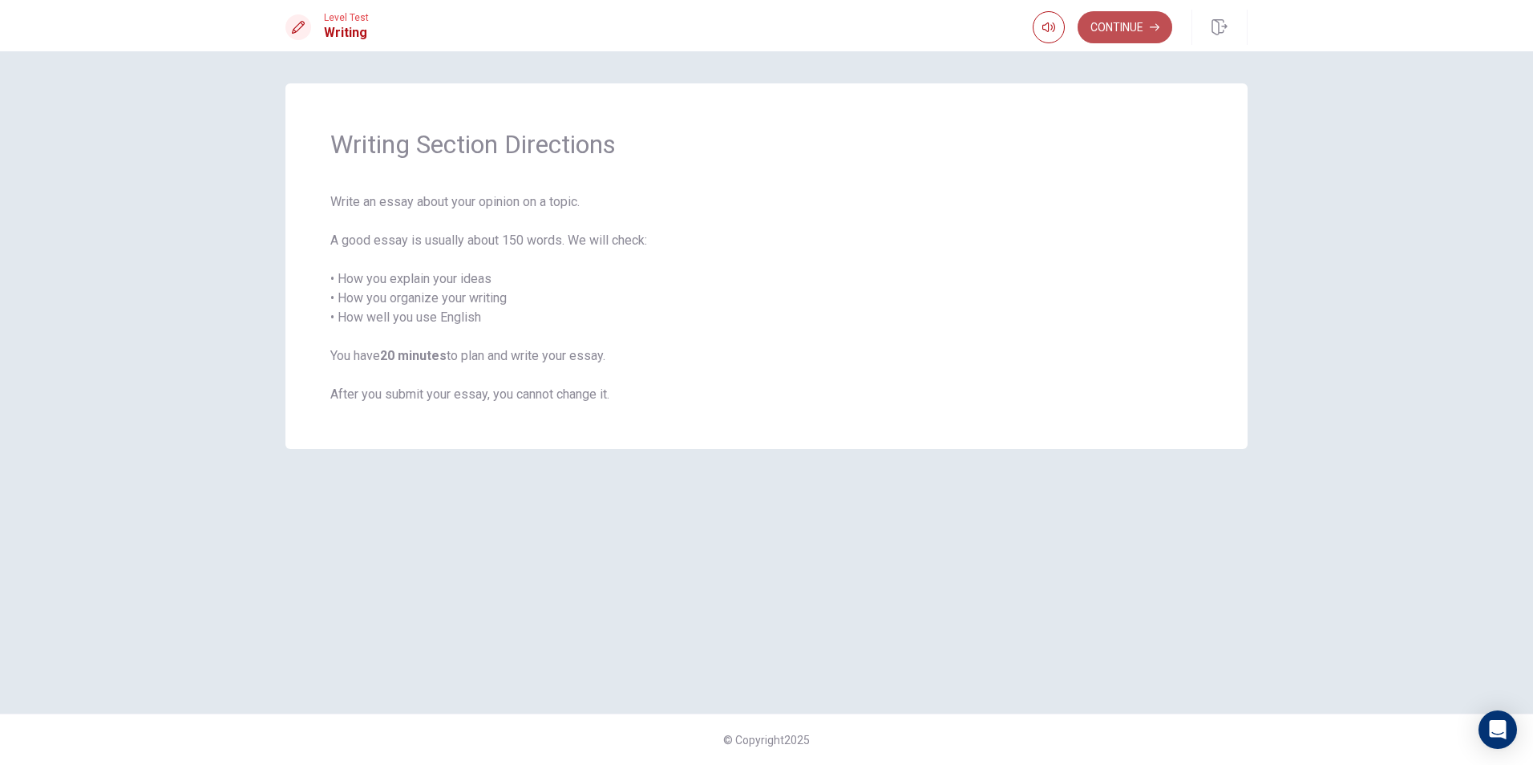
click at [1127, 26] on button "Continue" at bounding box center [1125, 27] width 95 height 32
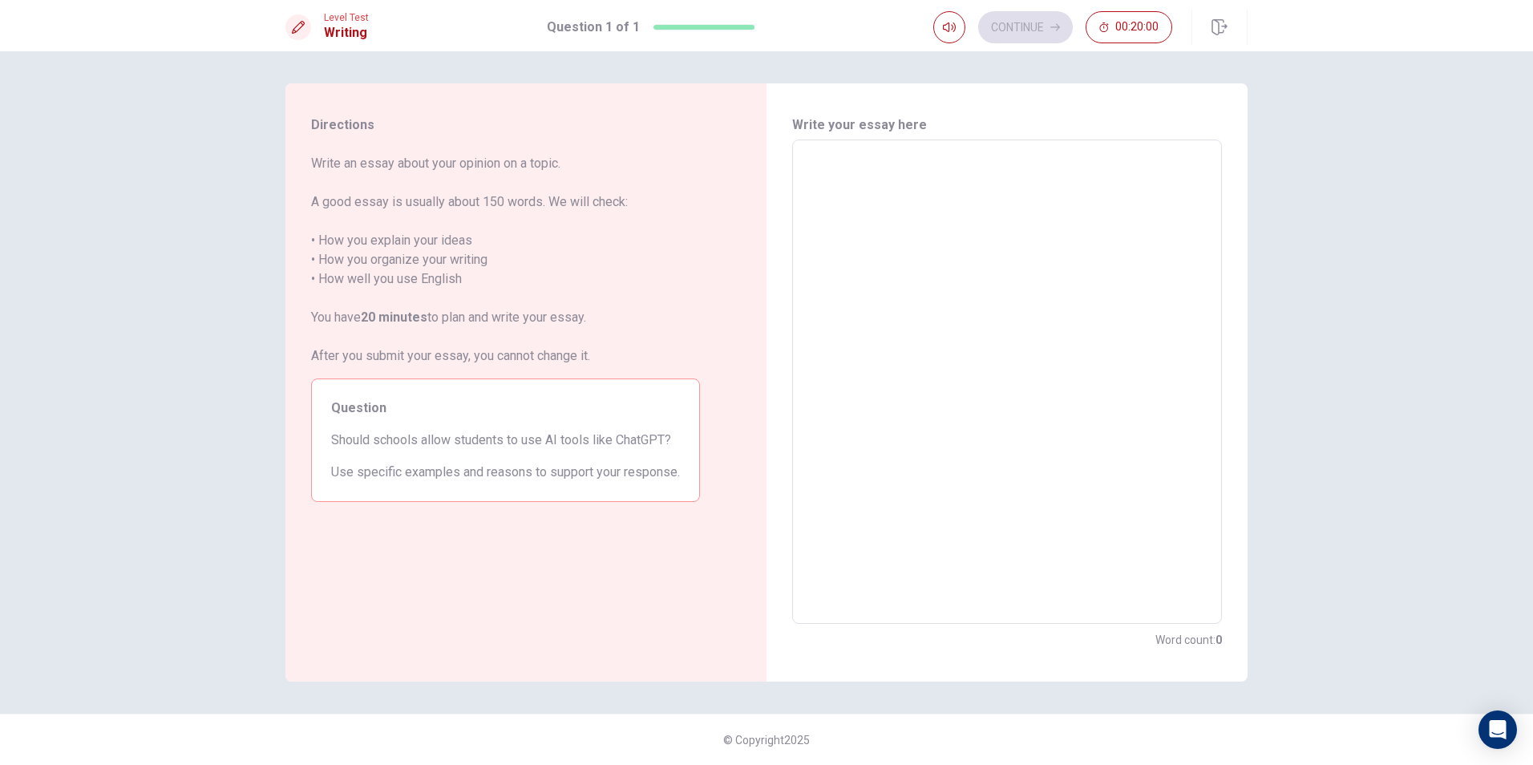
click at [1034, 190] on textarea at bounding box center [1007, 382] width 407 height 458
type textarea "I"
type textarea "x"
type textarea "In"
type textarea "x"
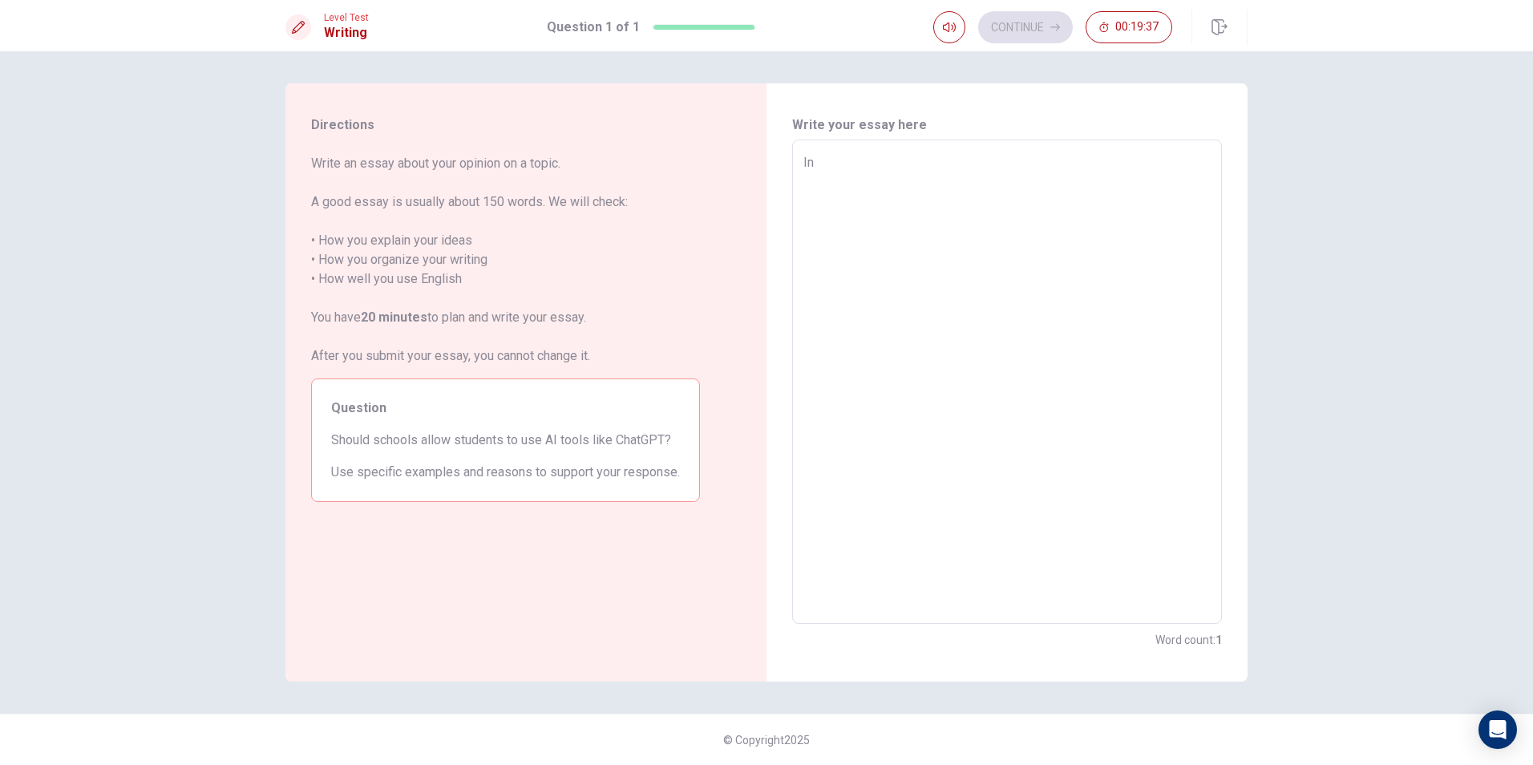
type textarea "In"
type textarea "x"
type textarea "In m"
type textarea "x"
type textarea "In my"
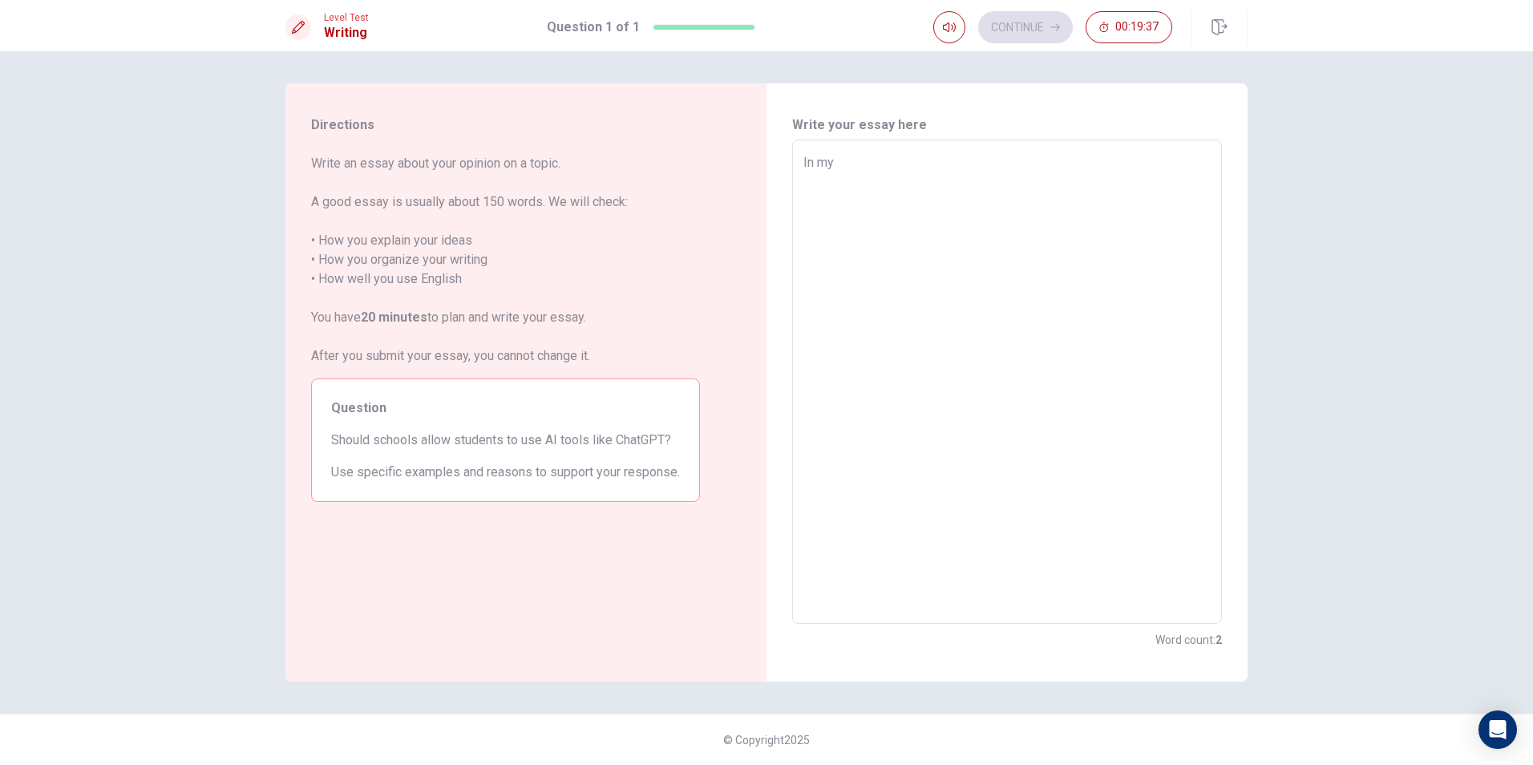
type textarea "x"
type textarea "In my"
type textarea "x"
type textarea "In my o"
type textarea "x"
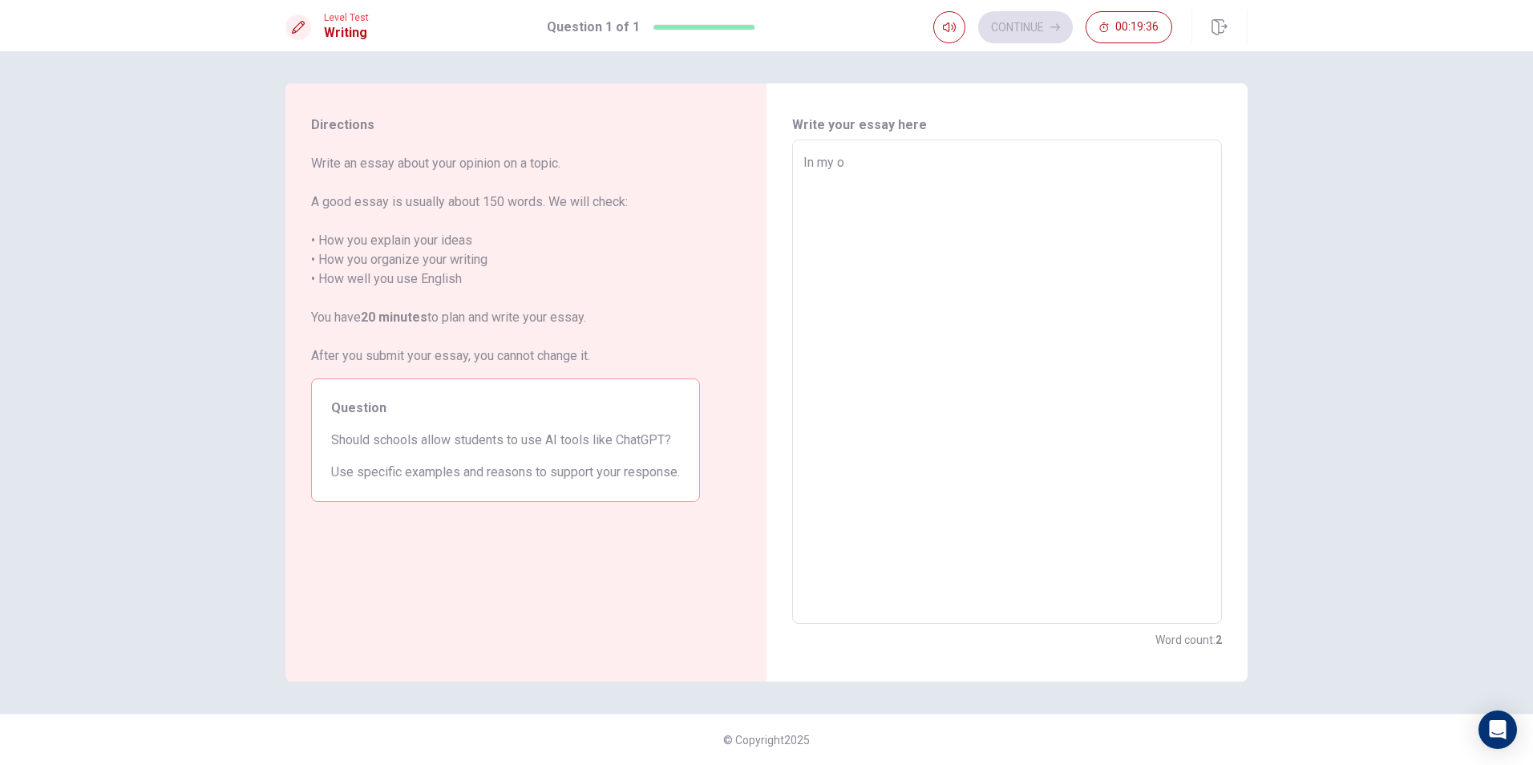
type textarea "In my op"
type textarea "x"
type textarea "In my opi"
type textarea "x"
type textarea "In my opin"
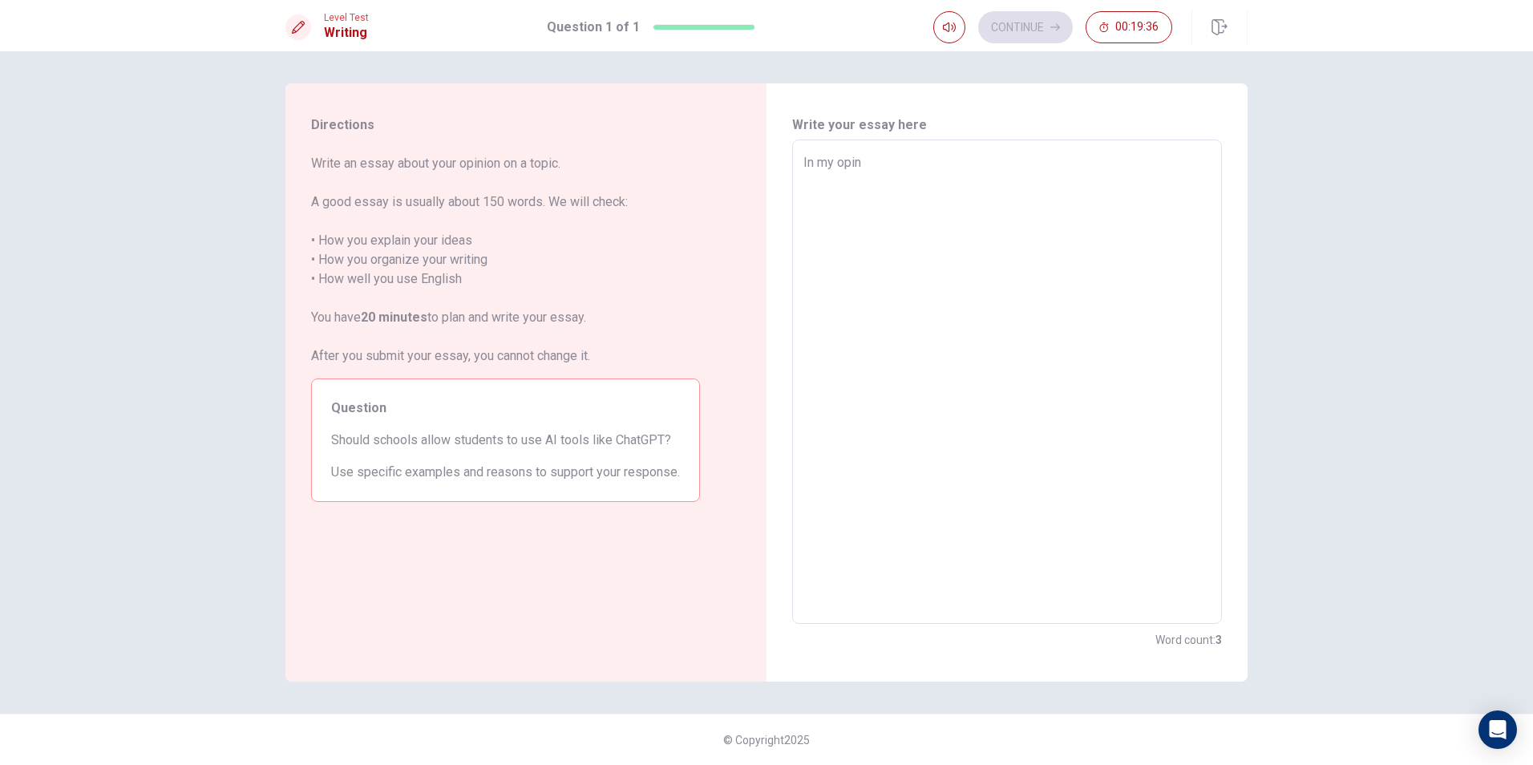
type textarea "x"
type textarea "In my opini"
type textarea "x"
type textarea "In my opinio"
type textarea "x"
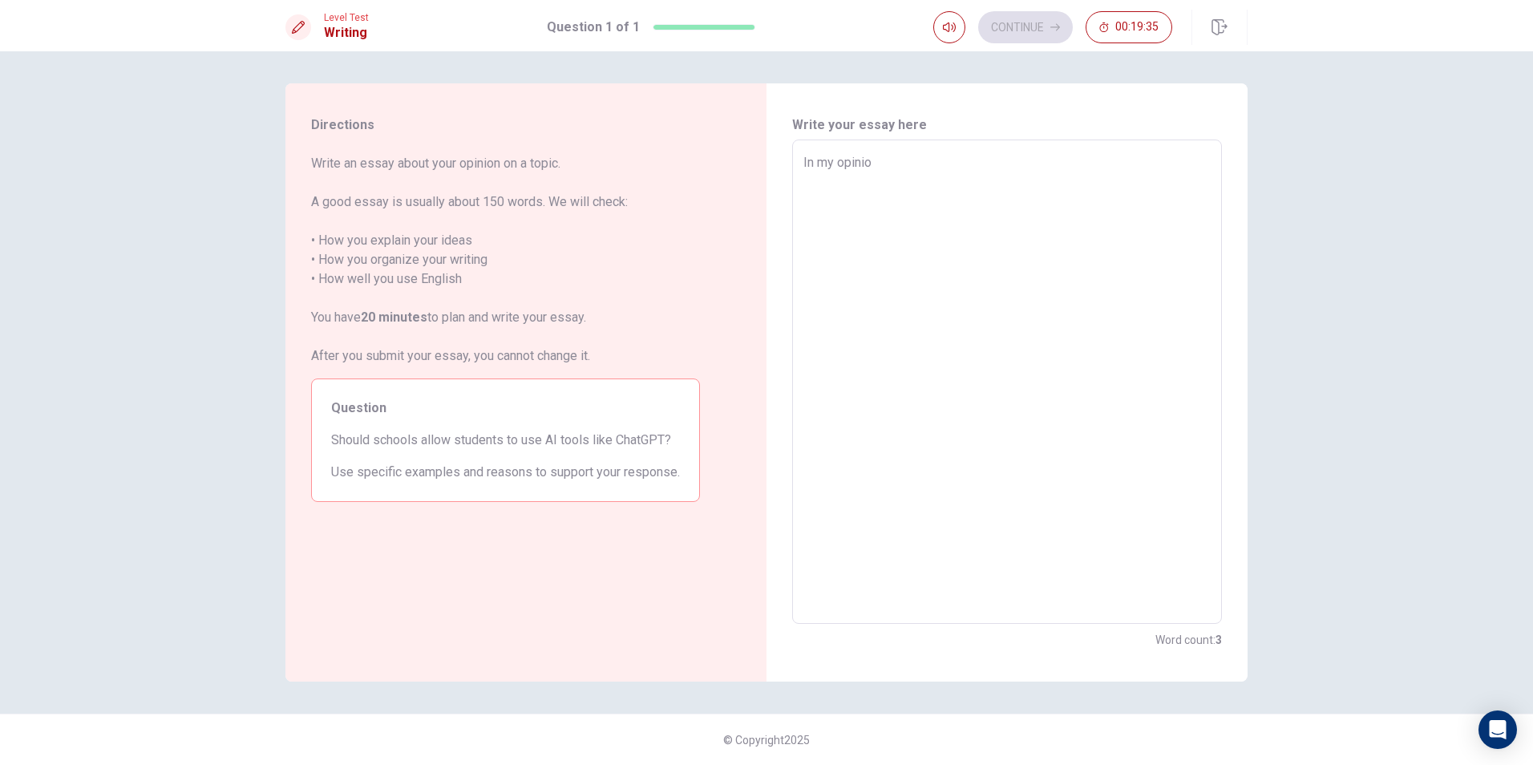
type textarea "In my opinion"
type textarea "x"
type textarea "In my opinion"
type textarea "x"
type textarea "In my opinion i"
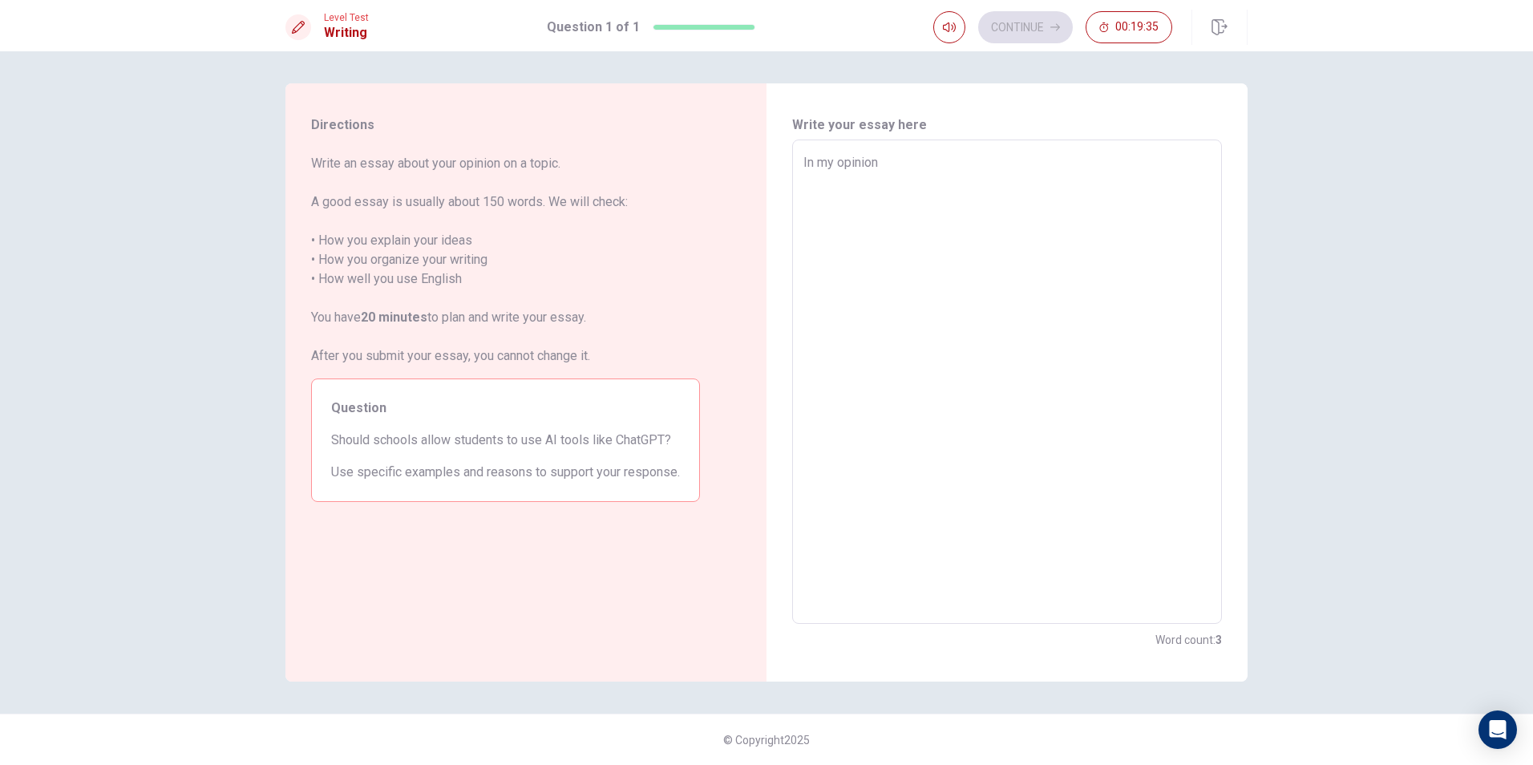
type textarea "x"
type textarea "In my opinion i"
type textarea "x"
type textarea "In my opinion i t"
type textarea "x"
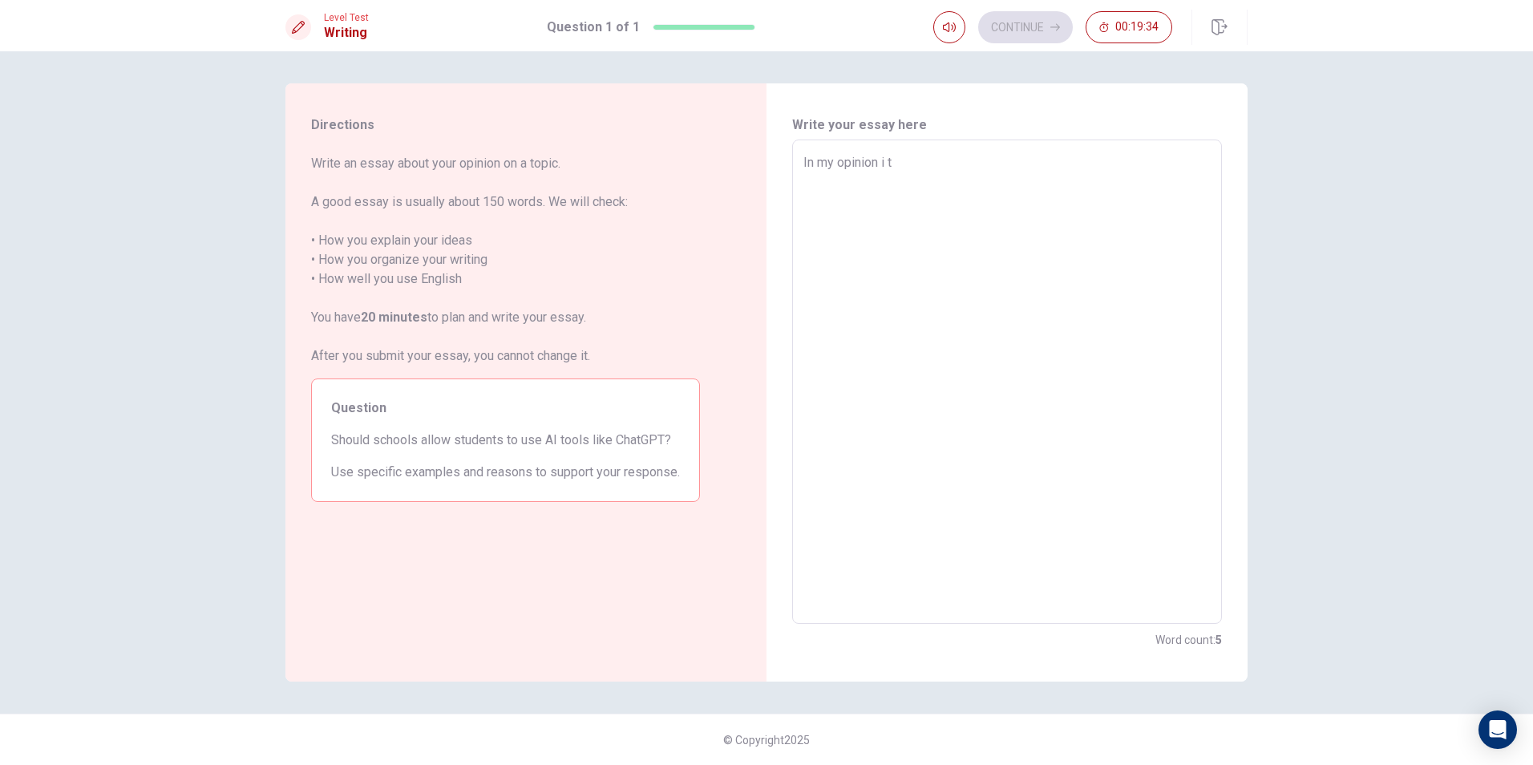
type textarea "In my opinion i th"
type textarea "x"
type textarea "In my opinion i thi"
type textarea "x"
type textarea "In my opinion i thin"
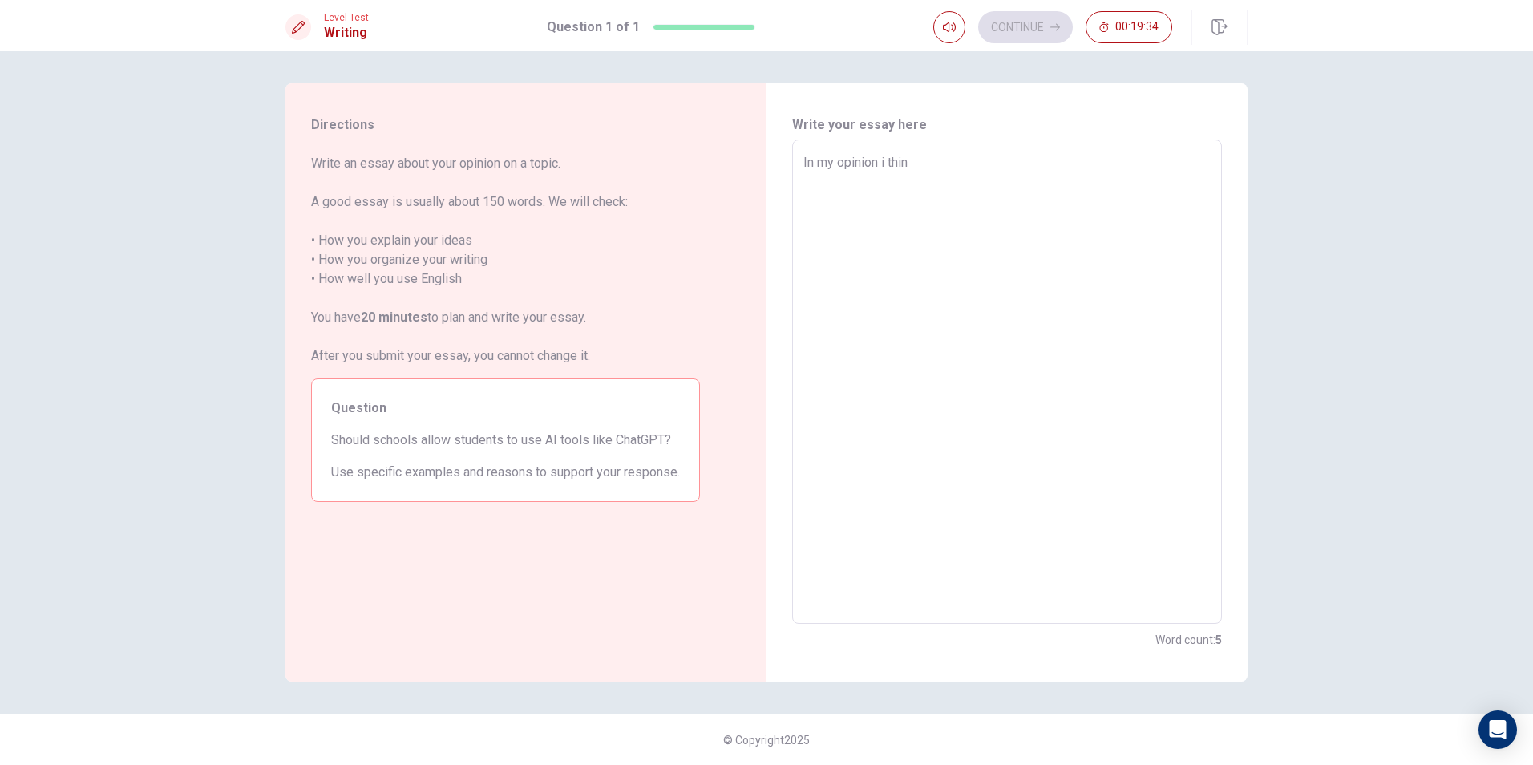
type textarea "x"
type textarea "In my opinion i think"
type textarea "x"
type textarea "In my opinion i think"
type textarea "x"
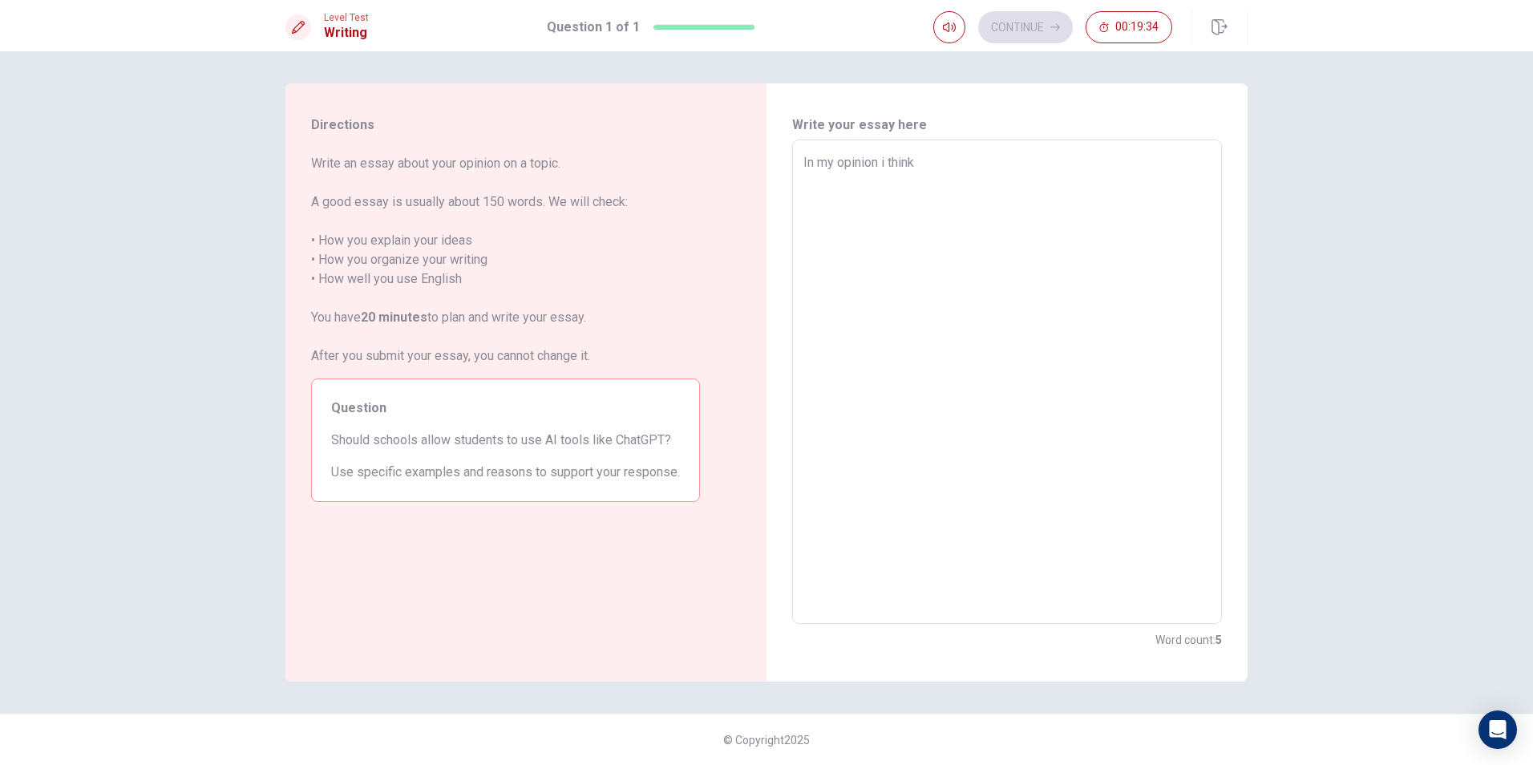
type textarea "In my opinion i think s"
type textarea "x"
type textarea "In my opinion i think sc"
type textarea "x"
type textarea "In my opinion i think sch"
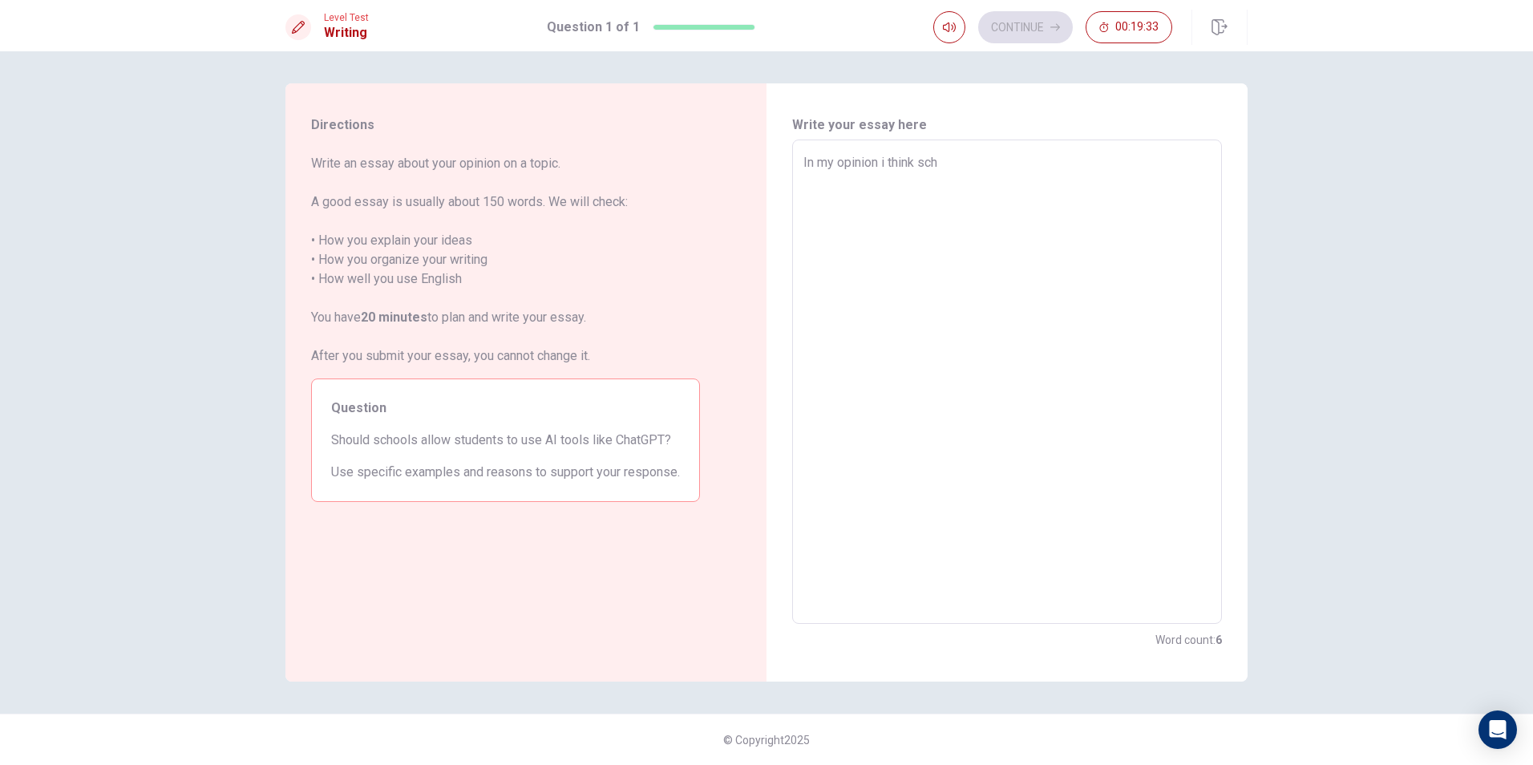
type textarea "x"
type textarea "In my opinion i think scho"
type textarea "x"
type textarea "In my opinion i think schoo"
type textarea "x"
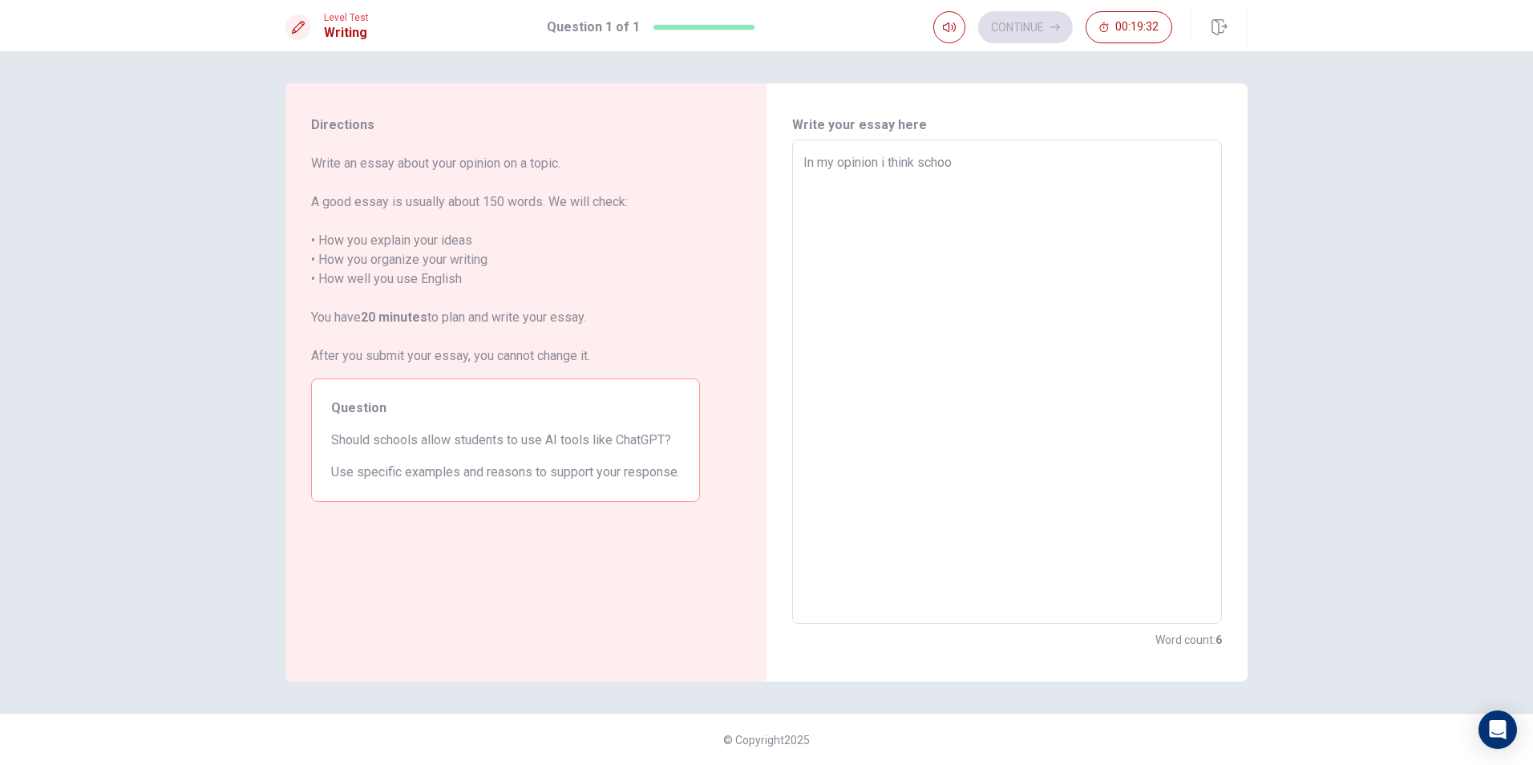
type textarea "In my opinion i think school"
type textarea "x"
type textarea "In my opinion i think school"
type textarea "x"
type textarea "In my opinion i think school s"
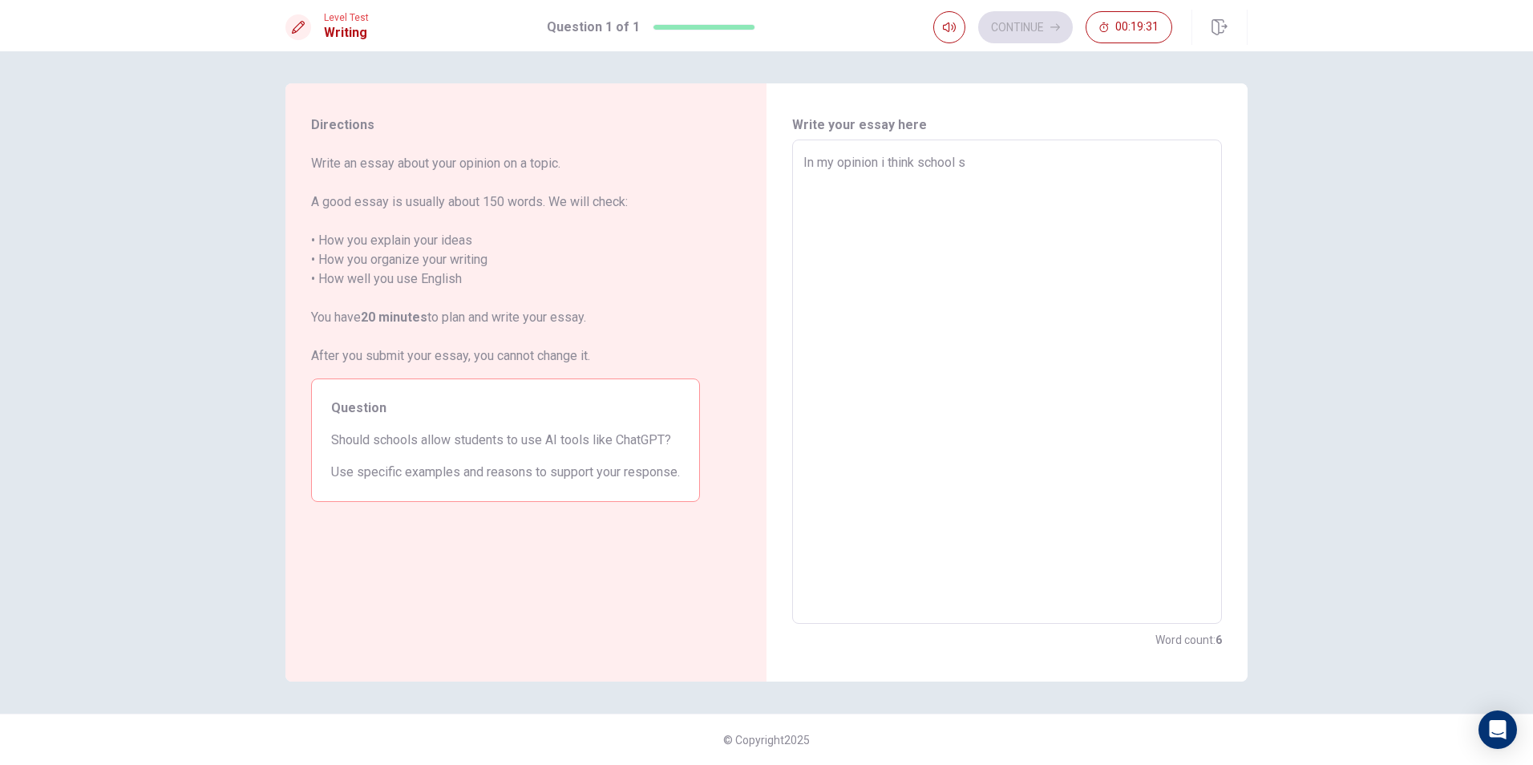
type textarea "x"
type textarea "In my opinion i think school sh"
type textarea "x"
type textarea "In my opinion i think school sho"
type textarea "x"
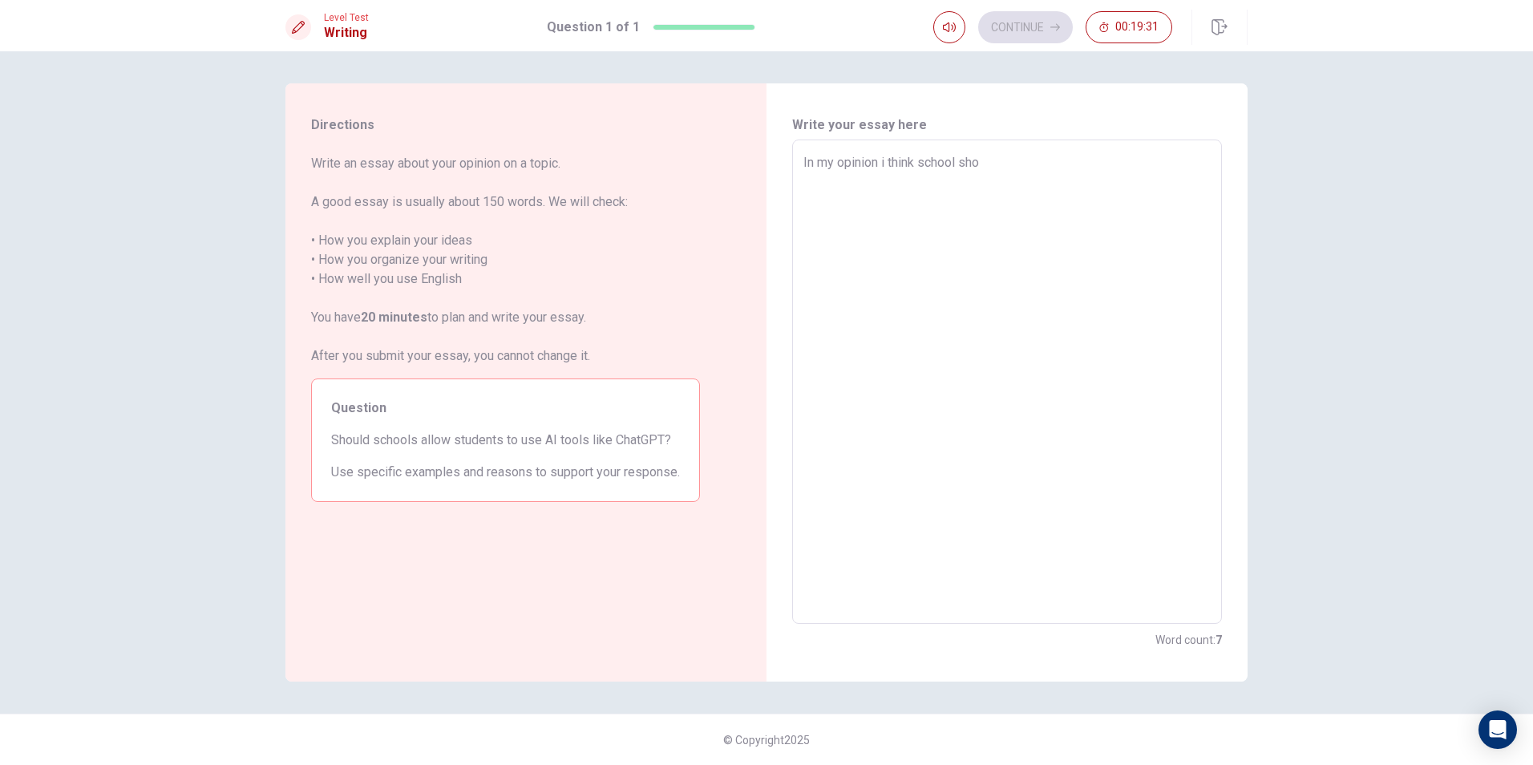
type textarea "In my opinion i think school shou"
type textarea "x"
type textarea "In my opinion i think school shoul"
type textarea "x"
type textarea "In my opinion i think school should"
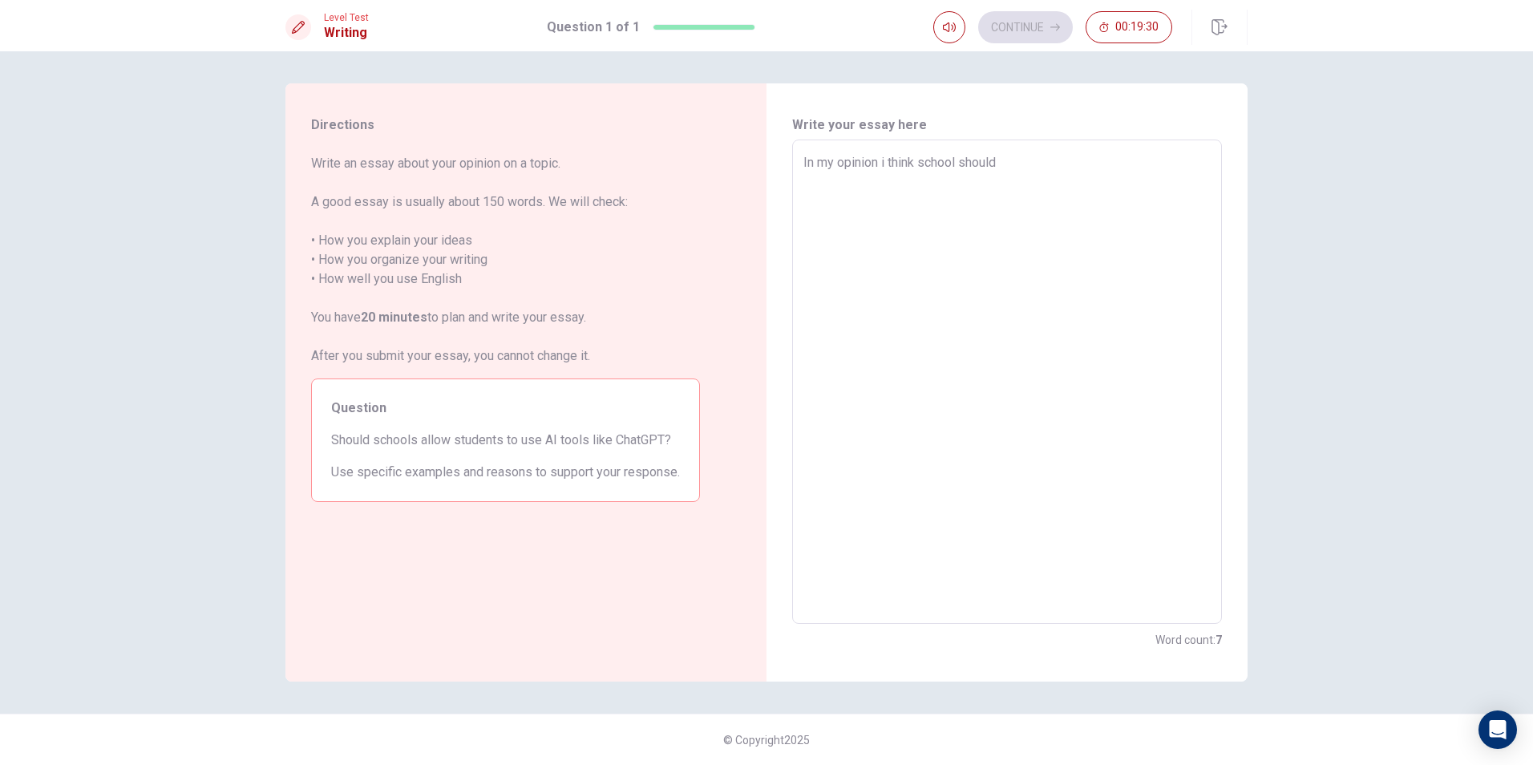
type textarea "x"
type textarea "In my opinion i think school should"
type textarea "x"
type textarea "In my opinion i think school should a"
type textarea "x"
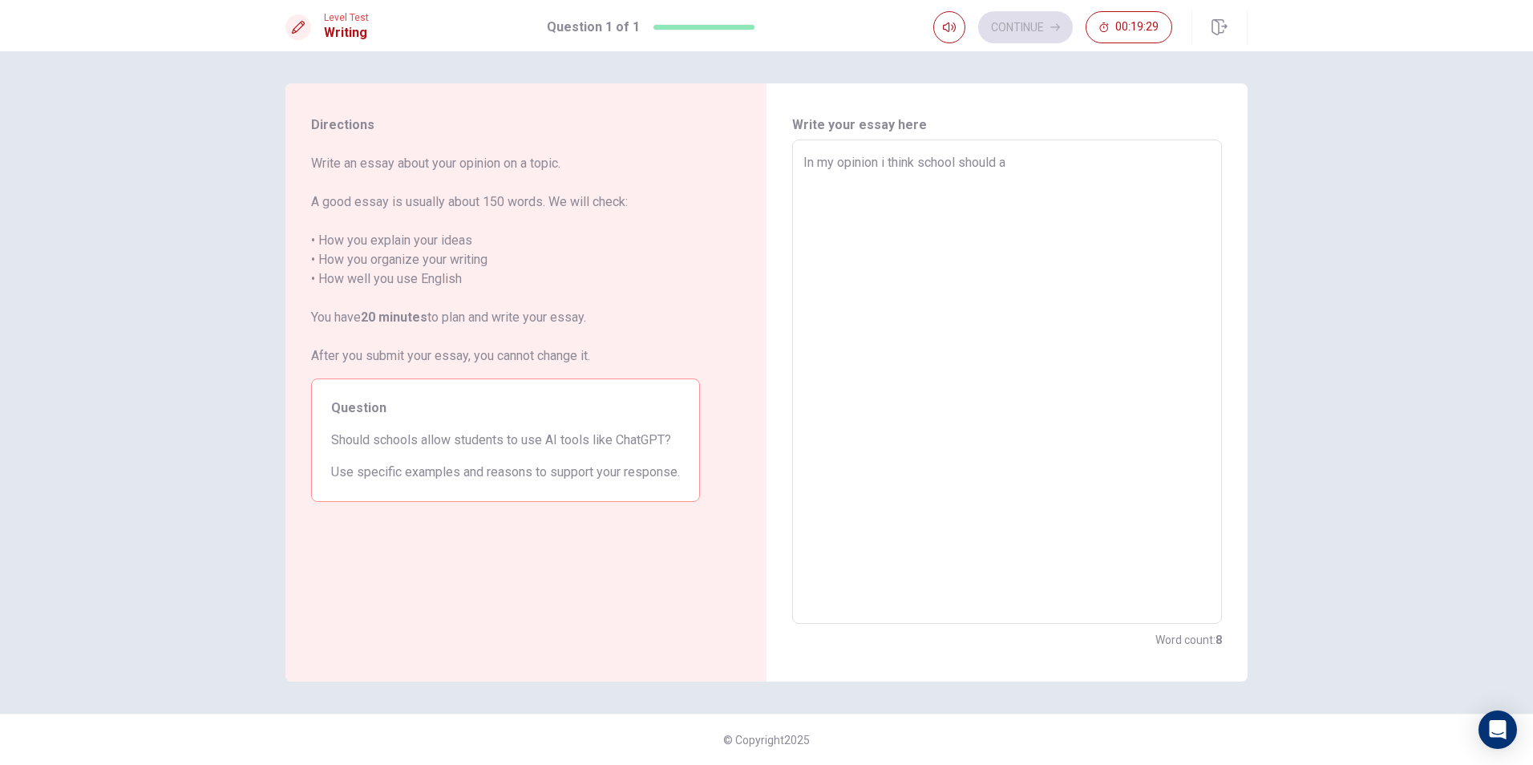
type textarea "In my opinion i think school should al"
type textarea "x"
type textarea "In my opinion i think school should all"
type textarea "x"
type textarea "In my opinion i think school should allo"
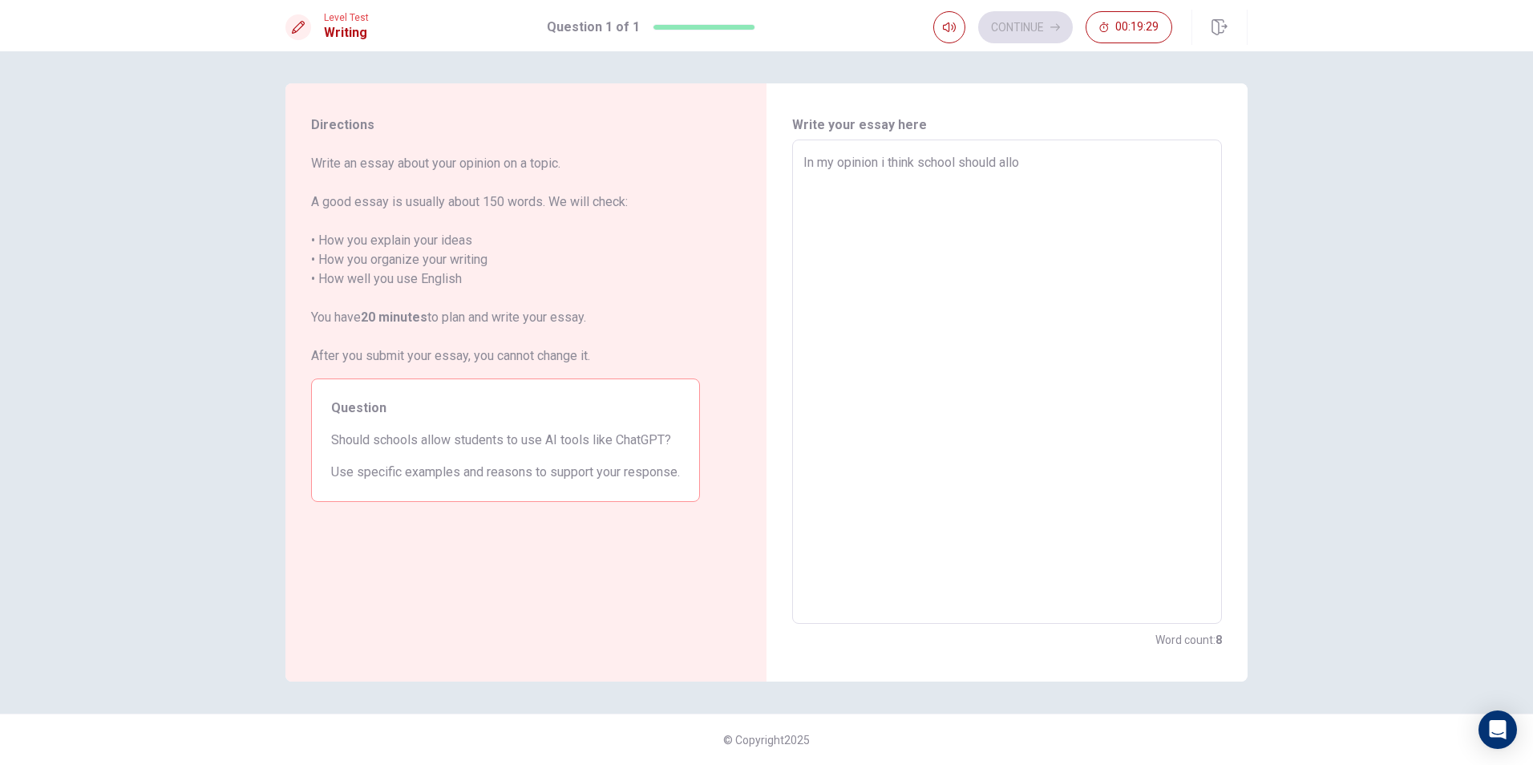
type textarea "x"
type textarea "In my opinion i think school should allow"
type textarea "x"
type textarea "In my opinion i think school should allow"
type textarea "x"
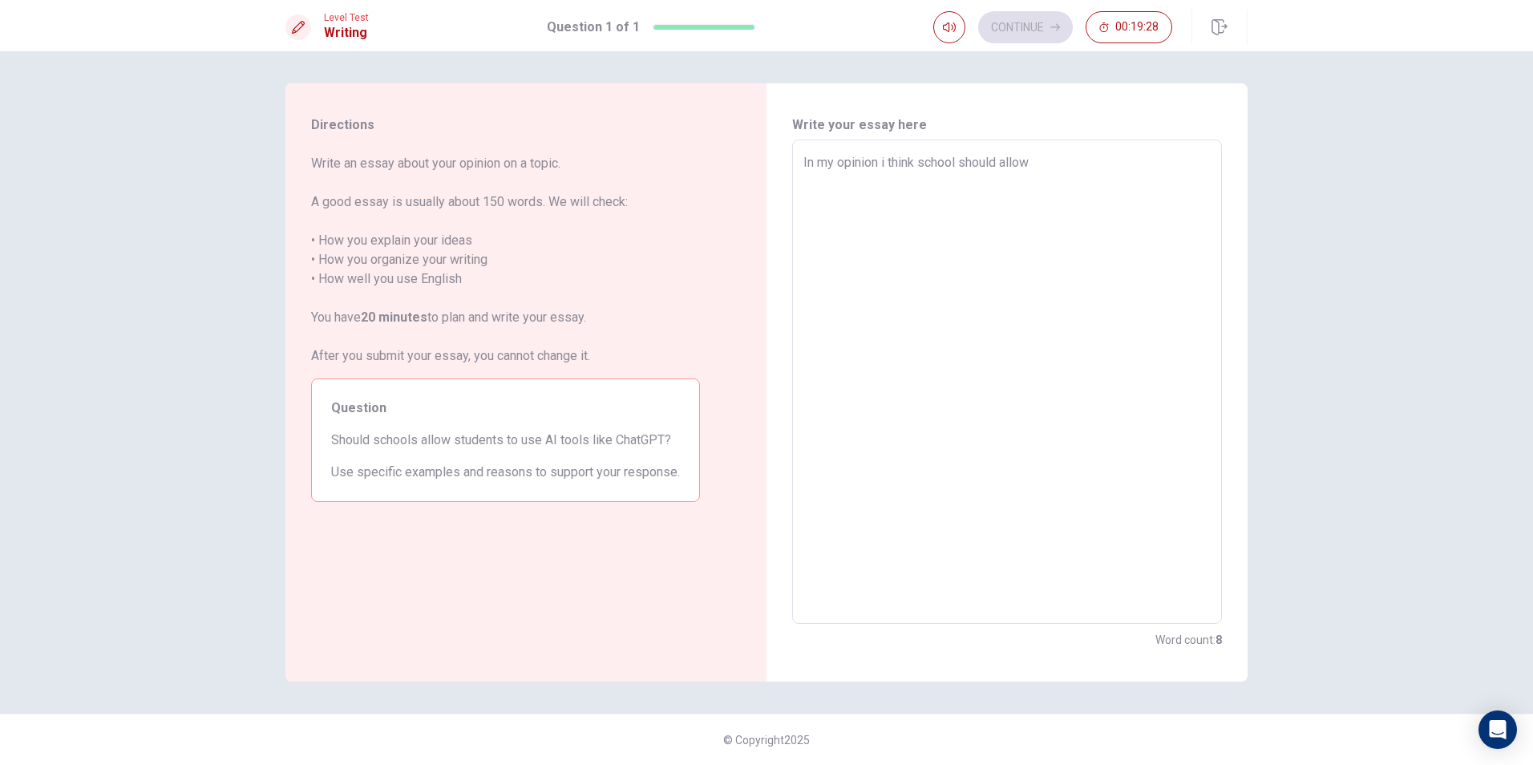
type textarea "In my opinion i think school should allow s"
type textarea "x"
type textarea "In my opinion i think school should allow srt"
type textarea "x"
type textarea "In my opinion i think school should allow srtu"
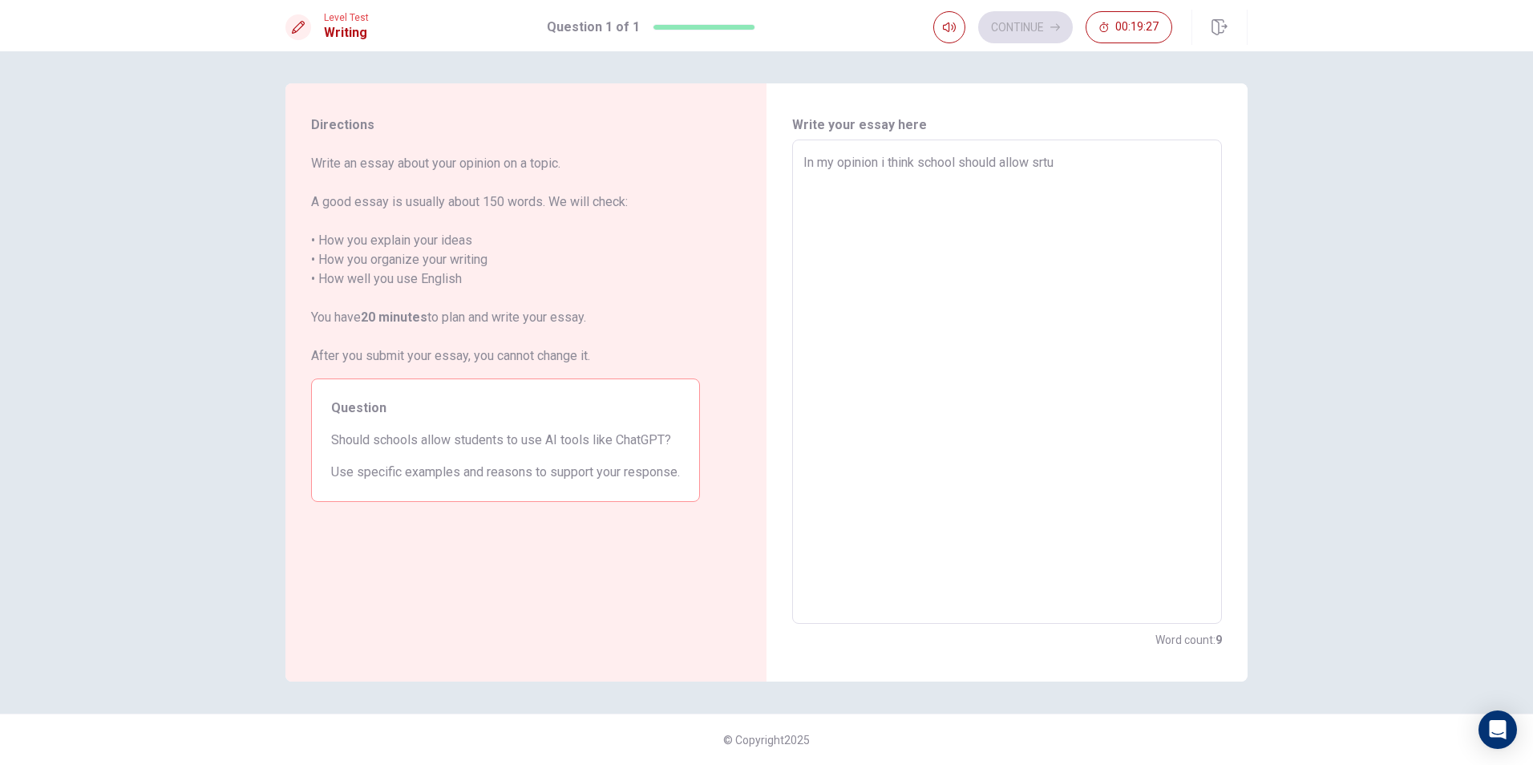
type textarea "x"
type textarea "In my opinion i think school should allow srtud"
type textarea "x"
type textarea "In my opinion i think school should allow srtu"
type textarea "x"
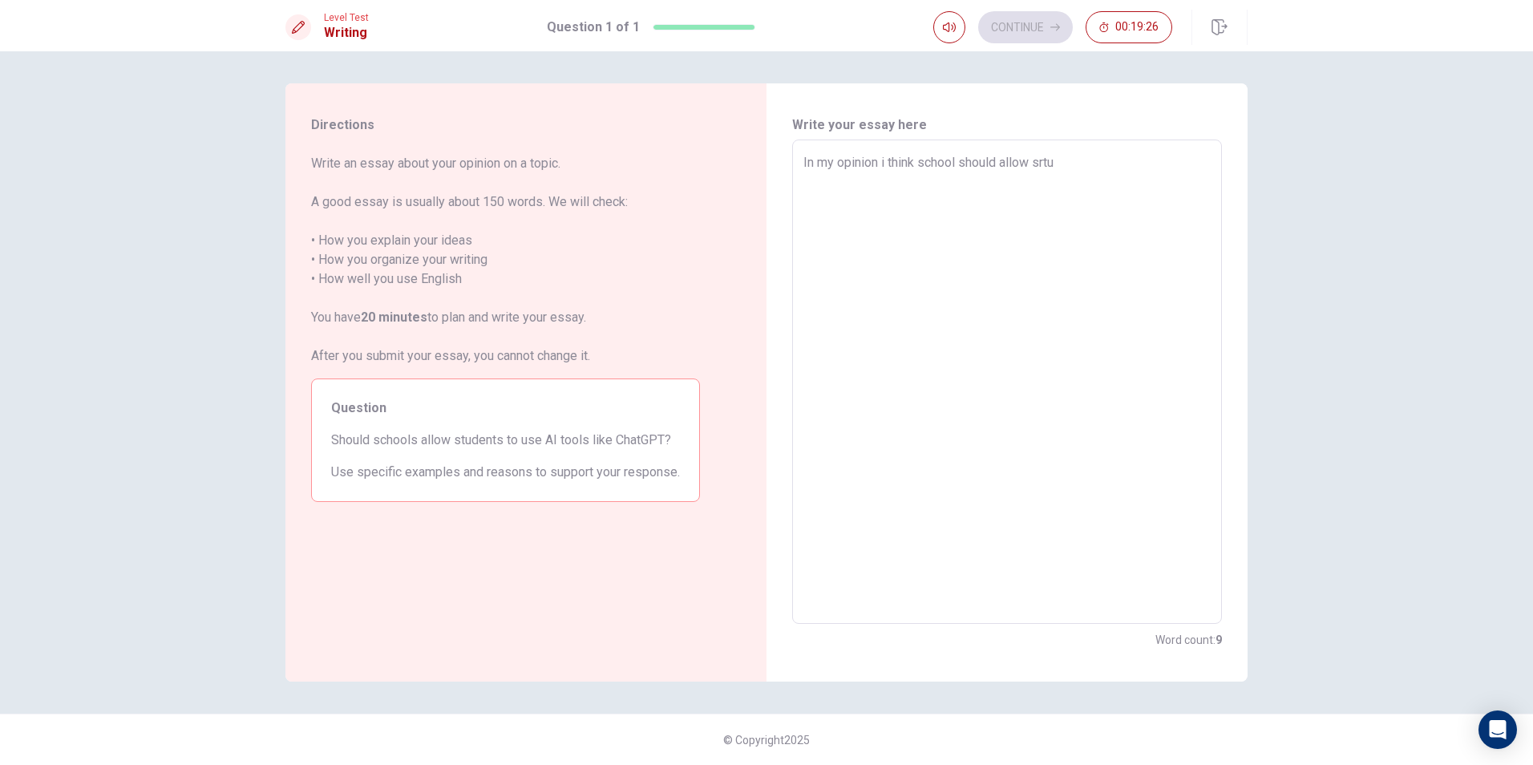
type textarea "In my opinion i think school should allow srt"
type textarea "x"
type textarea "In my opinion i think school should allow sr"
type textarea "x"
type textarea "In my opinion i think school should allow s"
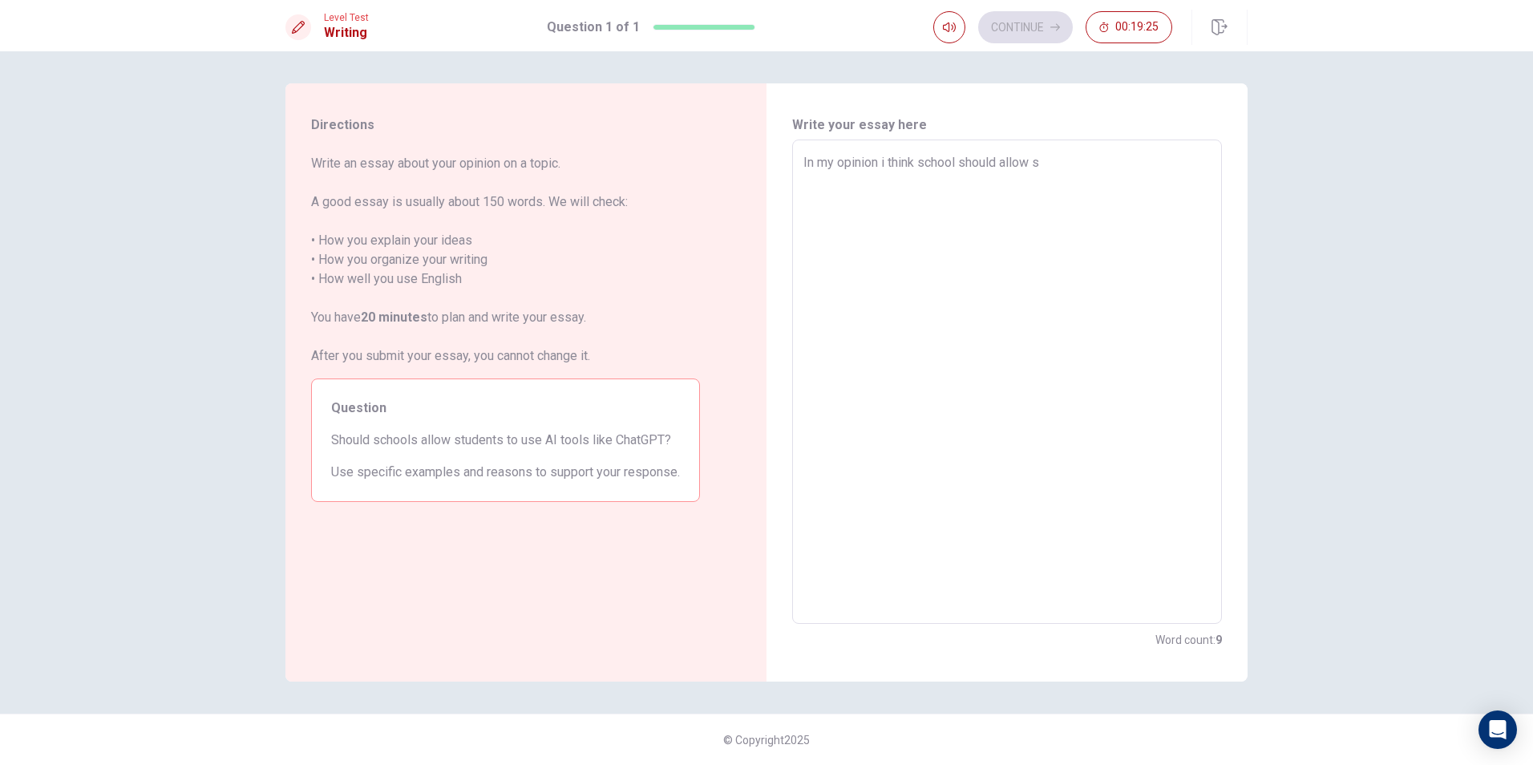
type textarea "x"
type textarea "In my opinion i think school should allow st"
type textarea "x"
type textarea "In my opinion i think school should allow [PERSON_NAME]"
type textarea "x"
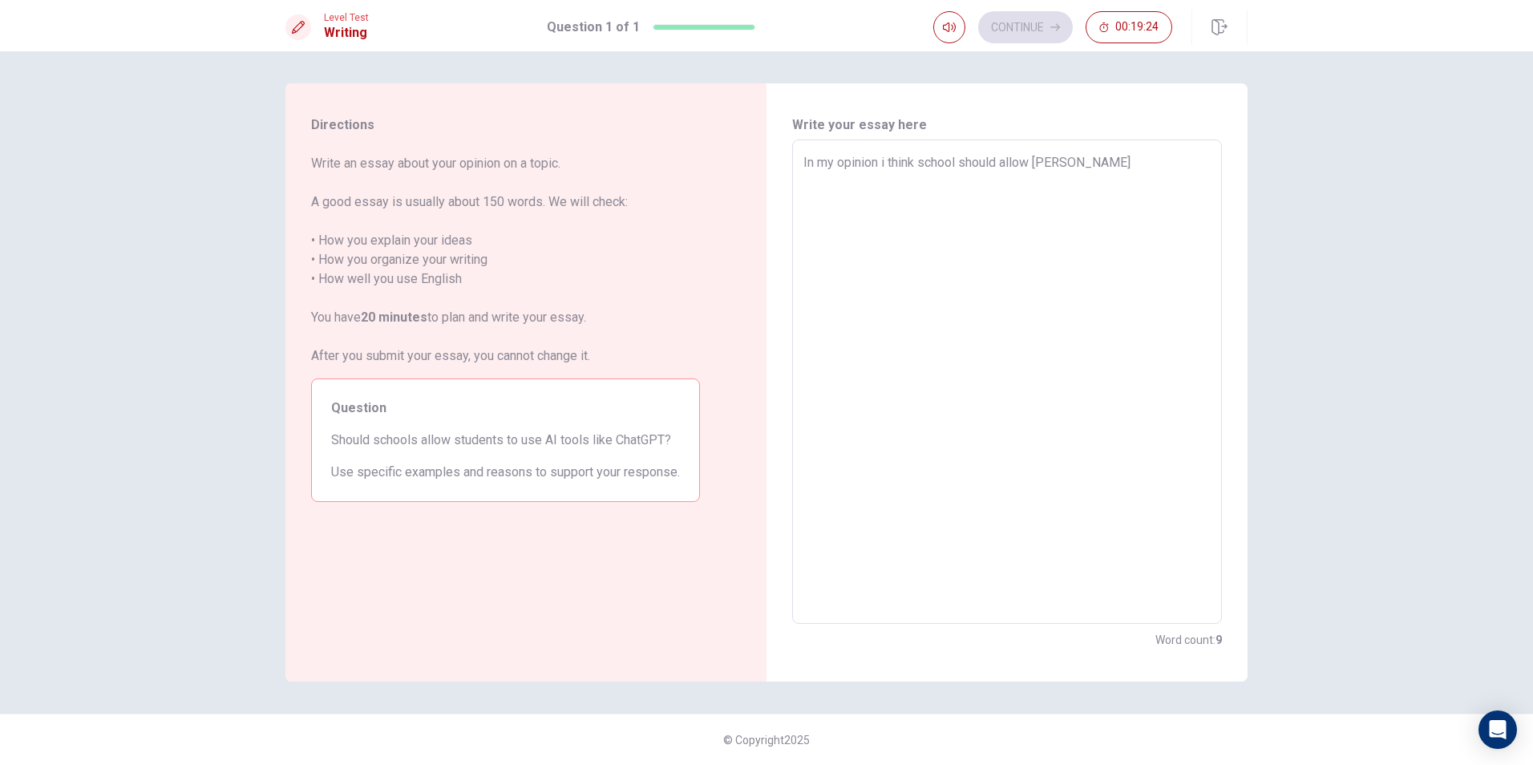
type textarea "In my opinion i think school should allow stud"
type textarea "x"
type textarea "In my opinion i think school should allow stude"
type textarea "x"
type textarea "In my opinion i think school should allow studet"
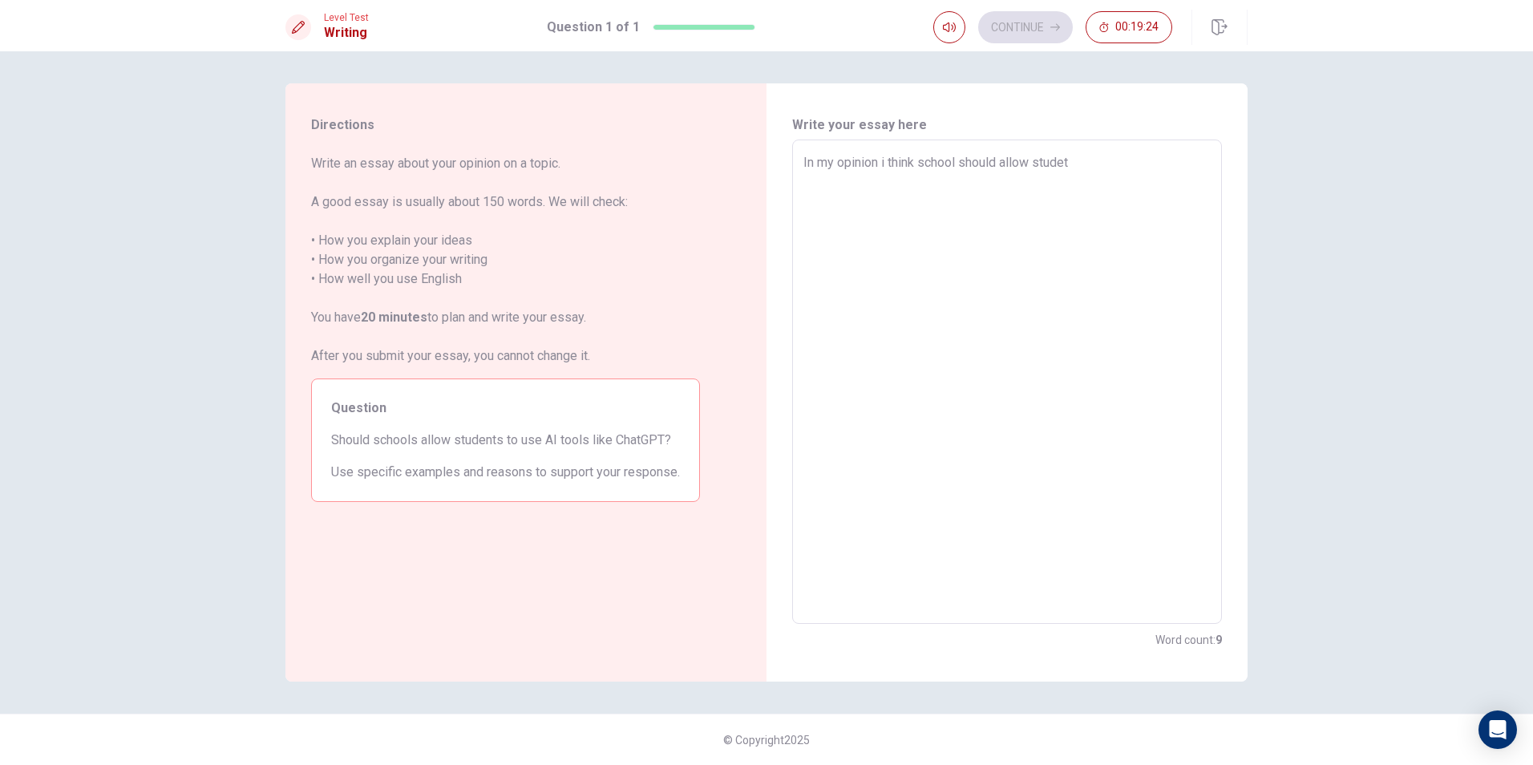
type textarea "x"
type textarea "In my opinion i think school should allow studetn"
type textarea "x"
type textarea "In my opinion i think school should allow studet"
type textarea "x"
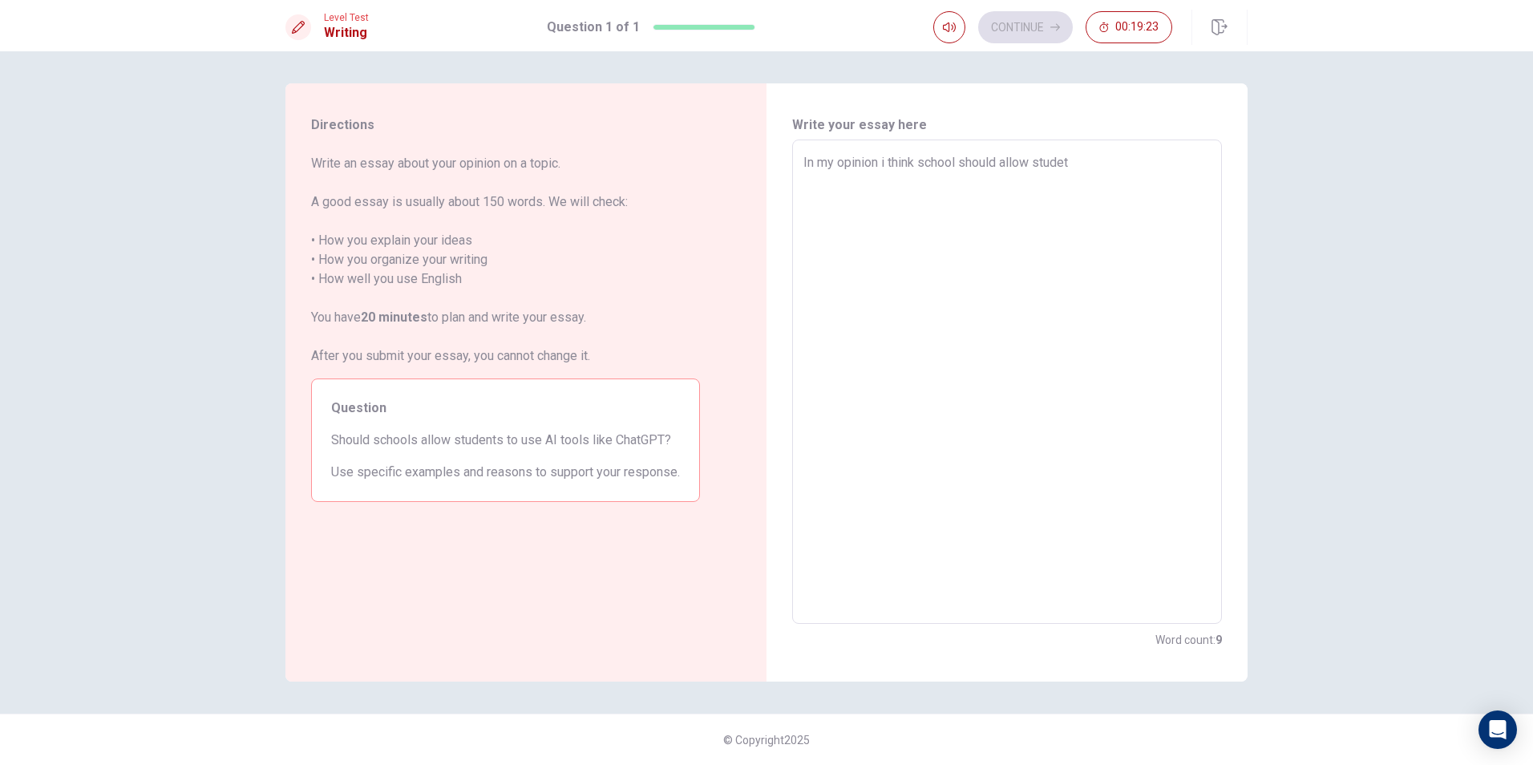
type textarea "In my opinion i think school should allow stude"
type textarea "x"
type textarea "In my opinion i think school should allow studen"
type textarea "x"
type textarea "In my opinion i think school should allow student"
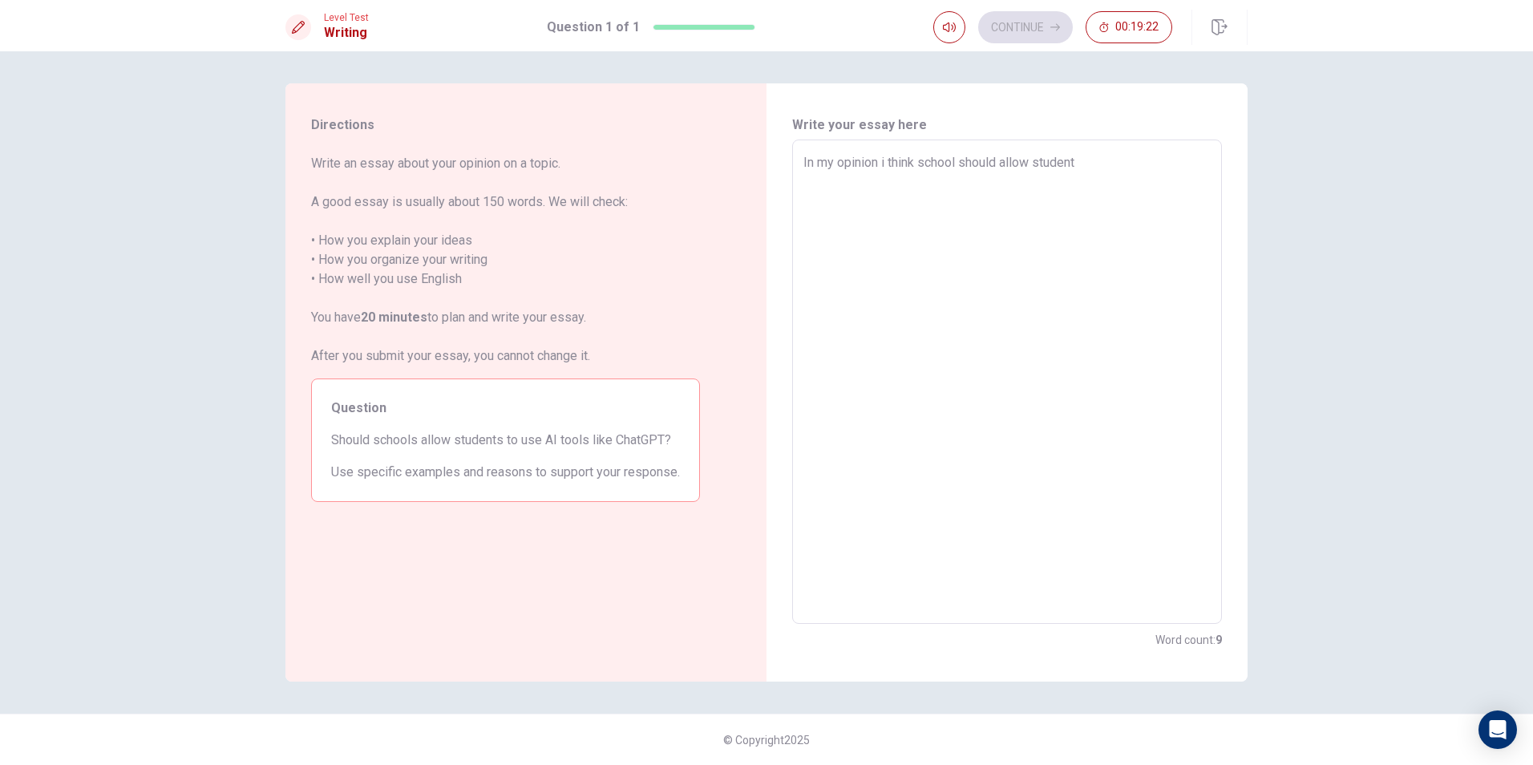
type textarea "x"
type textarea "In my opinion i think school should allow student"
type textarea "x"
type textarea "In my opinion i think school should allow student t"
type textarea "x"
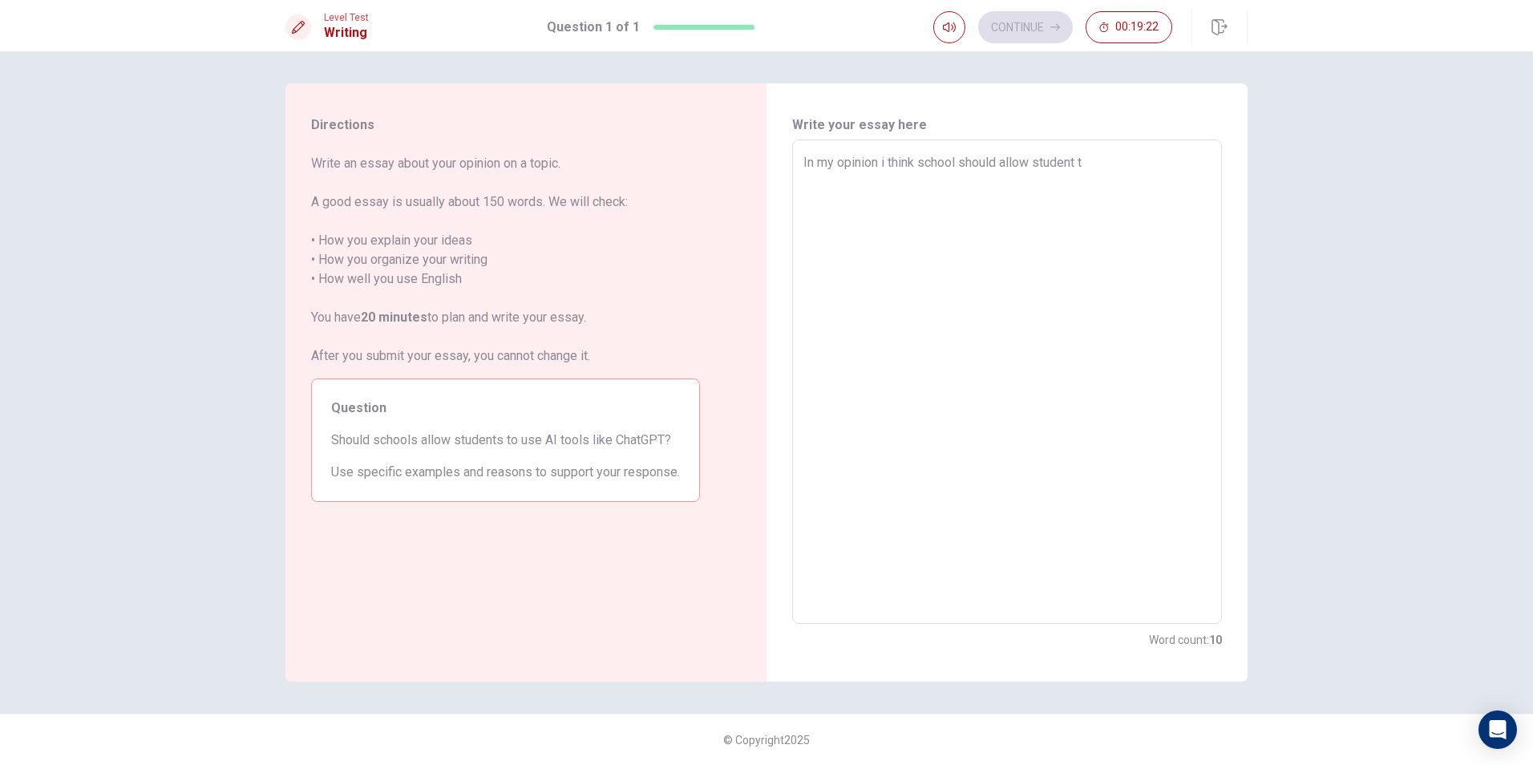
type textarea "In my opinion i think school should allow student to"
type textarea "x"
type textarea "In my opinion i think school should allow student to"
type textarea "x"
type textarea "In my opinion i think school should allow student to u"
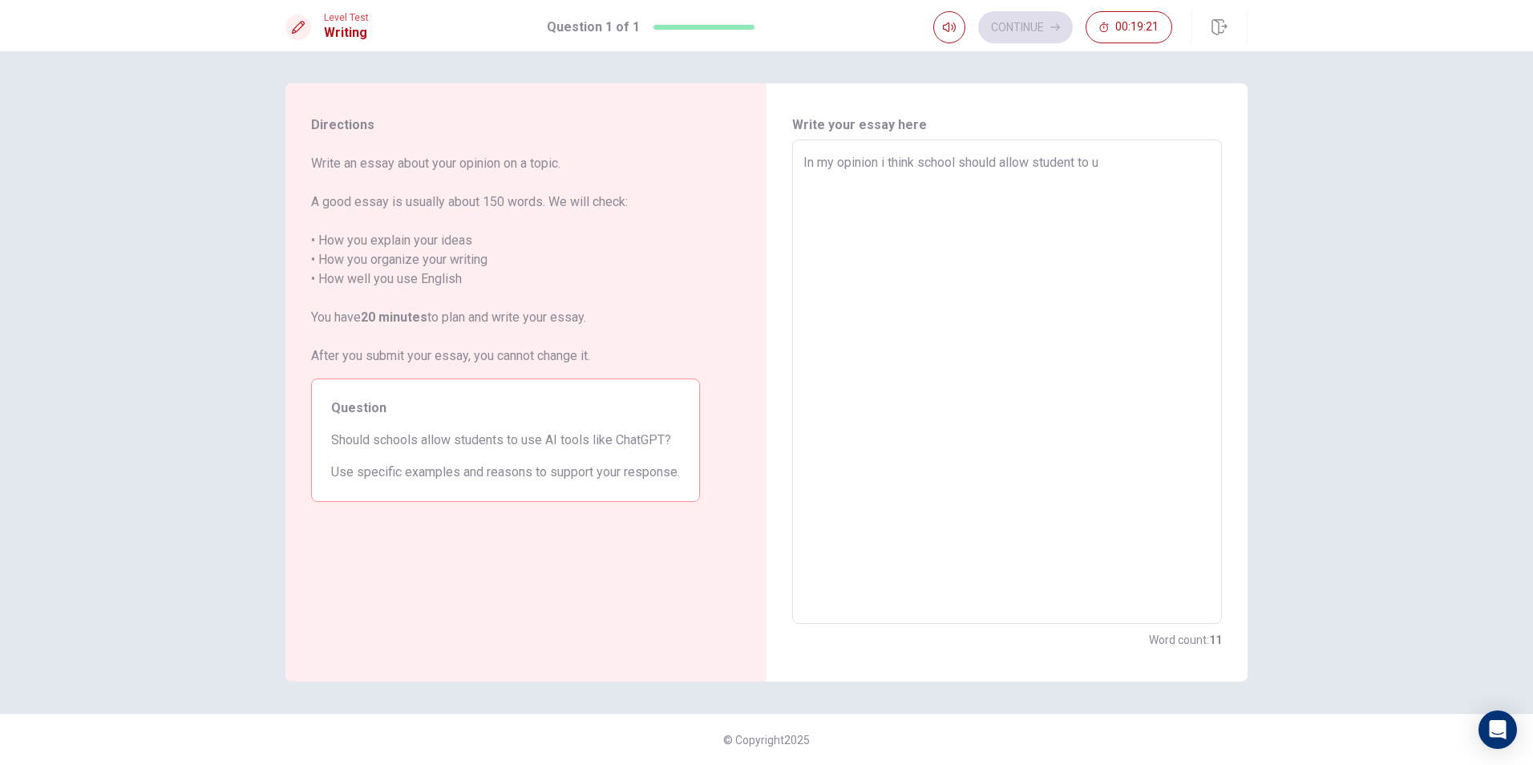
type textarea "x"
type textarea "In my opinion i think school should allow student to us"
type textarea "x"
type textarea "In my opinion i think school should allow student to use"
type textarea "x"
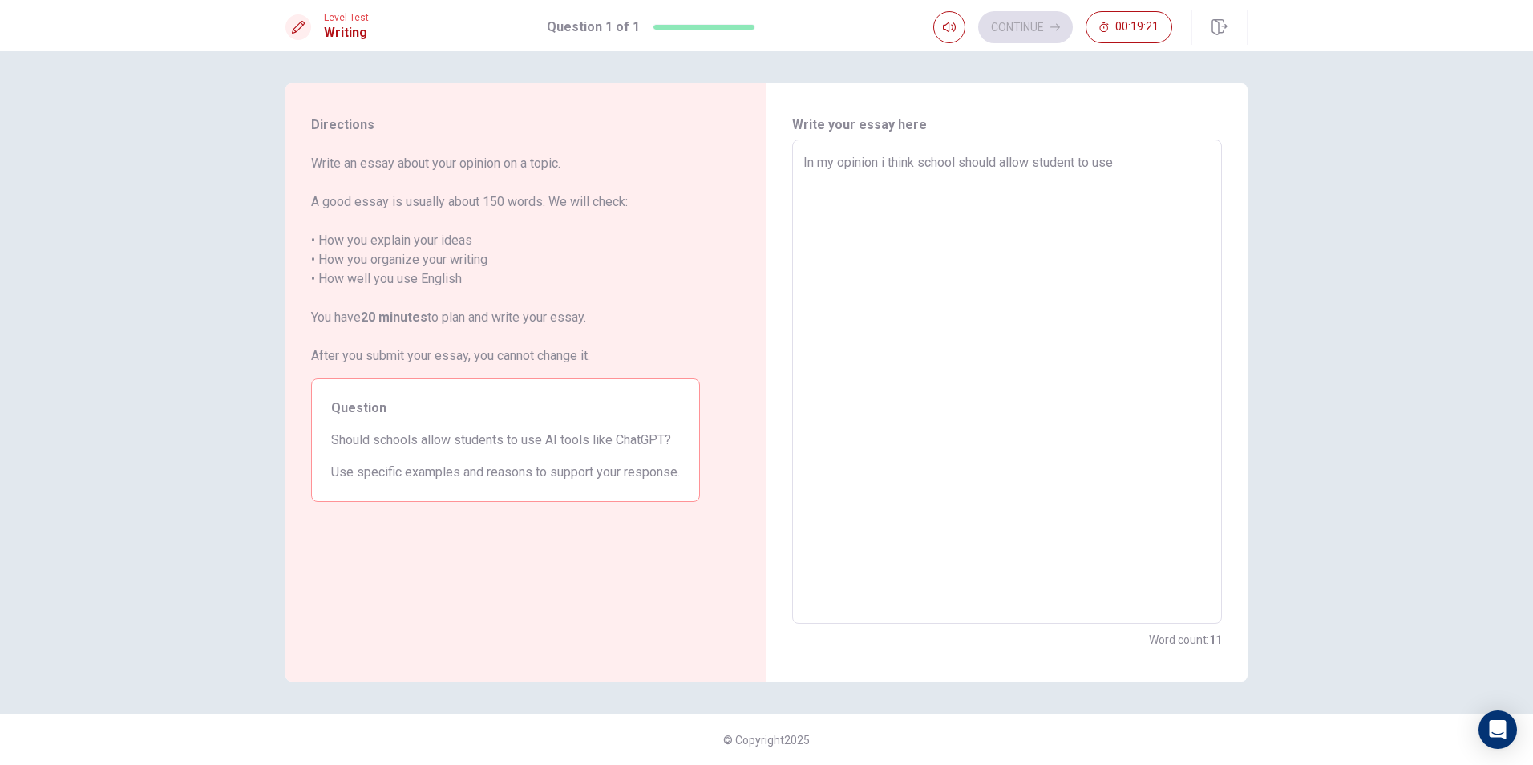
type textarea "In my opinion i think school should allow student to use"
type textarea "x"
type textarea "In my opinion i think school should allow student to use A"
type textarea "x"
type textarea "In my opinion i think school should allow student to use AI"
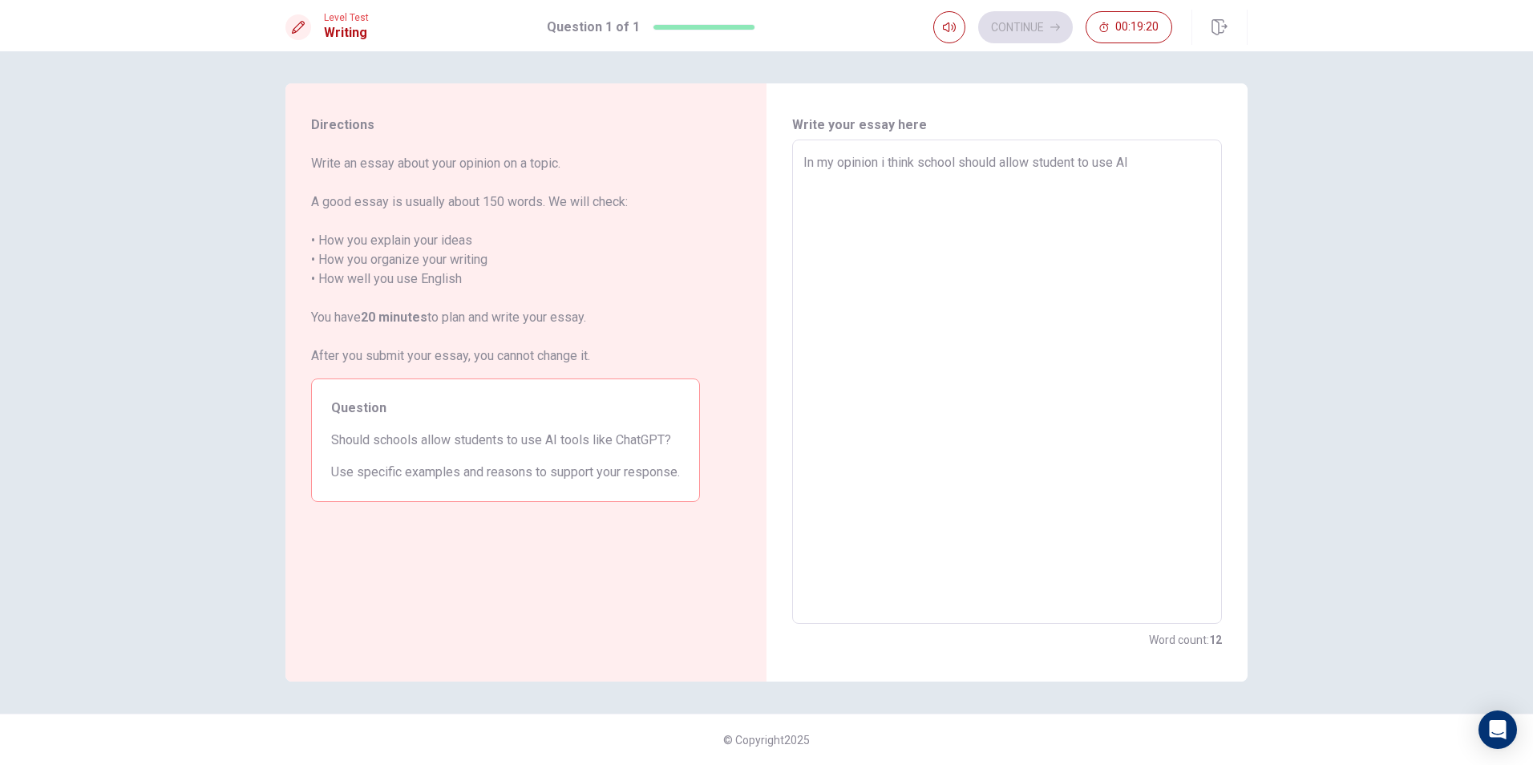
type textarea "x"
type textarea "In my opinion i think school should allow student to use AI"
type textarea "x"
type textarea "In my opinion i think school should allow student to use AI o"
type textarea "x"
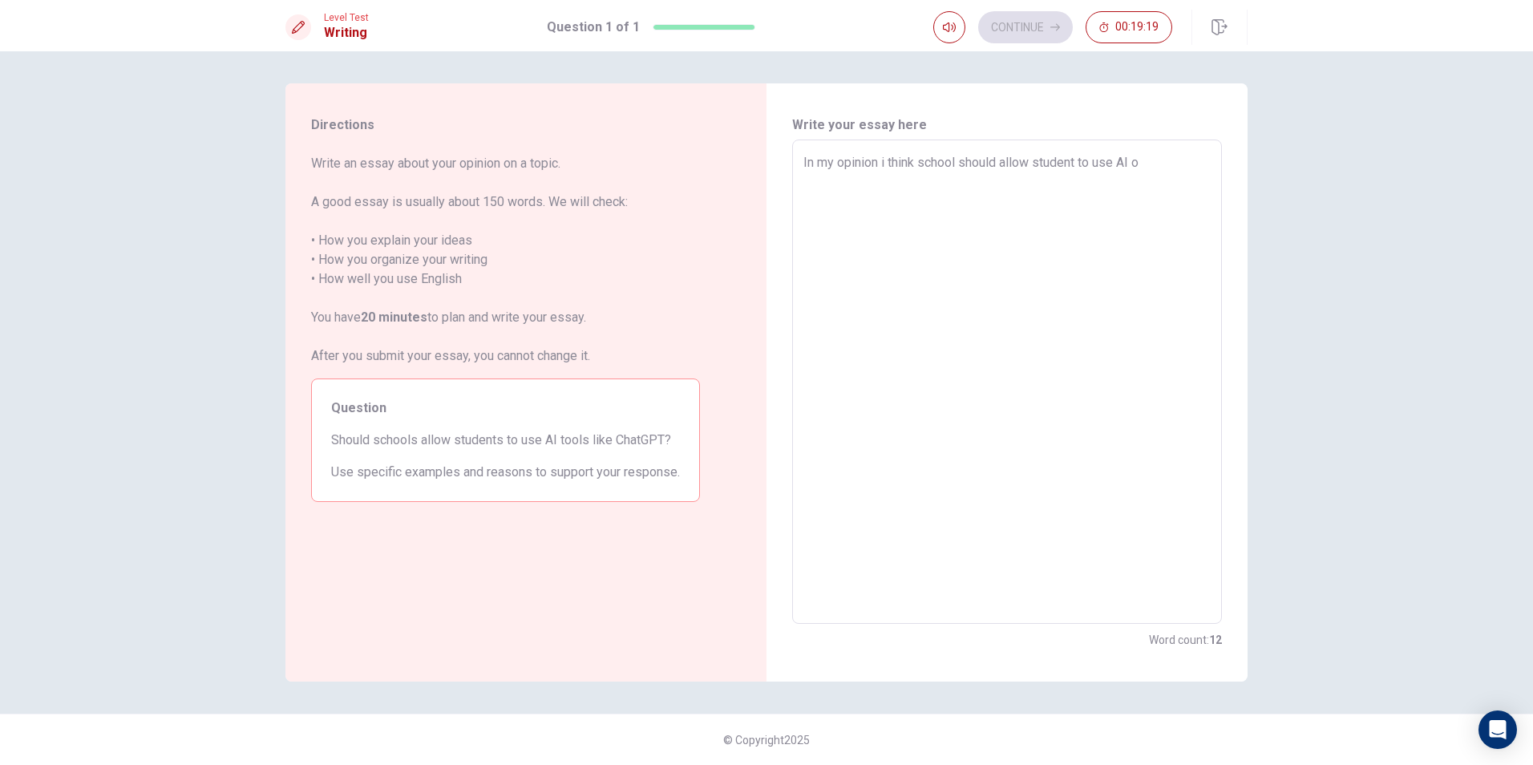
type textarea "In my opinion i think school should allow student to use AI on"
type textarea "x"
type textarea "In my opinion i think school should allow student to use AI o"
type textarea "x"
type textarea "In my opinion i think school should allow student to use AI"
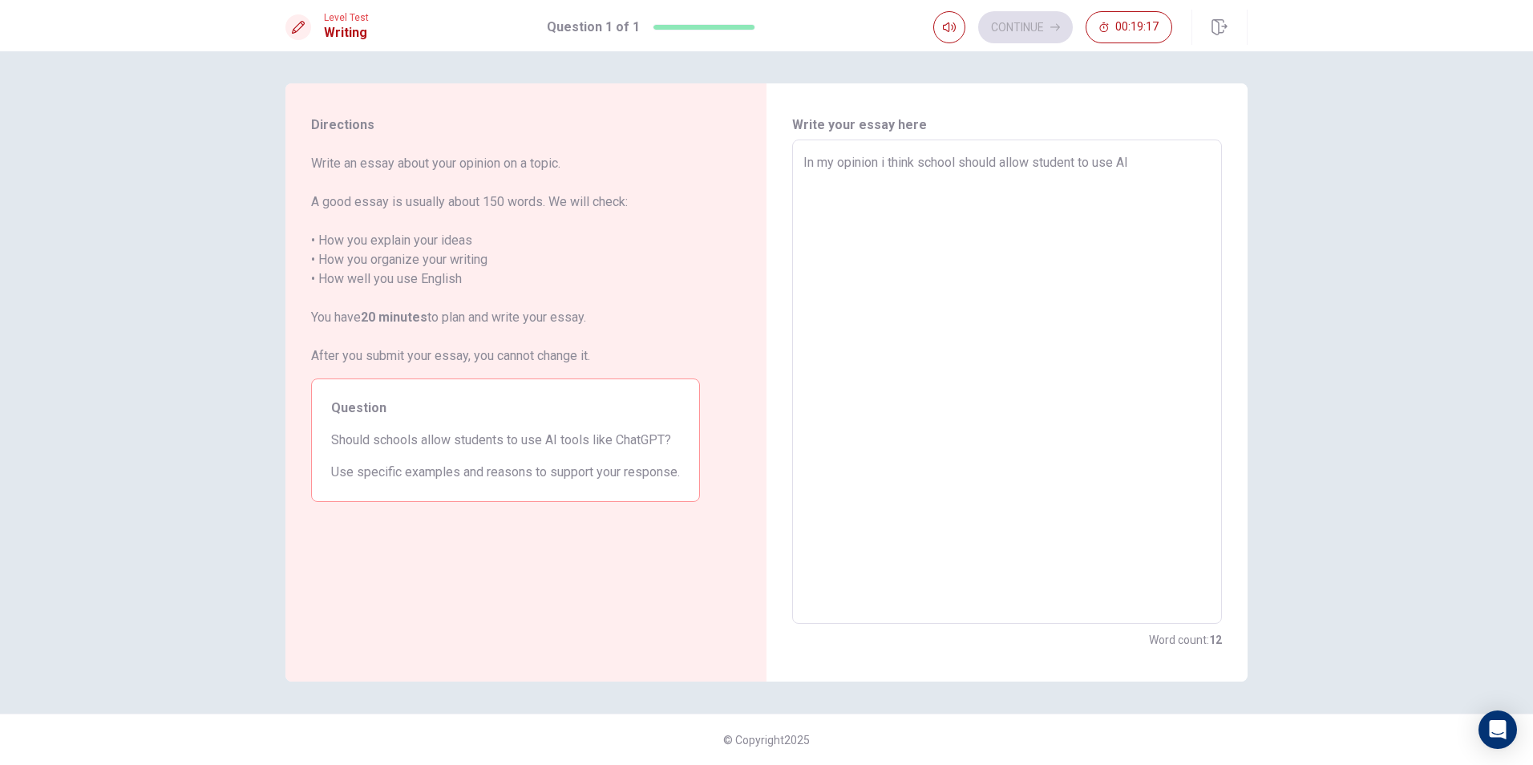
type textarea "x"
type textarea "In my opinion i think school should allow student to use AI d"
type textarea "x"
type textarea "In my opinion i think school should allow student to use AI de"
type textarea "x"
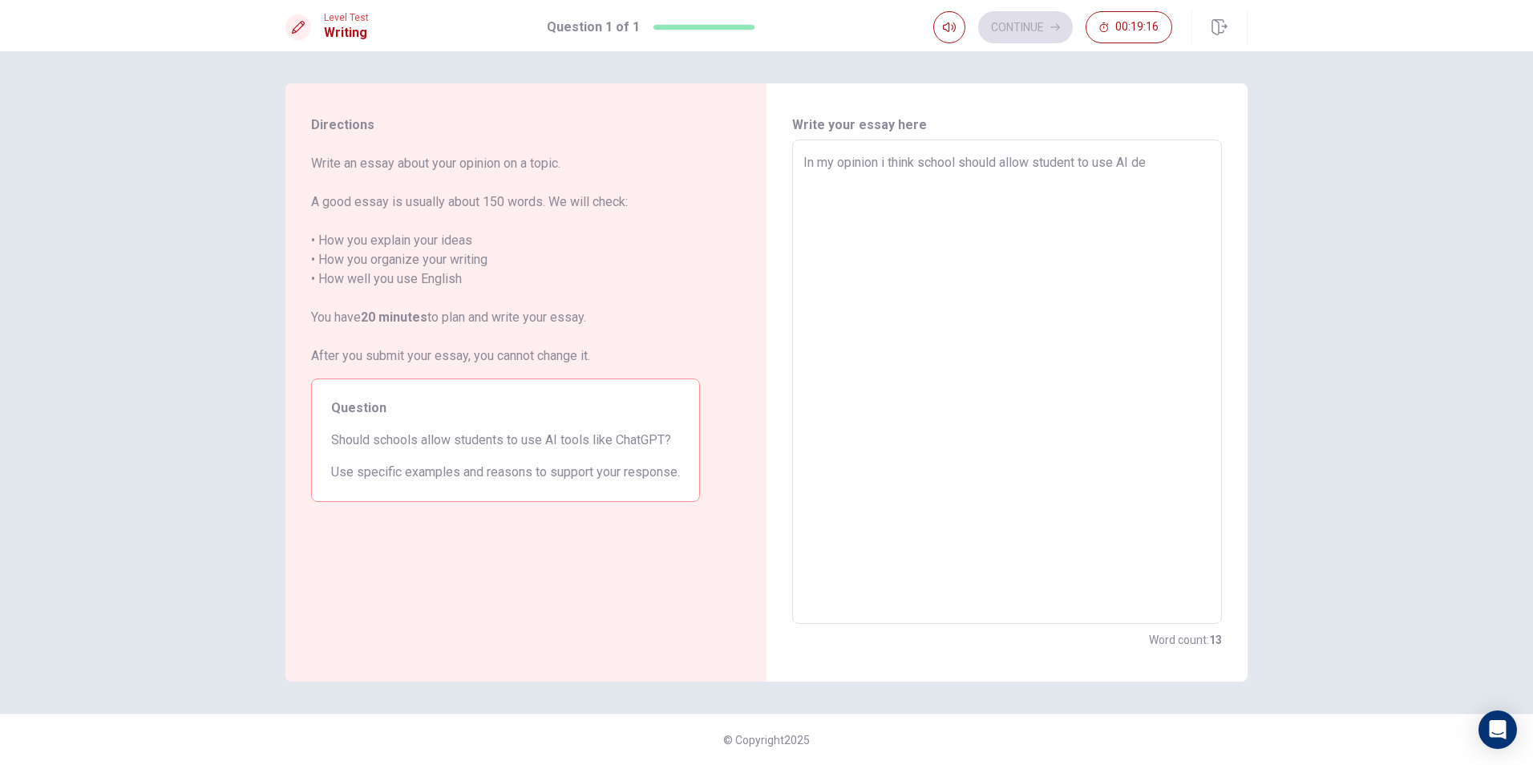
type textarea "In my opinion i think school should allow student to use AI dep"
type textarea "x"
type textarea "In my opinion i think school should allow student to use AI depe"
type textarea "x"
type textarea "In my opinion i think school should allow student to use AI [MEDICAL_DATA]"
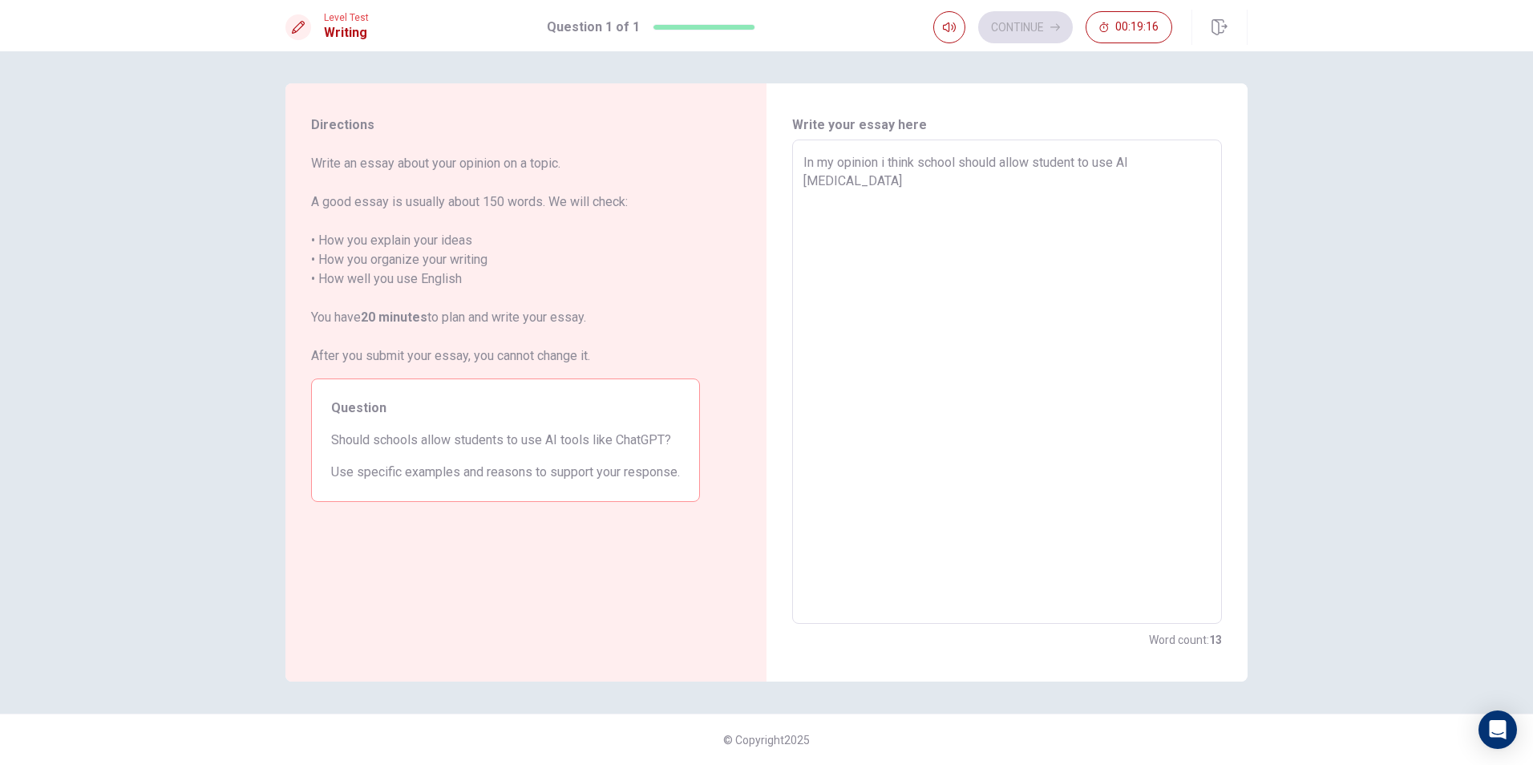
type textarea "x"
type textarea "In my opinion i think school should allow student to use AI depend"
type textarea "x"
type textarea "In my opinion i think school should allow student to use AI depend"
type textarea "x"
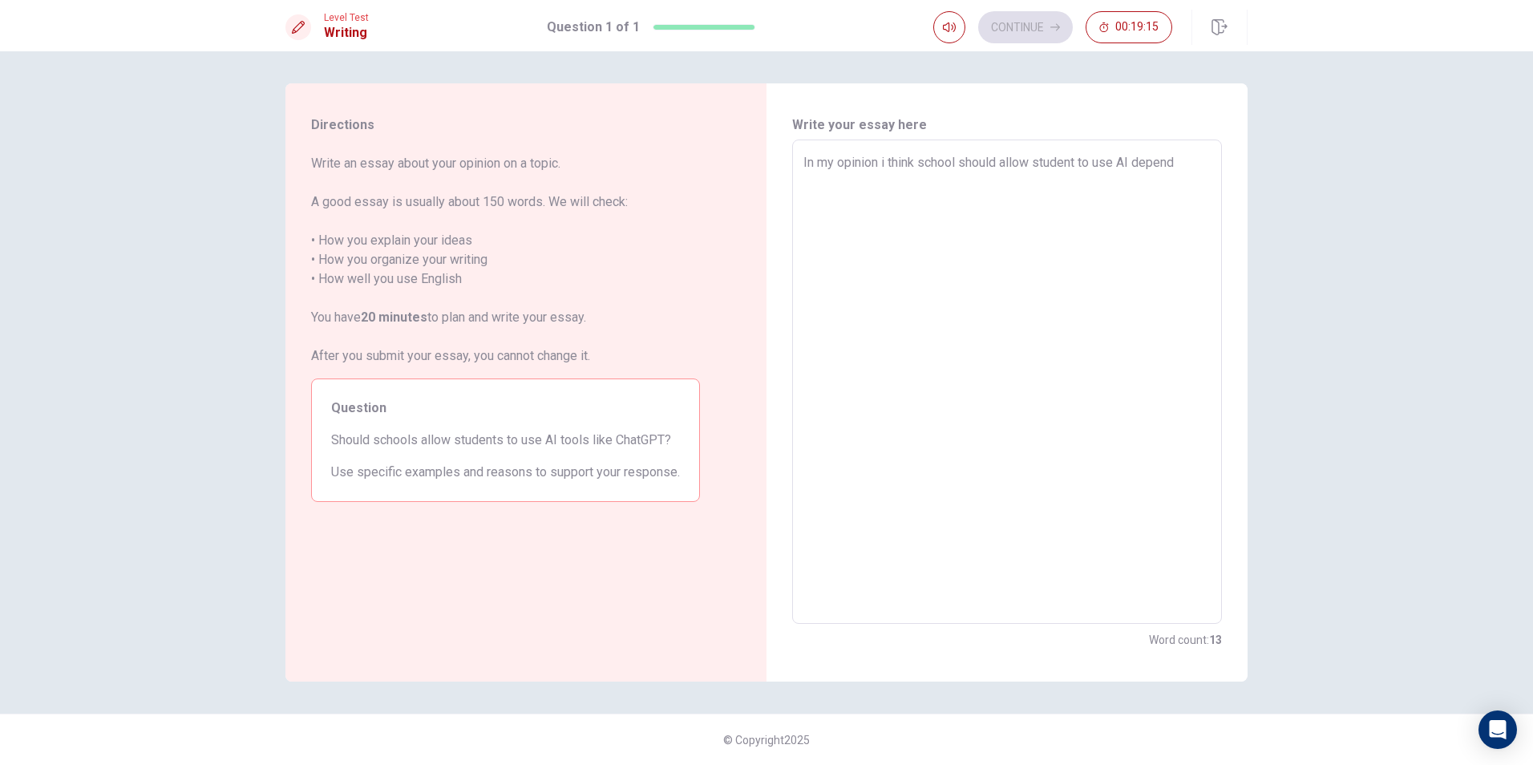
type textarea "In my opinion i think school should allow student to use AI depend o"
type textarea "x"
type textarea "In my opinion i think school should allow student to use AI depend on"
type textarea "x"
type textarea "In my opinion i think school should allow student to use AI depend on"
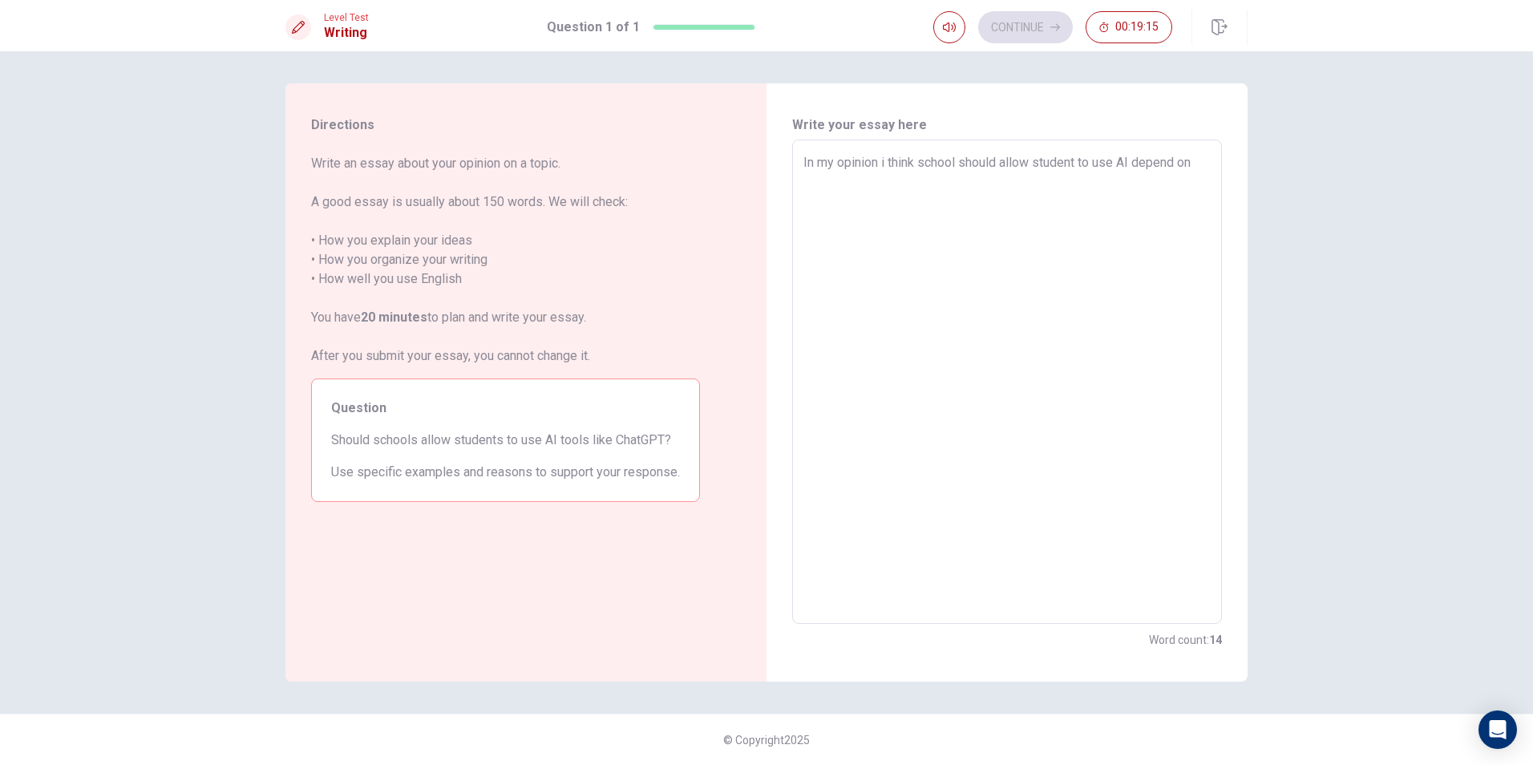
type textarea "x"
type textarea "In my opinion i think school should allow student to use AI depend on t"
type textarea "x"
type textarea "In my opinion i think school should allow student to use AI depend on th"
type textarea "x"
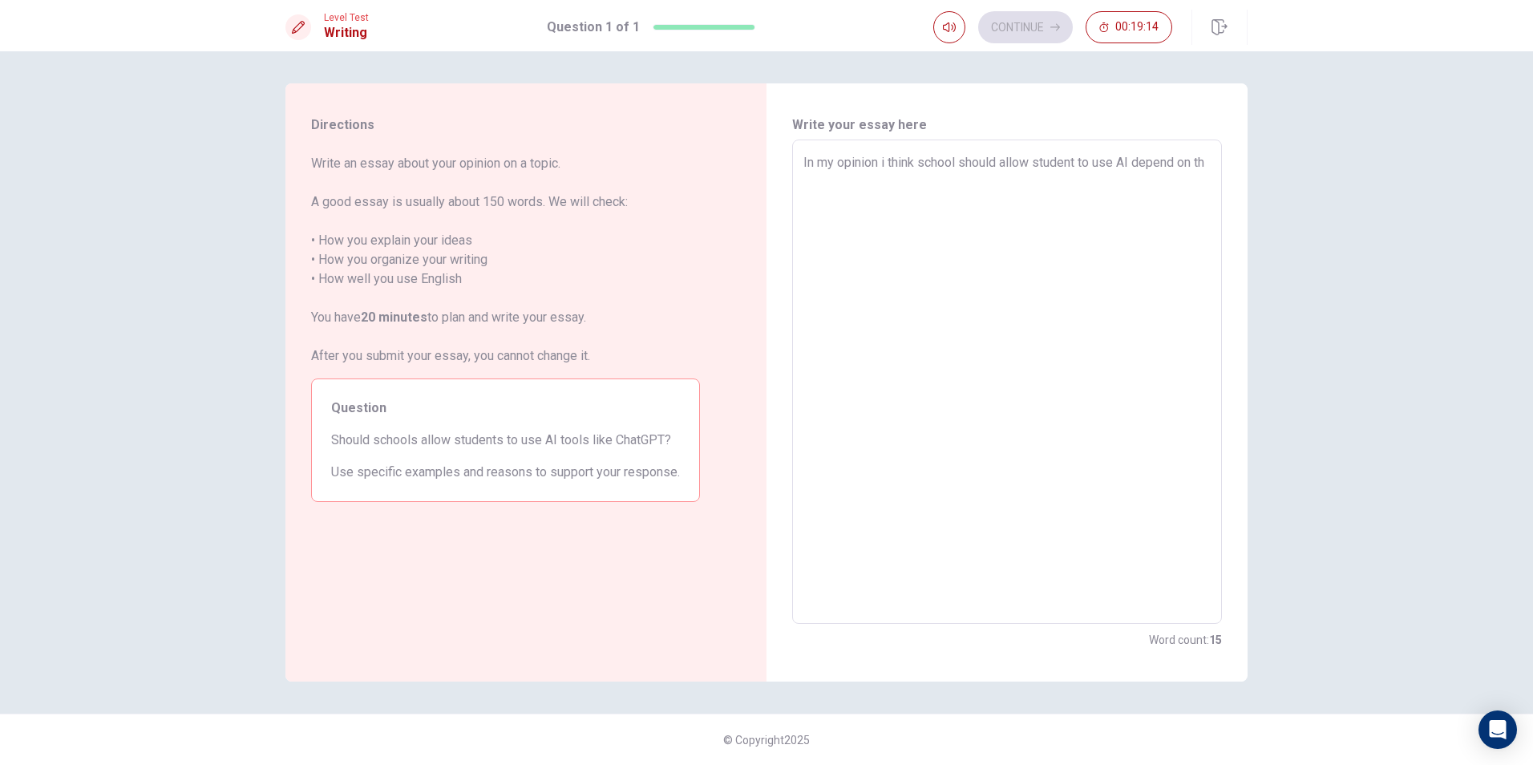
type textarea "In my opinion i think school should allow student to use AI depend on the"
type textarea "x"
type textarea "In my opinion i think school should allow student to use AI depend on the"
type textarea "x"
type textarea "In my opinion i think school should allow student to use AI depend on the s"
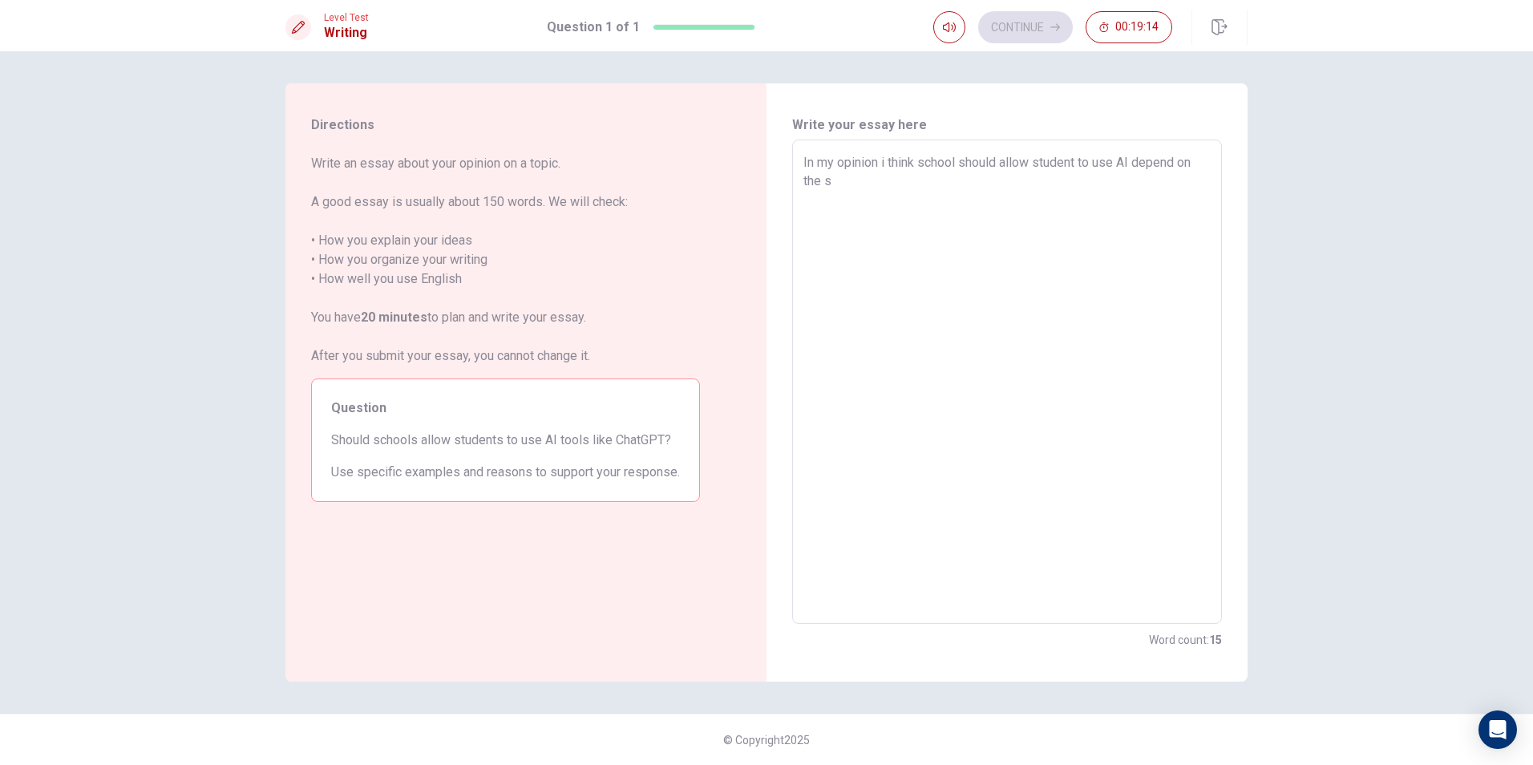
type textarea "x"
type textarea "In my opinion i think school should allow student to use AI depend on the si"
type textarea "x"
type textarea "In my opinion i think school should allow student to use AI depend on the sit"
type textarea "x"
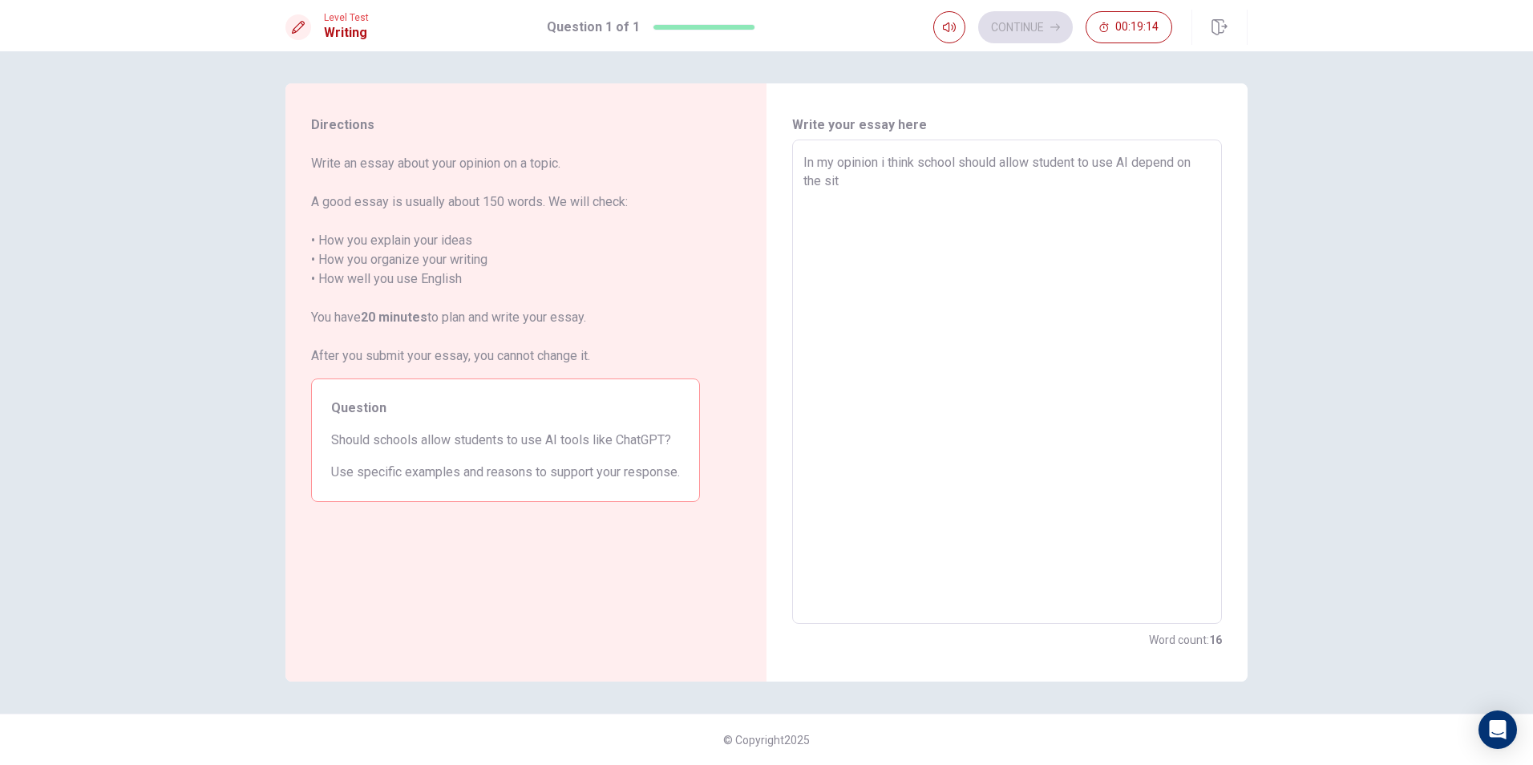
type textarea "In my opinion i think school should allow student to use AI depend on the situ"
type textarea "x"
type textarea "In my opinion i think school should allow student to use AI depend on the situa"
type textarea "x"
type textarea "In my opinion i think school should allow student to use AI depend on the situat"
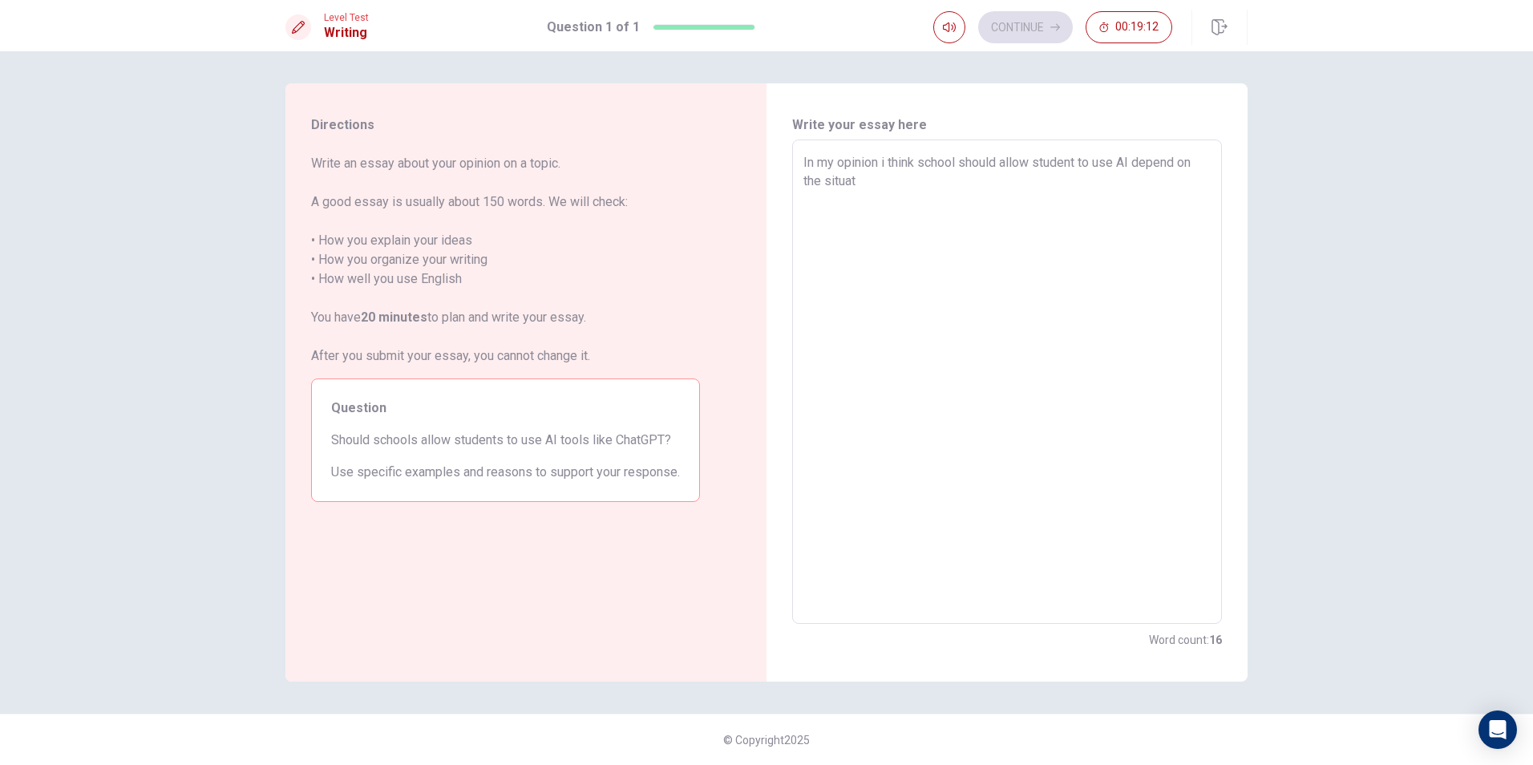
type textarea "x"
type textarea "In my opinion i think school should allow student to use AI depend on the situa…"
type textarea "x"
type textarea "In my opinion i think school should allow student to use AI depend on the situa…"
type textarea "x"
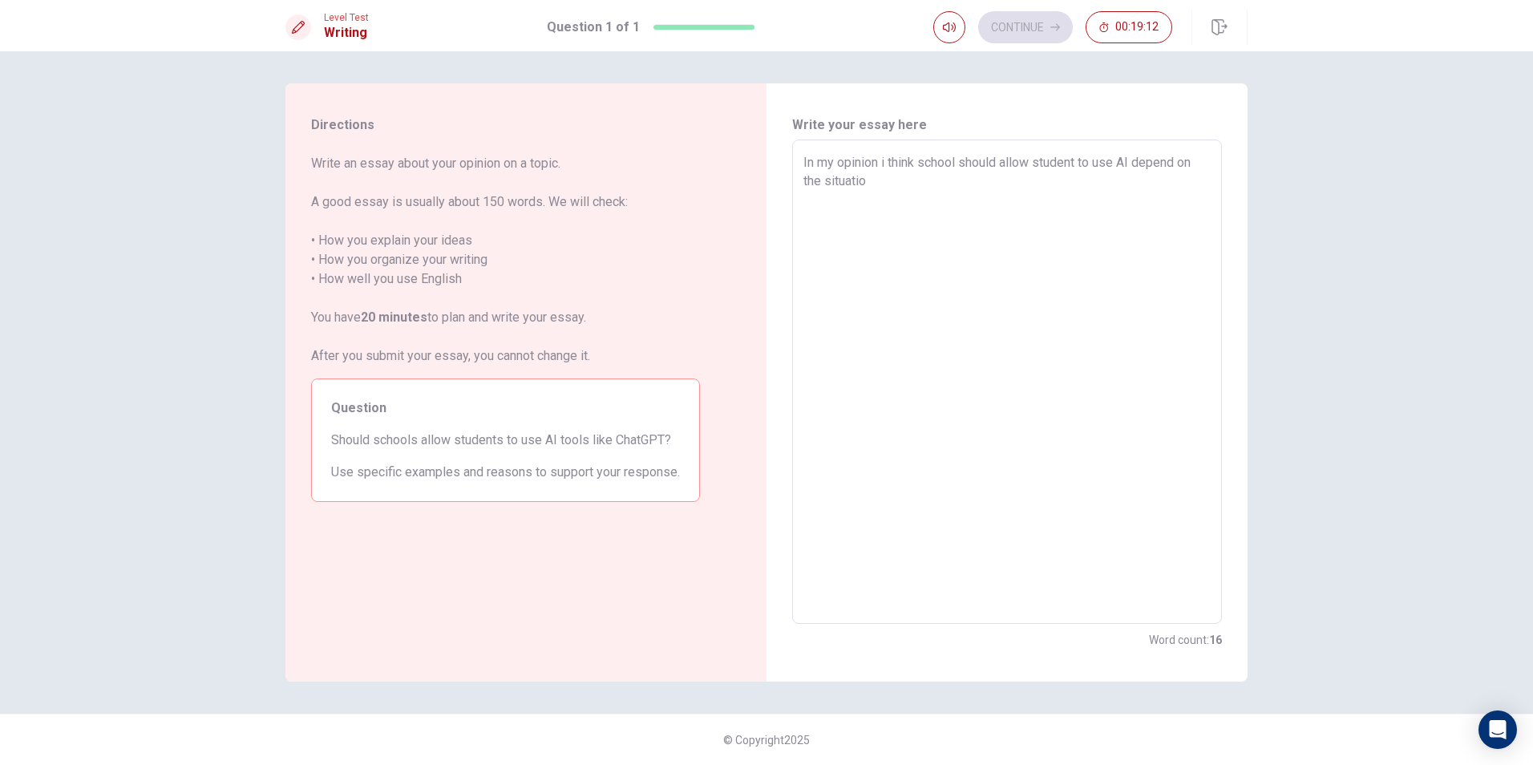
type textarea "In my opinion i think school should allow student to use AI depend on the situa…"
type textarea "x"
type textarea "In my opinion i think school should allow student to use AI depend on the situa…"
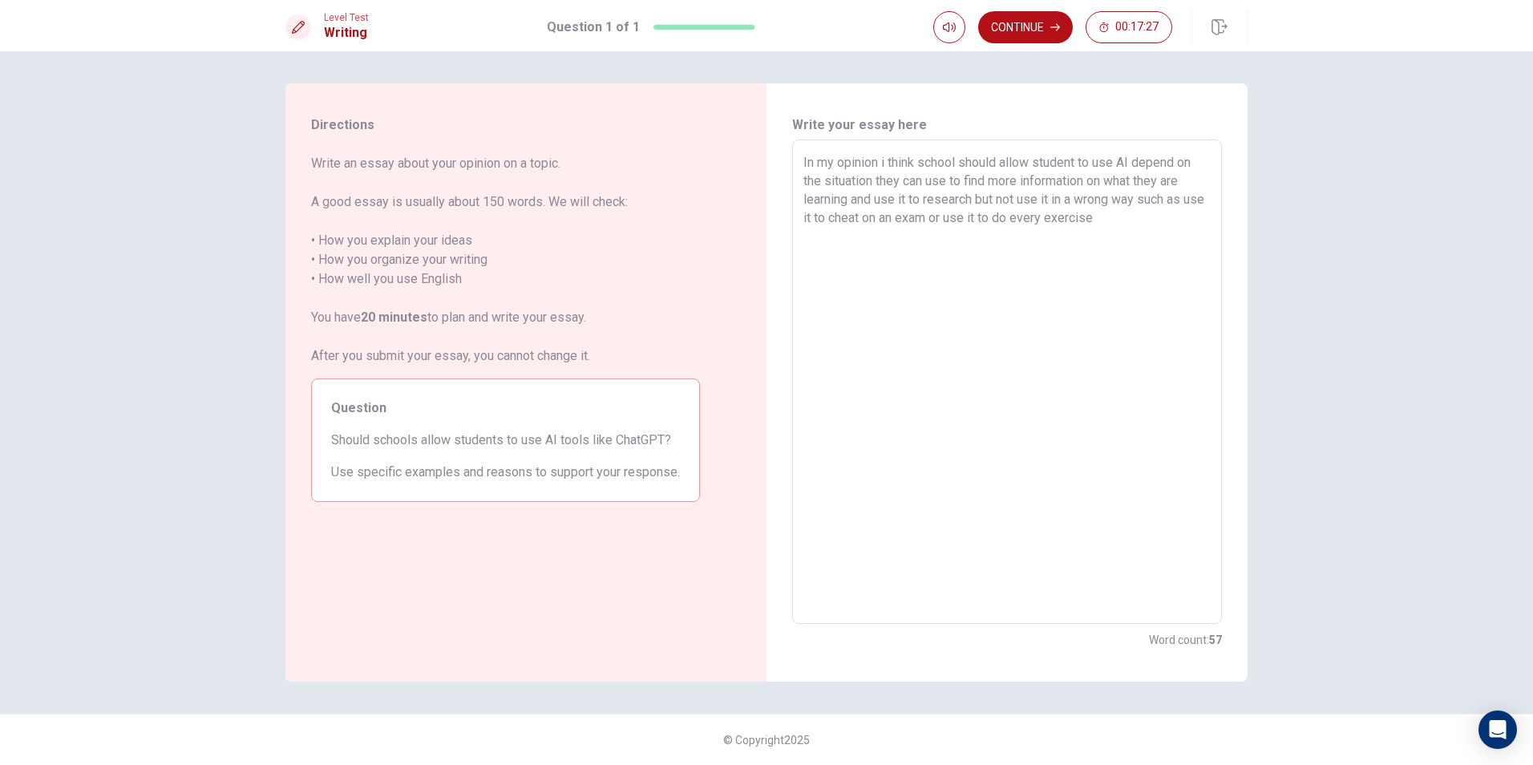
click at [979, 202] on textarea "In my opinion i think school should allow student to use AI depend on the situa…" at bounding box center [1007, 382] width 407 height 458
drag, startPoint x: 1002, startPoint y: 195, endPoint x: 981, endPoint y: 195, distance: 21.7
click at [981, 195] on textarea "In my opinion i think school should allow student to use AI depend on the situa…" at bounding box center [1007, 382] width 407 height 458
click at [1041, 222] on textarea "In my opinion i think school should allow student to use AI depend on the situa…" at bounding box center [1007, 382] width 407 height 458
click at [1216, 229] on div "In my opinion i think school should allow student to use AI depend on the situa…" at bounding box center [1007, 382] width 430 height 484
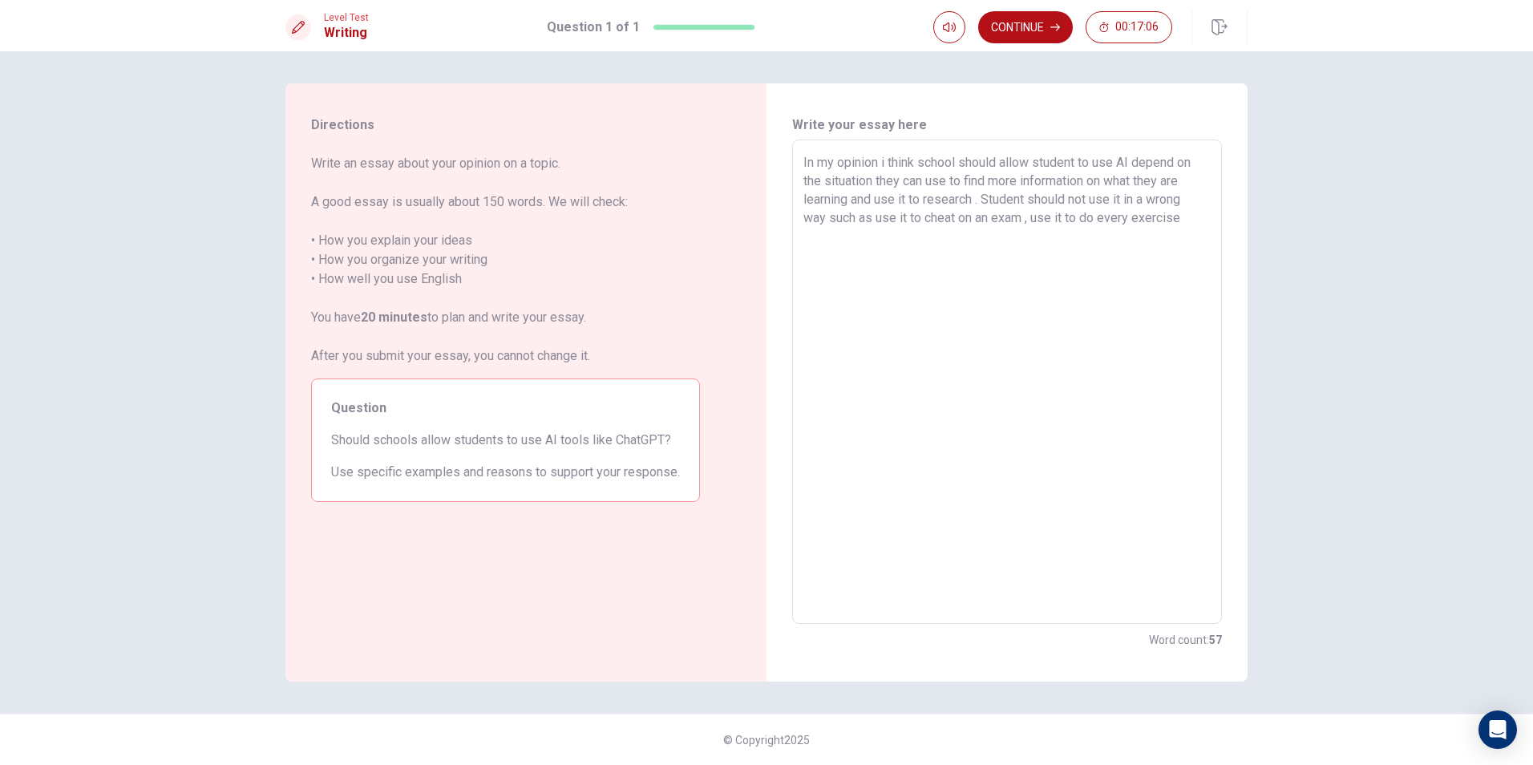
click at [1193, 187] on textarea "In my opinion i think school should allow student to use AI depend on the situa…" at bounding box center [1007, 382] width 407 height 458
click at [1195, 222] on textarea "In my opinion i think school should allow student to use AI depend on the situa…" at bounding box center [1007, 382] width 407 height 458
drag, startPoint x: 1195, startPoint y: 222, endPoint x: 1151, endPoint y: 227, distance: 44.4
click at [1151, 227] on textarea "In my opinion i think school should allow student to use AI depend on the situa…" at bounding box center [1007, 382] width 407 height 458
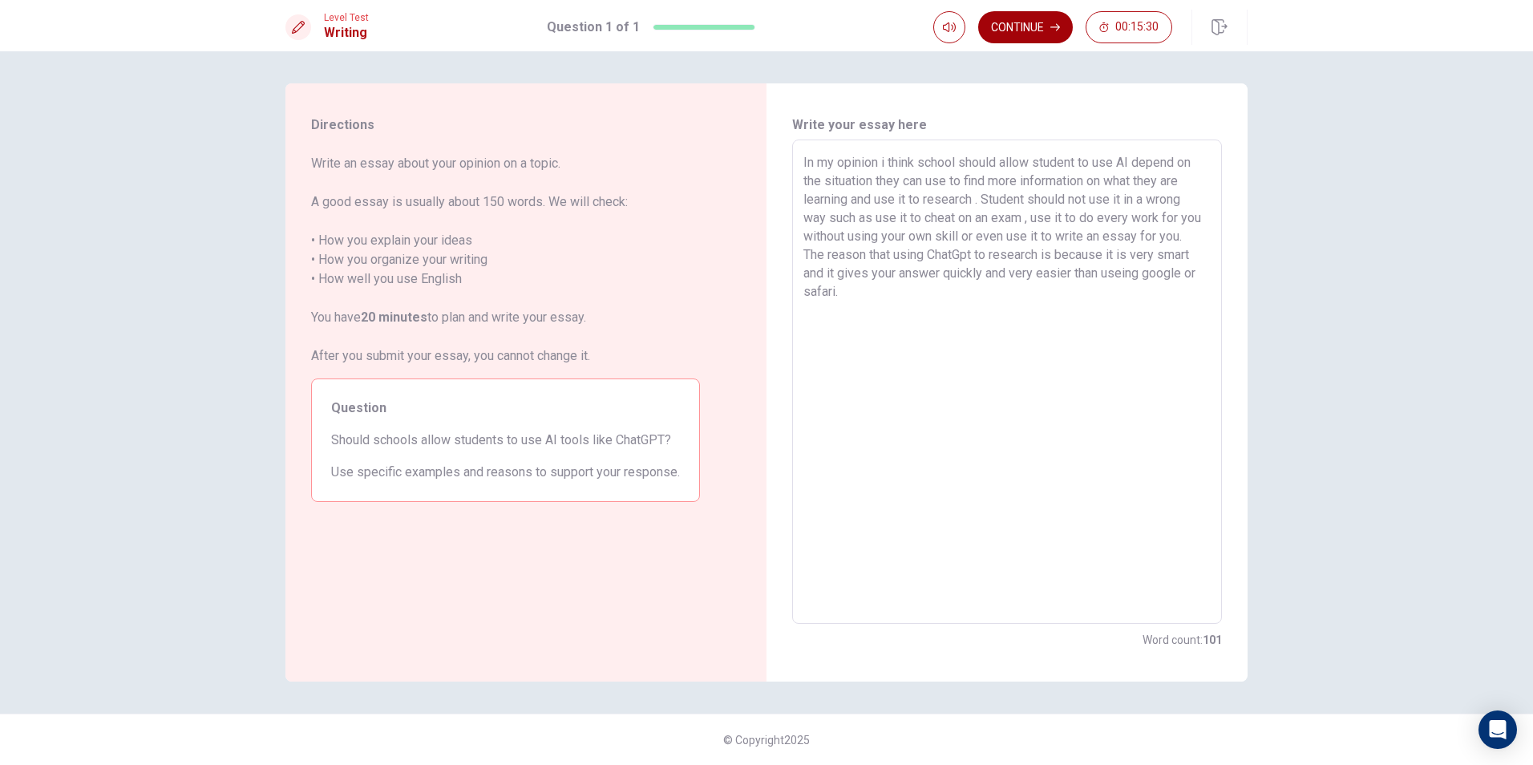
click at [1008, 29] on button "Continue" at bounding box center [1025, 27] width 95 height 32
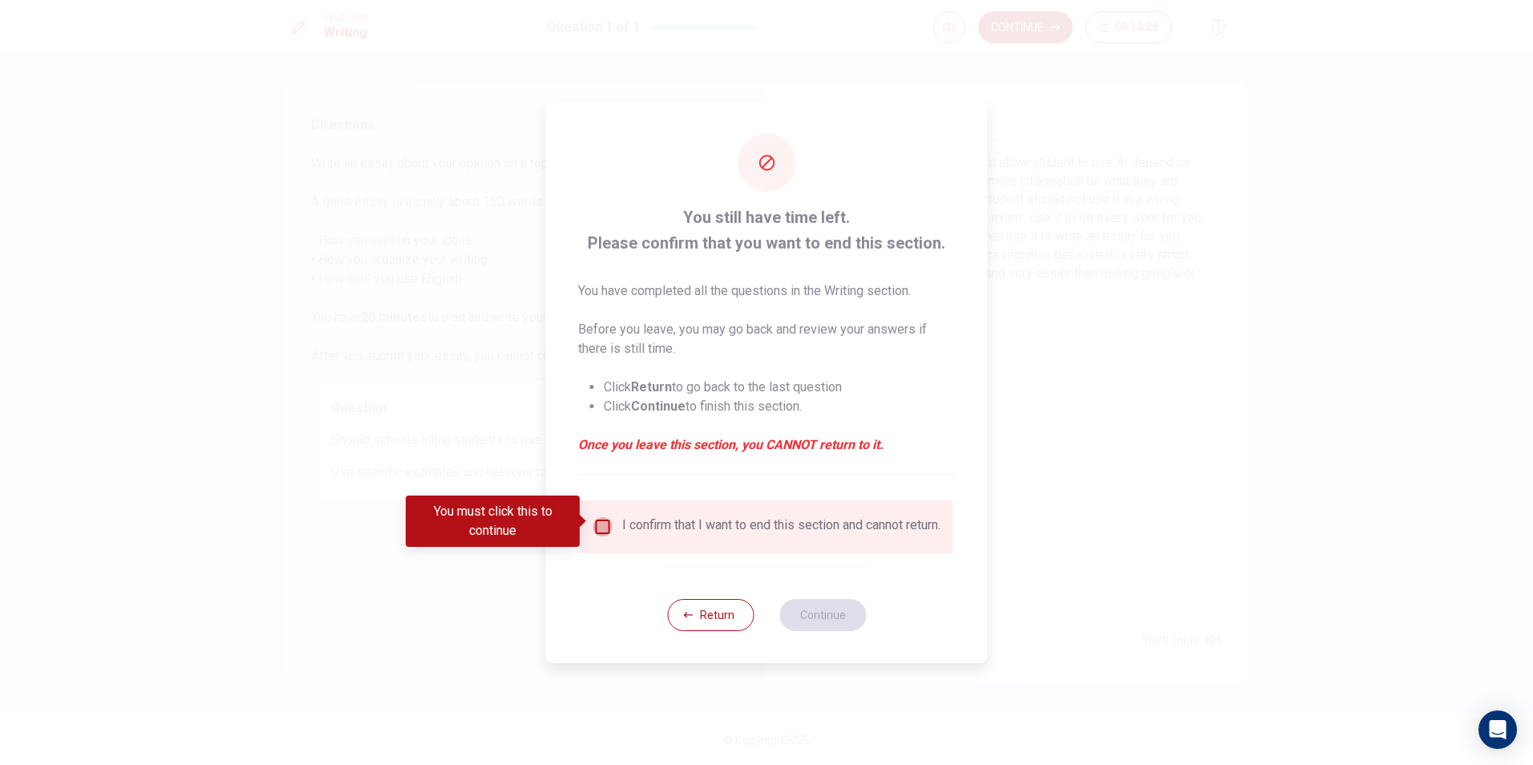
click at [600, 517] on input "You must click this to continue" at bounding box center [602, 526] width 19 height 19
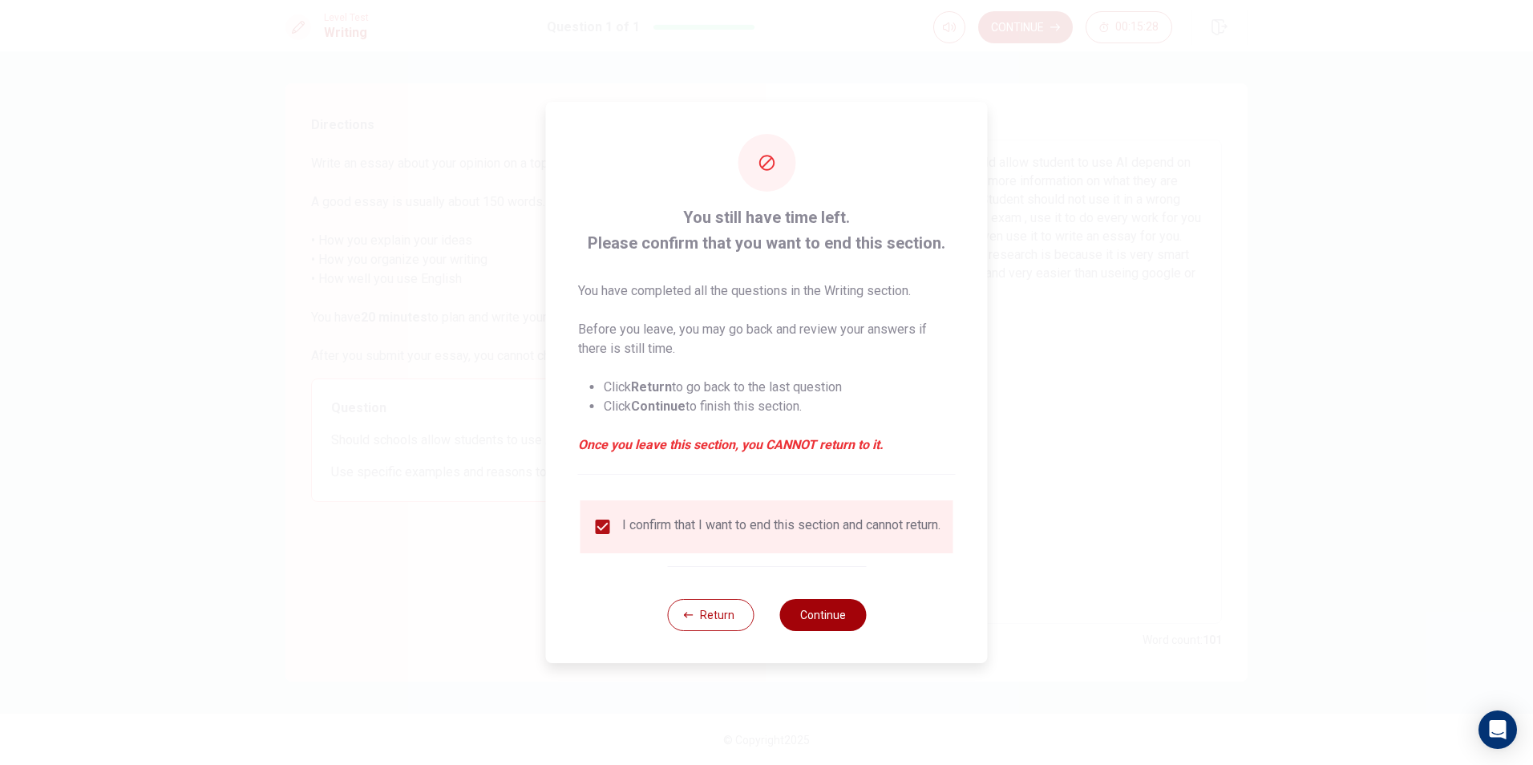
click at [848, 624] on button "Continue" at bounding box center [822, 615] width 87 height 32
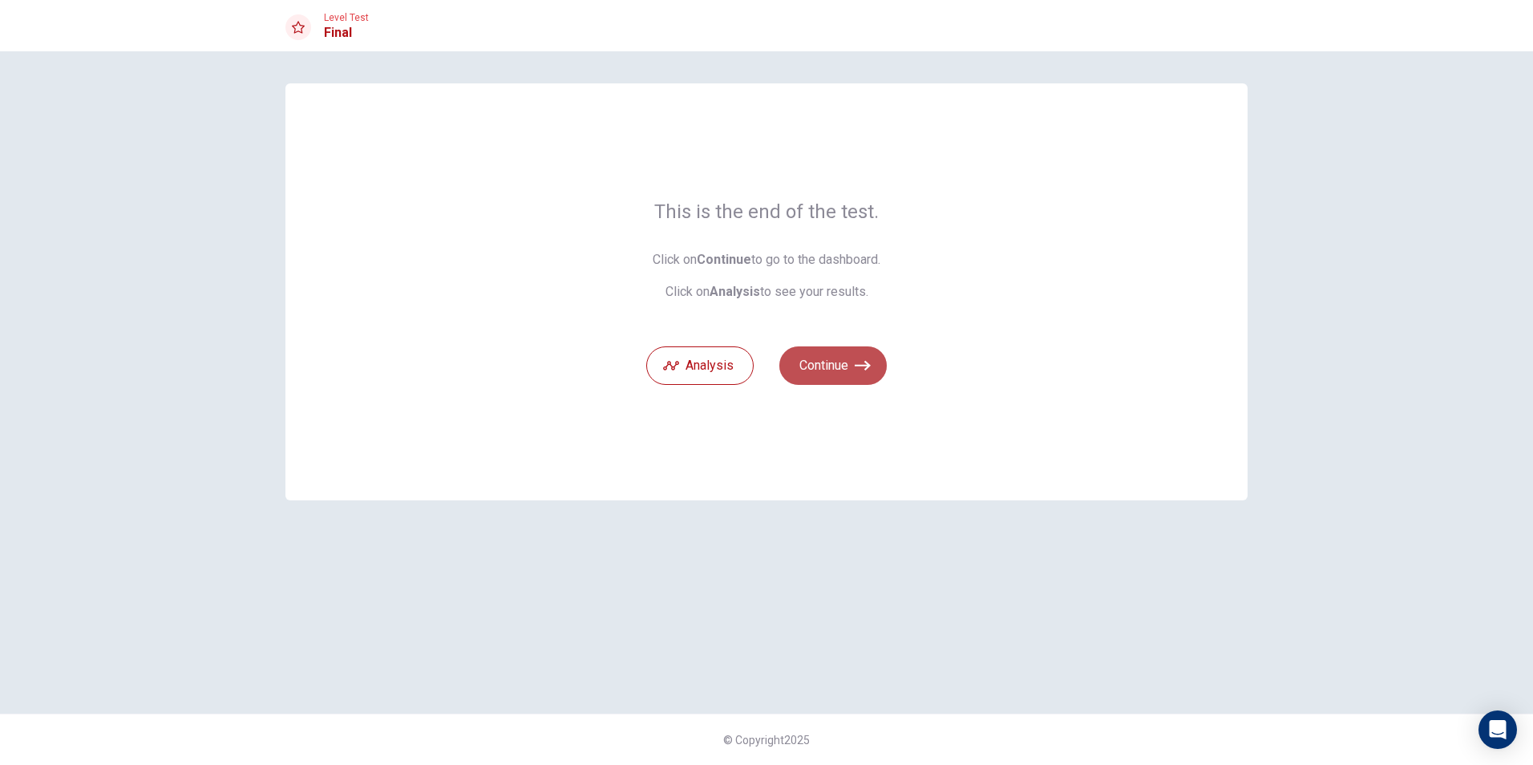
click at [844, 361] on button "Continue" at bounding box center [832, 365] width 107 height 38
